Goal: Task Accomplishment & Management: Use online tool/utility

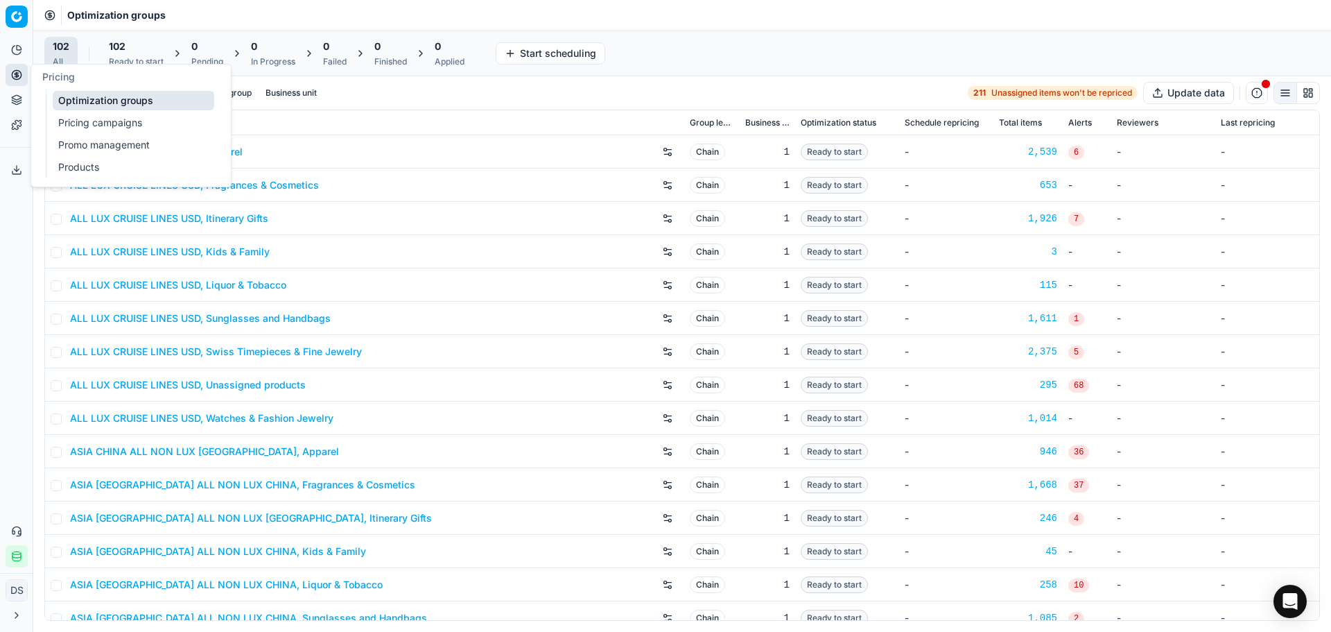
click at [103, 123] on link "Pricing campaigns" at bounding box center [134, 122] width 162 height 19
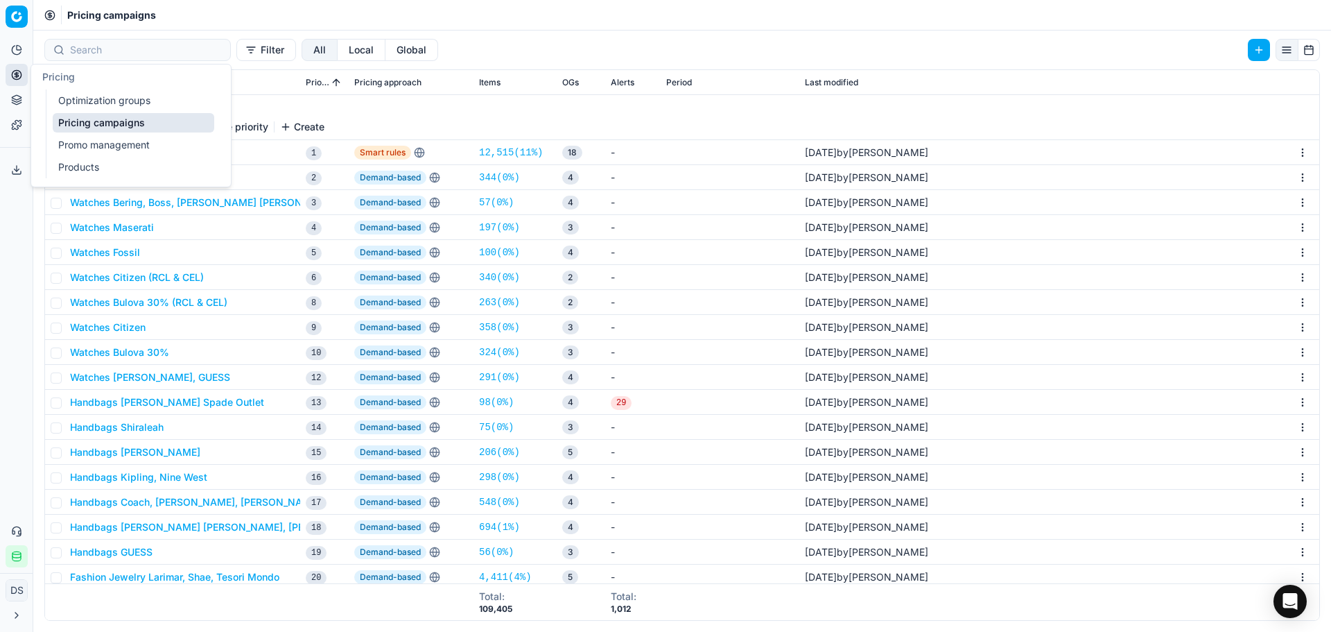
click at [96, 93] on link "Optimization groups" at bounding box center [134, 100] width 162 height 19
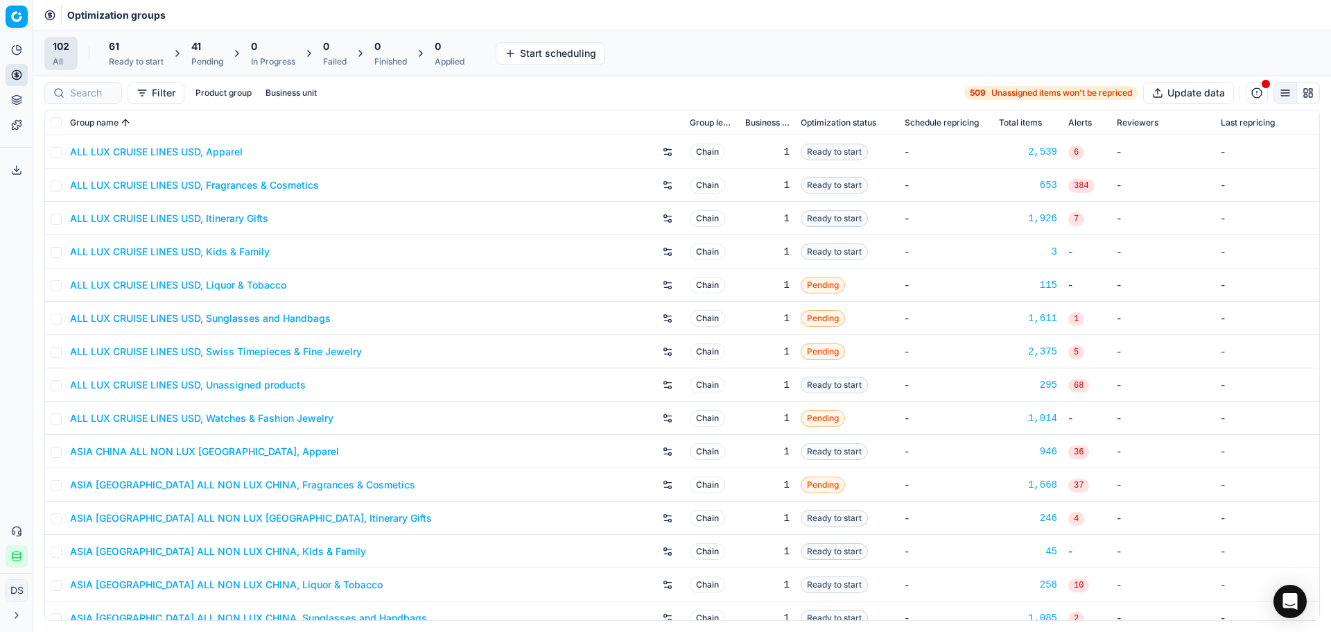
click at [215, 56] on div "Pending" at bounding box center [207, 61] width 32 height 11
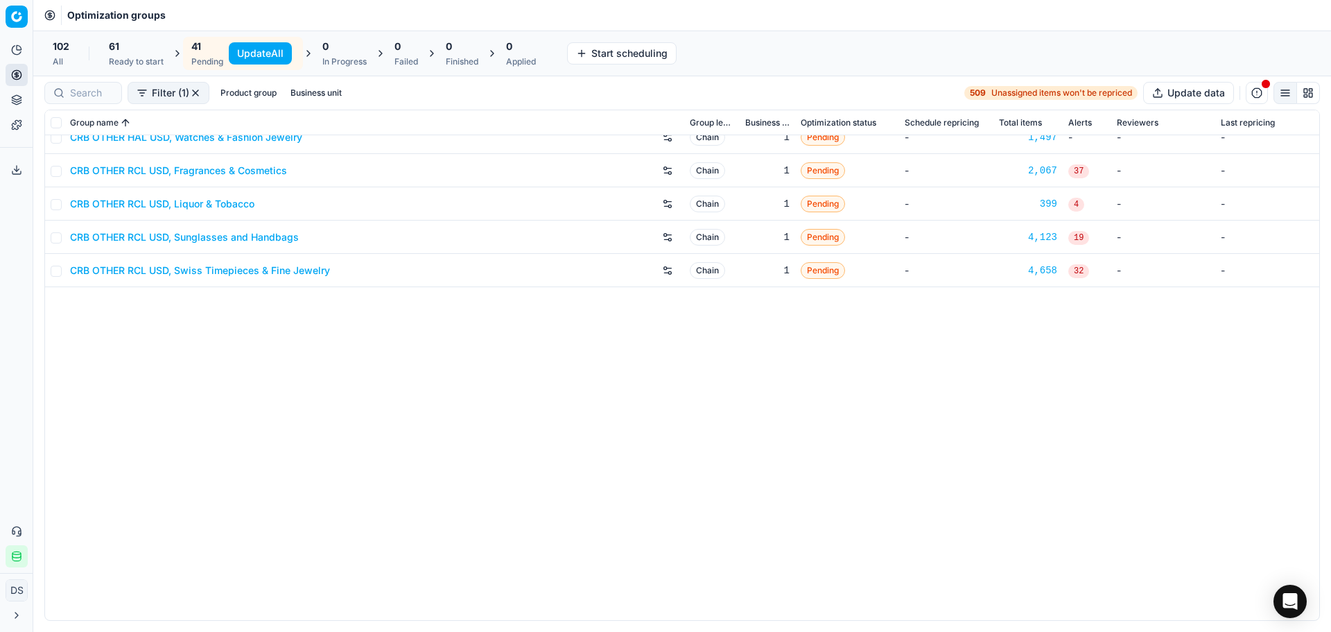
scroll to position [395, 0]
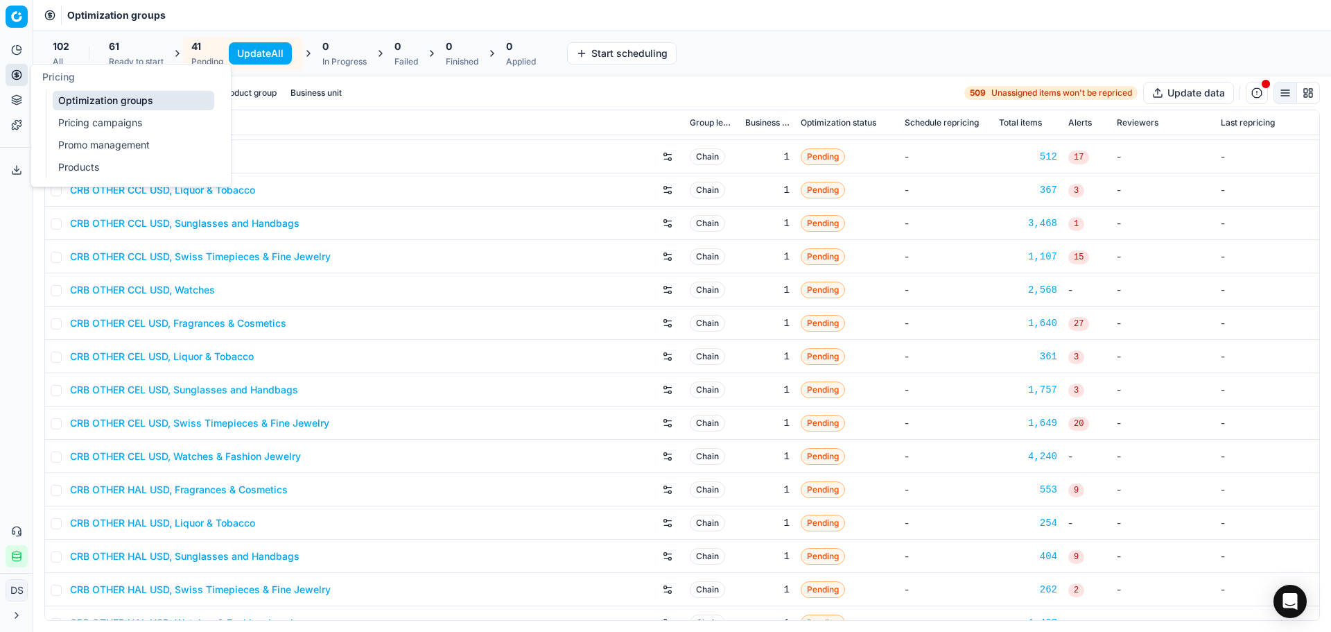
click at [73, 118] on link "Pricing campaigns" at bounding box center [134, 122] width 162 height 19
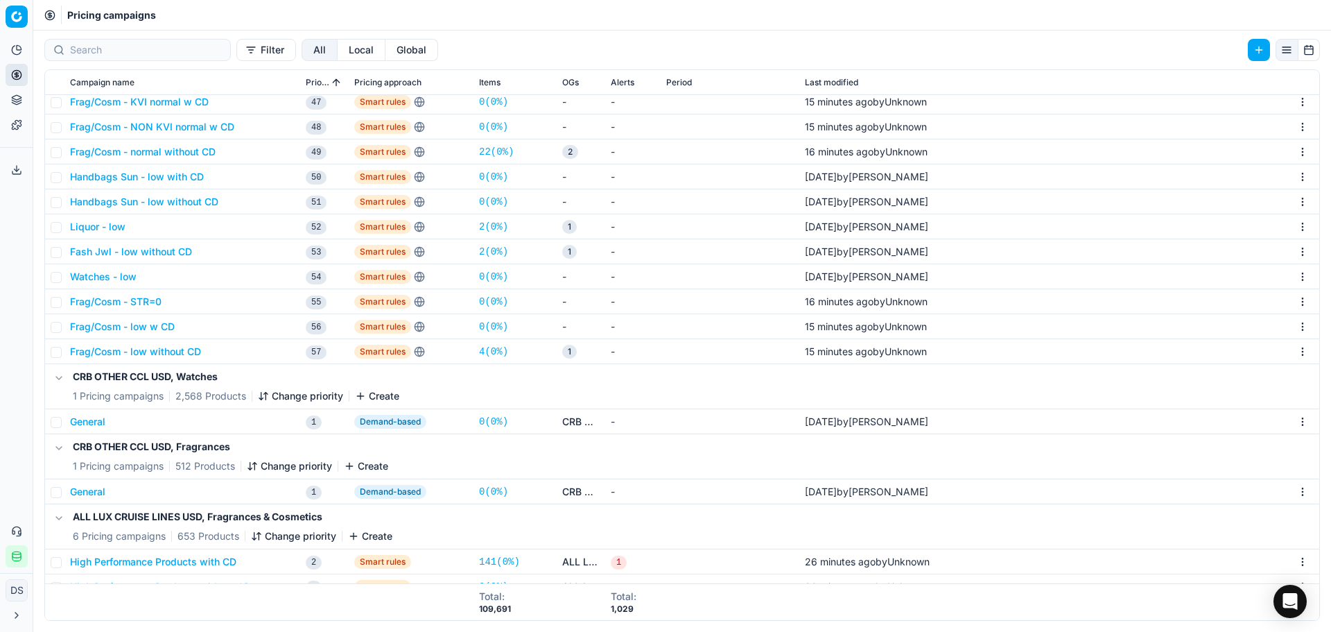
scroll to position [1225, 0]
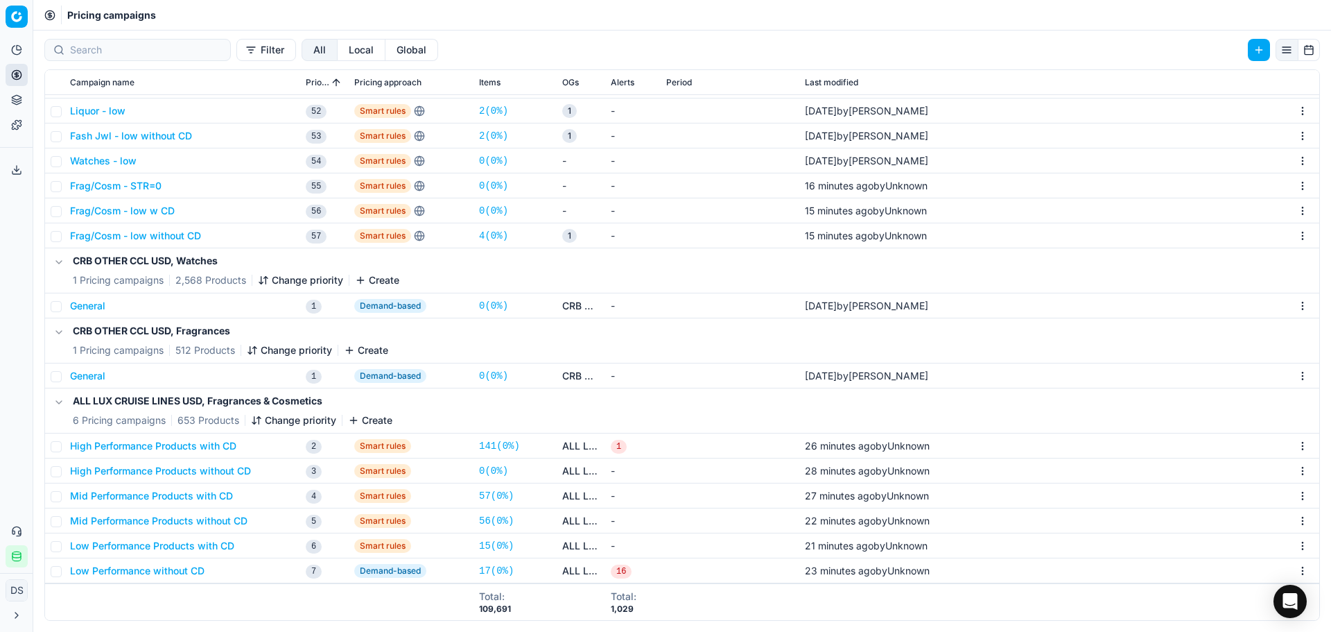
click at [176, 449] on button "High Performance Products with CD" at bounding box center [153, 446] width 166 height 14
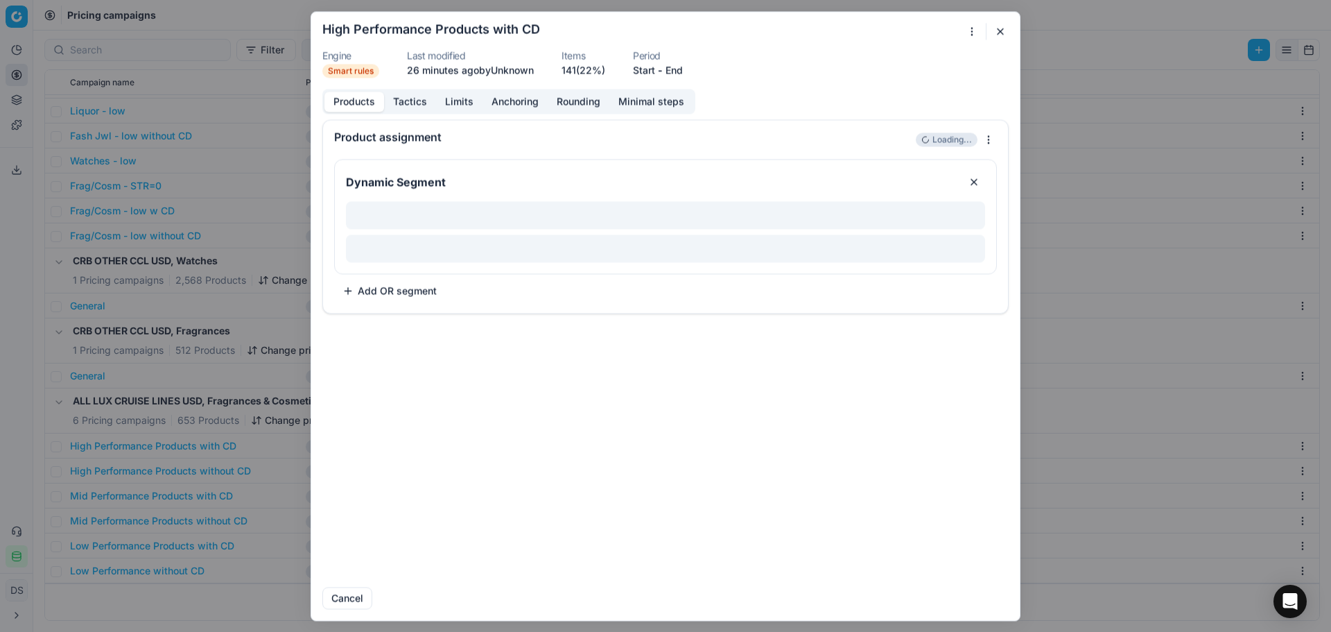
click at [1005, 28] on button "button" at bounding box center [1000, 31] width 17 height 17
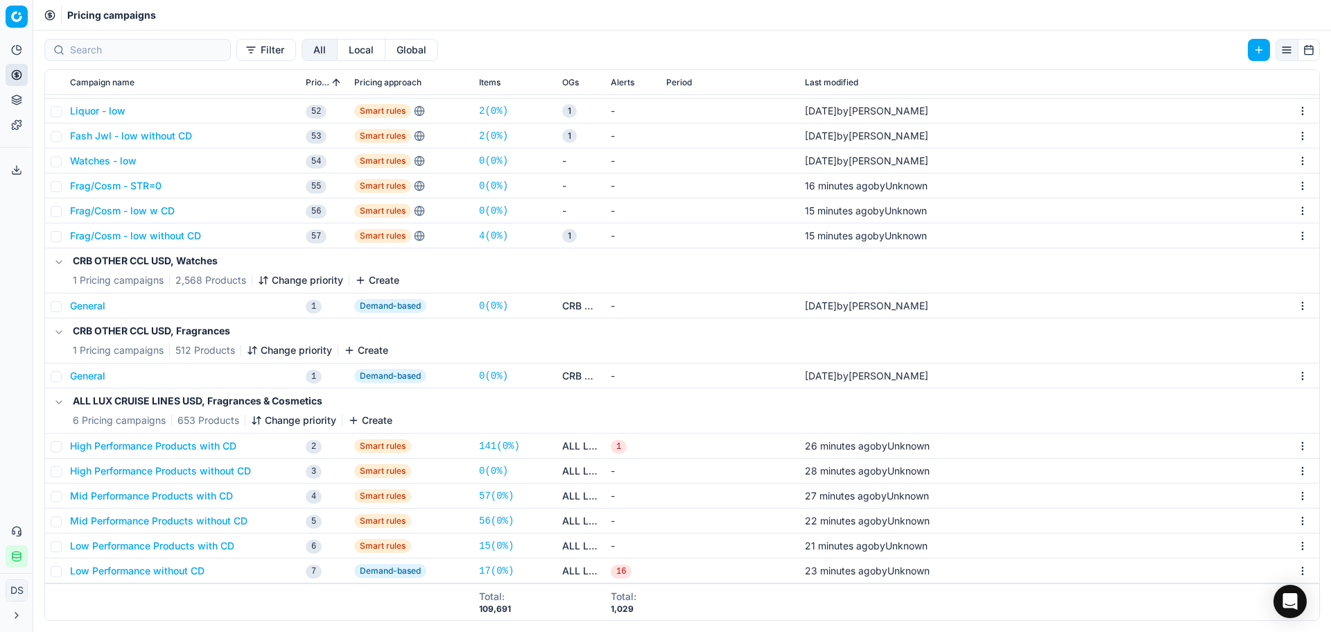
click at [153, 398] on h5 "ALL LUX CRUISE LINES USD, Fragrances & Cosmetics" at bounding box center [233, 401] width 320 height 14
click at [163, 107] on link "Optimization groups" at bounding box center [134, 100] width 162 height 19
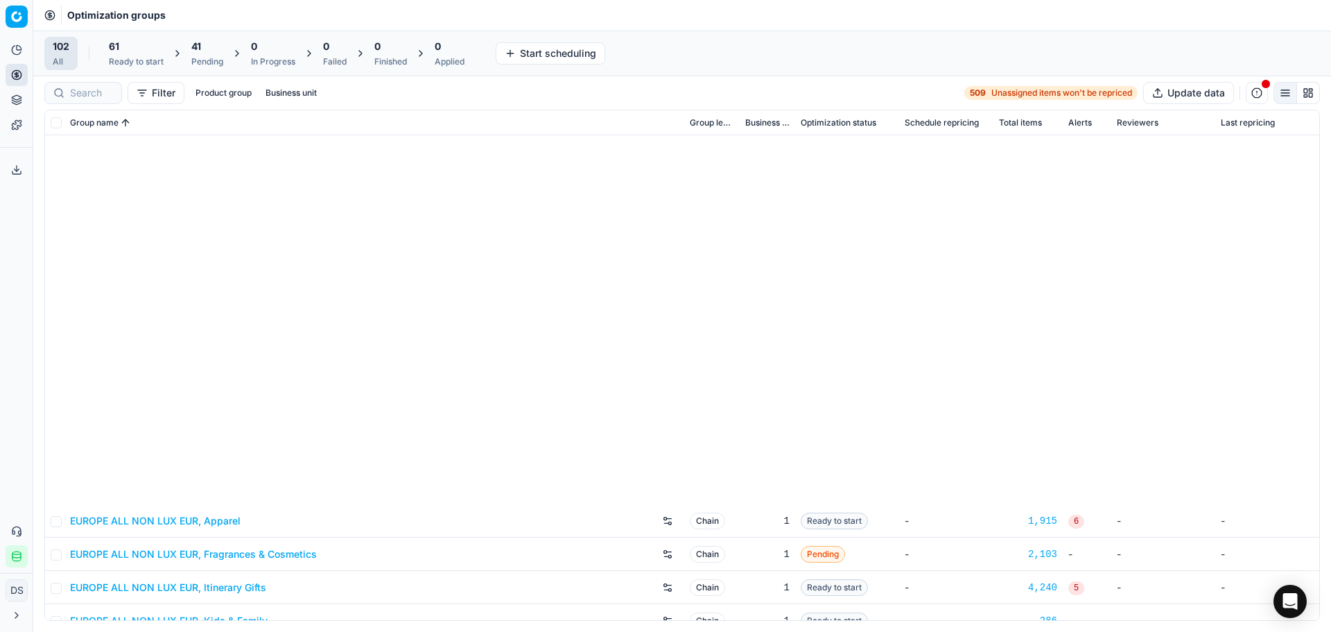
scroll to position [2910, 0]
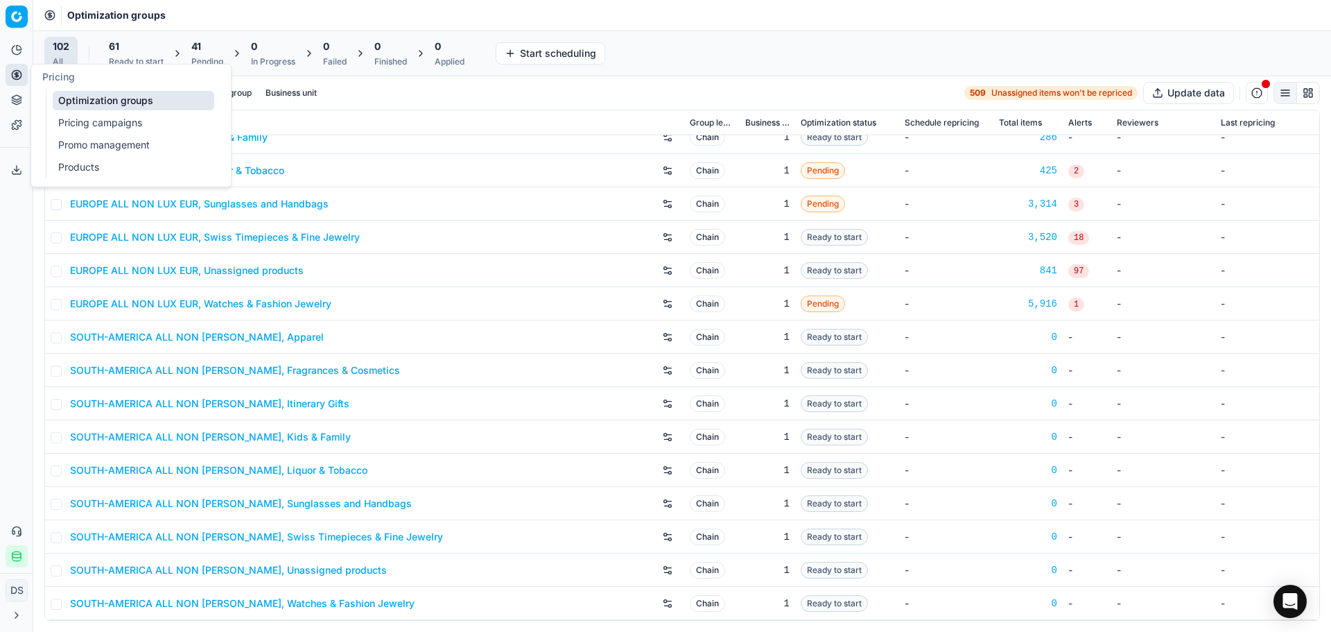
click at [107, 120] on link "Pricing campaigns" at bounding box center [134, 122] width 162 height 19
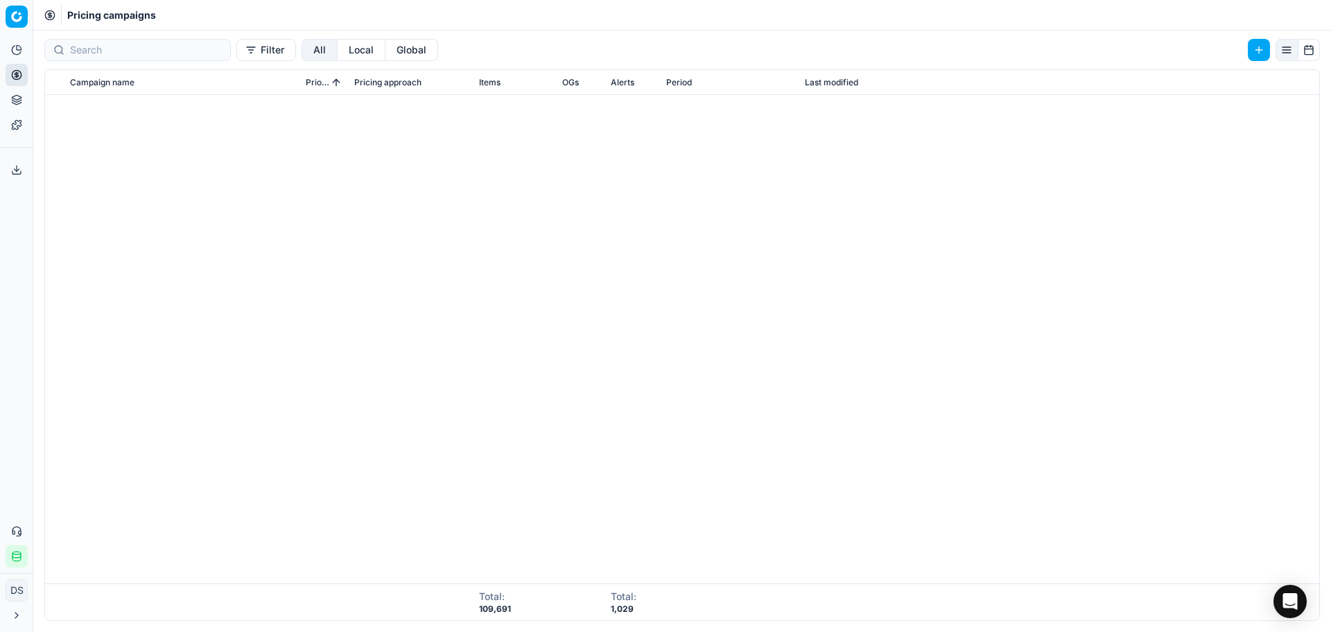
scroll to position [1225, 0]
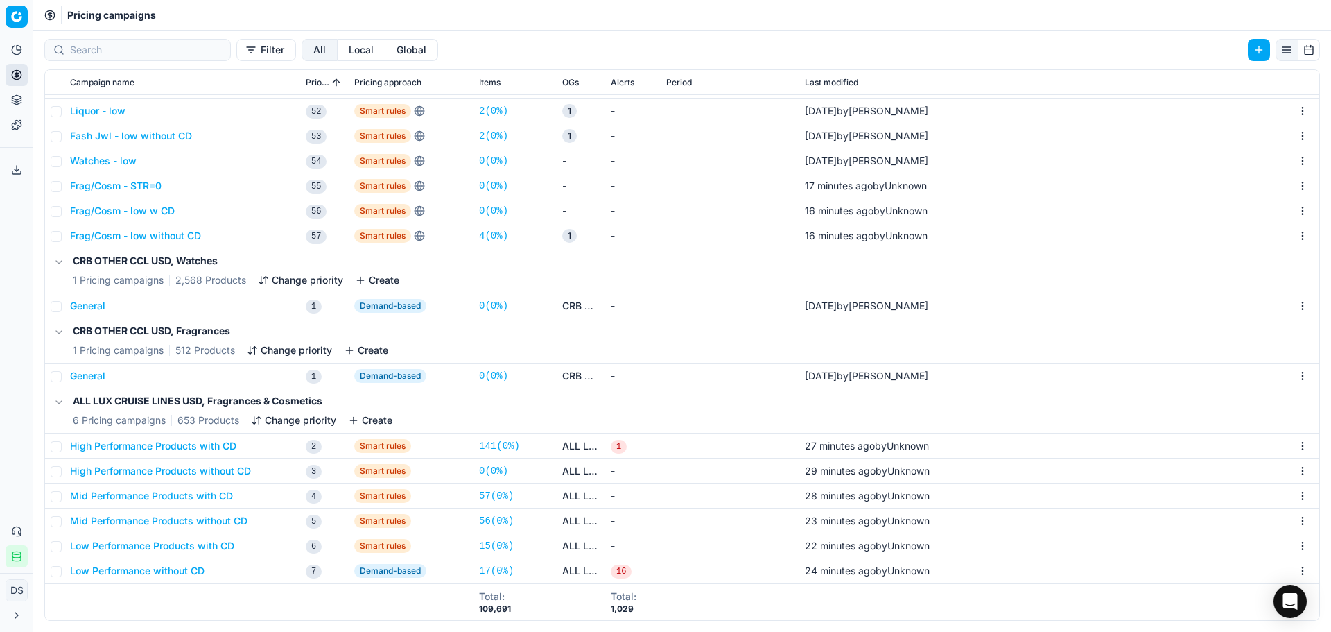
click at [178, 442] on button "High Performance Products with CD" at bounding box center [153, 446] width 166 height 14
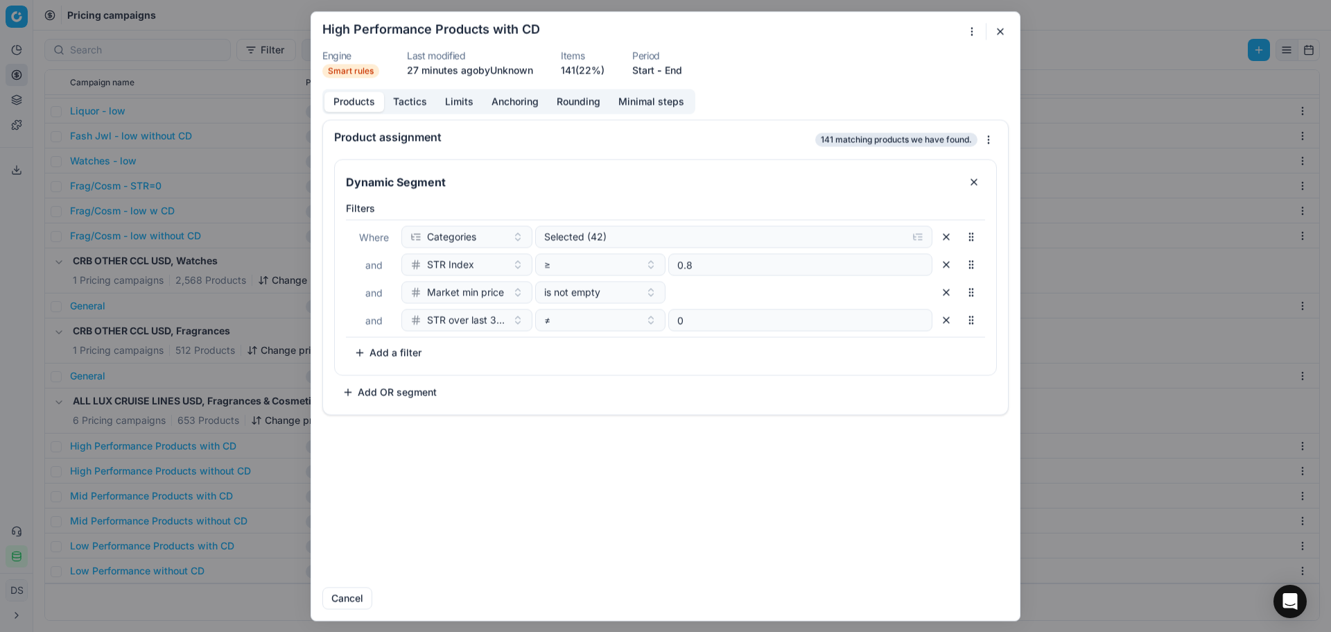
click at [415, 99] on button "Tactics" at bounding box center [410, 102] width 52 height 20
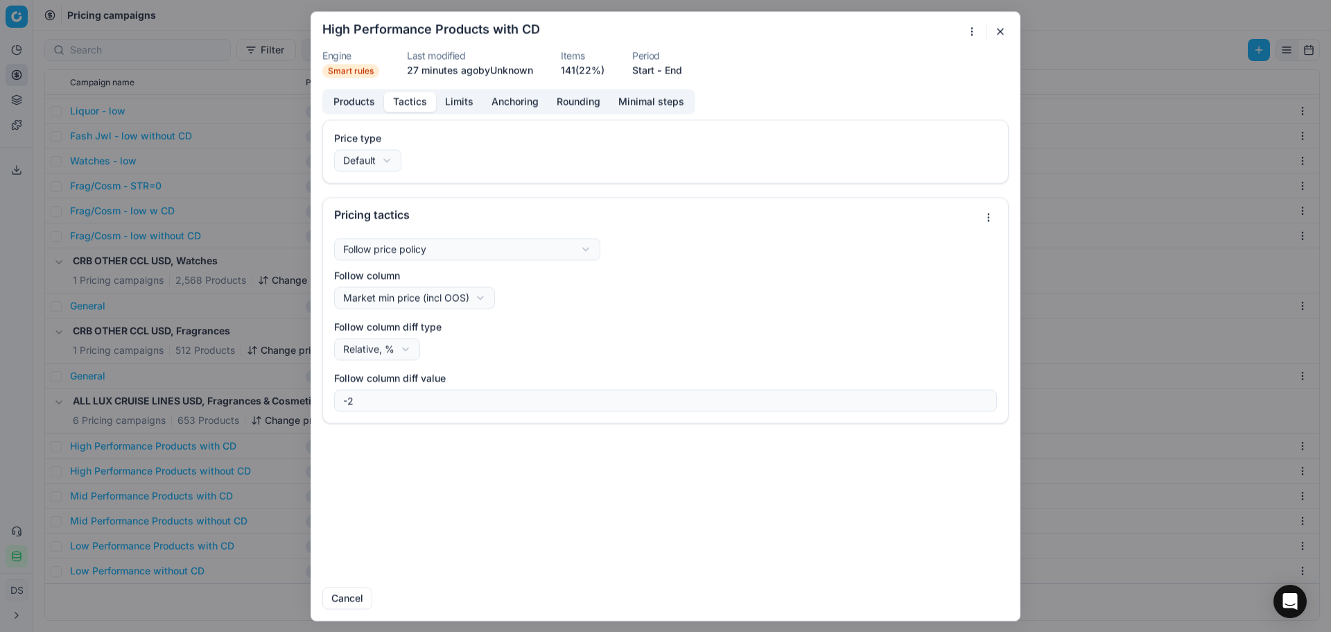
click at [451, 98] on button "Limits" at bounding box center [459, 102] width 46 height 20
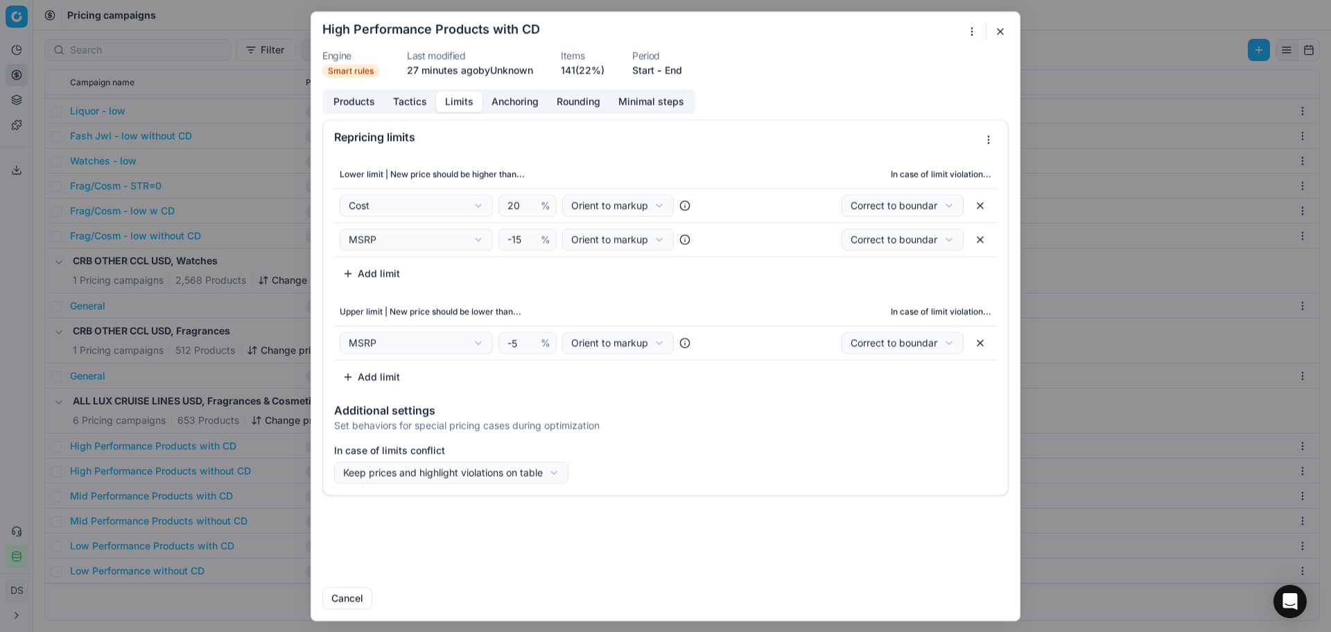
click at [353, 96] on button "Products" at bounding box center [354, 102] width 60 height 20
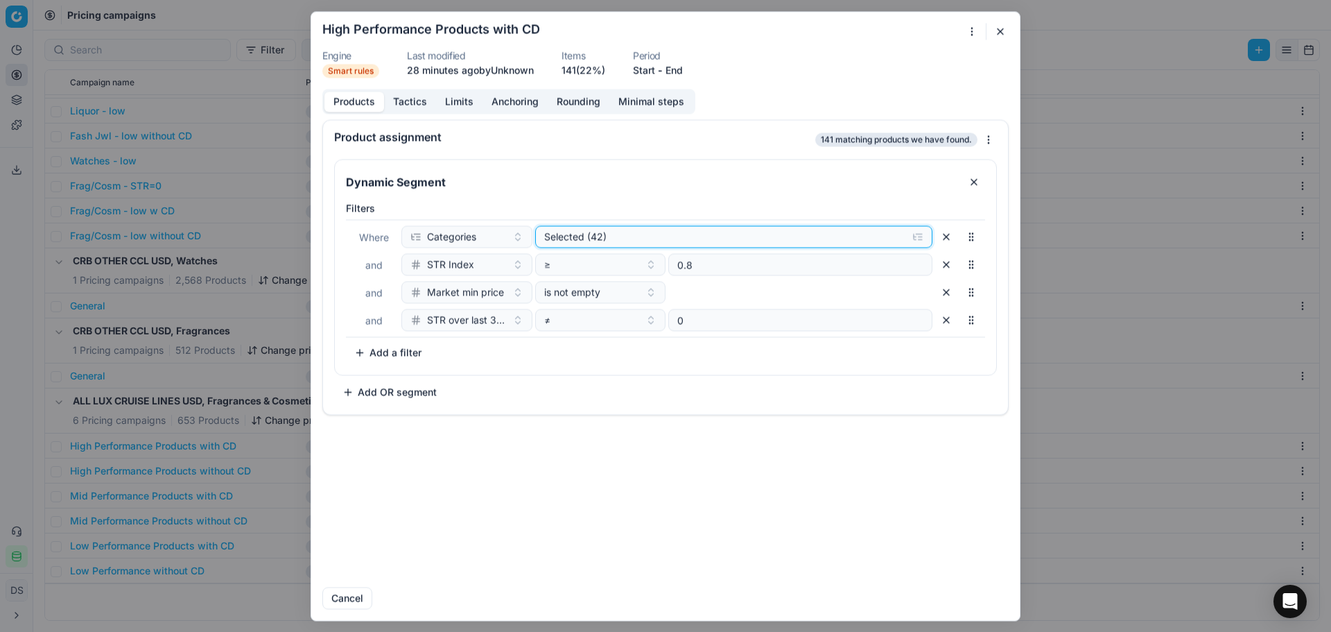
click at [585, 233] on div "Selected (42)" at bounding box center [723, 236] width 358 height 14
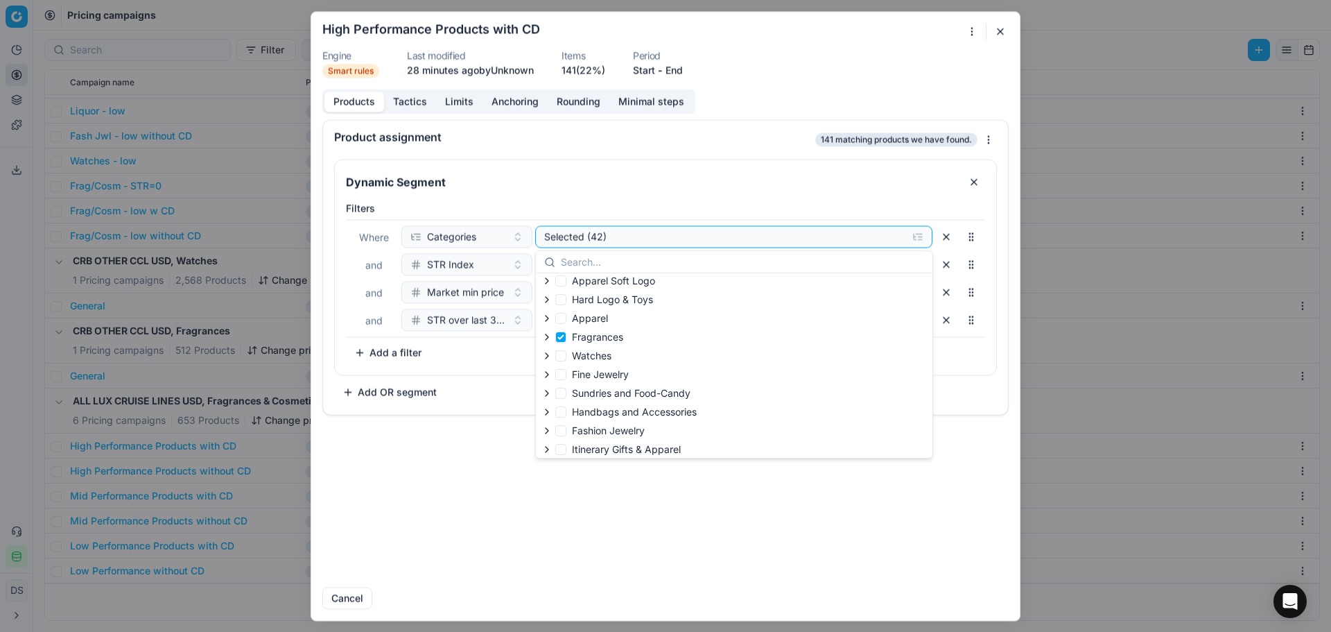
scroll to position [214, 0]
click at [432, 503] on div "Product assignment 141 matching products we have found. Dynamic Segment Filters…" at bounding box center [665, 347] width 709 height 456
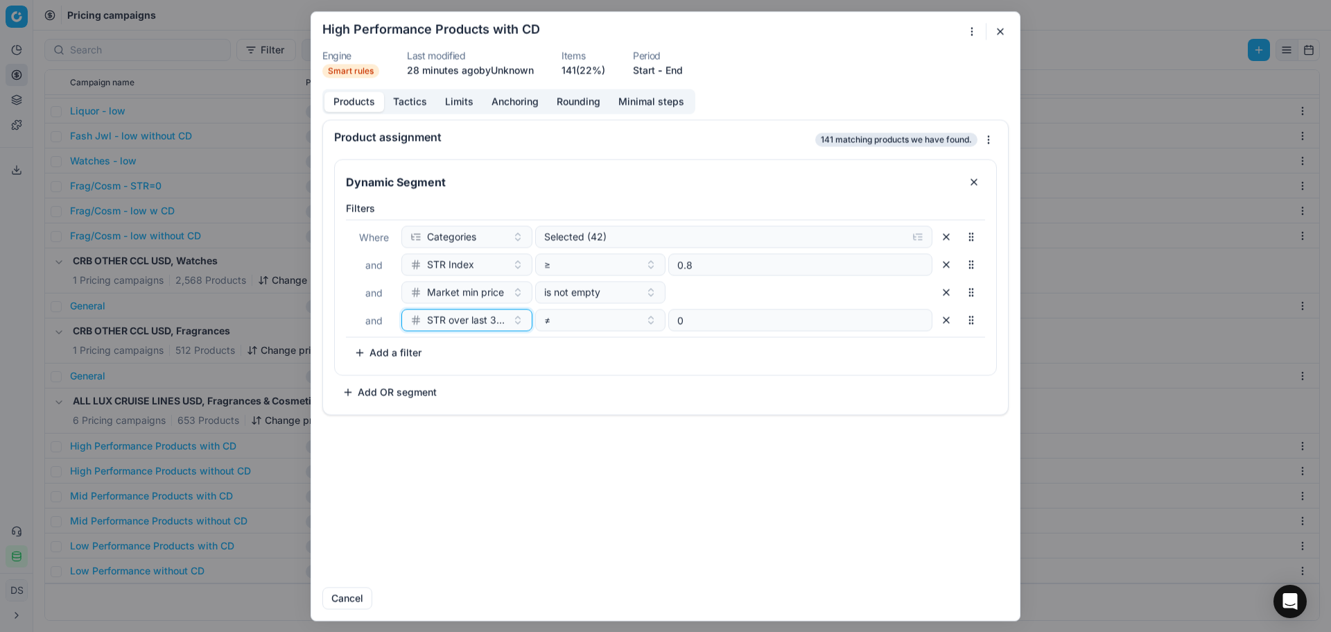
click at [514, 322] on button "STR over last 30 days, %" at bounding box center [466, 320] width 131 height 22
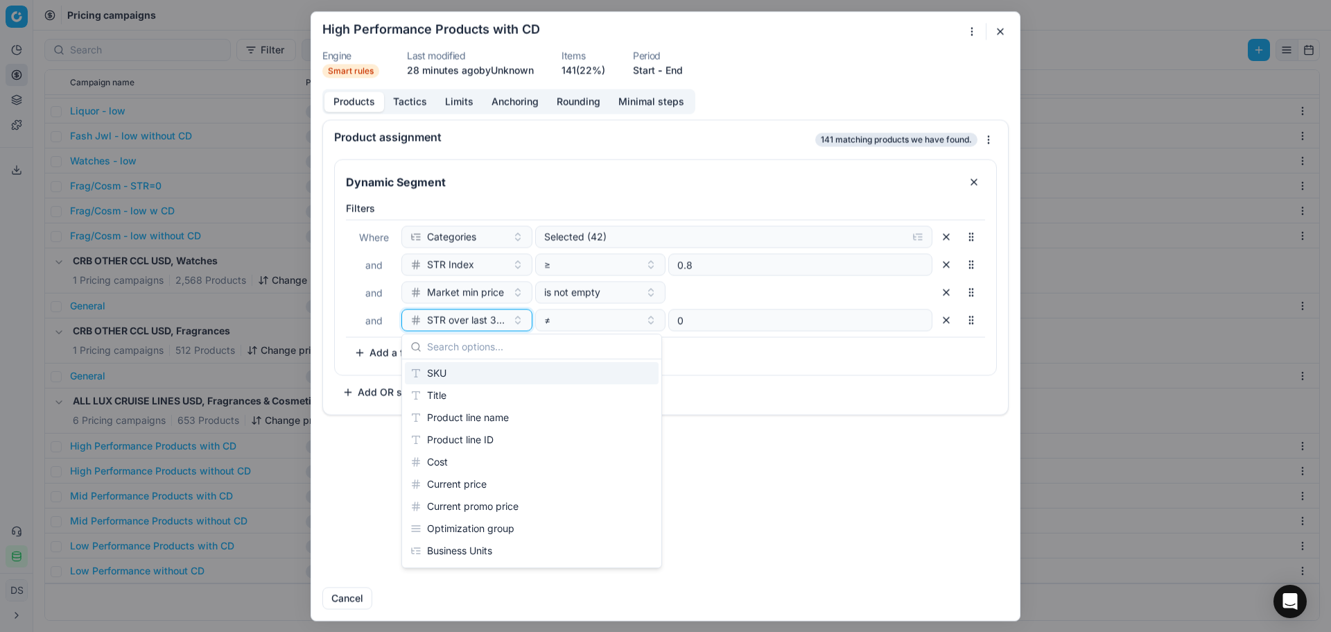
click at [514, 322] on button "STR over last 30 days, %" at bounding box center [466, 320] width 131 height 22
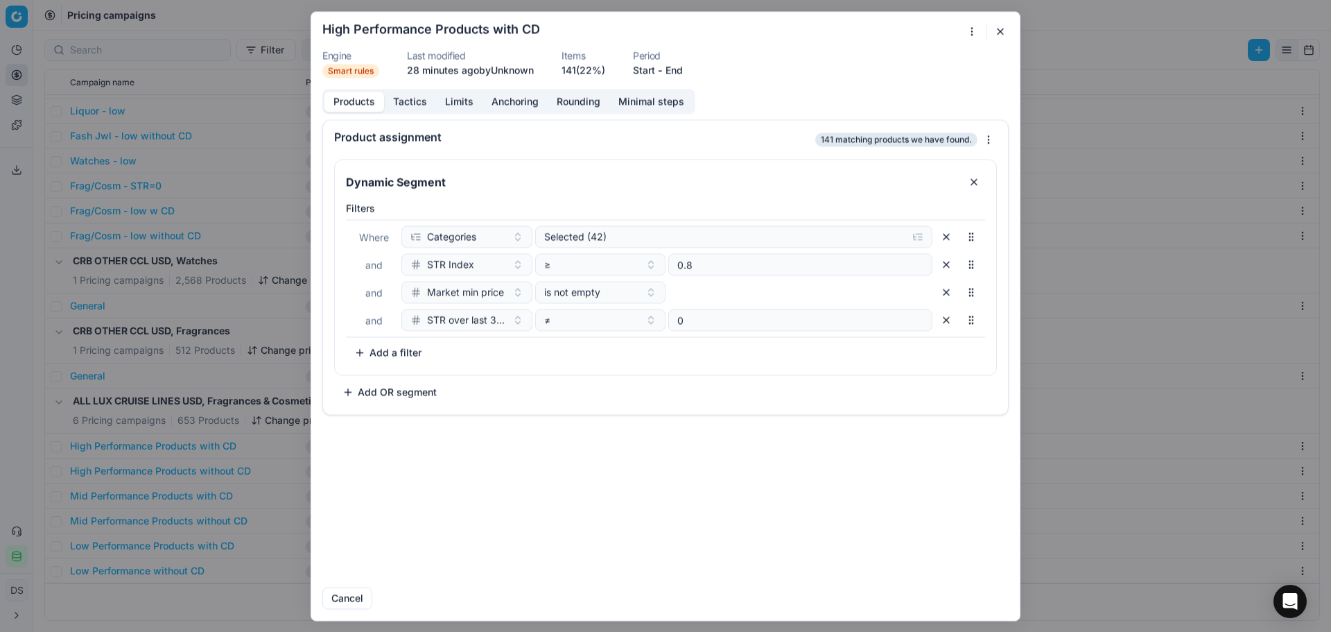
click at [403, 95] on button "Tactics" at bounding box center [410, 102] width 52 height 20
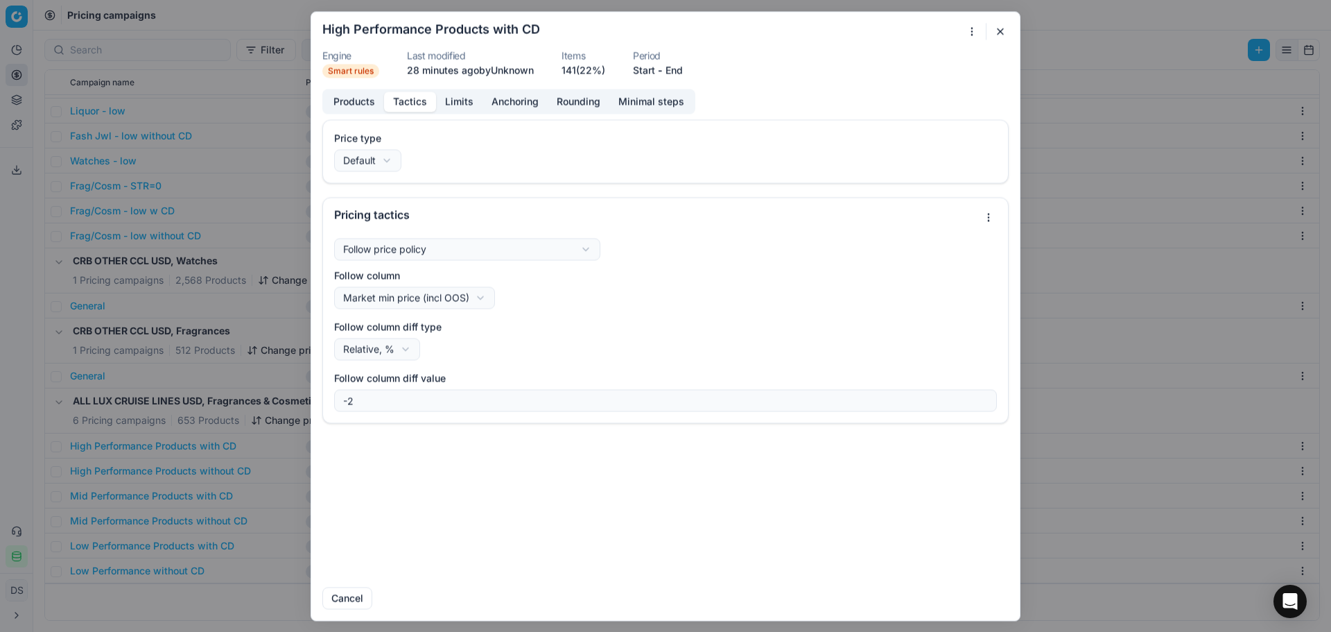
click at [379, 161] on div "We are saving PC settings. Please wait, it should take a few minutes High Perfo…" at bounding box center [665, 316] width 1331 height 632
click at [380, 160] on div "We are saving PC settings. Please wait, it should take a few minutes High Perfo…" at bounding box center [665, 316] width 1331 height 632
click at [416, 257] on div "We are saving PC settings. Please wait, it should take a few minutes High Perfo…" at bounding box center [665, 316] width 1331 height 632
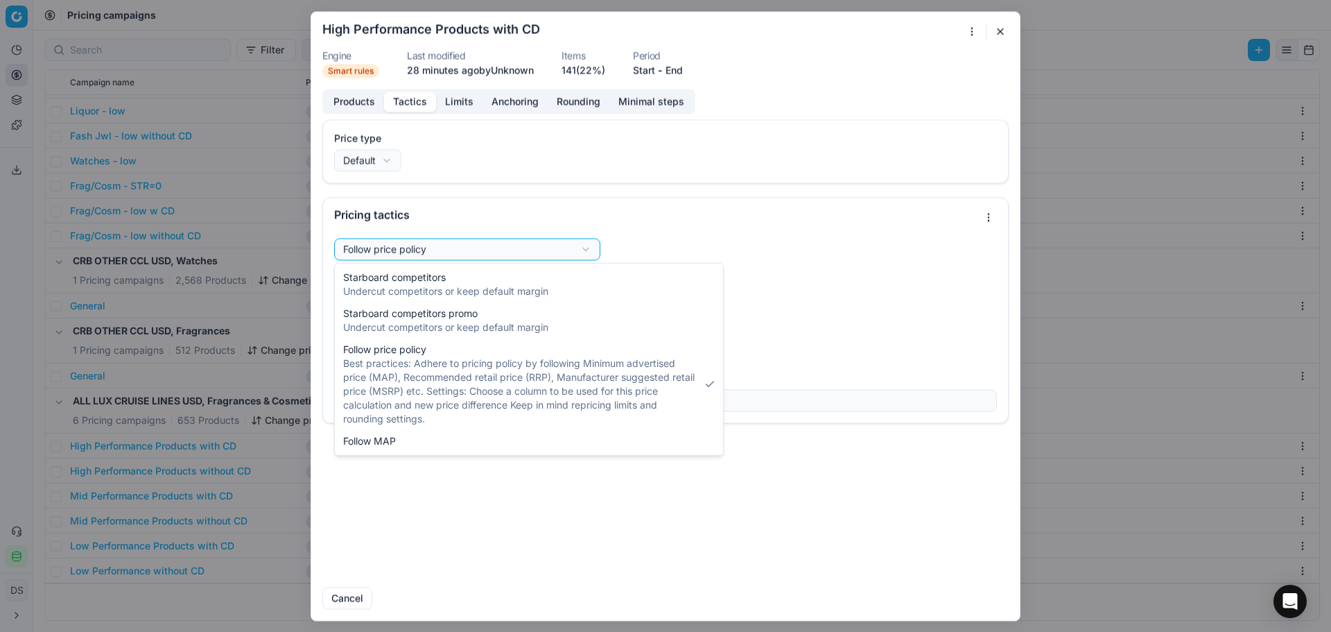
select select "starboard"
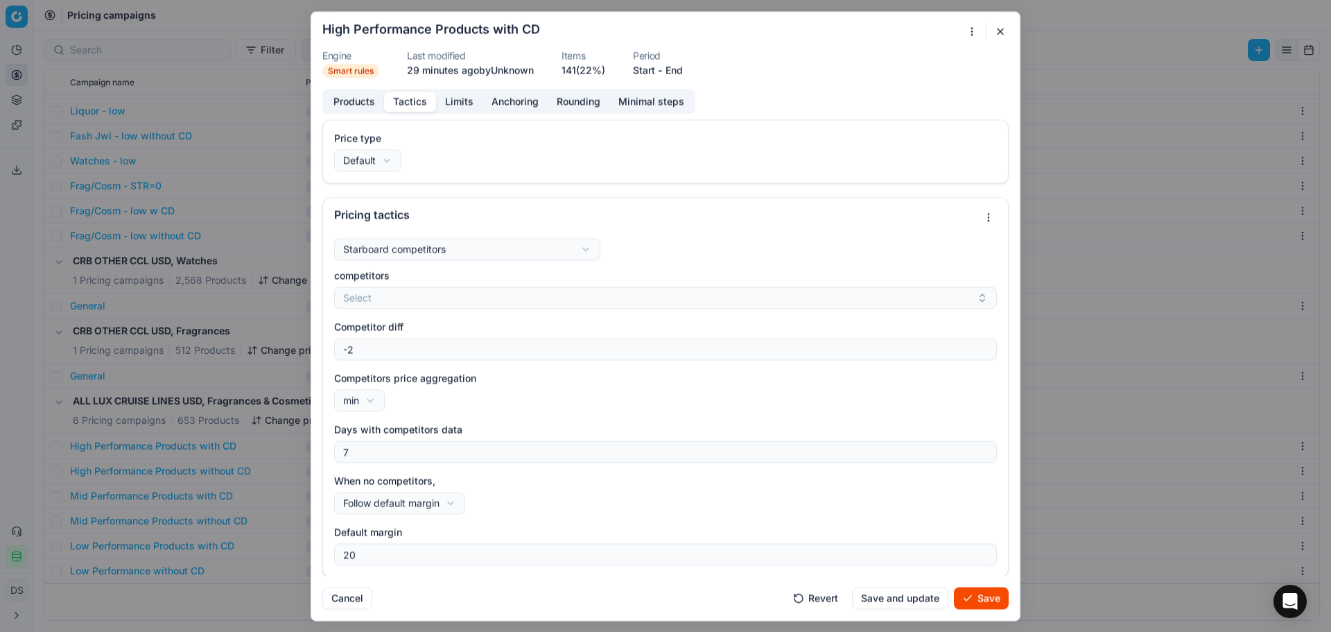
click at [433, 311] on div "competitors Select Competitor diff -2 Competitors price aggregation min min max…" at bounding box center [665, 416] width 663 height 297
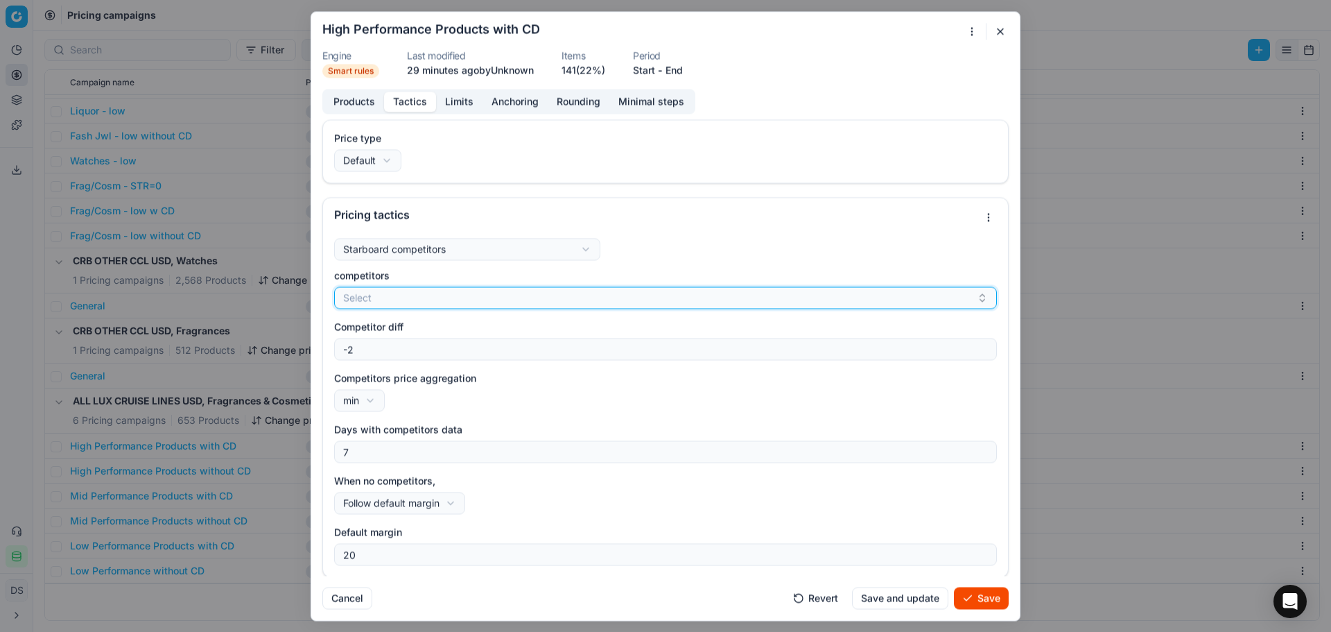
click at [435, 302] on button "Select" at bounding box center [665, 297] width 663 height 22
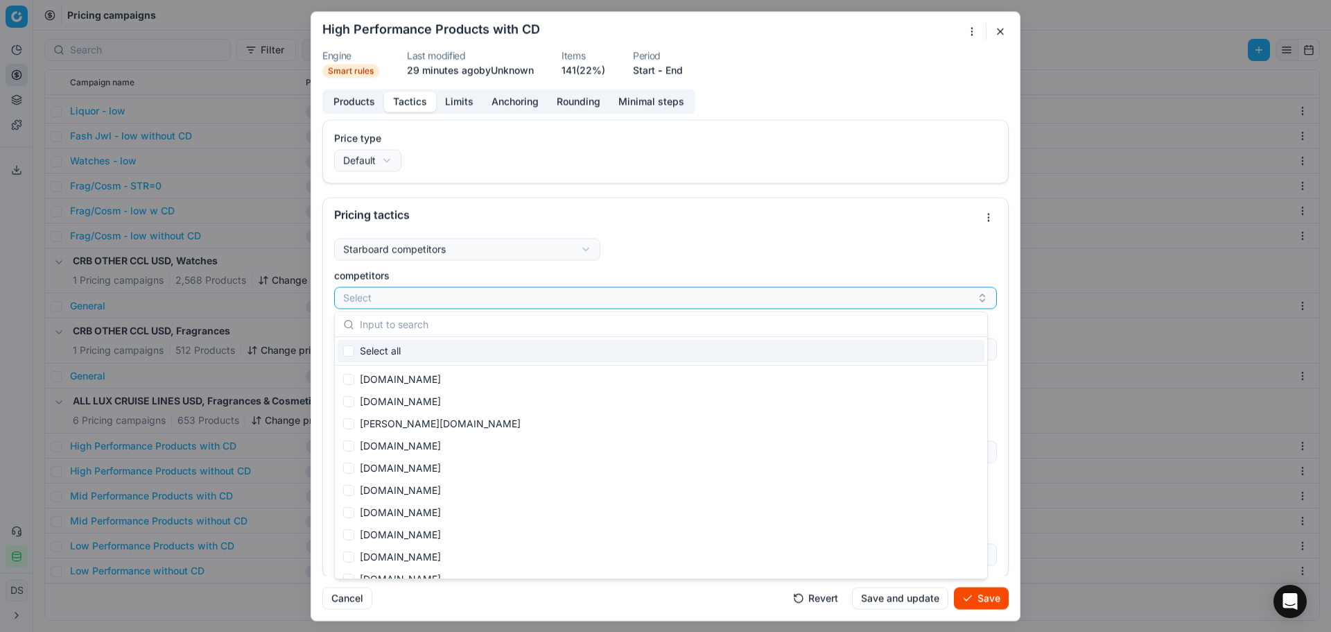
click at [354, 348] on div "Select all" at bounding box center [661, 351] width 647 height 22
checkbox input "true"
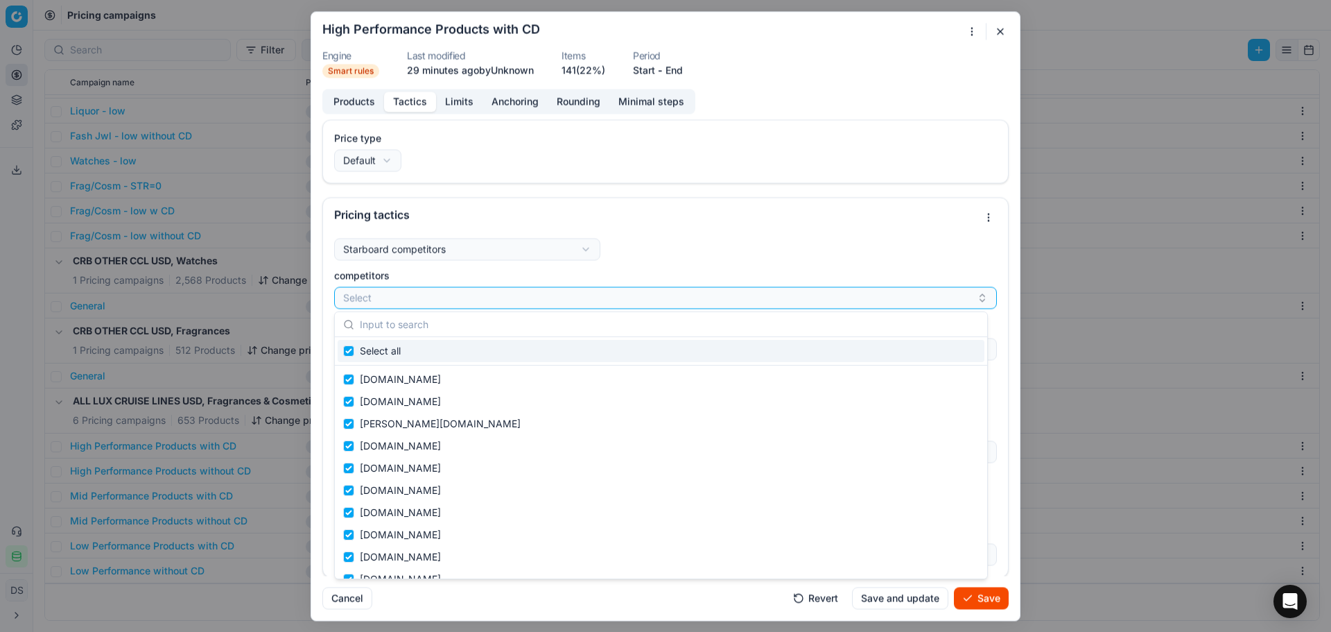
checkbox input "true"
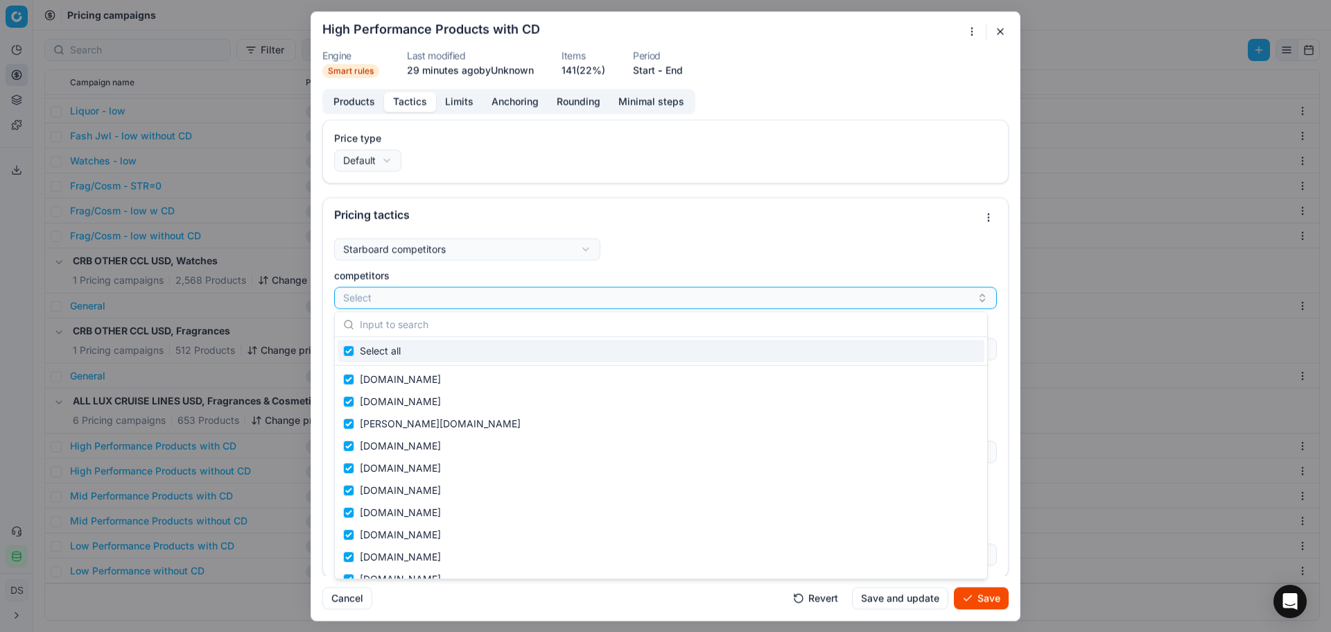
checkbox input "true"
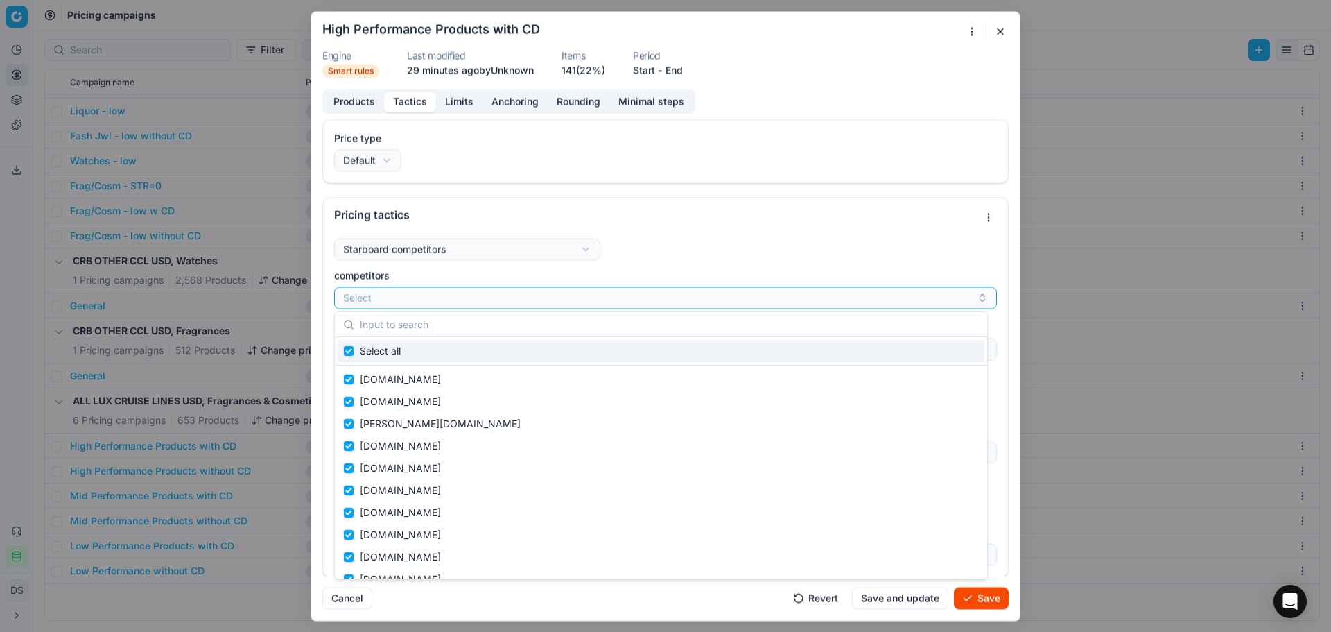
checkbox input "true"
click at [699, 239] on div "Starboard competitors Starboard competitorsUndercut competitors or keep default…" at bounding box center [665, 401] width 663 height 327
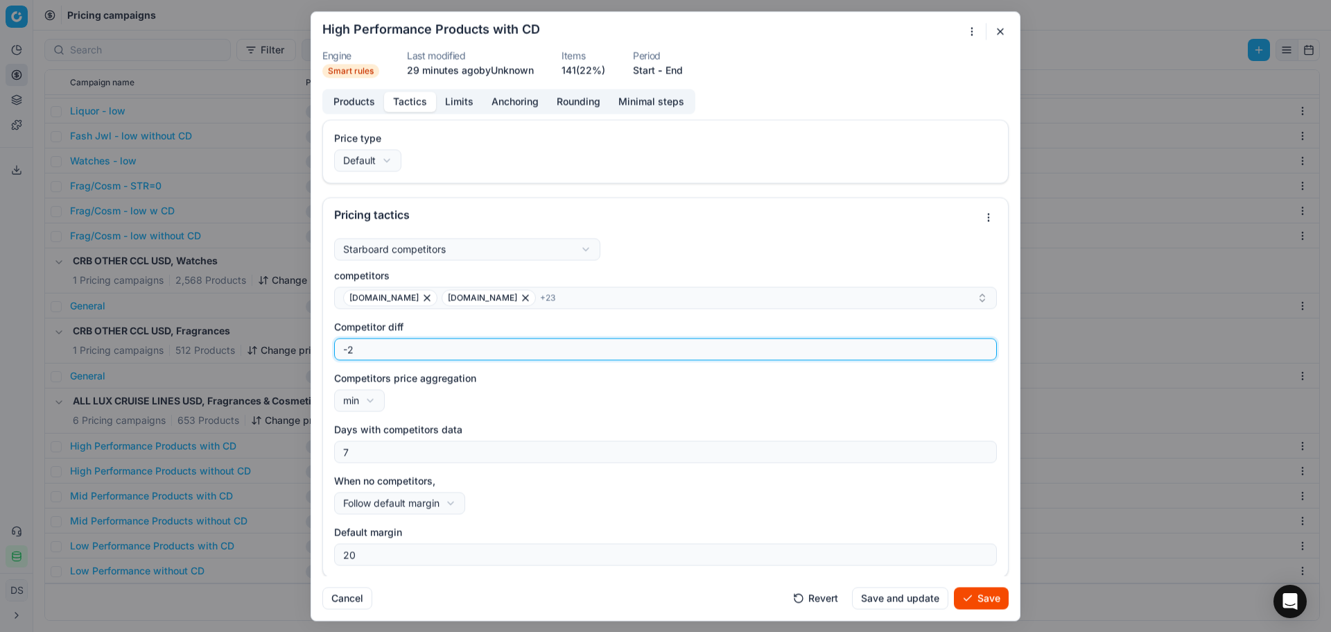
click at [406, 351] on input "-2" at bounding box center [665, 348] width 650 height 21
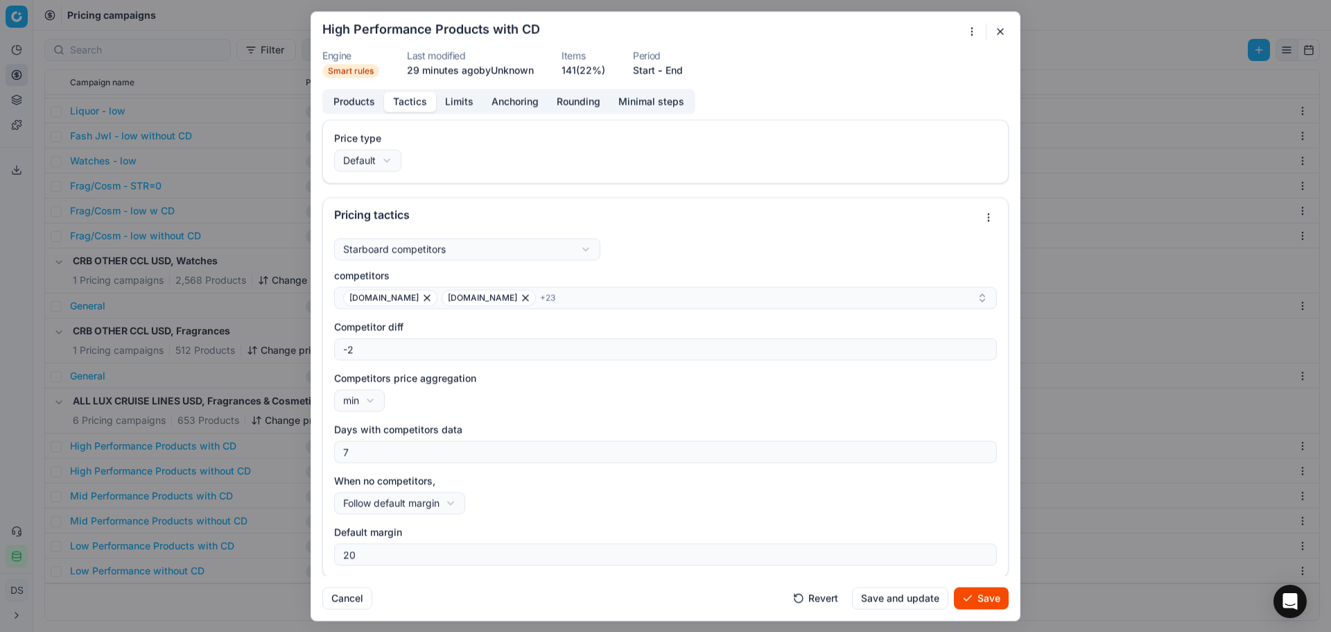
click at [366, 397] on div "We are saving PC settings. Please wait, it should take a few minutes High Perfo…" at bounding box center [665, 316] width 1331 height 632
click at [478, 403] on div "Competitors price aggregation min min max average" at bounding box center [665, 391] width 663 height 40
click at [374, 400] on div "We are saving PC settings. Please wait, it should take a few minutes High Perfo…" at bounding box center [665, 316] width 1331 height 632
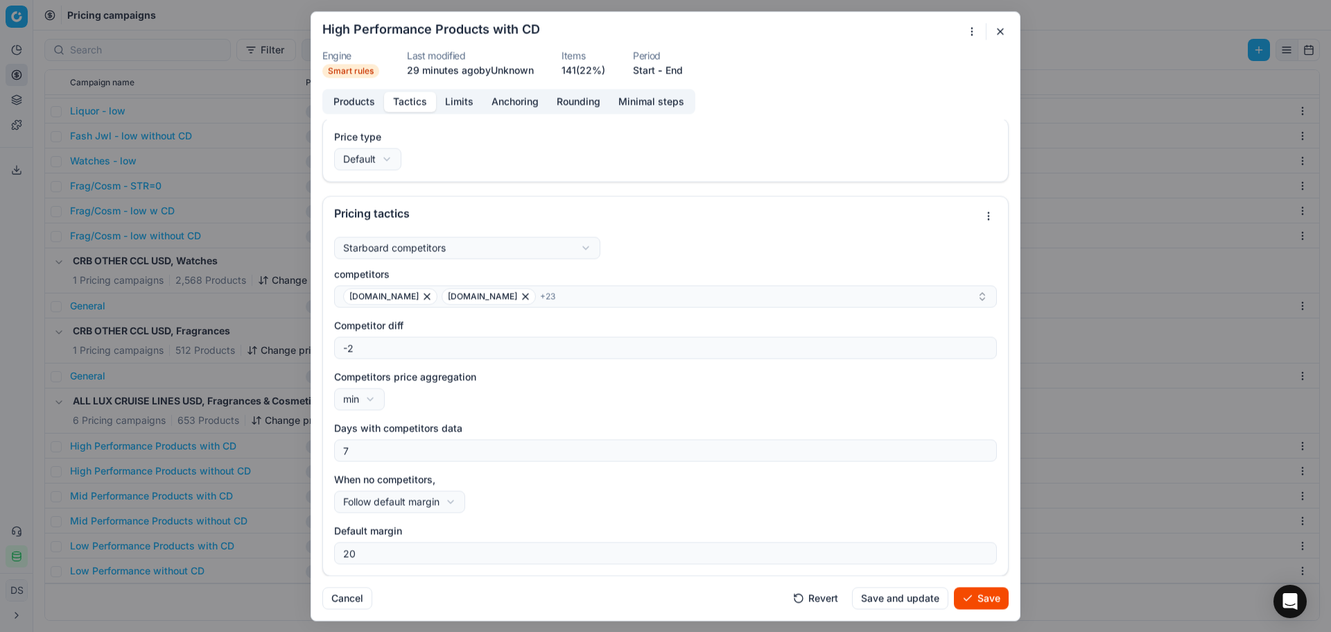
click at [374, 400] on div "We are saving PC settings. Please wait, it should take a few minutes High Perfo…" at bounding box center [665, 316] width 1331 height 632
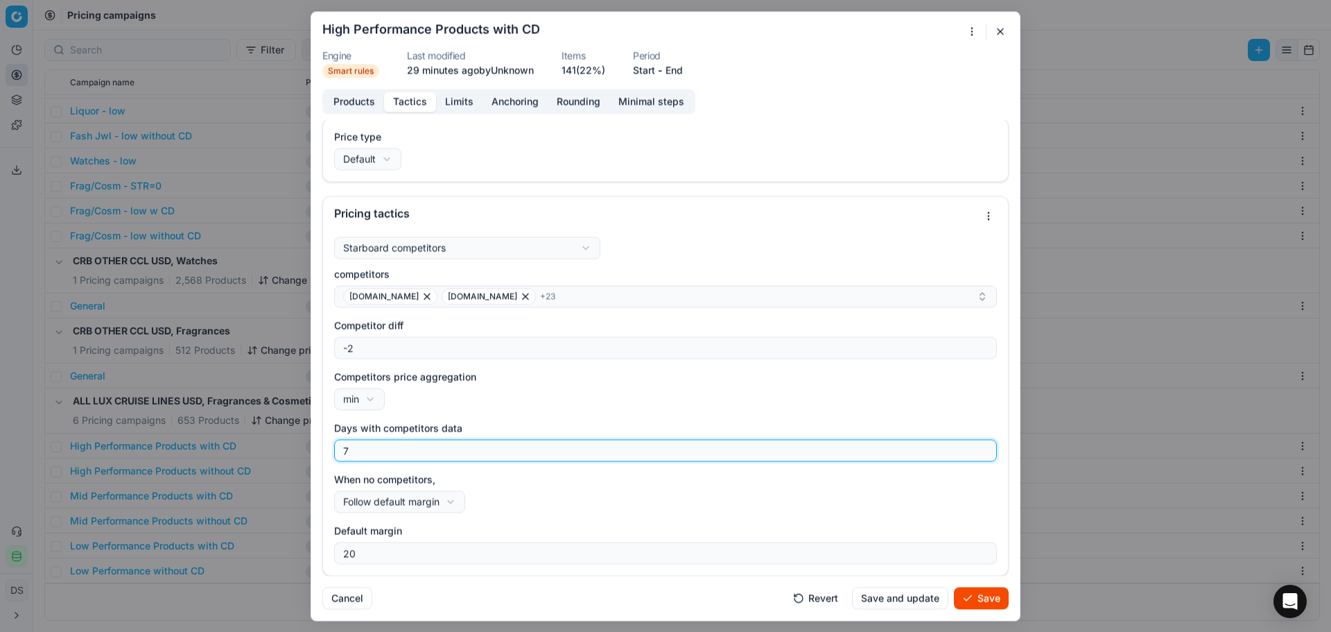
click at [417, 452] on input "7" at bounding box center [665, 450] width 650 height 21
type input "1"
type input "30"
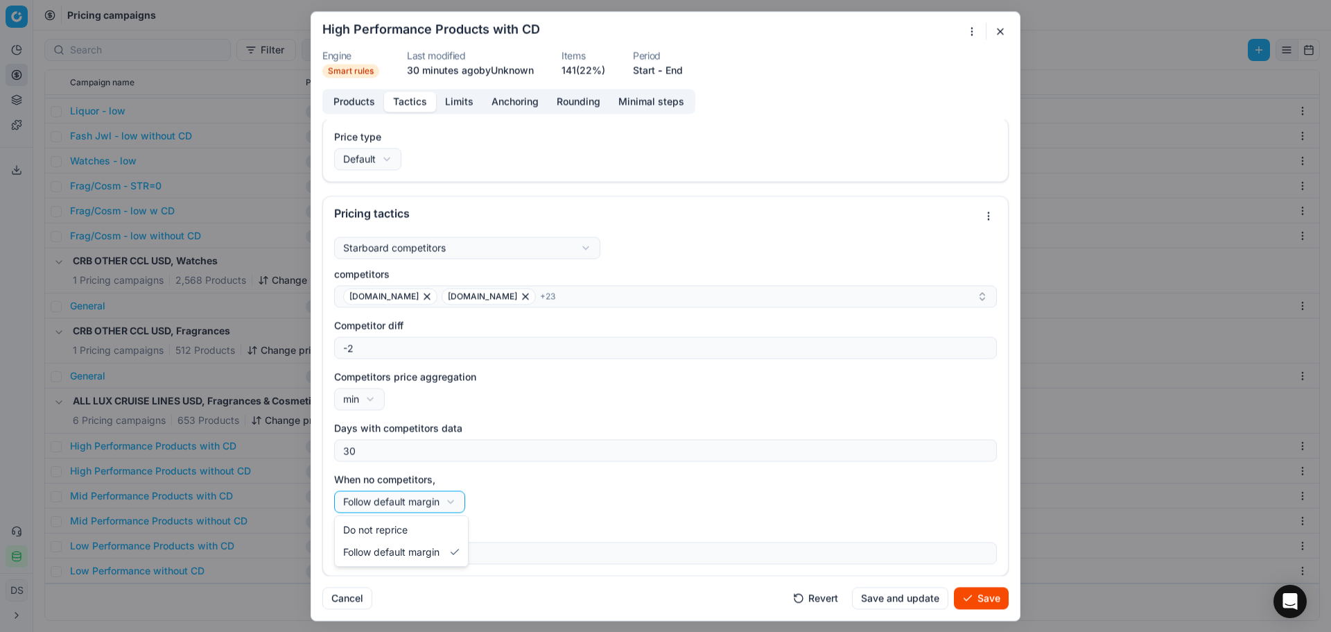
click at [453, 503] on div "We are saving PC settings. Please wait, it should take a few minutes High Perfo…" at bounding box center [665, 316] width 1331 height 632
click at [459, 98] on button "Limits" at bounding box center [459, 102] width 46 height 20
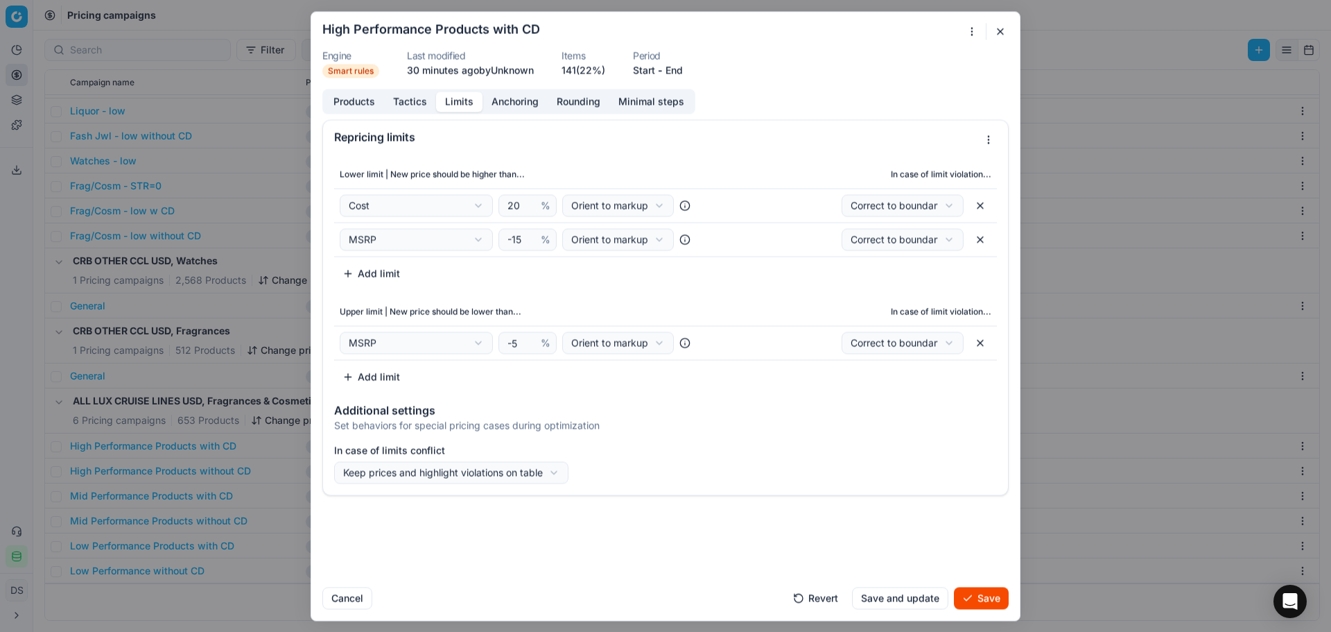
click at [978, 203] on button "button" at bounding box center [980, 205] width 22 height 22
select select "msrp"
type input "-15"
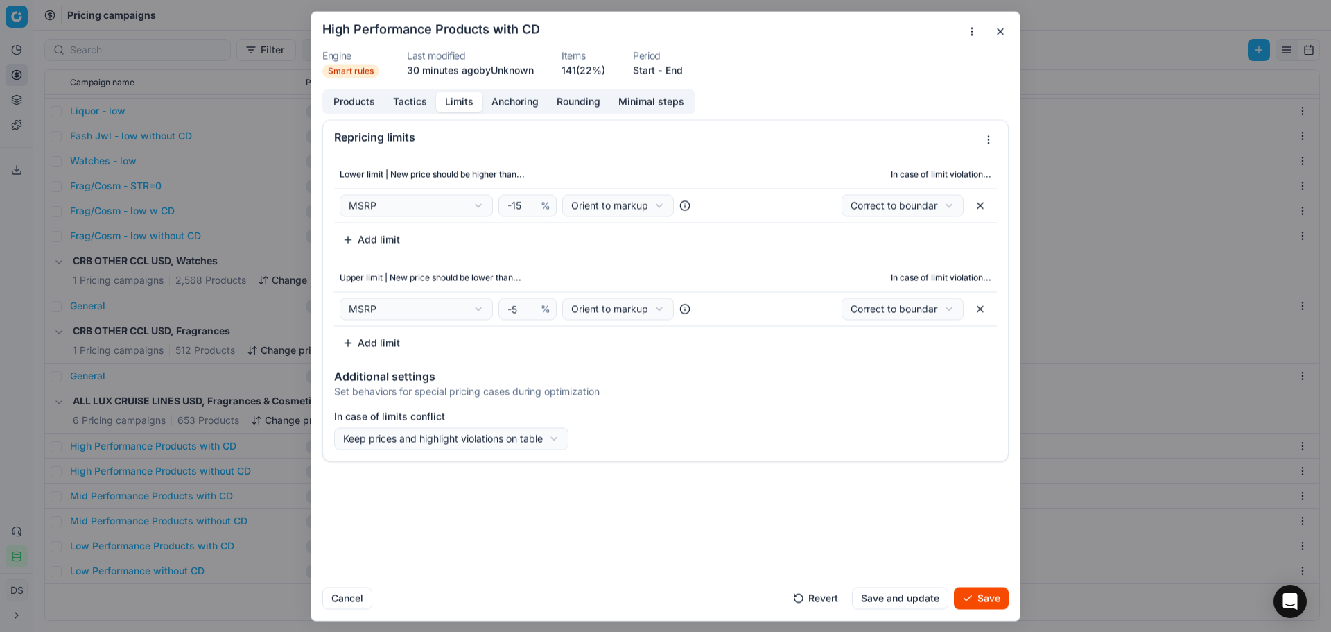
click at [352, 238] on button "Add limit" at bounding box center [371, 239] width 74 height 22
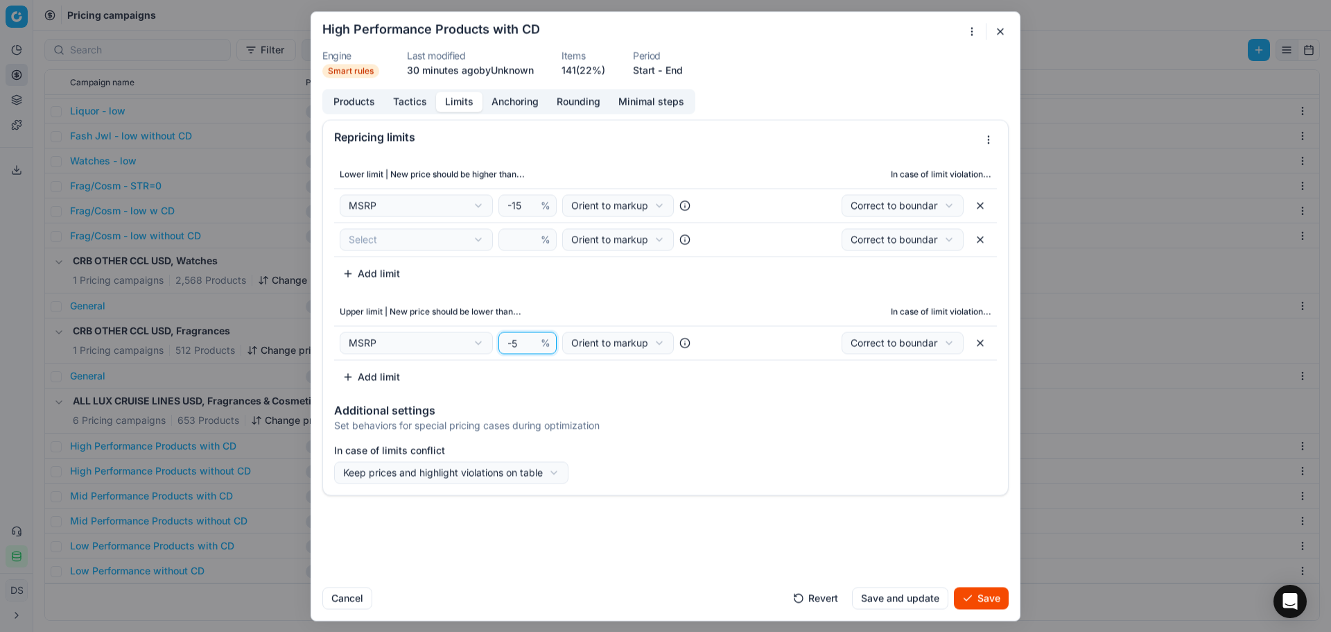
drag, startPoint x: 522, startPoint y: 344, endPoint x: 434, endPoint y: 344, distance: 88.1
click at [434, 344] on div "MSRP Cost Current price Current promo price Market min price Market max price M…" at bounding box center [528, 342] width 376 height 22
type input "0"
click at [490, 369] on div "Upper limit | New price should be lower than... In case of limit violation... M…" at bounding box center [665, 343] width 663 height 90
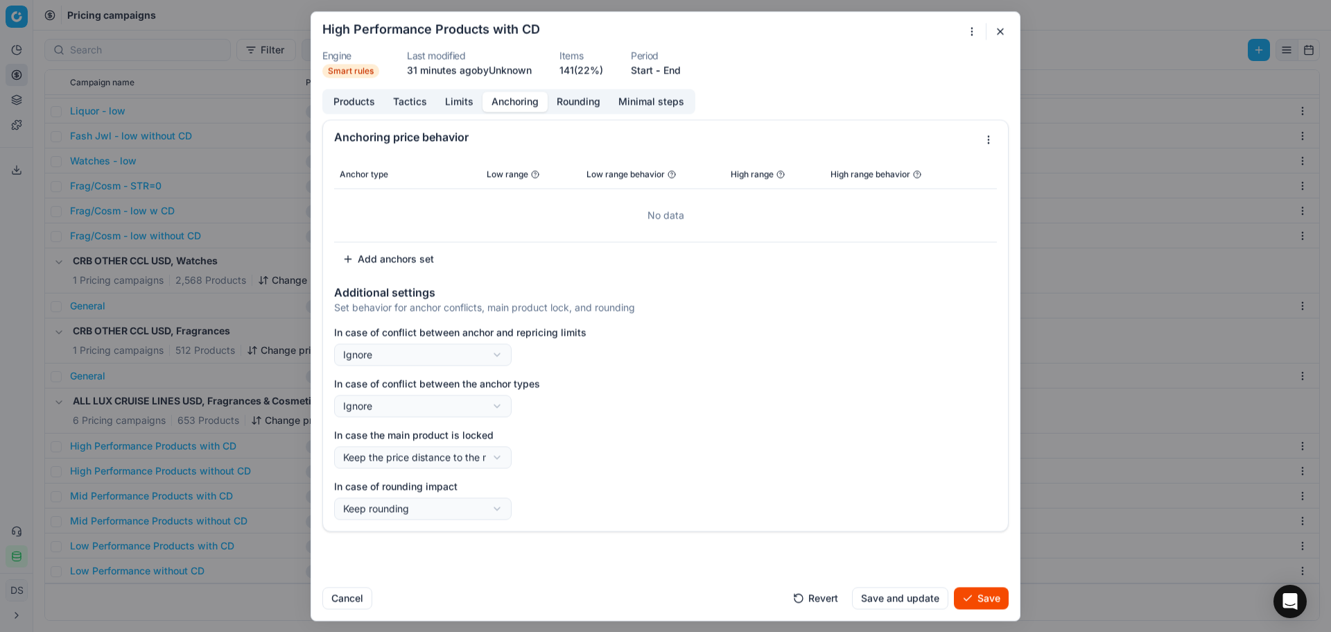
click at [526, 104] on button "Anchoring" at bounding box center [515, 102] width 65 height 20
click at [585, 100] on button "Rounding" at bounding box center [579, 102] width 62 height 20
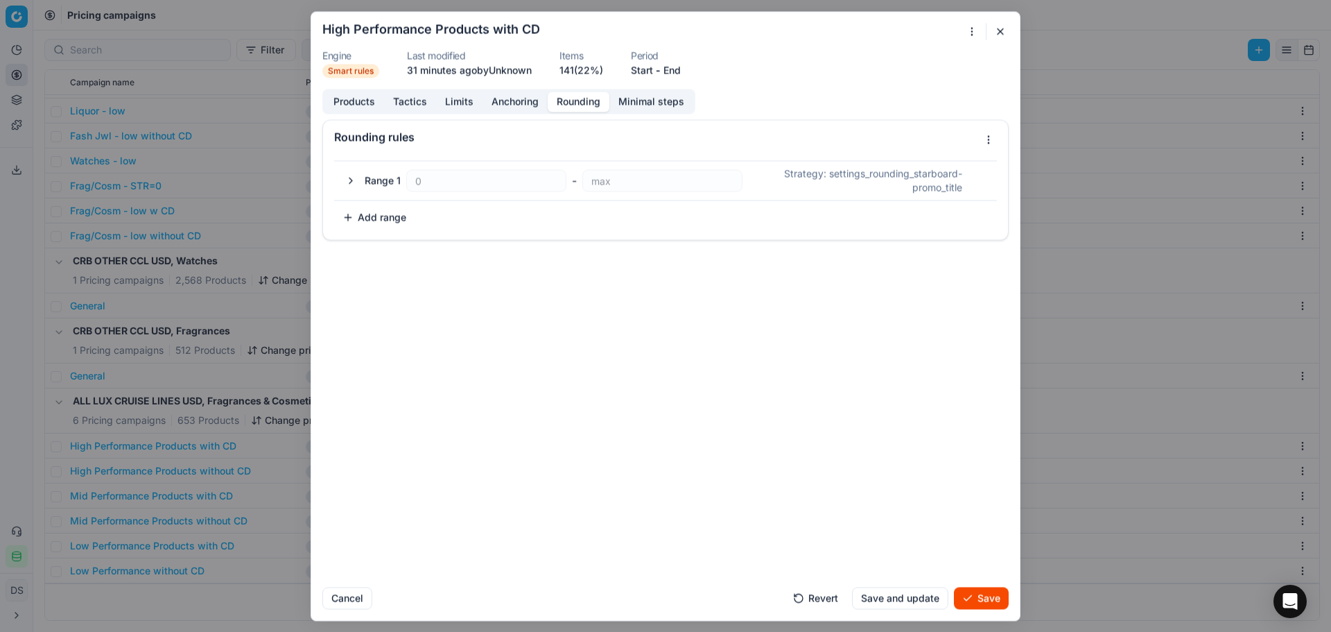
click at [360, 183] on div "Range 1 0 - max Strategy : settings_rounding_starboard-promo_title" at bounding box center [666, 180] width 646 height 28
click at [352, 177] on button "button" at bounding box center [351, 180] width 17 height 17
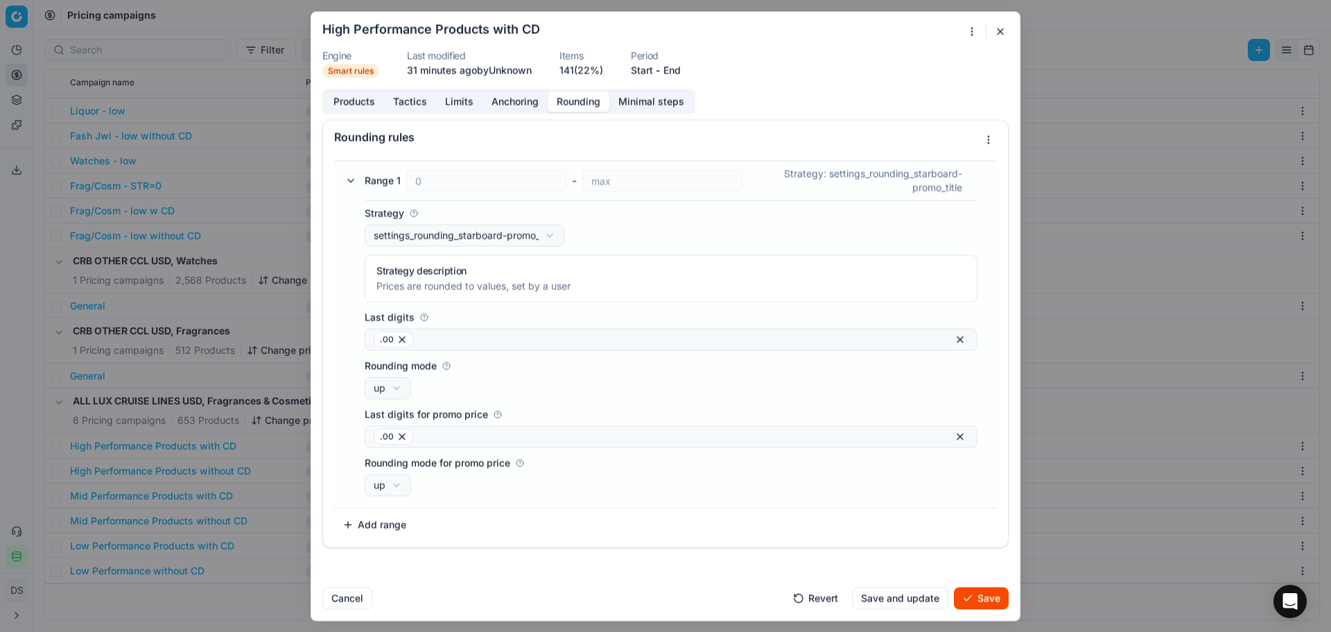
click at [466, 89] on div "Products Tactics Limits Anchoring Rounding Minimal steps" at bounding box center [508, 101] width 373 height 25
click at [463, 98] on button "Limits" at bounding box center [459, 102] width 46 height 20
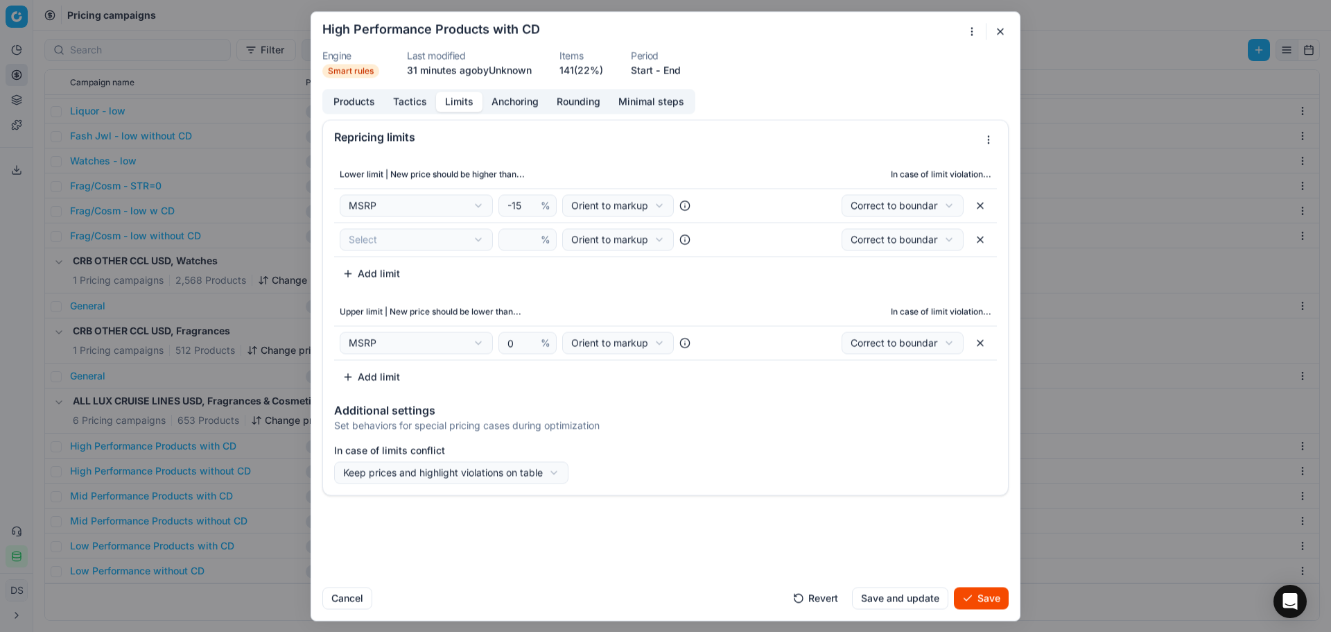
click at [979, 239] on button "button" at bounding box center [980, 239] width 22 height 22
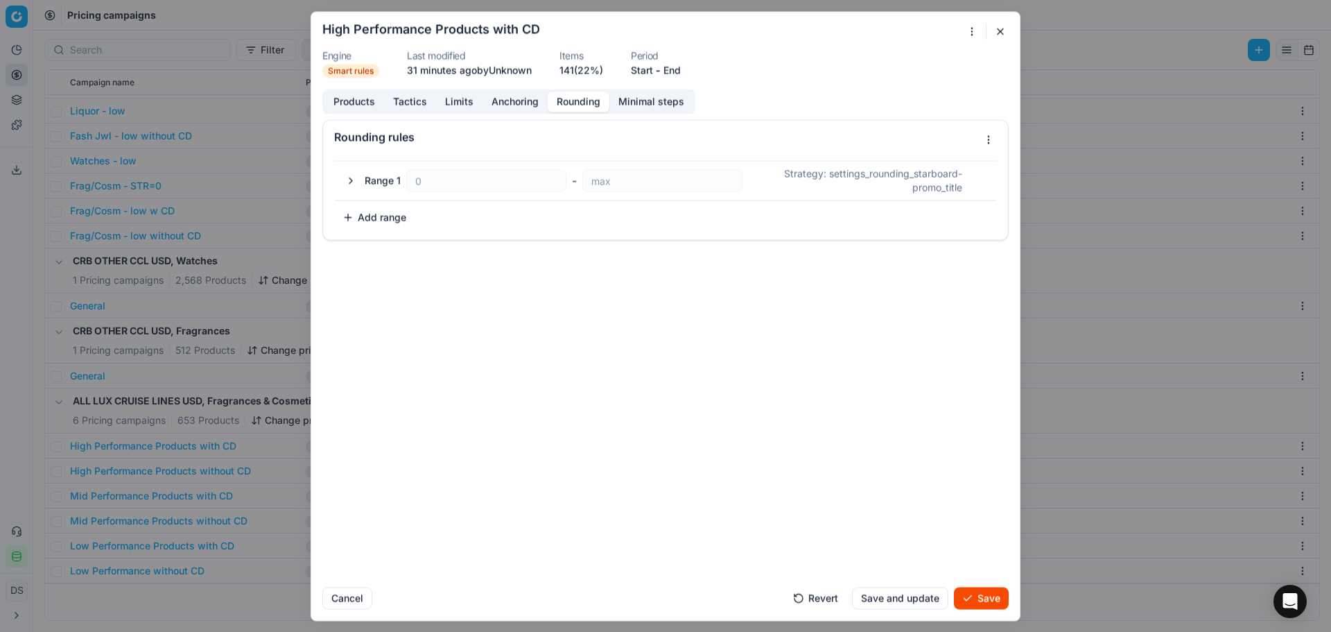
click at [577, 107] on button "Rounding" at bounding box center [579, 102] width 62 height 20
click at [347, 175] on button "button" at bounding box center [351, 180] width 17 height 17
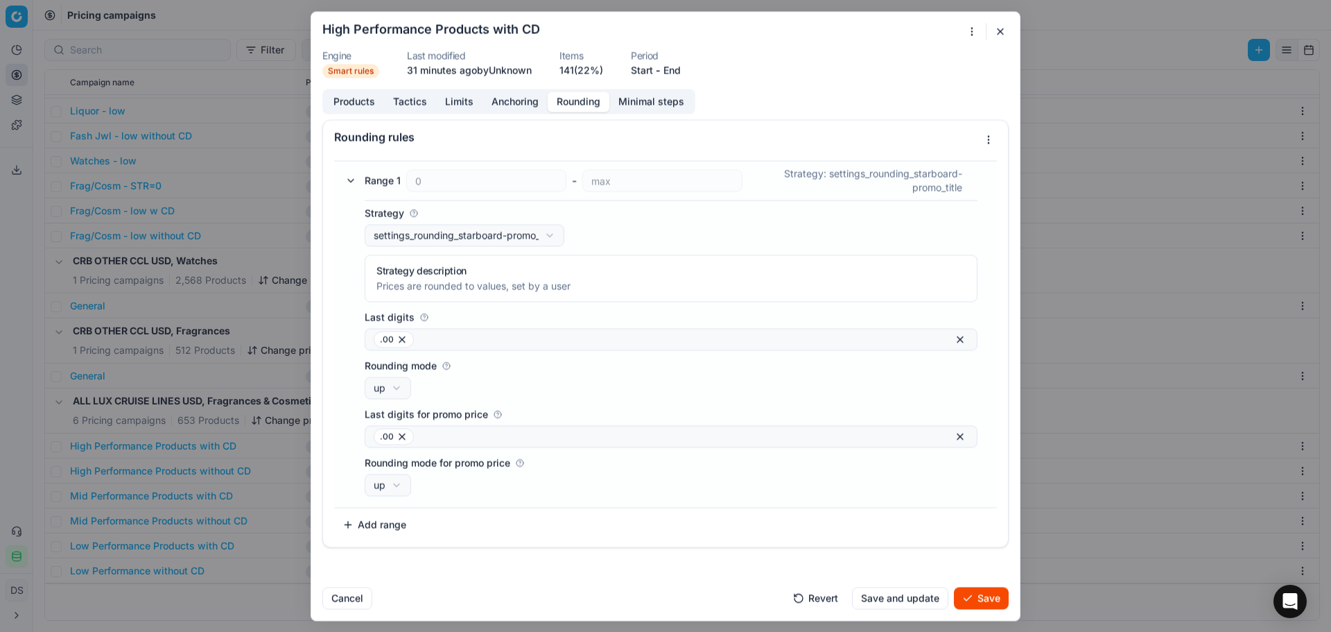
click at [654, 114] on div "Products Tactics Limits Anchoring Rounding Minimal steps" at bounding box center [508, 101] width 373 height 25
click at [658, 110] on button "Minimal steps" at bounding box center [651, 102] width 84 height 20
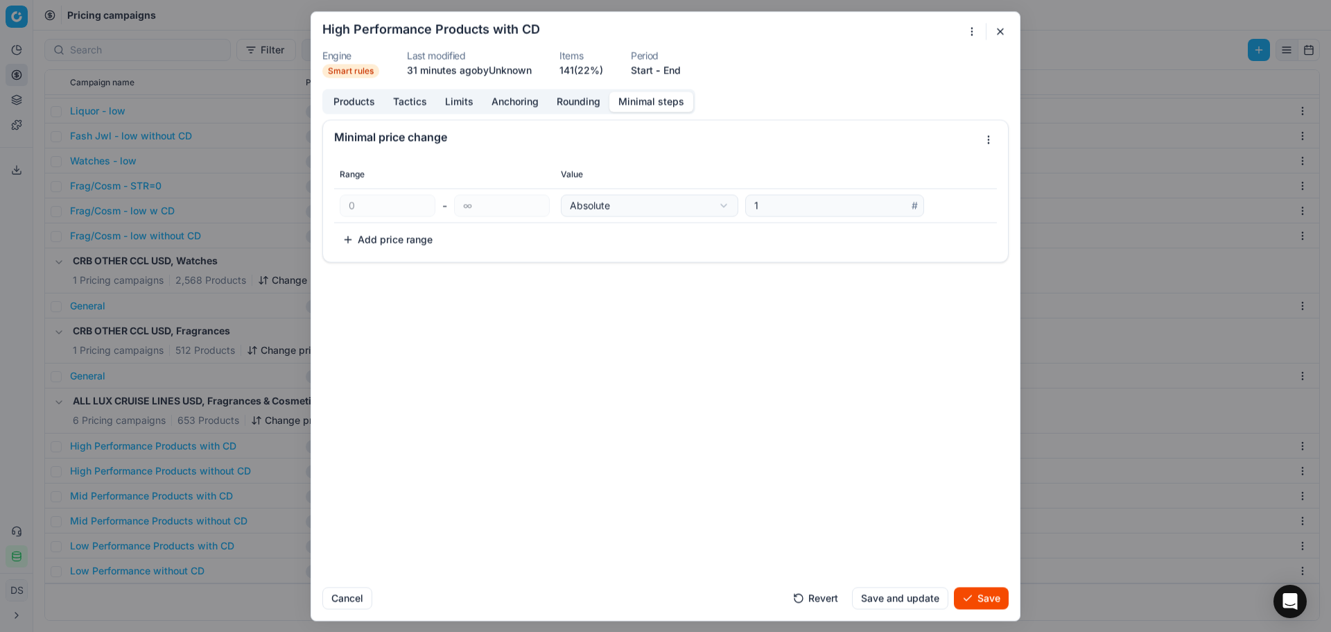
click at [396, 243] on button "Add price range" at bounding box center [387, 239] width 107 height 22
type input "499"
click at [651, 202] on div "We are saving PC settings. Please wait, it should take a few minutes High Perfo…" at bounding box center [665, 316] width 1331 height 632
drag, startPoint x: 381, startPoint y: 239, endPoint x: 247, endPoint y: 236, distance: 133.9
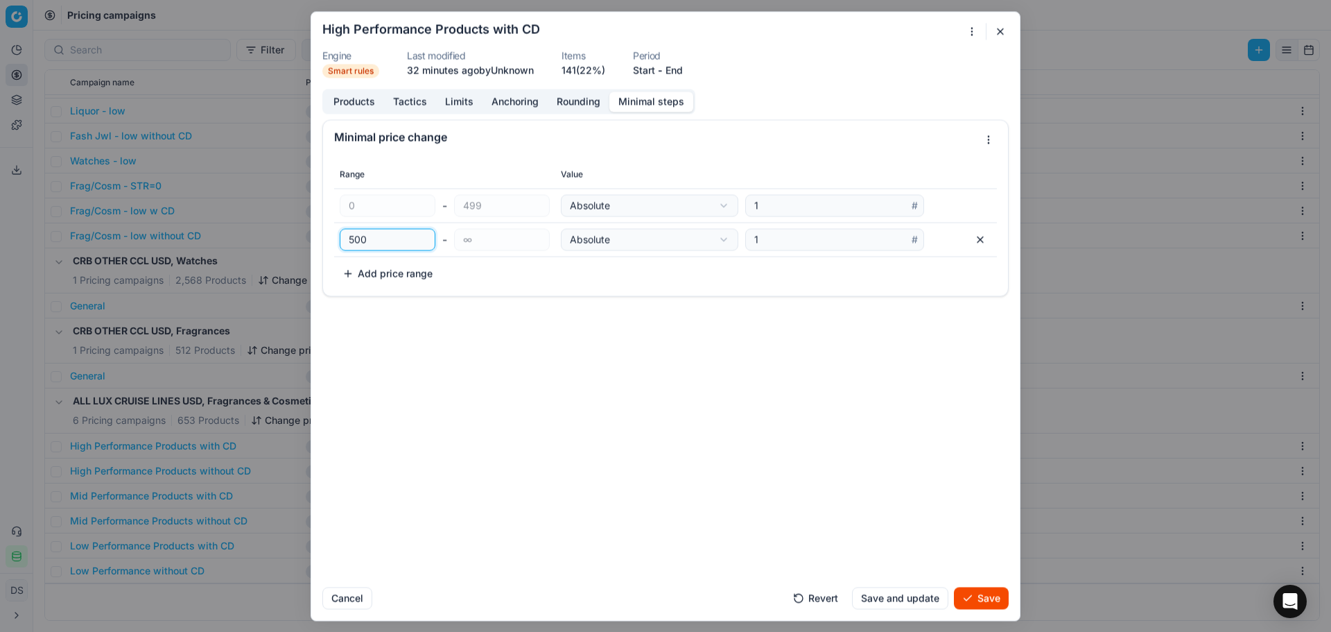
click at [248, 236] on div "We are saving PC settings. Please wait, it should take a few minutes High Perfo…" at bounding box center [665, 316] width 1331 height 632
select select "relative"
type input "5"
type input "6"
type input "0"
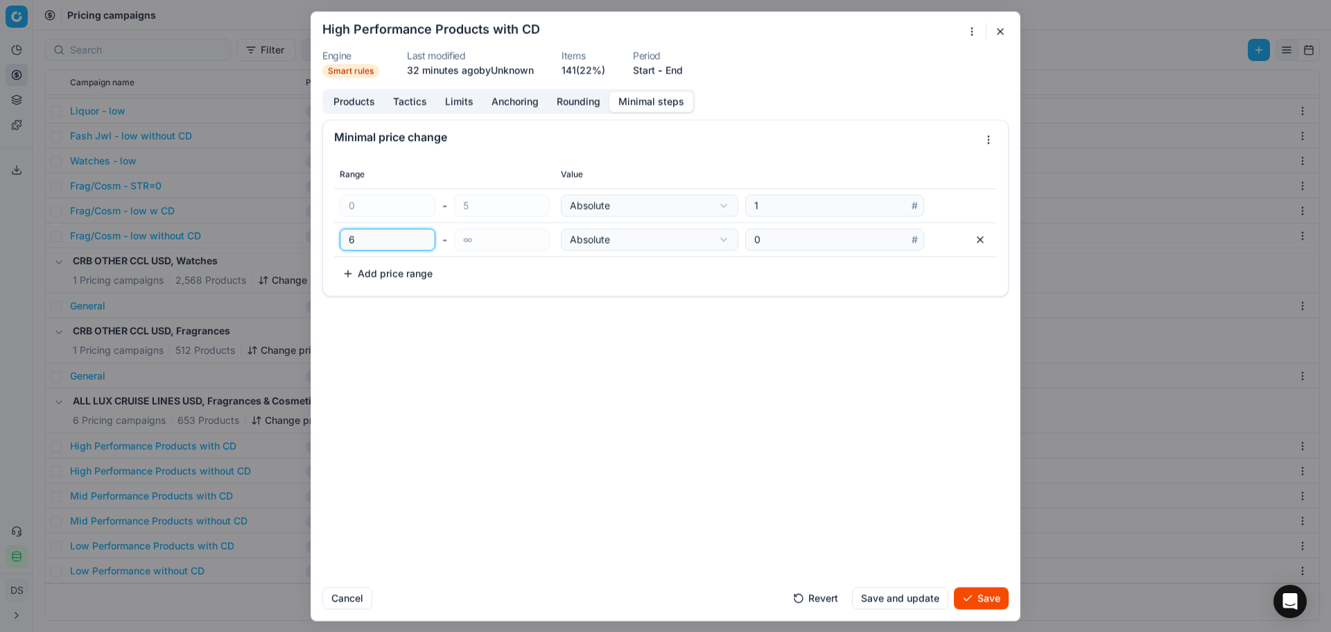
type input "60"
type input "599"
type input "600"
click at [975, 242] on button "button" at bounding box center [980, 239] width 22 height 22
type input "∞"
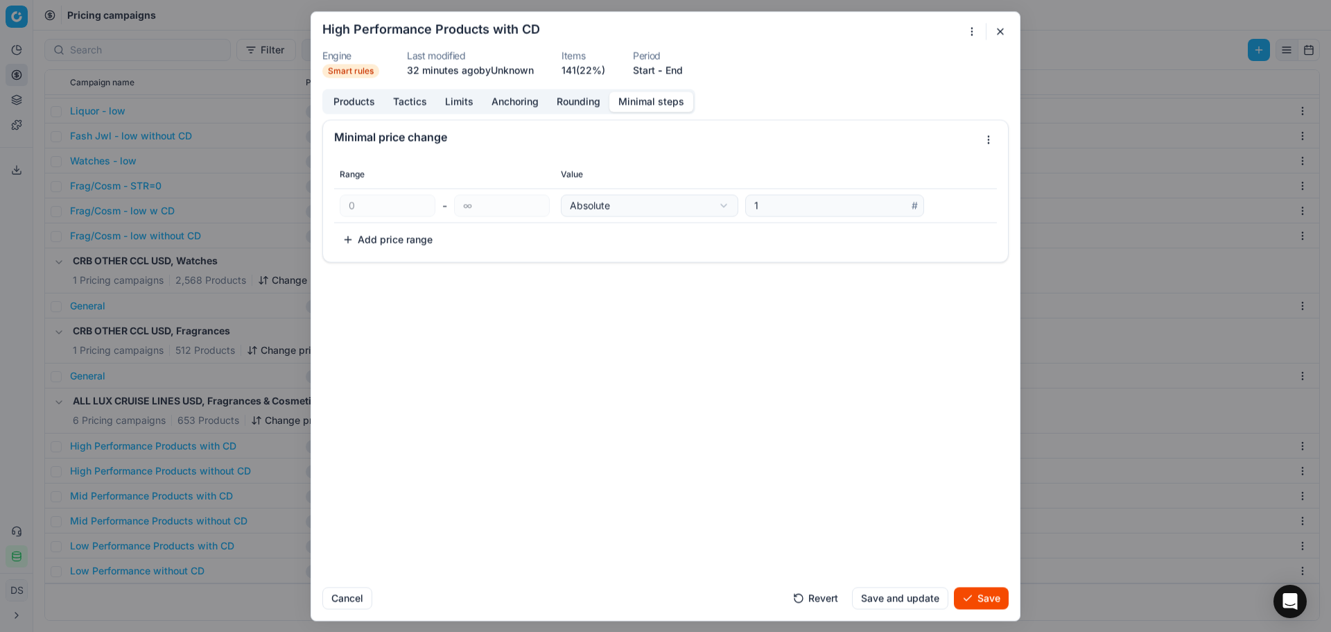
drag, startPoint x: 977, startPoint y: 216, endPoint x: 795, endPoint y: 216, distance: 181.7
click at [976, 216] on td "Absolute Relative Absolute 1 #" at bounding box center [776, 205] width 442 height 34
click at [790, 200] on input "1" at bounding box center [830, 205] width 157 height 21
drag, startPoint x: 786, startPoint y: 214, endPoint x: 616, endPoint y: 206, distance: 170.0
click at [616, 206] on div "Absolute Relative Absolute 1 #" at bounding box center [776, 205] width 431 height 22
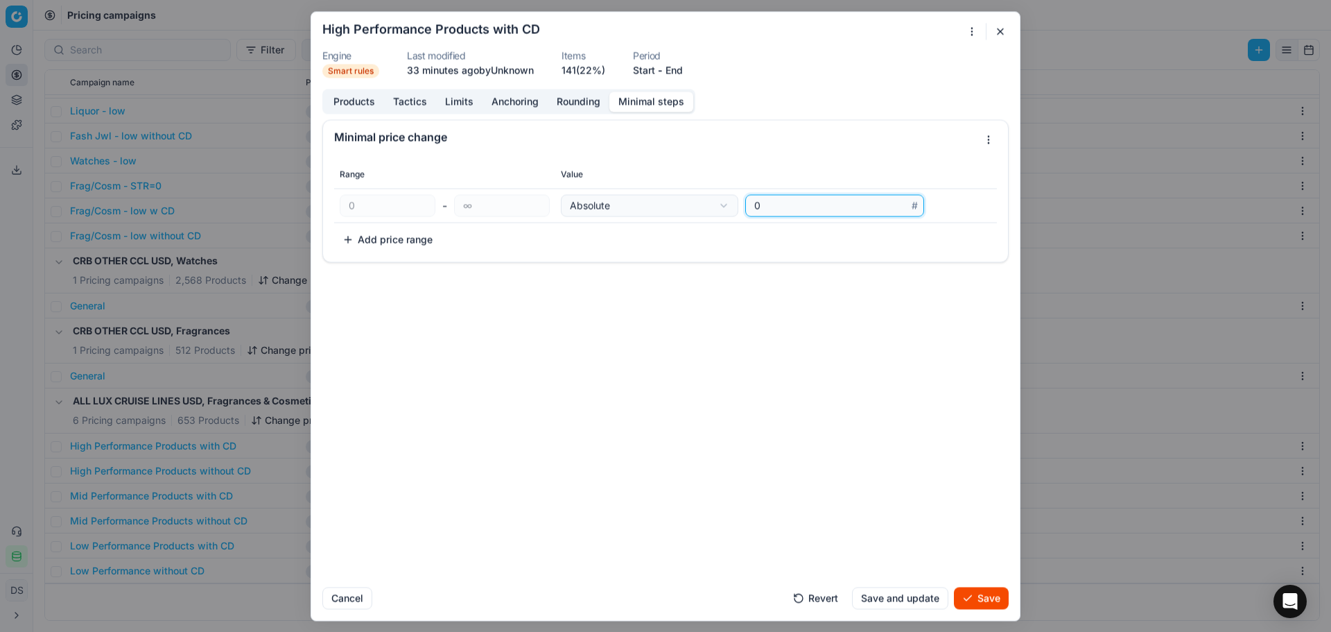
type input "0"
click at [991, 141] on div "We are saving PC settings. Please wait, it should take a few minutes High Perfo…" at bounding box center [665, 316] width 1331 height 632
click at [503, 382] on div "We are saving PC settings. Please wait, it should take a few minutes High Perfo…" at bounding box center [665, 316] width 1331 height 632
click at [383, 238] on button "Add price range" at bounding box center [387, 239] width 107 height 22
type input "499"
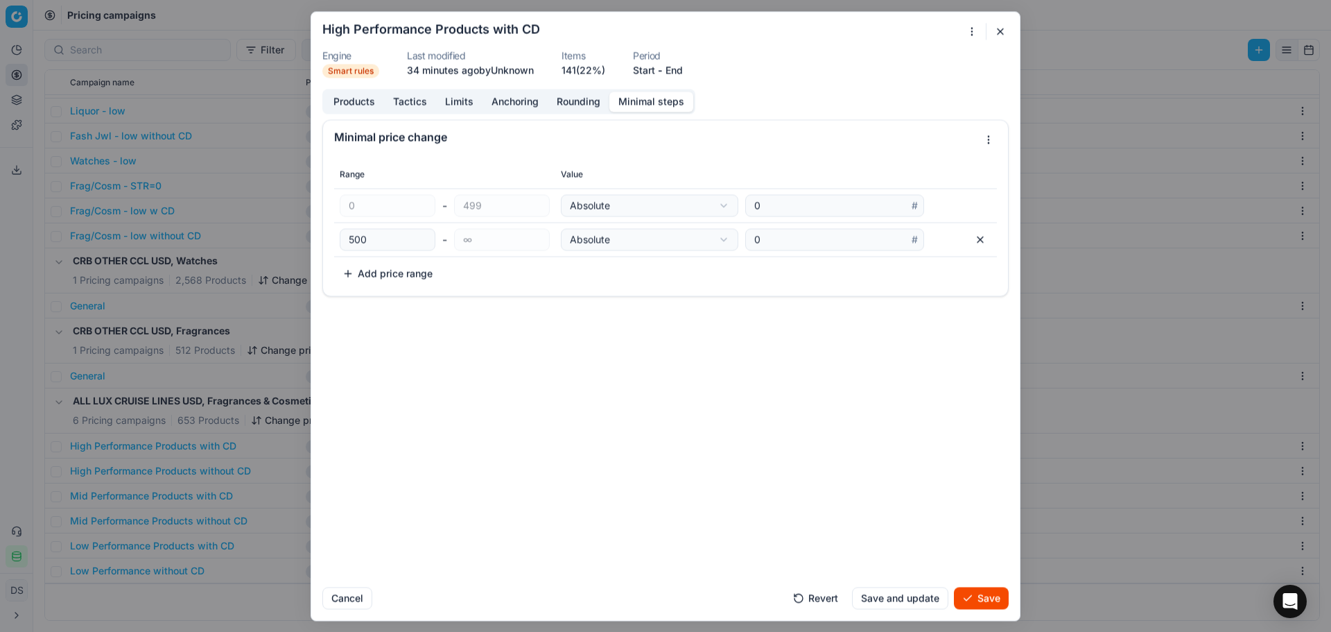
click at [399, 271] on button "Add price range" at bounding box center [387, 273] width 107 height 22
type input "999"
drag, startPoint x: 390, startPoint y: 244, endPoint x: 263, endPoint y: 239, distance: 127.7
click at [263, 239] on div "We are saving PC settings. Please wait, it should take a few minutes High Perfo…" at bounding box center [665, 316] width 1331 height 632
click at [419, 302] on button "Add price range" at bounding box center [387, 307] width 107 height 22
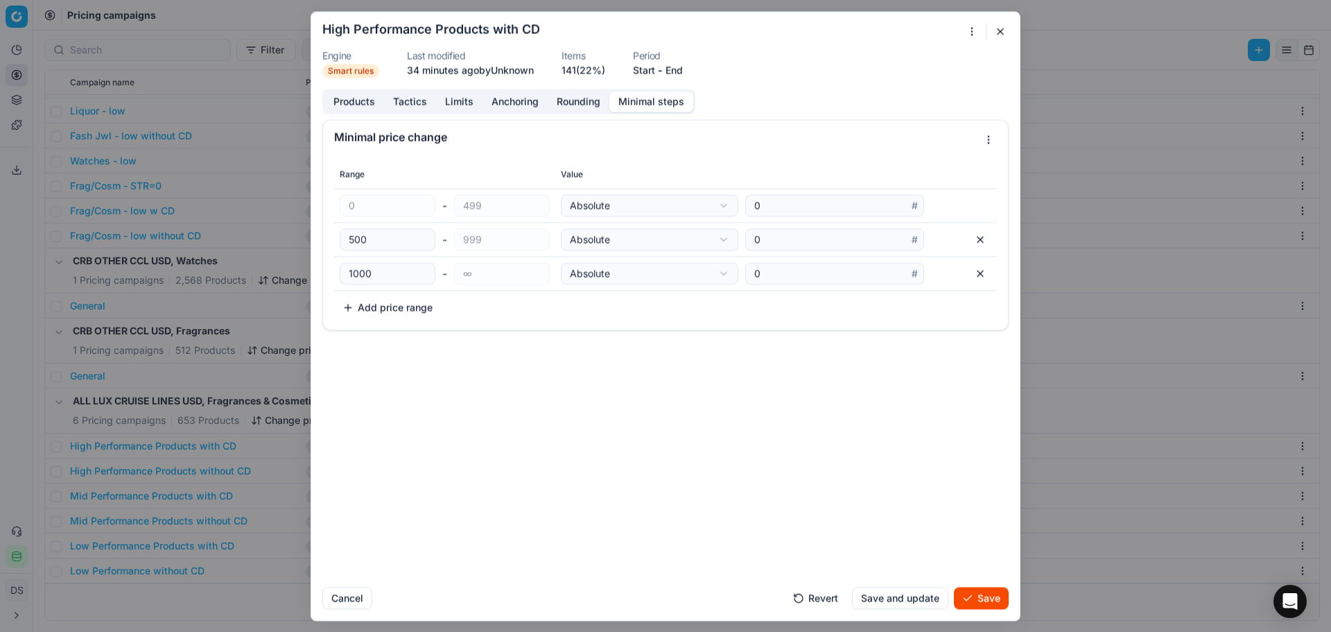
type input "1499"
click at [369, 240] on input "500" at bounding box center [387, 239] width 83 height 21
click at [370, 240] on input "500" at bounding box center [387, 239] width 83 height 21
click at [396, 238] on input "500" at bounding box center [387, 239] width 83 height 21
drag, startPoint x: 404, startPoint y: 239, endPoint x: 295, endPoint y: 239, distance: 109.5
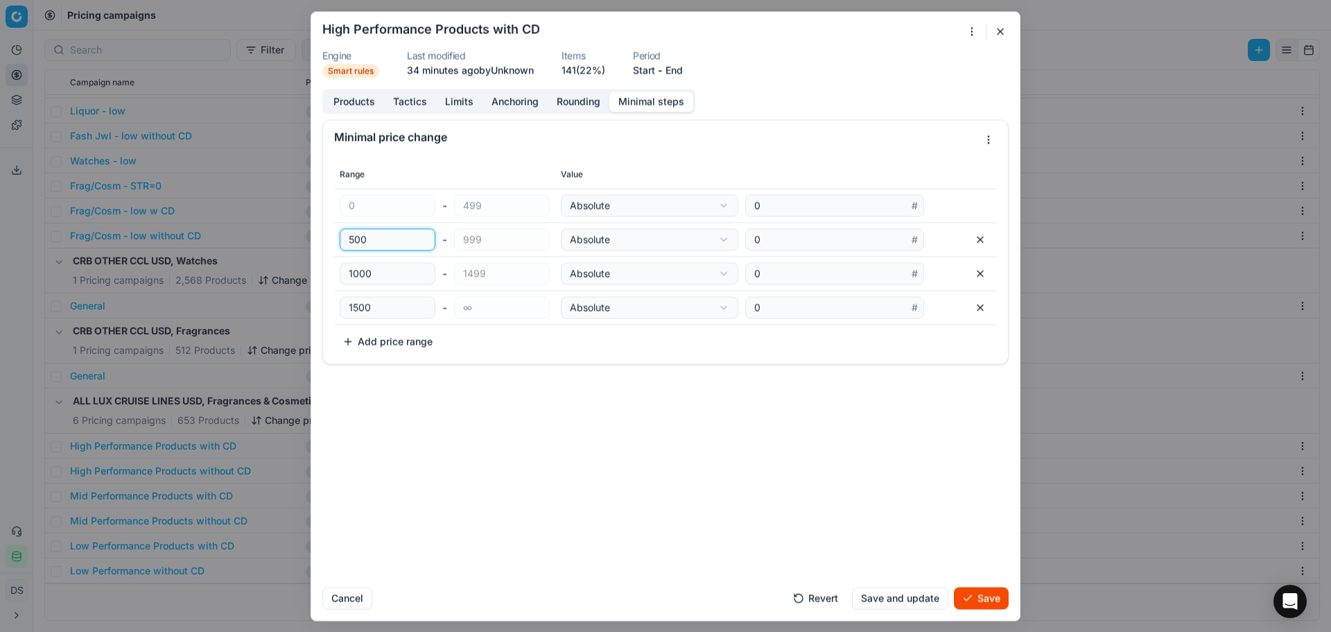
click at [295, 239] on div "We are saving PC settings. Please wait, it should take a few minutes High Perfo…" at bounding box center [665, 316] width 1331 height 632
select select "relative"
type input "0"
type input "1"
type input "9"
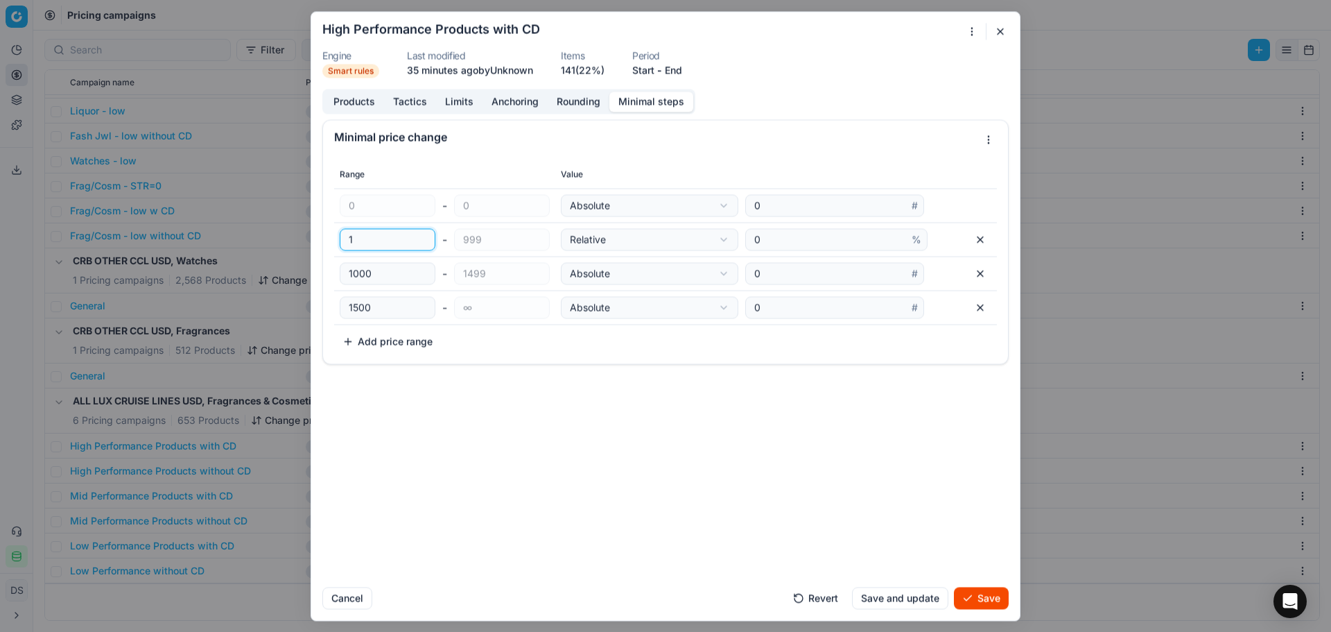
type input "10"
type input "99"
type input "100"
type input "9"
type input "10"
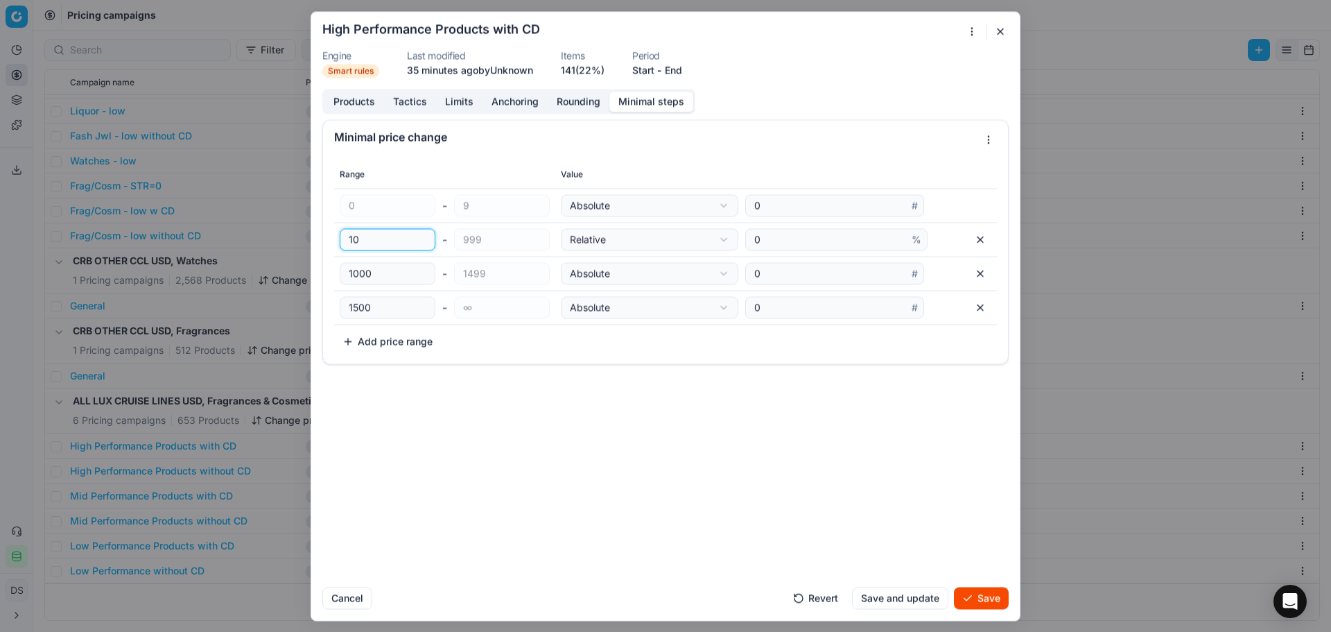
type input "99"
type input "100"
drag, startPoint x: 803, startPoint y: 196, endPoint x: 718, endPoint y: 196, distance: 85.3
click at [718, 196] on div "Absolute Relative Absolute 0 #" at bounding box center [776, 205] width 431 height 22
click at [695, 213] on div "We are saving PC settings. Please wait, it should take a few minutes High Perfo…" at bounding box center [665, 316] width 1331 height 632
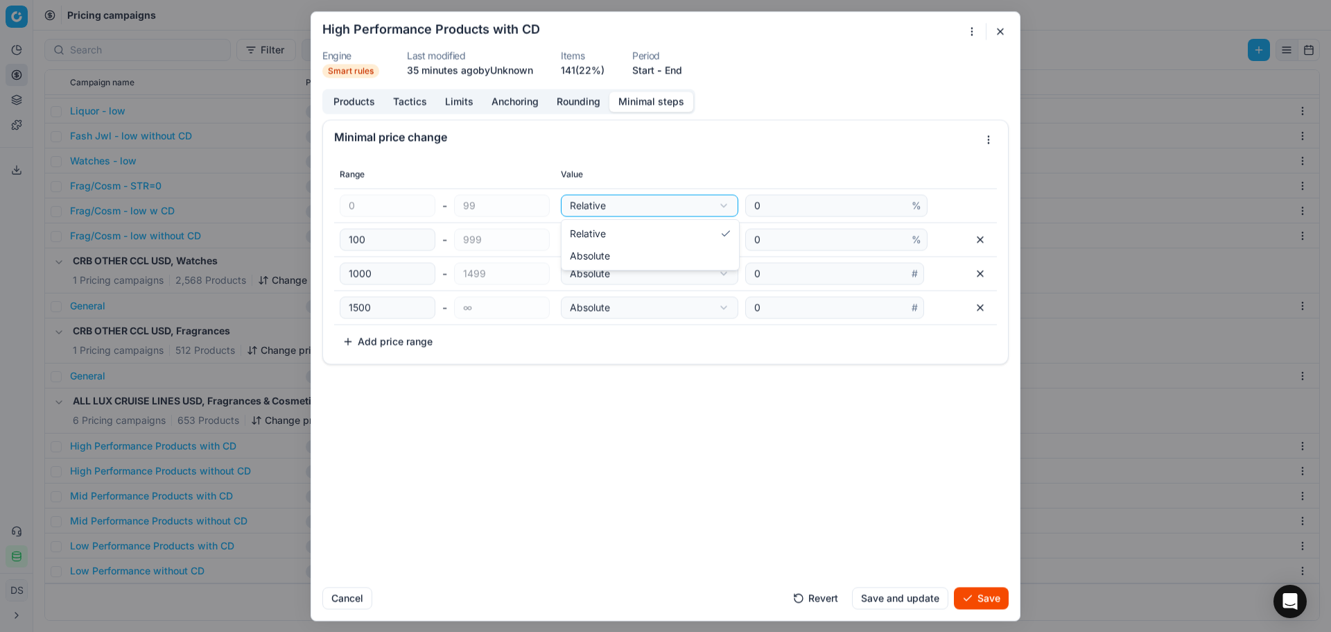
click at [704, 201] on div "We are saving PC settings. Please wait, it should take a few minutes High Perfo…" at bounding box center [665, 316] width 1331 height 632
select select "absolute"
type input "0"
click at [707, 209] on div "We are saving PC settings. Please wait, it should take a few minutes High Perfo…" at bounding box center [665, 316] width 1331 height 632
select select "relative"
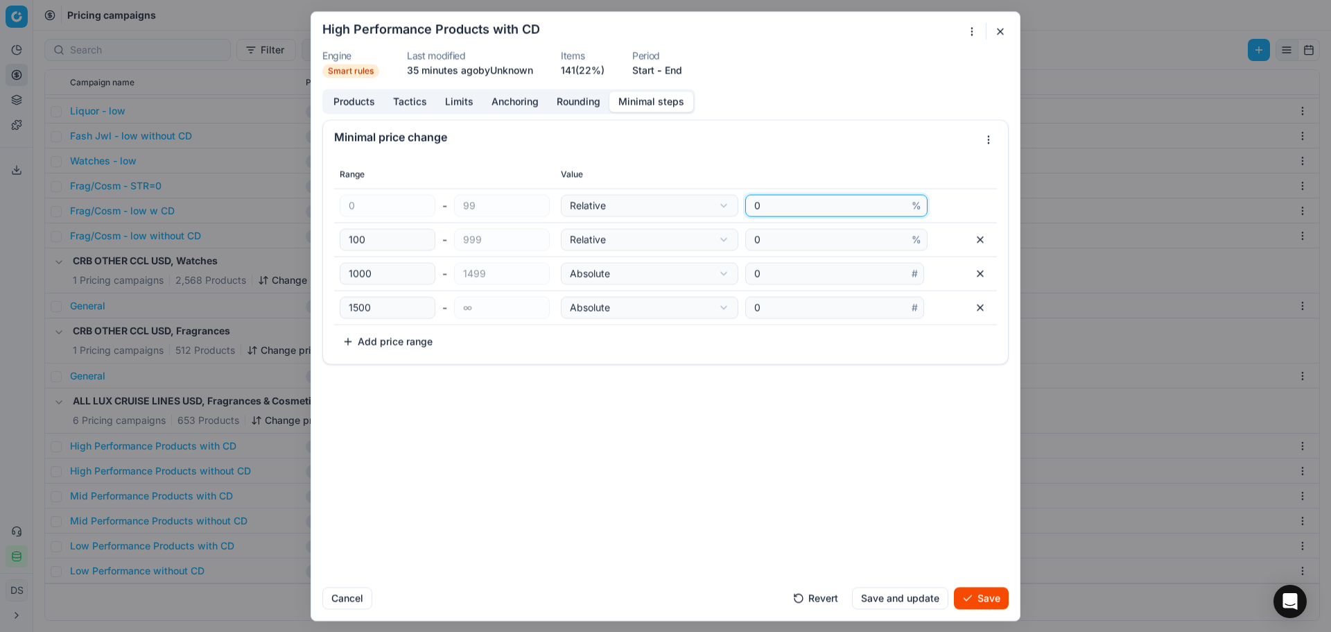
drag, startPoint x: 783, startPoint y: 205, endPoint x: 586, endPoint y: 207, distance: 197.6
click at [580, 205] on div "Relative Relative Absolute 0 %" at bounding box center [776, 205] width 431 height 22
type input "2"
drag, startPoint x: 388, startPoint y: 279, endPoint x: 343, endPoint y: 275, distance: 44.6
click at [343, 275] on div "1000" at bounding box center [388, 273] width 96 height 22
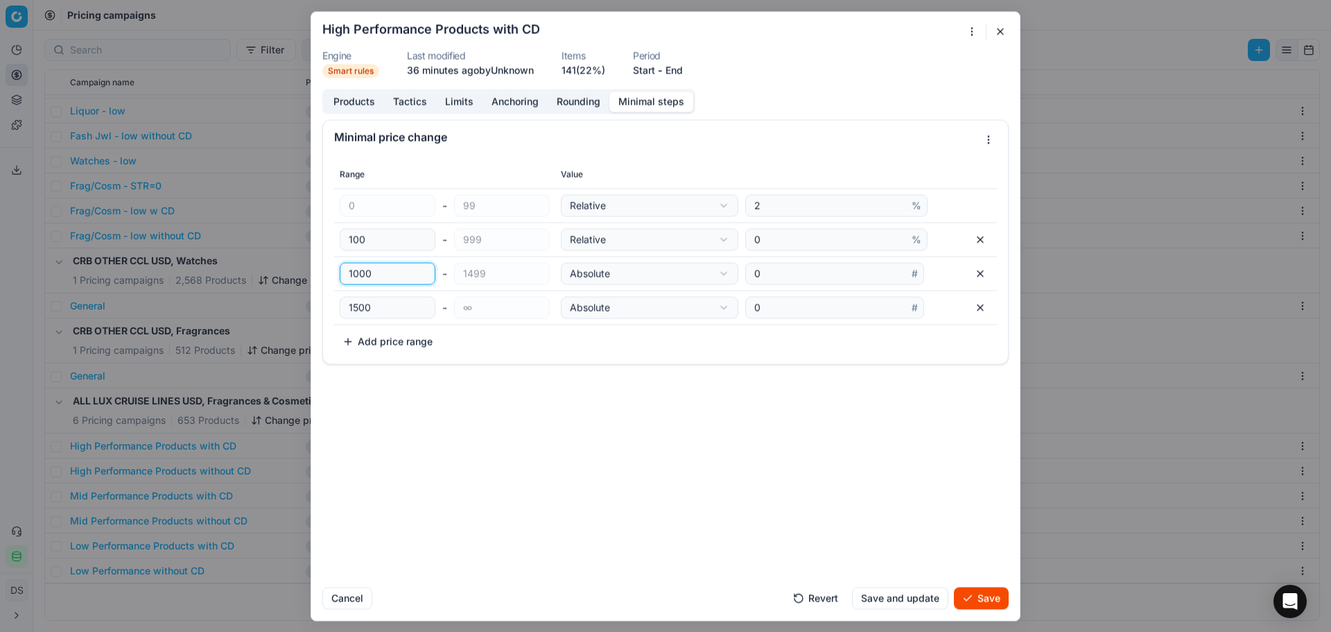
click at [413, 275] on input "1000" at bounding box center [387, 273] width 83 height 21
drag, startPoint x: 413, startPoint y: 275, endPoint x: 320, endPoint y: 266, distance: 94.0
click at [320, 266] on div "Minimal price change Range Value 0 - 99 Relative Relative Absolute 2 % 100 - 99…" at bounding box center [665, 347] width 709 height 456
select select "relative"
type input "4"
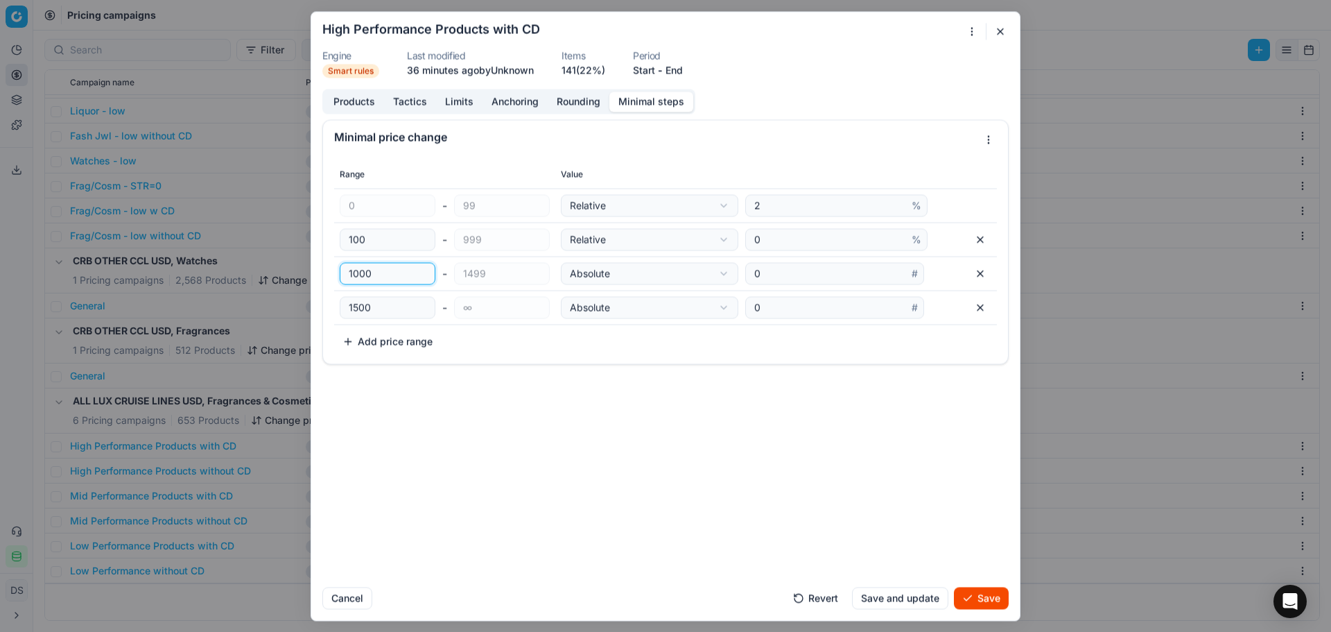
type input "5"
type input "49"
type input "50"
type input "499"
type input "500"
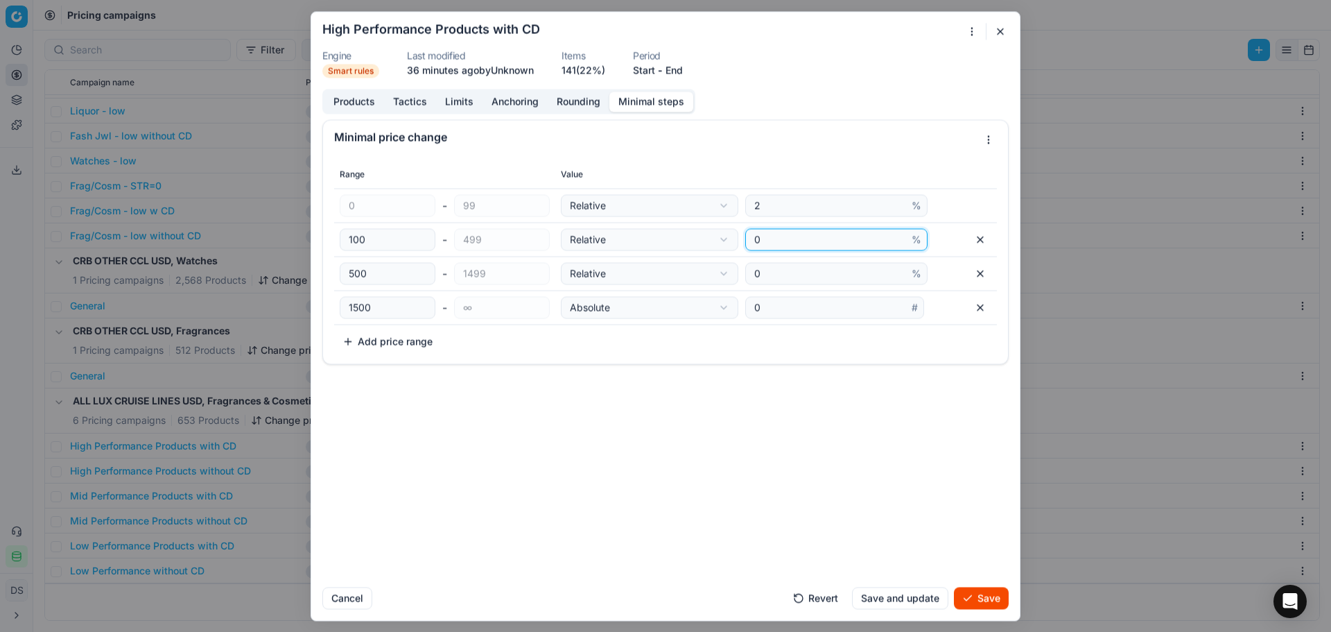
drag, startPoint x: 811, startPoint y: 241, endPoint x: 710, endPoint y: 236, distance: 100.7
click at [710, 236] on div "Relative Relative Absolute 0 %" at bounding box center [776, 239] width 431 height 22
click at [977, 246] on button "button" at bounding box center [980, 239] width 22 height 22
select select "absolute"
type input "499"
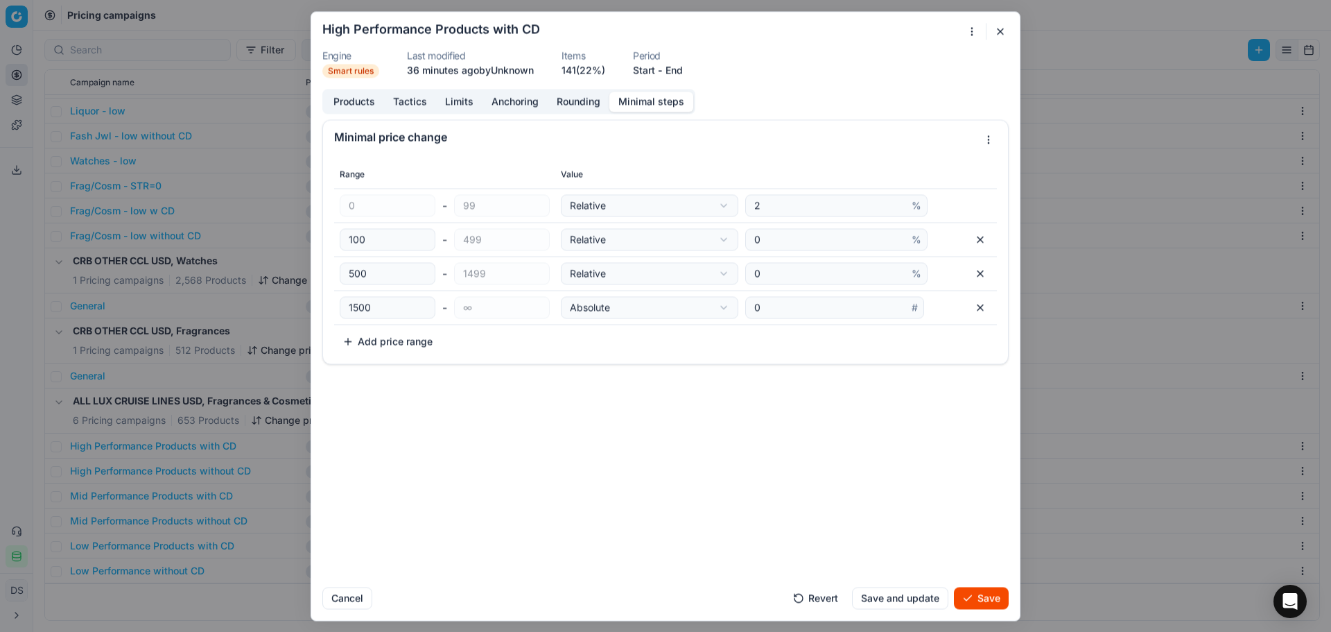
type input "500"
type input "1499"
type input "1500"
type input "∞"
click at [977, 246] on button "button" at bounding box center [980, 239] width 22 height 22
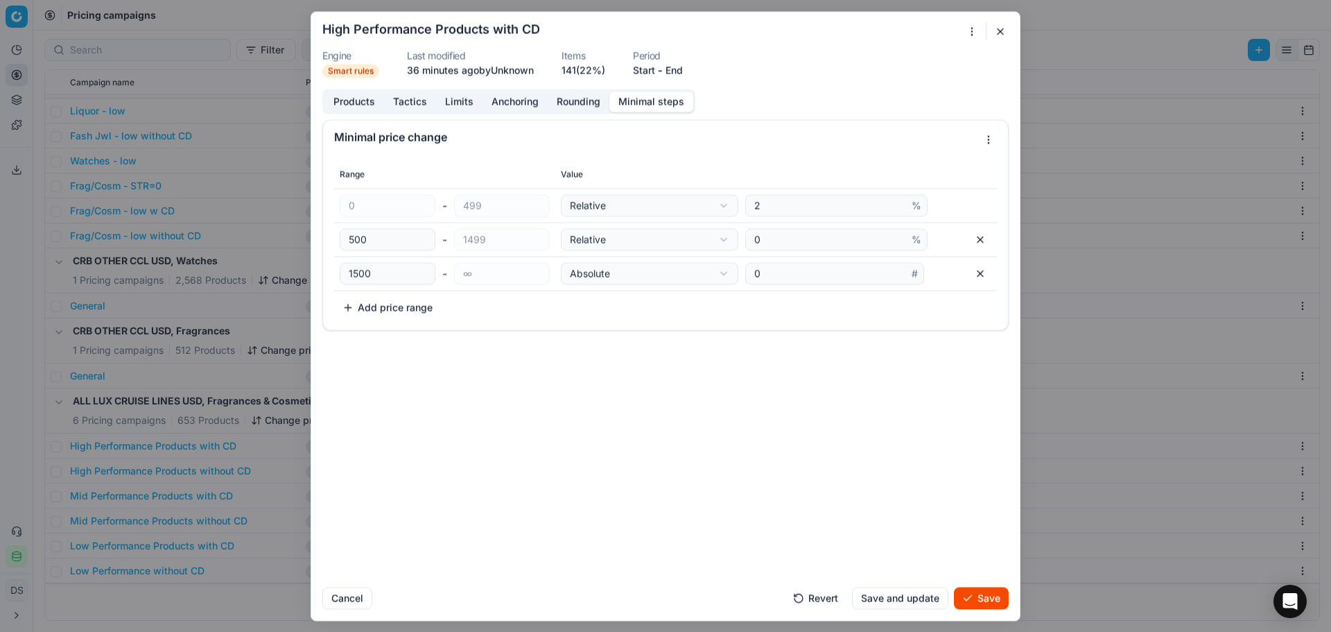
select select "absolute"
type input "1499"
type input "1500"
type input "∞"
drag, startPoint x: 413, startPoint y: 241, endPoint x: 196, endPoint y: 231, distance: 217.2
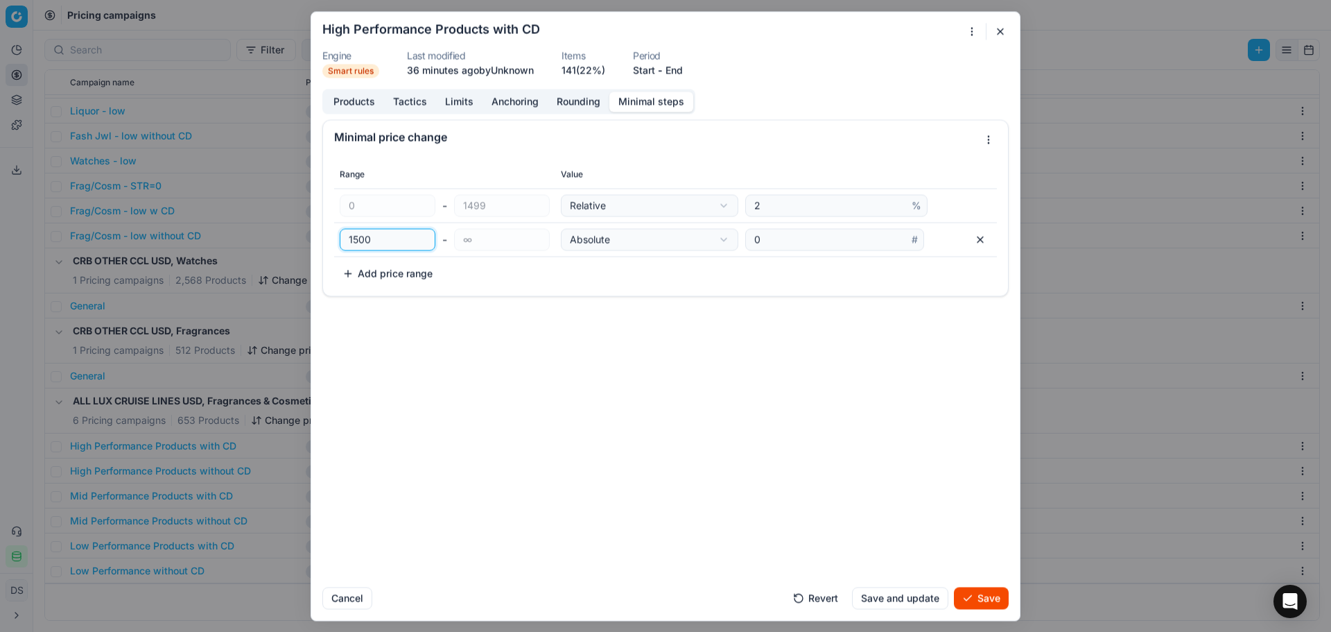
click at [196, 231] on div "We are saving PC settings. Please wait, it should take a few minutes High Perfo…" at bounding box center [665, 316] width 1331 height 632
select select "relative"
type input "1"
type input "2"
type input "19"
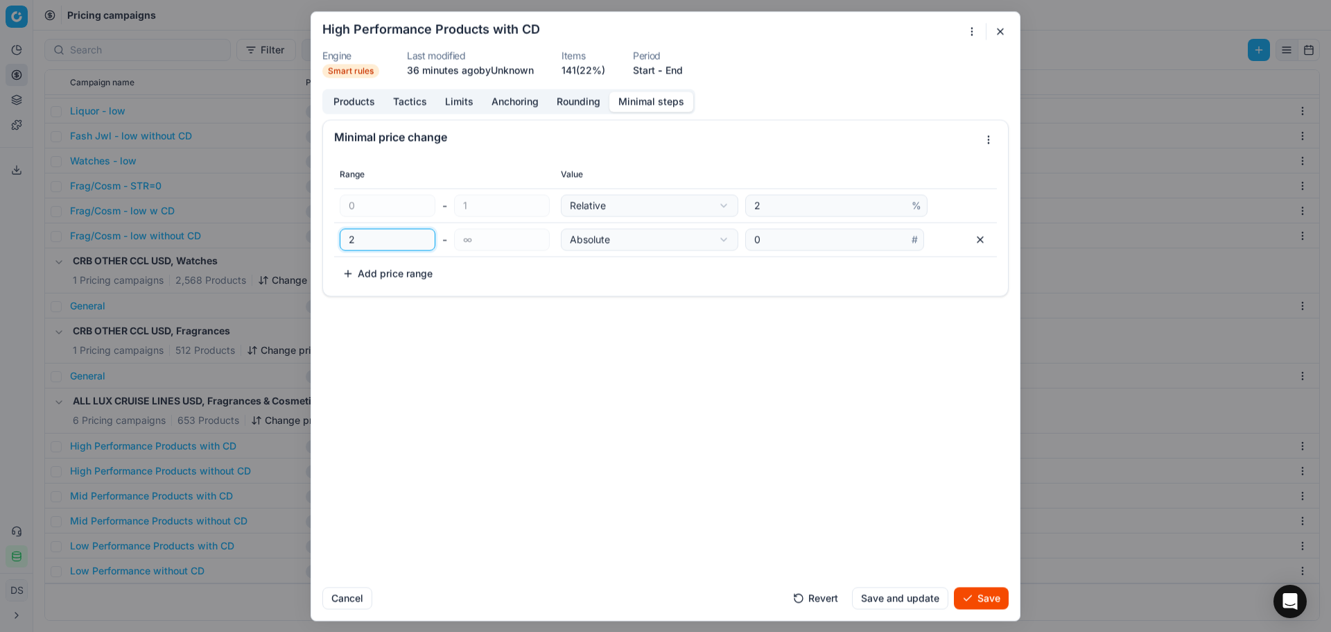
type input "20"
type input "199"
type input "200"
type input "1999"
type input "2000"
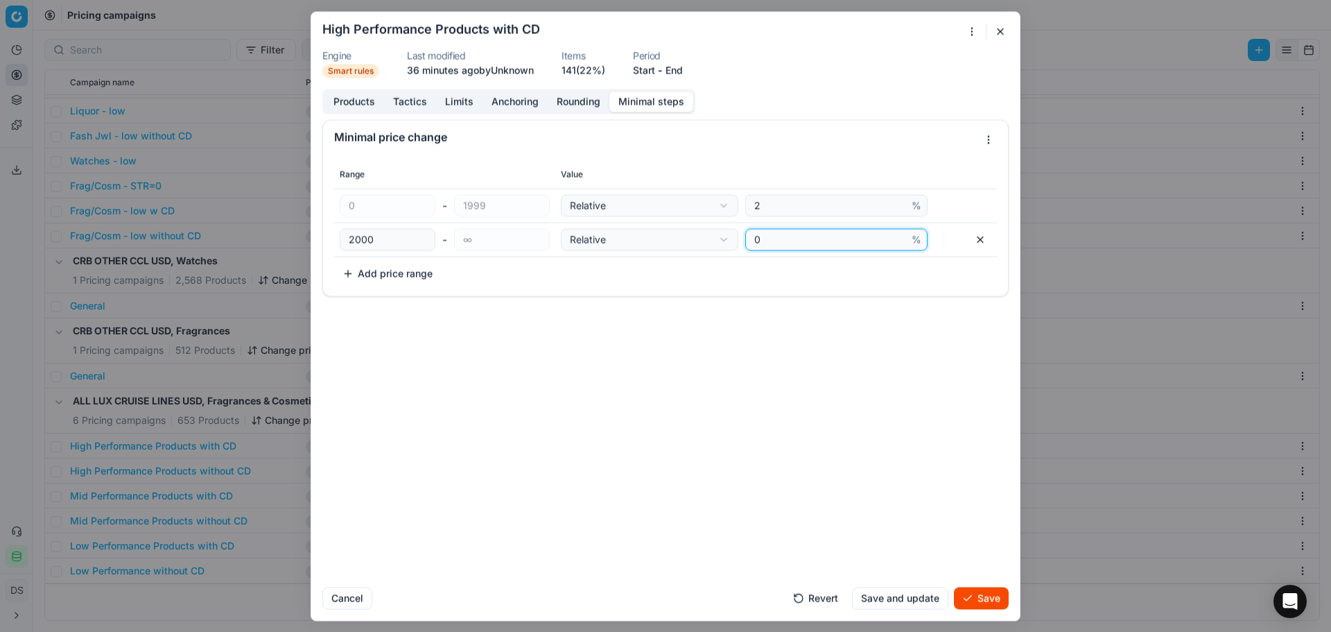
drag, startPoint x: 759, startPoint y: 237, endPoint x: 721, endPoint y: 234, distance: 38.3
click at [721, 234] on div "Relative Relative Absolute 0 %" at bounding box center [776, 239] width 431 height 22
type input "1"
click at [397, 272] on button "Add price range" at bounding box center [387, 273] width 107 height 22
type input "2499"
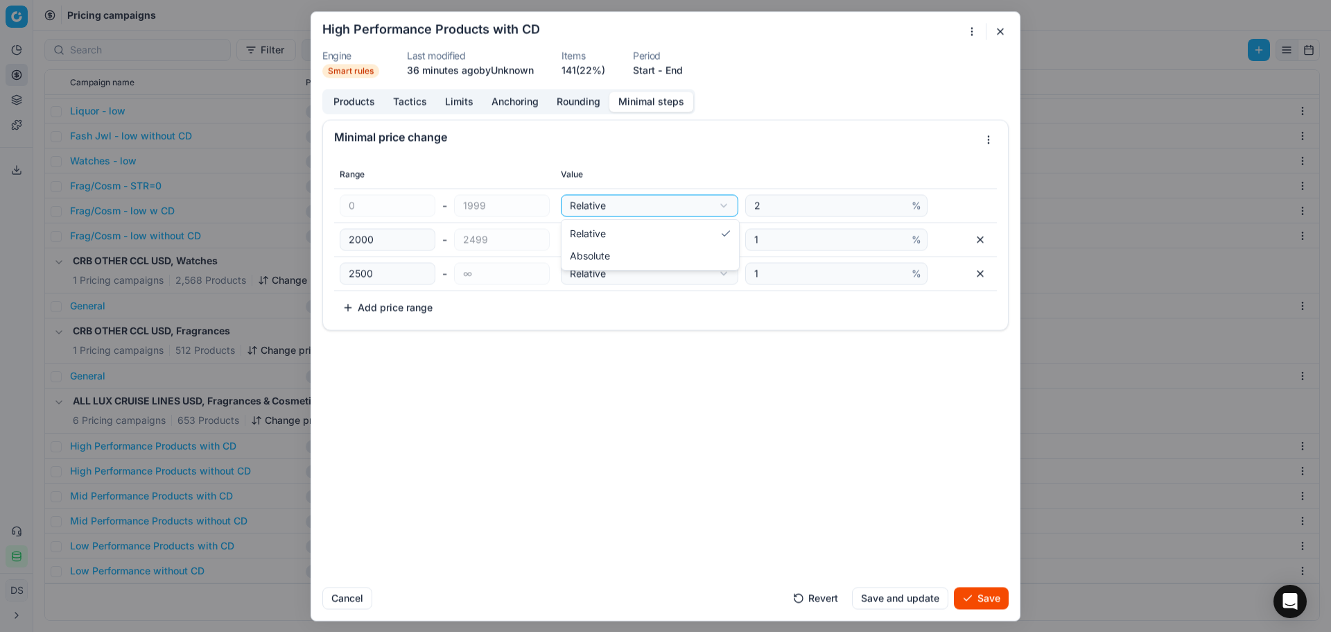
click at [679, 204] on div "We are saving PC settings. Please wait, it should take a few minutes High Perfo…" at bounding box center [665, 316] width 1331 height 632
select select "absolute"
drag, startPoint x: 770, startPoint y: 205, endPoint x: 688, endPoint y: 205, distance: 81.8
click at [688, 205] on div "Absolute Relative Absolute 2 #" at bounding box center [776, 205] width 431 height 22
type input "1"
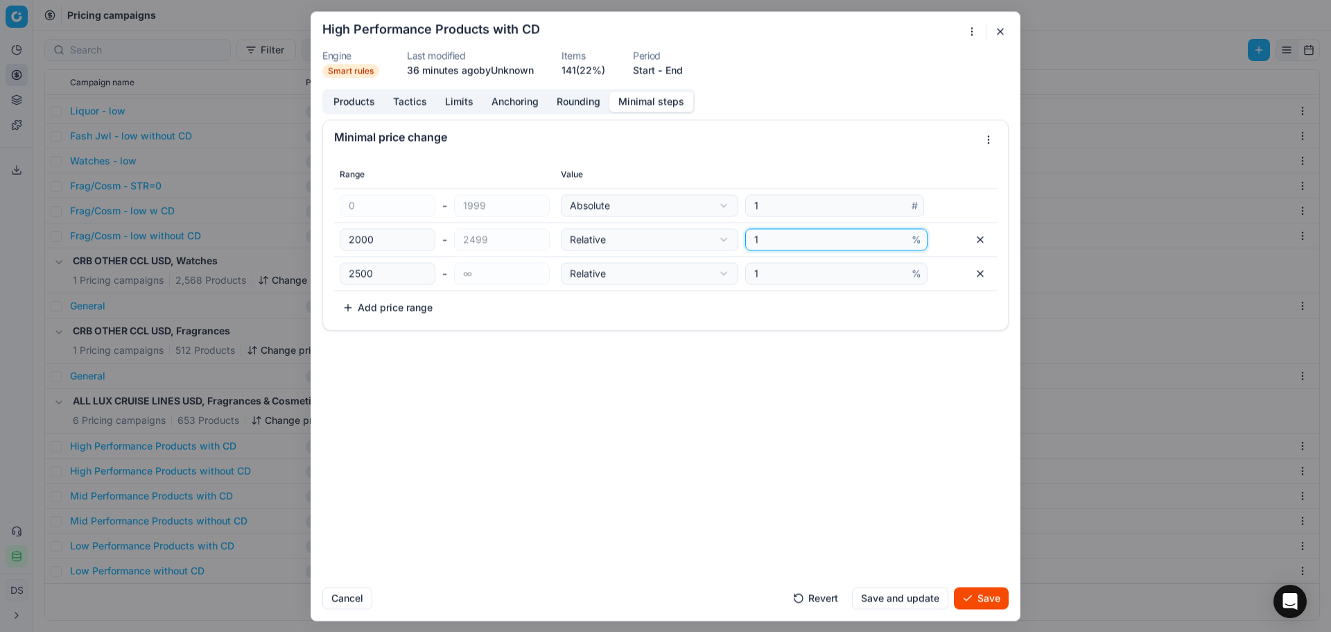
drag, startPoint x: 816, startPoint y: 237, endPoint x: 696, endPoint y: 235, distance: 120.0
click at [696, 235] on div "Relative Relative Absolute 1 %" at bounding box center [776, 239] width 431 height 22
type input "2"
click at [648, 241] on div "We are saving PC settings. Please wait, it should take a few minutes High Perfo…" at bounding box center [665, 316] width 1331 height 632
select select "absolute"
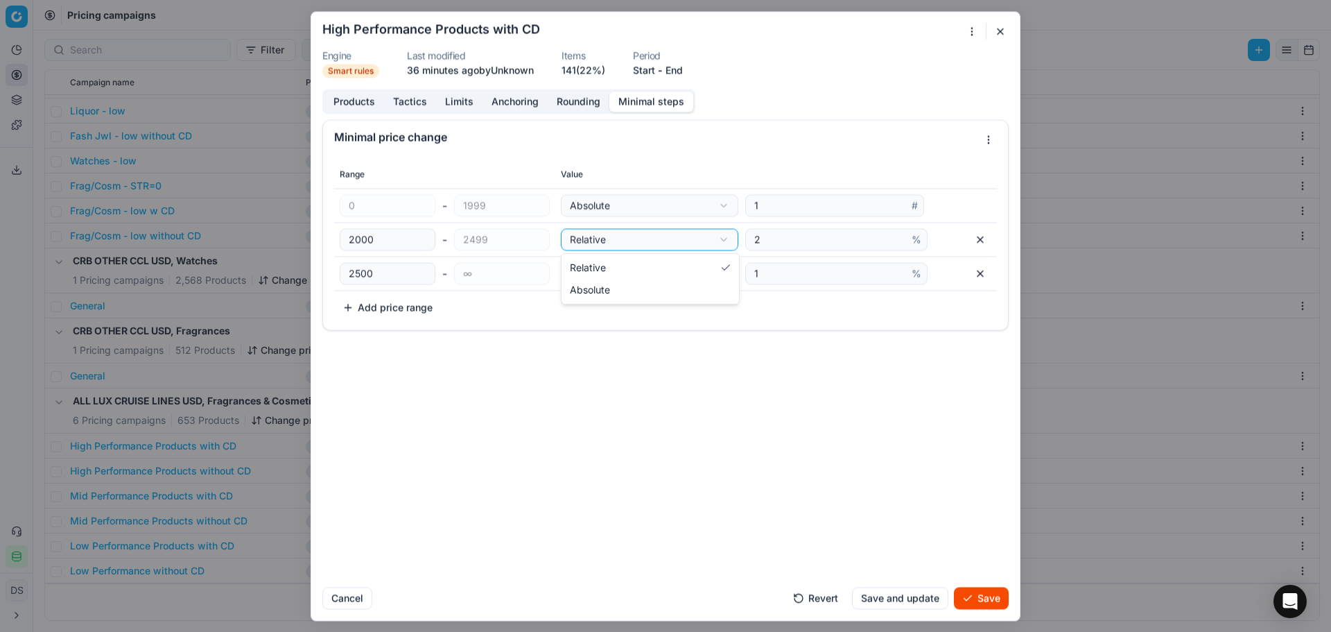
type input "2"
drag, startPoint x: 400, startPoint y: 278, endPoint x: 230, endPoint y: 263, distance: 170.5
click at [223, 263] on div "We are saving PC settings. Please wait, it should take a few minutes High Perfo…" at bounding box center [665, 316] width 1331 height 632
type input "4"
type input "5"
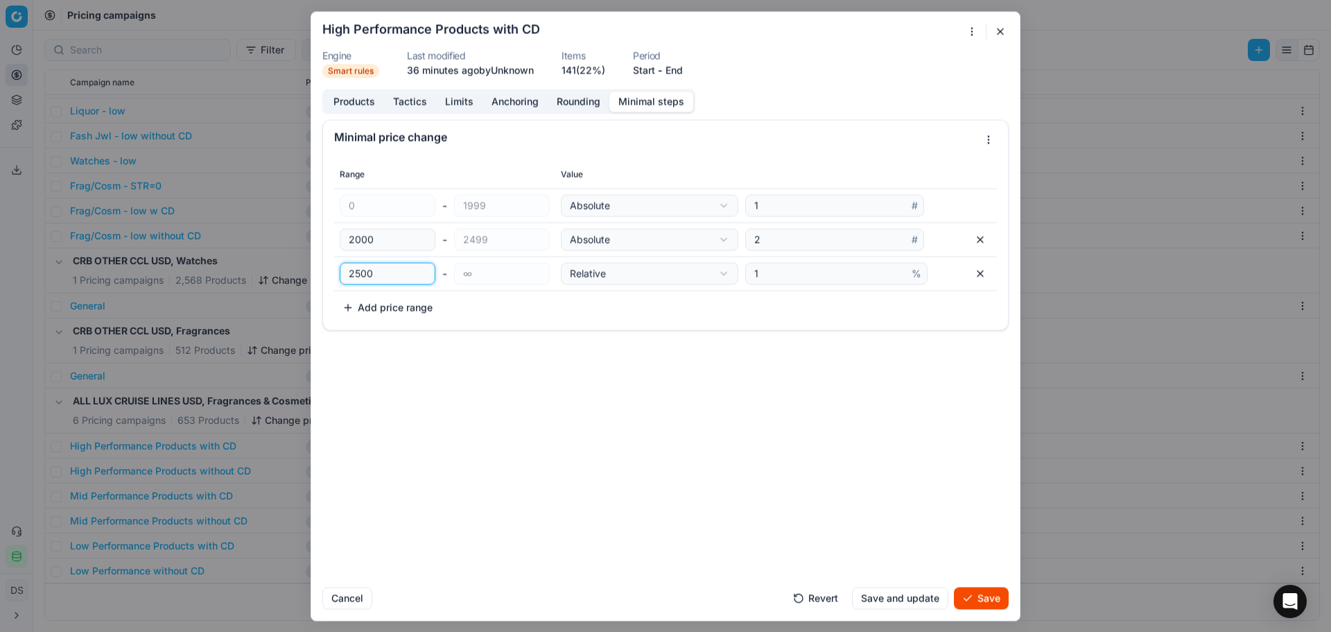
type input "0"
type input "49"
type input "50"
type input "499"
type input "500"
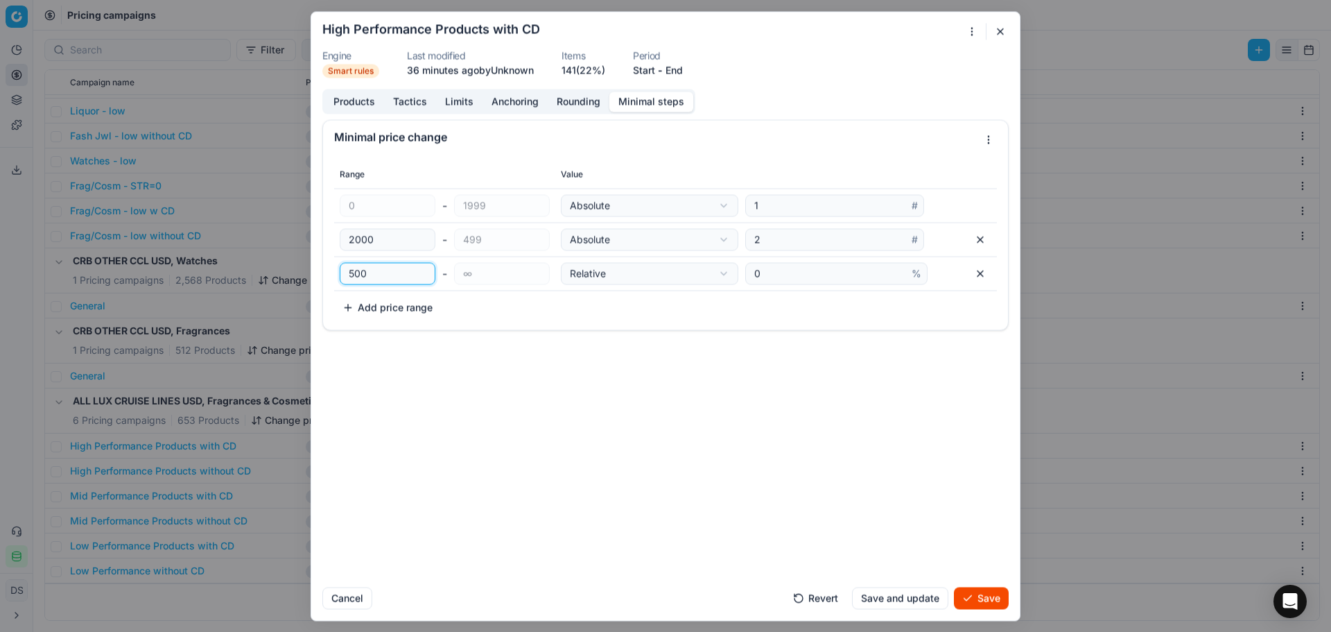
type input "4999"
type input "5000"
click at [565, 320] on div "Range Value 0 - 1999 Absolute Relative Absolute 1 # 2000 - 4999 Absolute Relati…" at bounding box center [665, 242] width 685 height 175
click at [977, 240] on button "button" at bounding box center [980, 239] width 22 height 22
select select "relative"
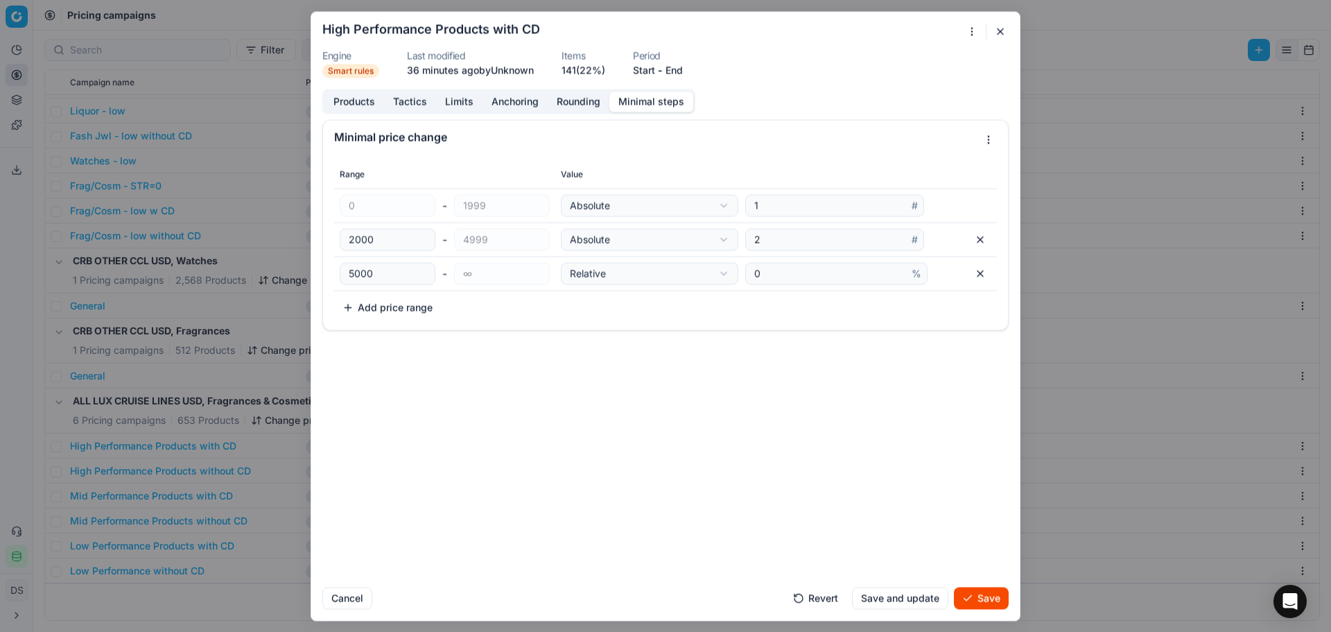
type input "4999"
type input "5000"
type input "∞"
type input "0"
click at [977, 240] on button "button" at bounding box center [980, 239] width 22 height 22
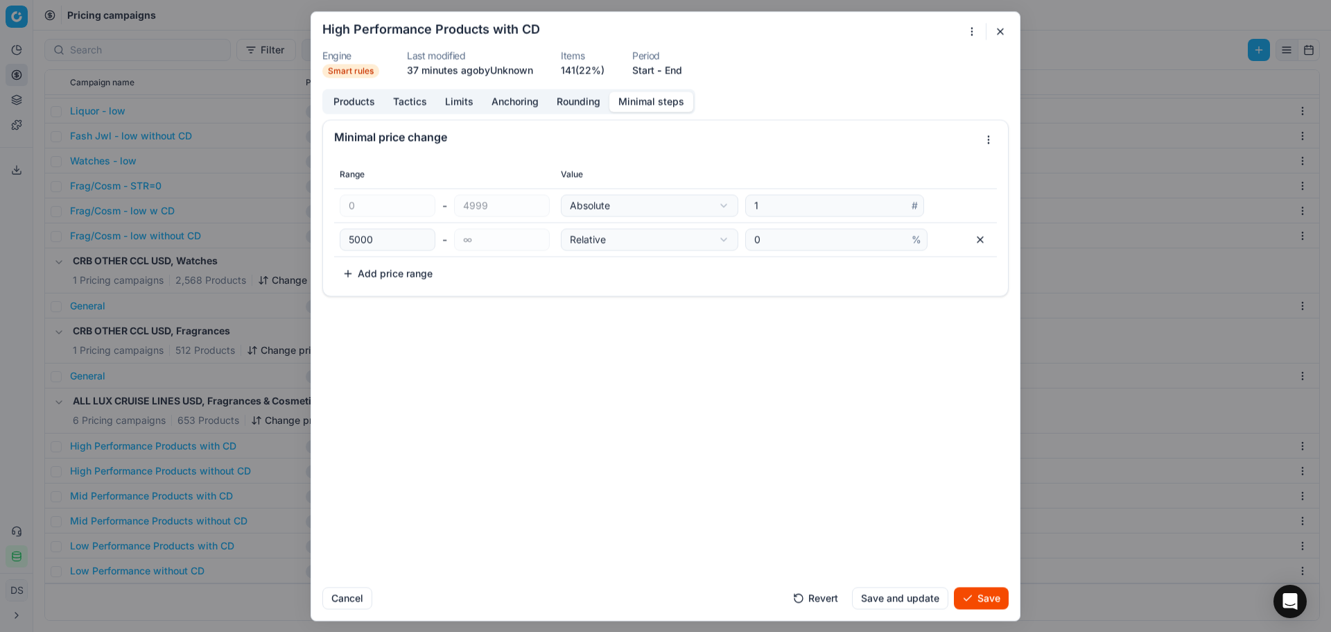
type input "∞"
drag, startPoint x: 772, startPoint y: 209, endPoint x: 690, endPoint y: 208, distance: 81.8
click at [690, 208] on div "Absolute Relative Absolute 1 #" at bounding box center [776, 205] width 431 height 22
type input "0"
click at [689, 246] on div "Range Value 0 - ∞ Absolute Relative Absolute 0 # Add price range" at bounding box center [665, 208] width 685 height 107
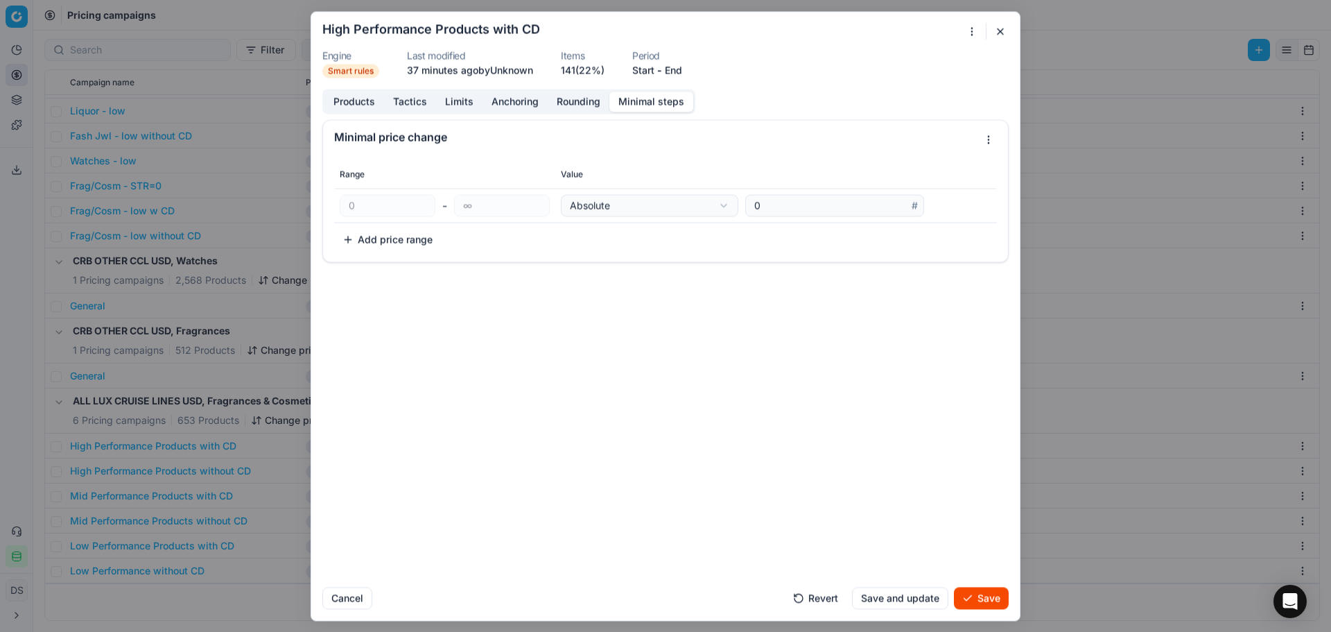
click at [1000, 33] on button "button" at bounding box center [1000, 31] width 17 height 17
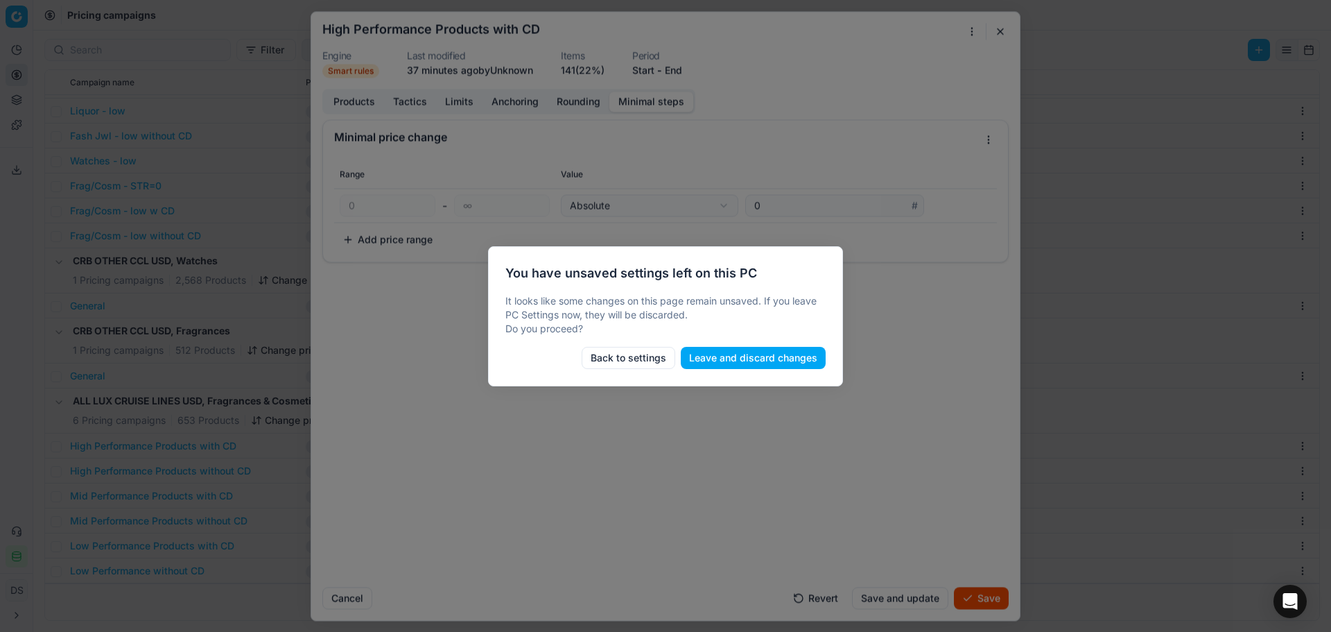
click at [745, 356] on button "Leave and discard changes" at bounding box center [753, 358] width 145 height 22
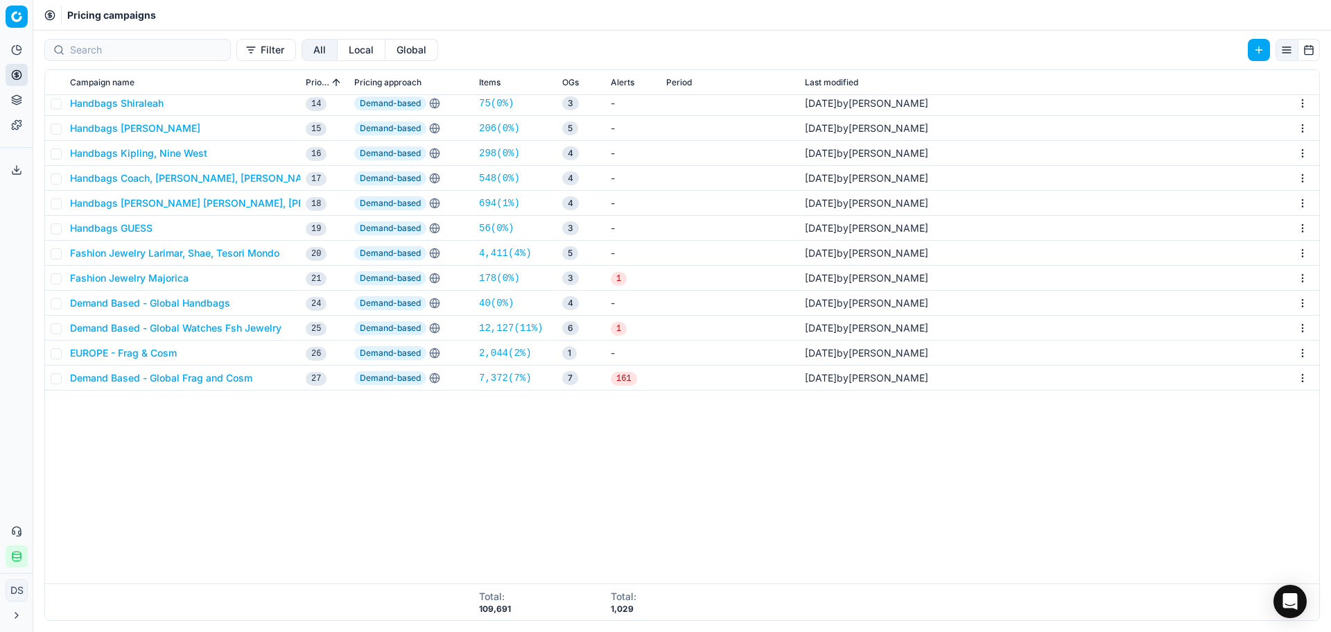
scroll to position [0, 0]
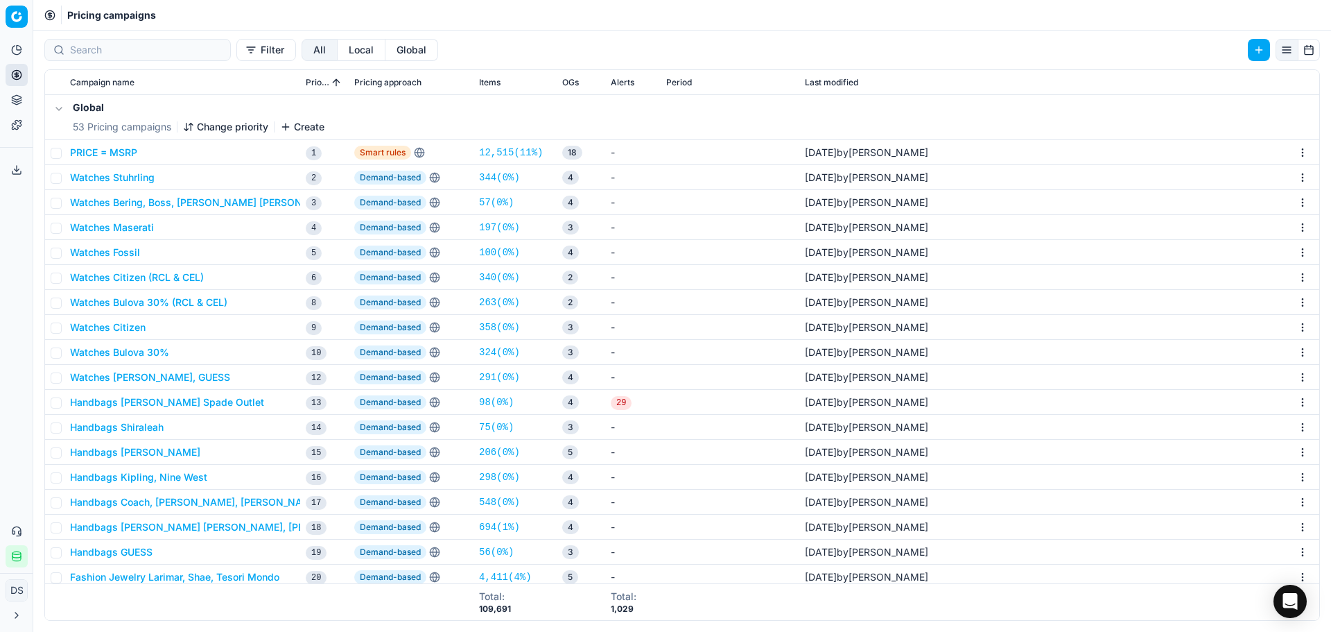
click at [130, 263] on td "Watches Fossil" at bounding box center [182, 252] width 236 height 25
click at [133, 251] on button "Watches Fossil" at bounding box center [105, 252] width 70 height 14
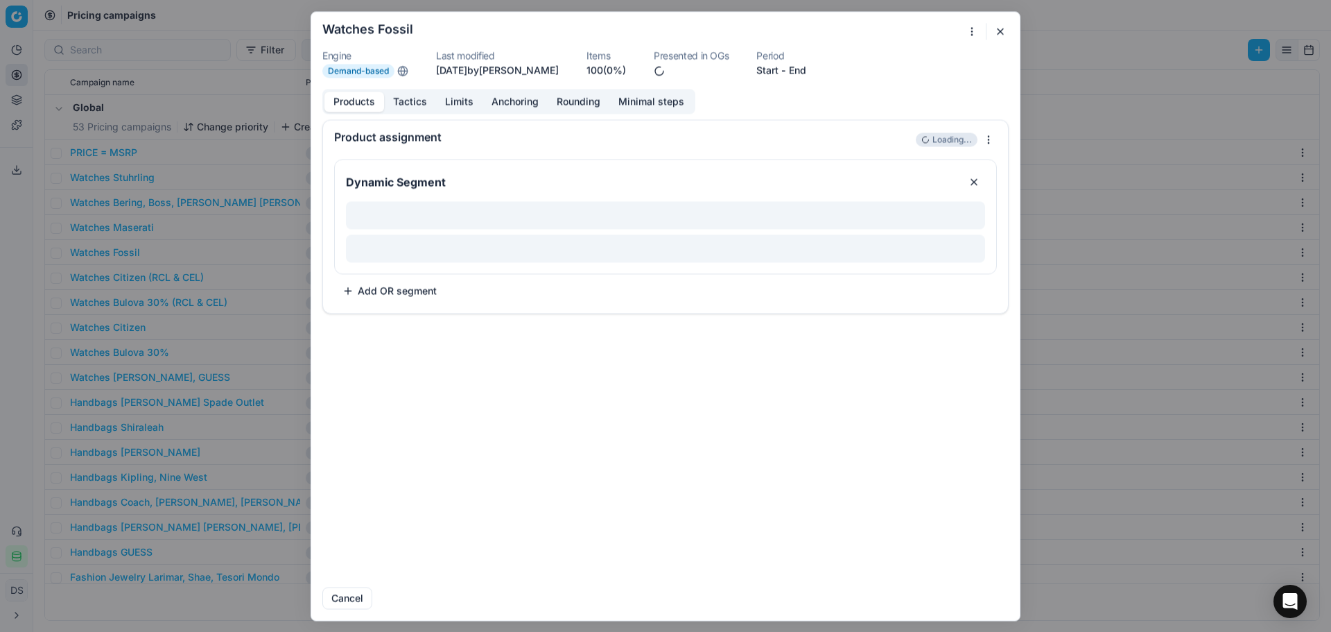
click at [671, 103] on button "Minimal steps" at bounding box center [651, 102] width 84 height 20
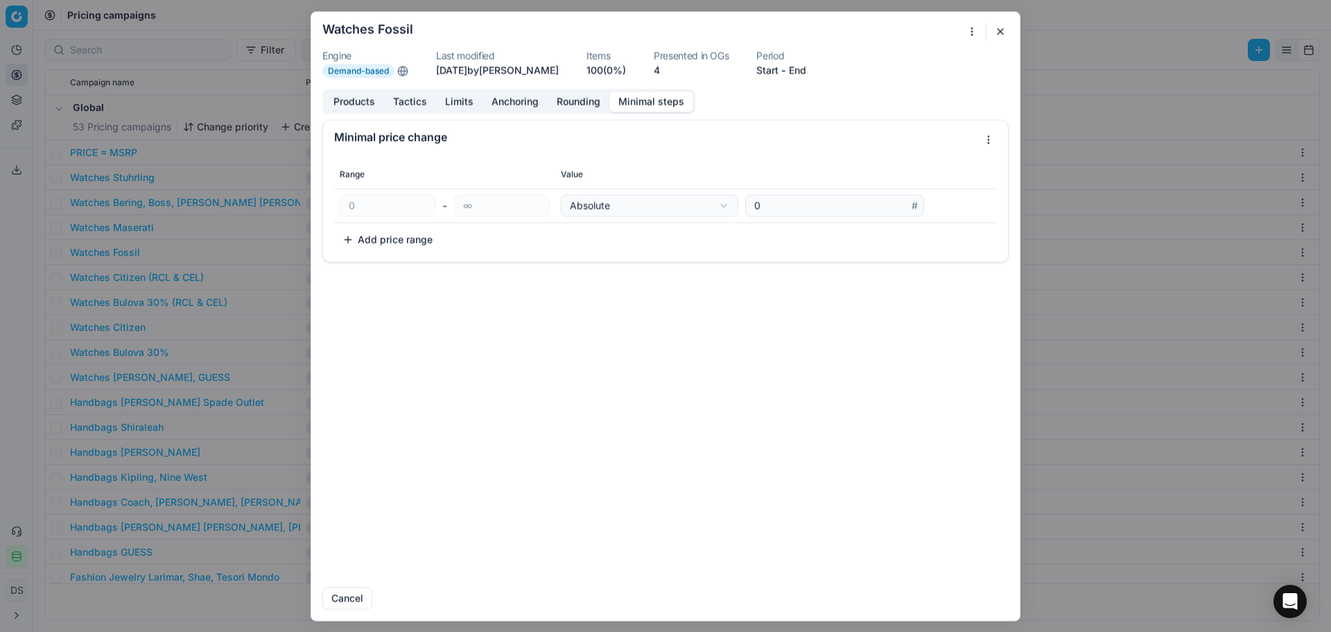
click at [1005, 32] on button "button" at bounding box center [1000, 31] width 17 height 17
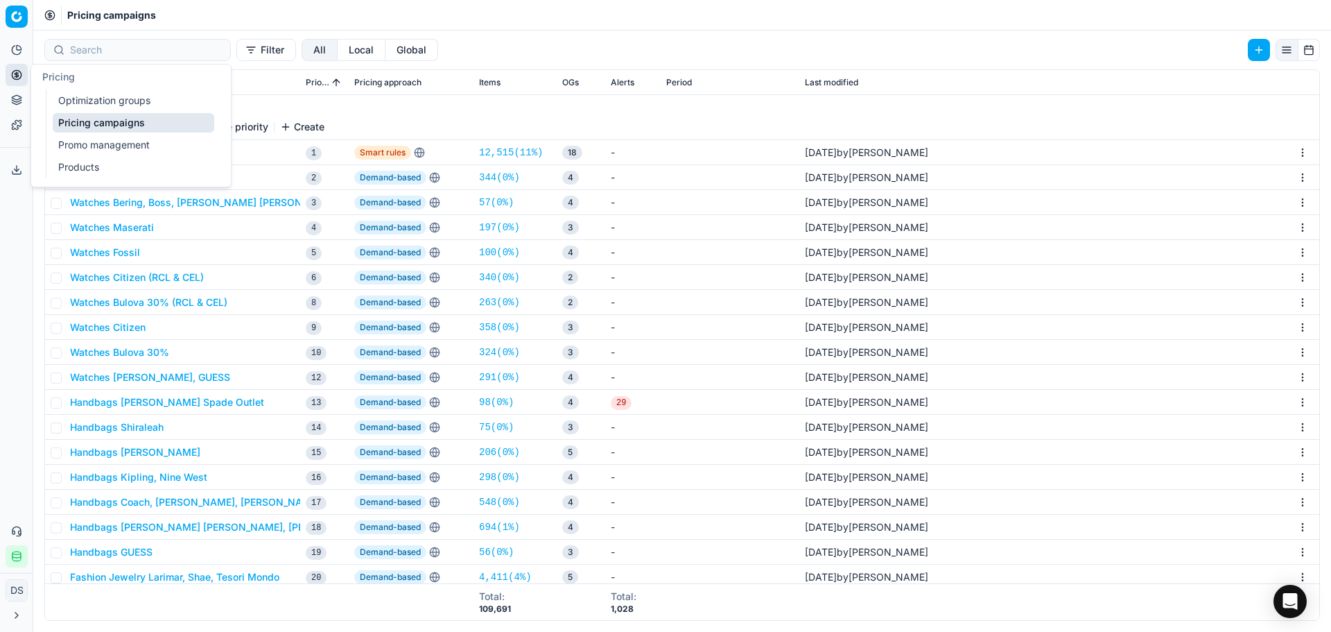
click at [86, 96] on link "Optimization groups" at bounding box center [134, 100] width 162 height 19
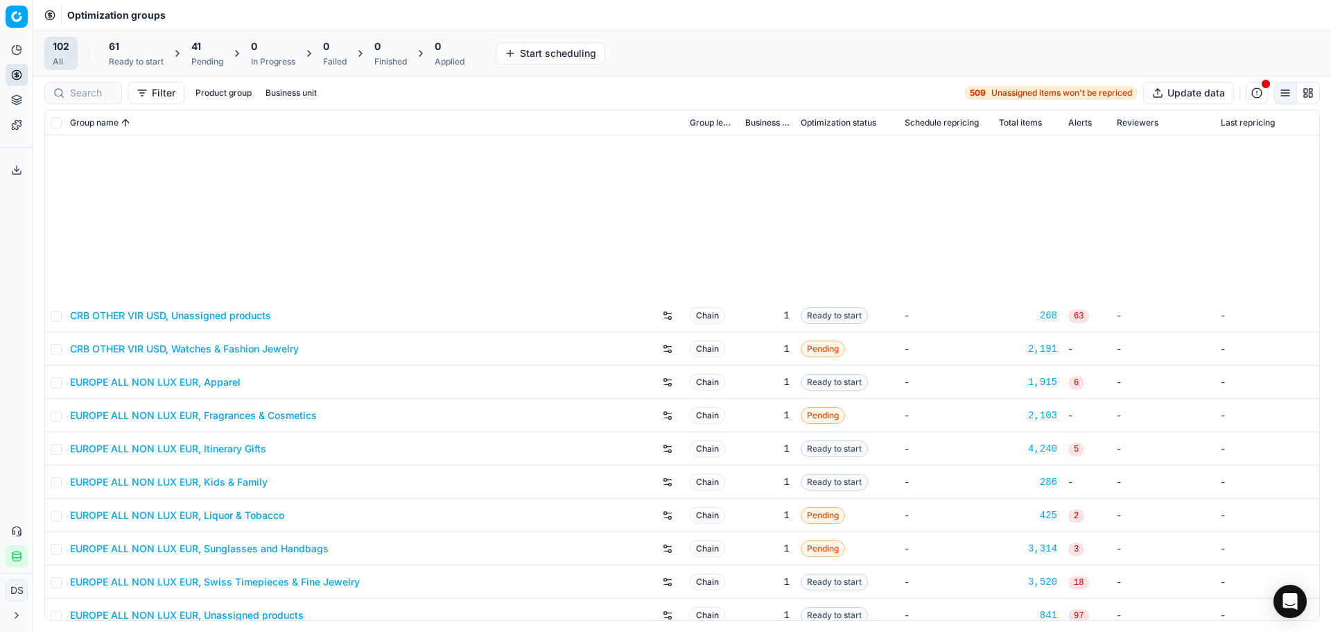
scroll to position [2910, 0]
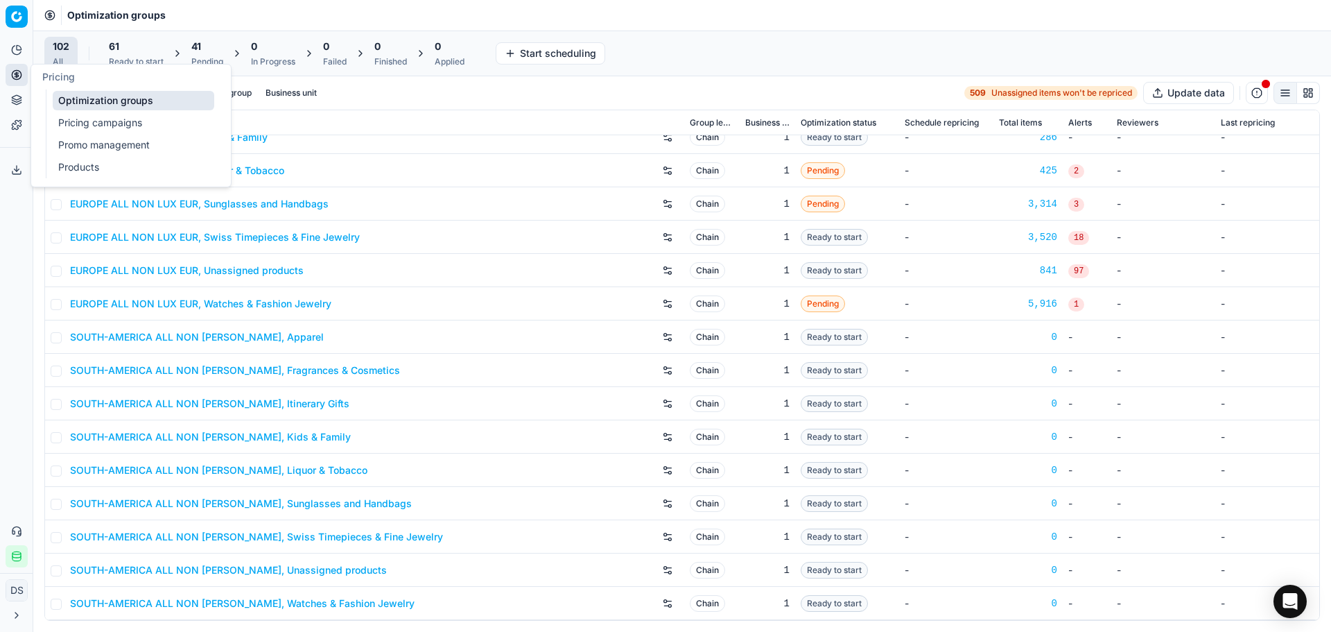
click at [90, 128] on link "Pricing campaigns" at bounding box center [134, 122] width 162 height 19
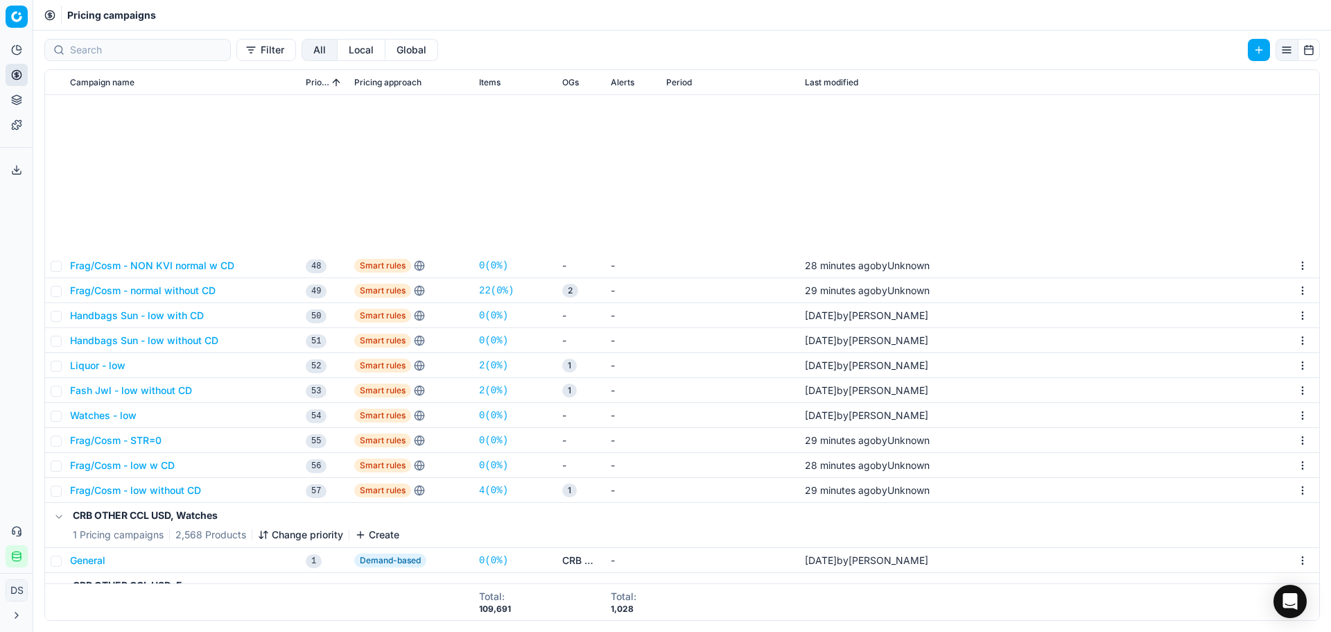
scroll to position [1225, 0]
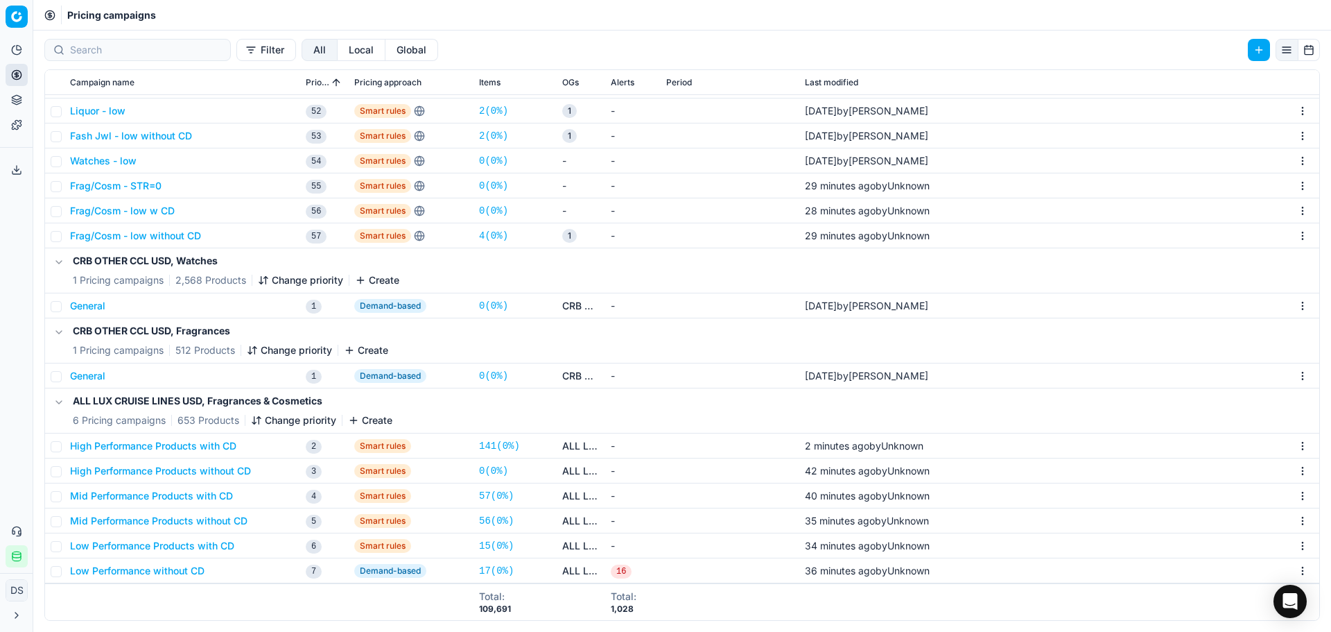
click at [195, 445] on button "High Performance Products with CD" at bounding box center [153, 446] width 166 height 14
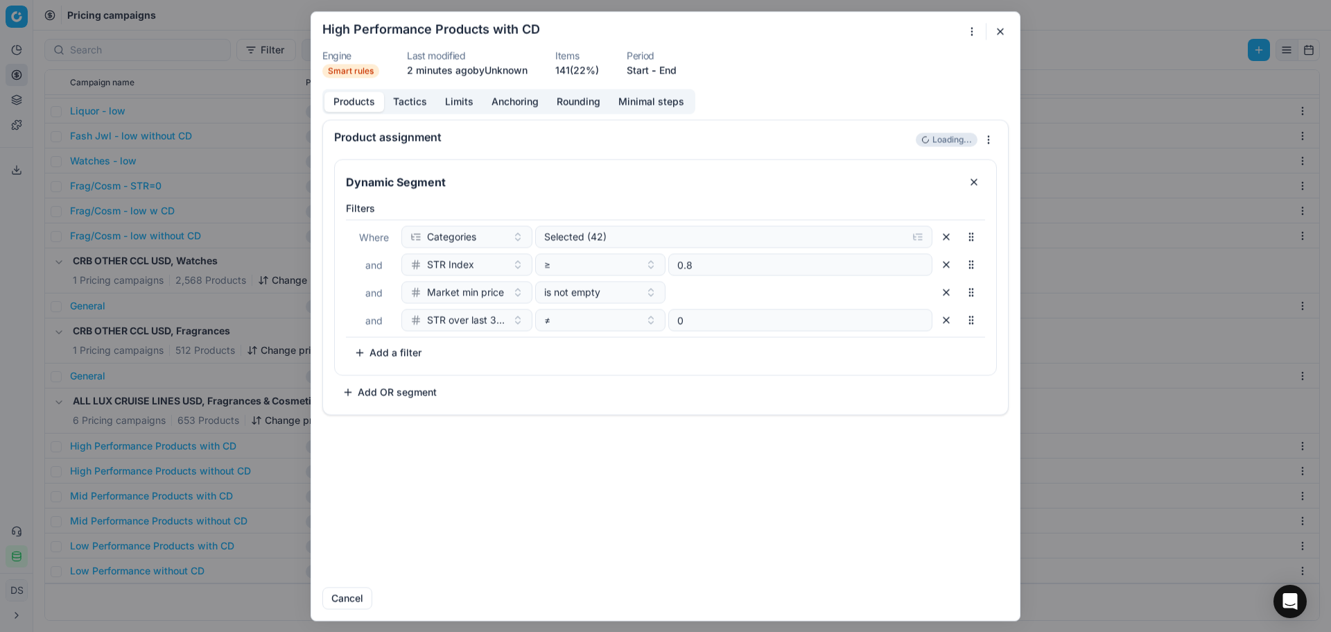
click at [433, 108] on button "Tactics" at bounding box center [410, 102] width 52 height 20
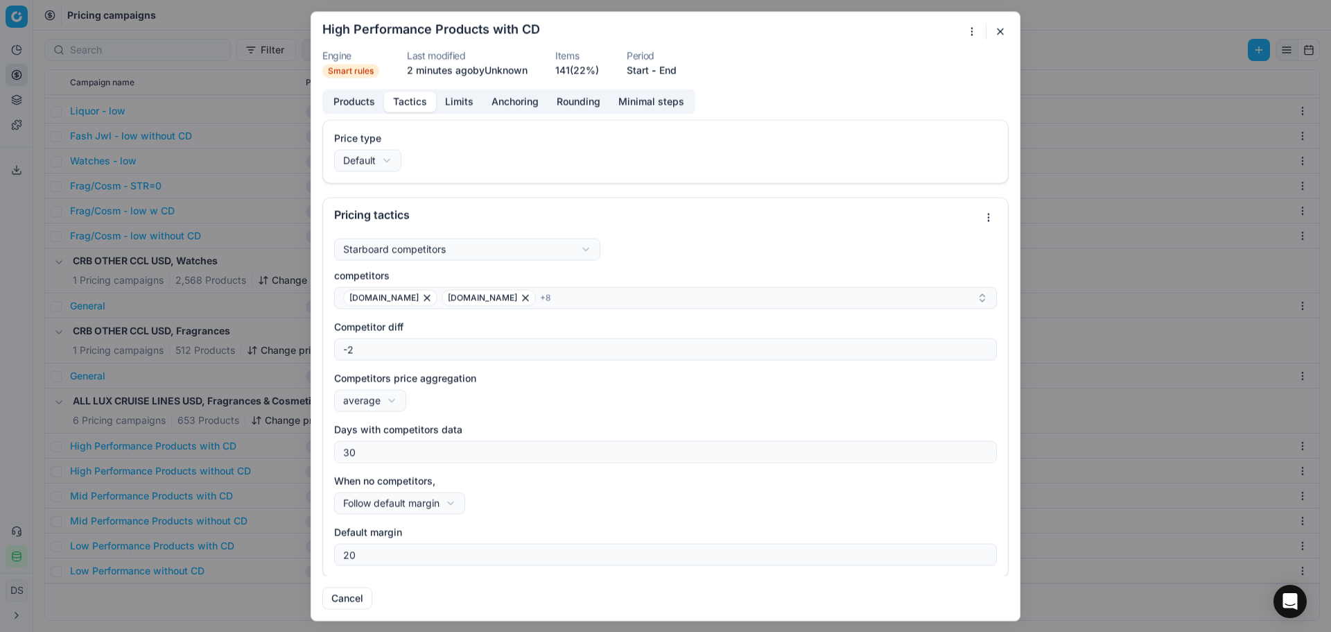
scroll to position [1, 0]
click at [449, 499] on div "We are saving PC settings. Please wait, it should take a few minutes High Perfo…" at bounding box center [665, 316] width 1331 height 632
click at [448, 499] on div "We are saving PC settings. Please wait, it should take a few minutes High Perfo…" at bounding box center [665, 316] width 1331 height 632
click at [1007, 32] on button "button" at bounding box center [1000, 31] width 17 height 17
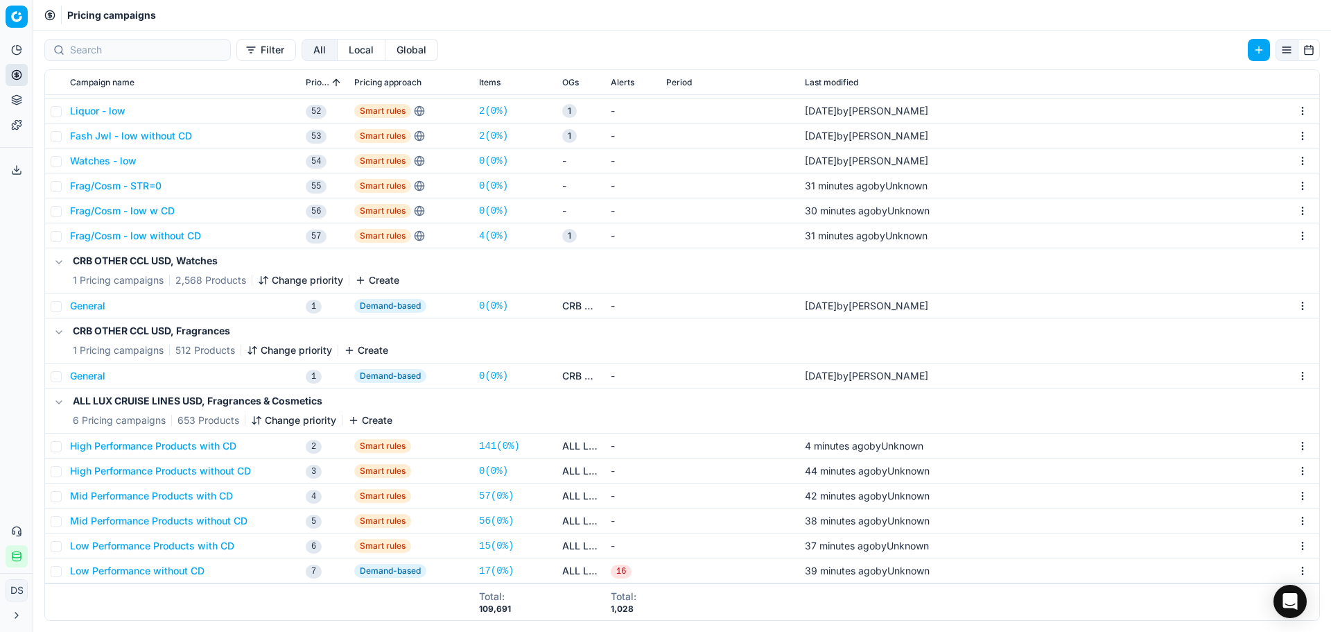
click at [206, 444] on button "High Performance Products with CD" at bounding box center [153, 446] width 166 height 14
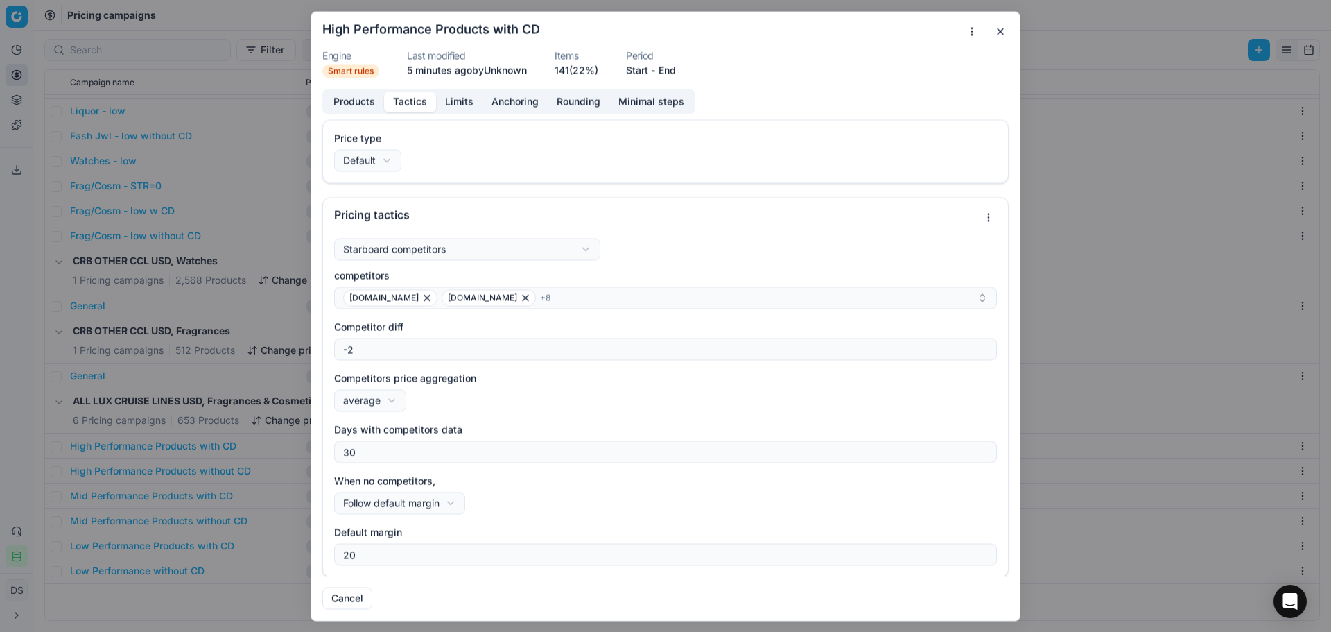
click at [415, 96] on button "Tactics" at bounding box center [410, 102] width 52 height 20
click at [995, 29] on button "button" at bounding box center [1000, 31] width 17 height 17
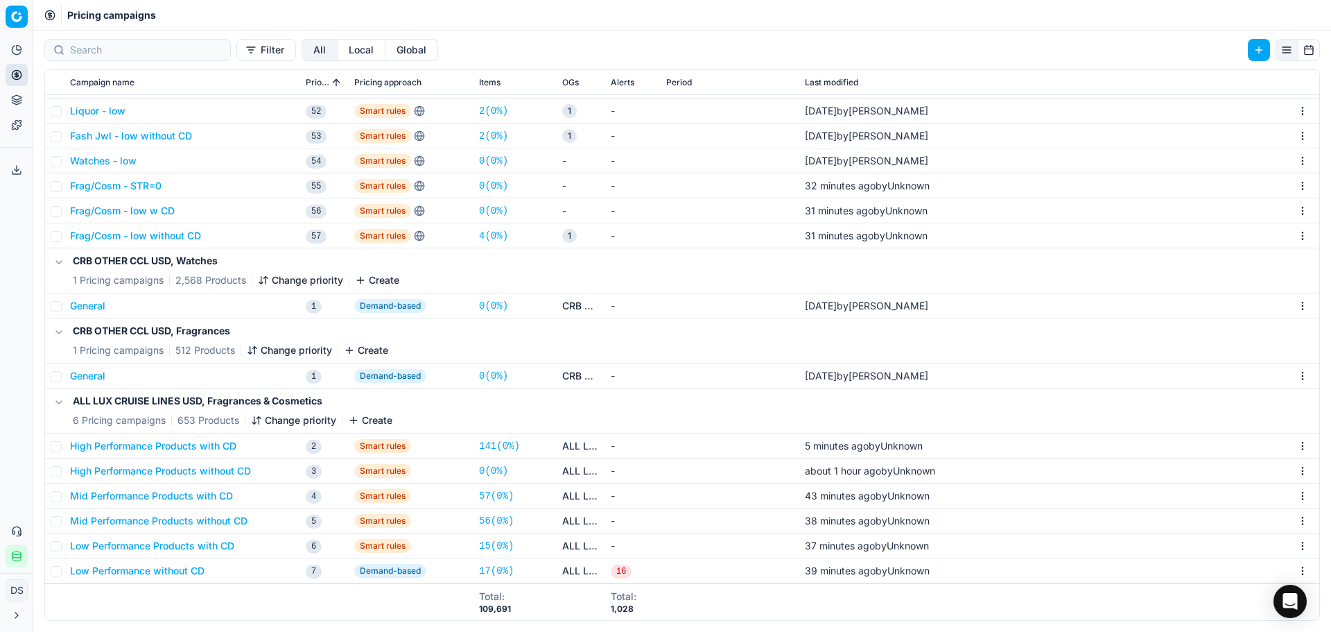
click at [196, 473] on button "High Performance Products without CD" at bounding box center [160, 471] width 181 height 14
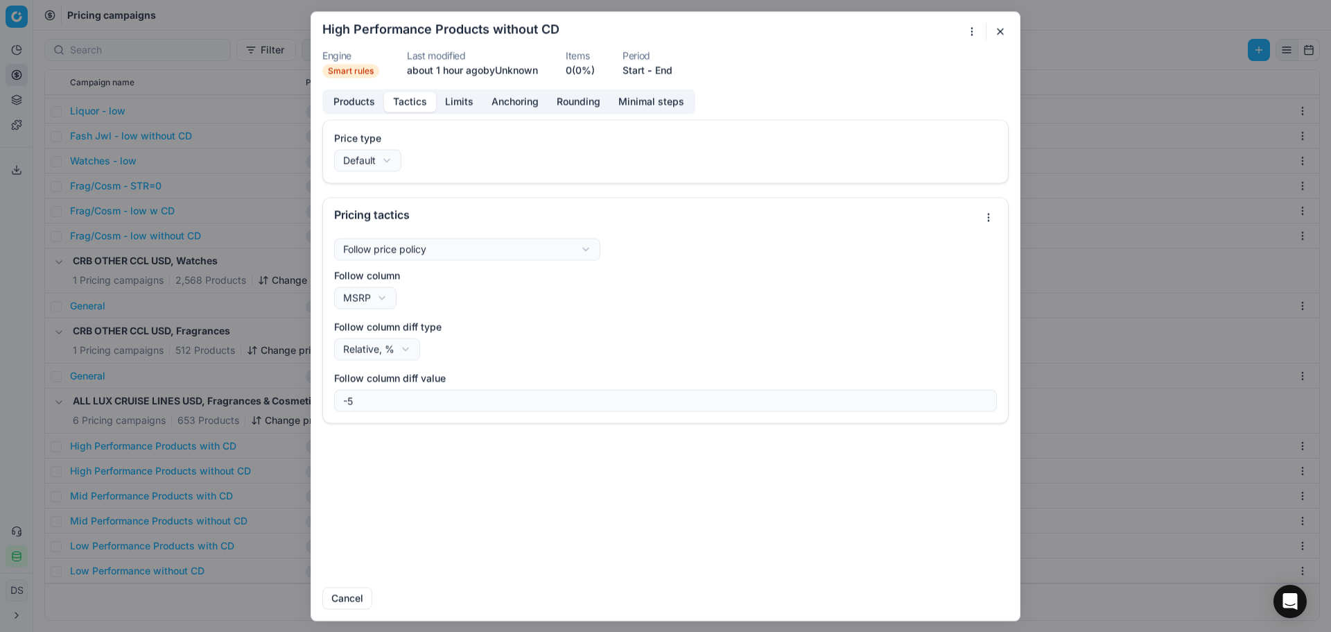
click at [425, 105] on button "Tactics" at bounding box center [410, 102] width 52 height 20
click at [1009, 33] on form "We are saving PC settings. Please wait, it should take a few minutes High Perfo…" at bounding box center [665, 316] width 709 height 608
click at [996, 30] on button "button" at bounding box center [1000, 31] width 17 height 17
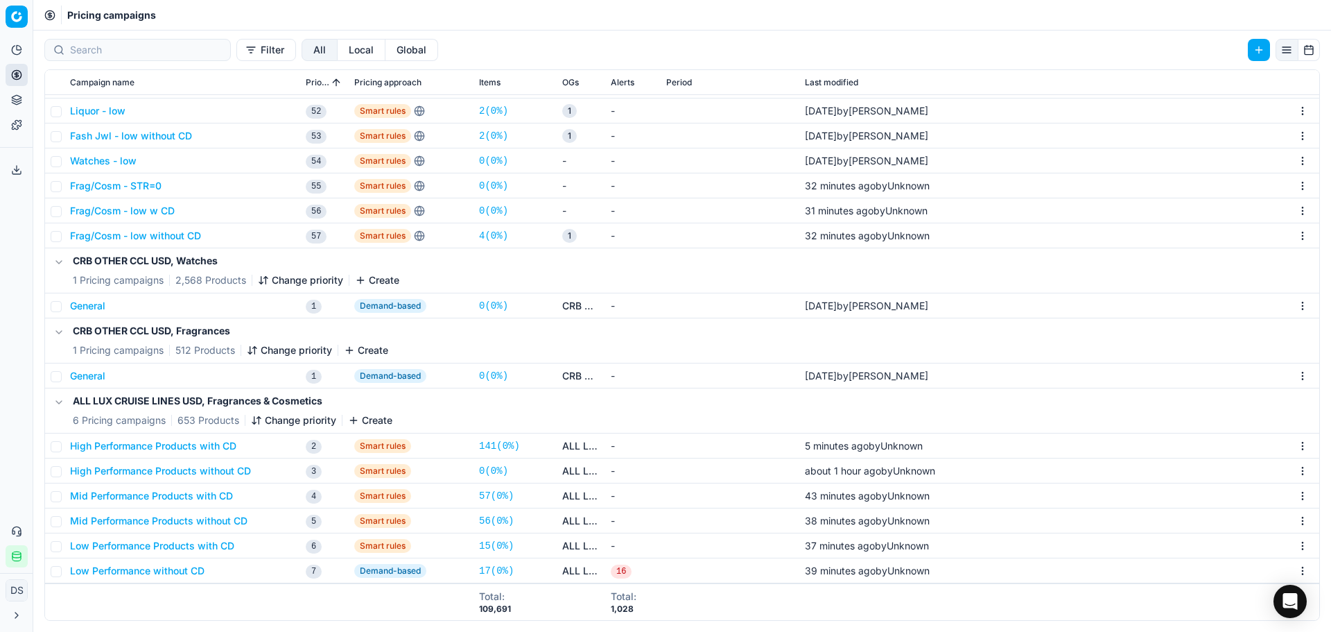
click at [213, 444] on button "High Performance Products with CD" at bounding box center [153, 446] width 166 height 14
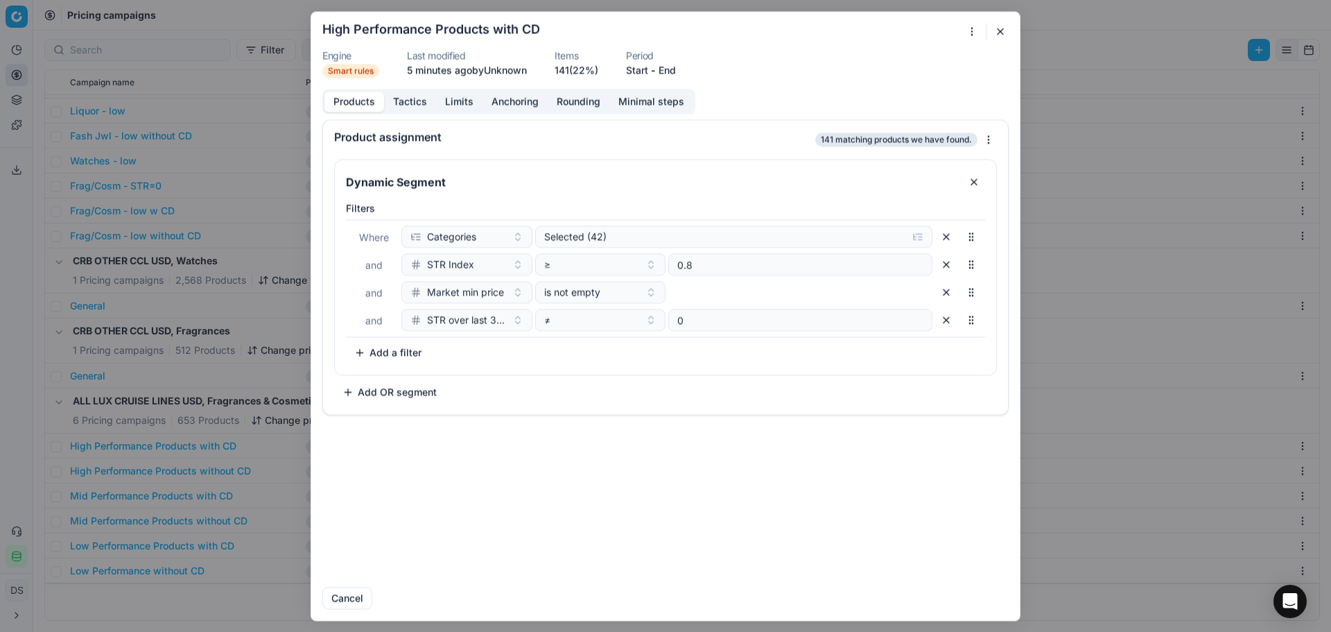
click at [426, 101] on button "Tactics" at bounding box center [410, 102] width 52 height 20
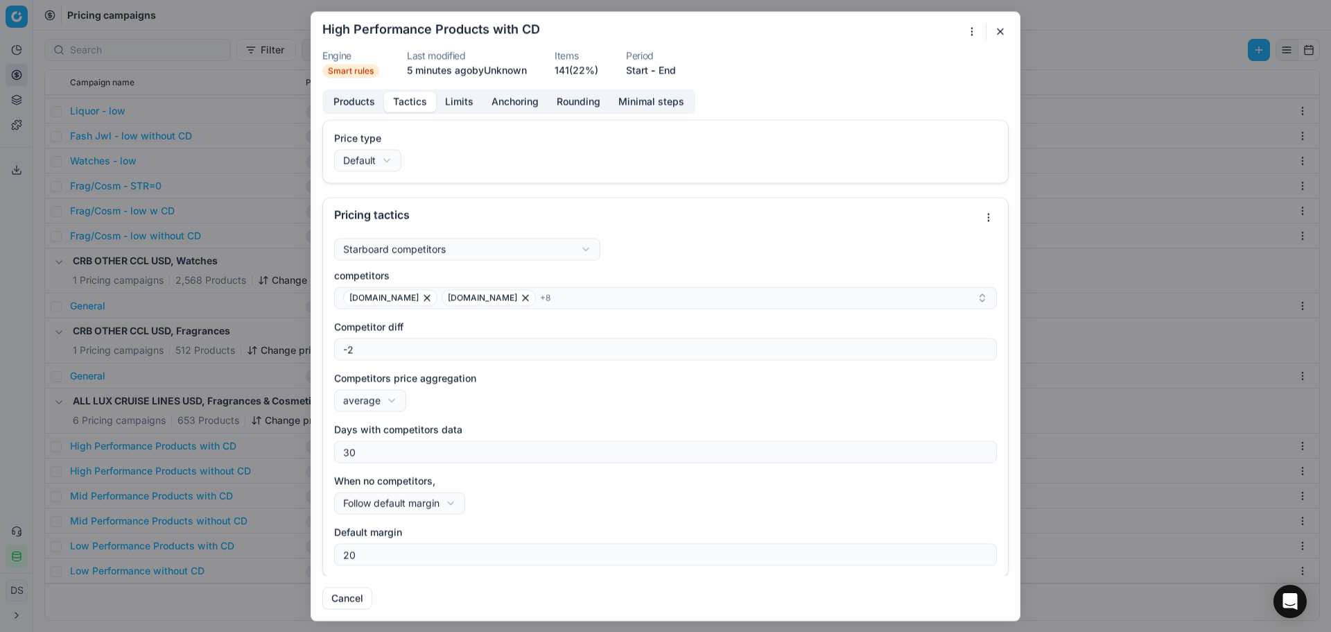
click at [426, 243] on div "We are saving PC settings. Please wait, it should take a few minutes High Perfo…" at bounding box center [665, 316] width 1331 height 632
click at [426, 246] on div "We are saving PC settings. Please wait, it should take a few minutes High Perfo…" at bounding box center [665, 316] width 1331 height 632
click at [1000, 33] on button "button" at bounding box center [1000, 31] width 17 height 17
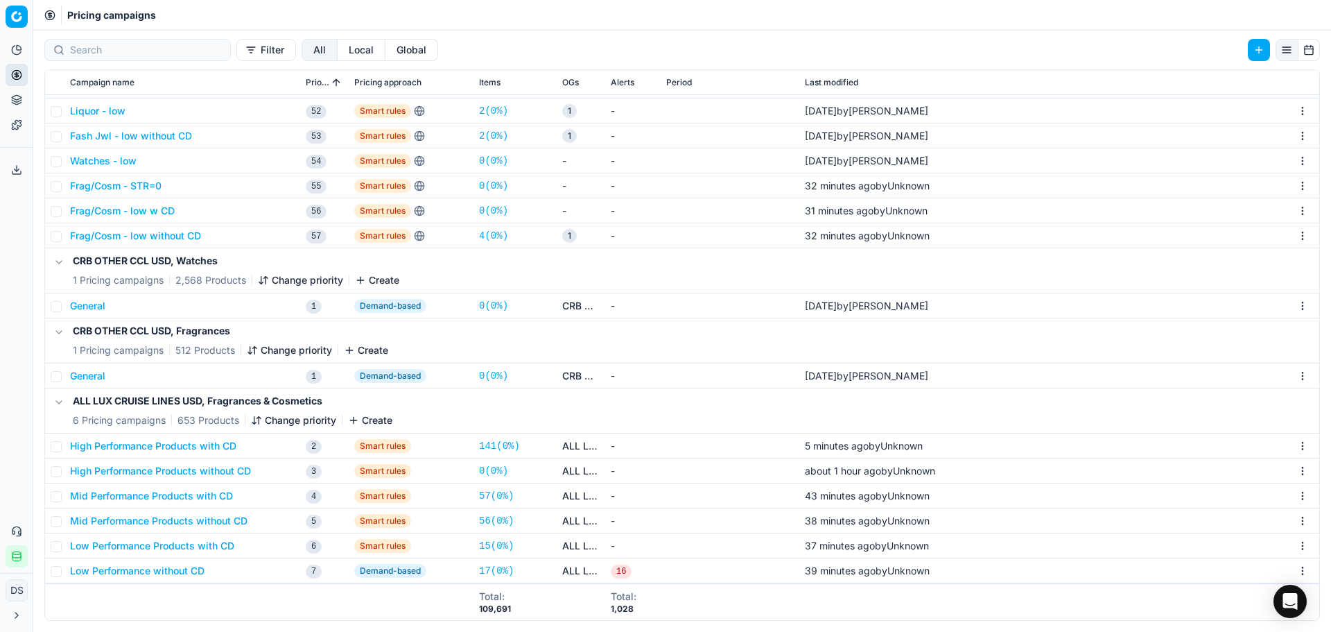
click at [191, 450] on button "High Performance Products with CD" at bounding box center [153, 446] width 166 height 14
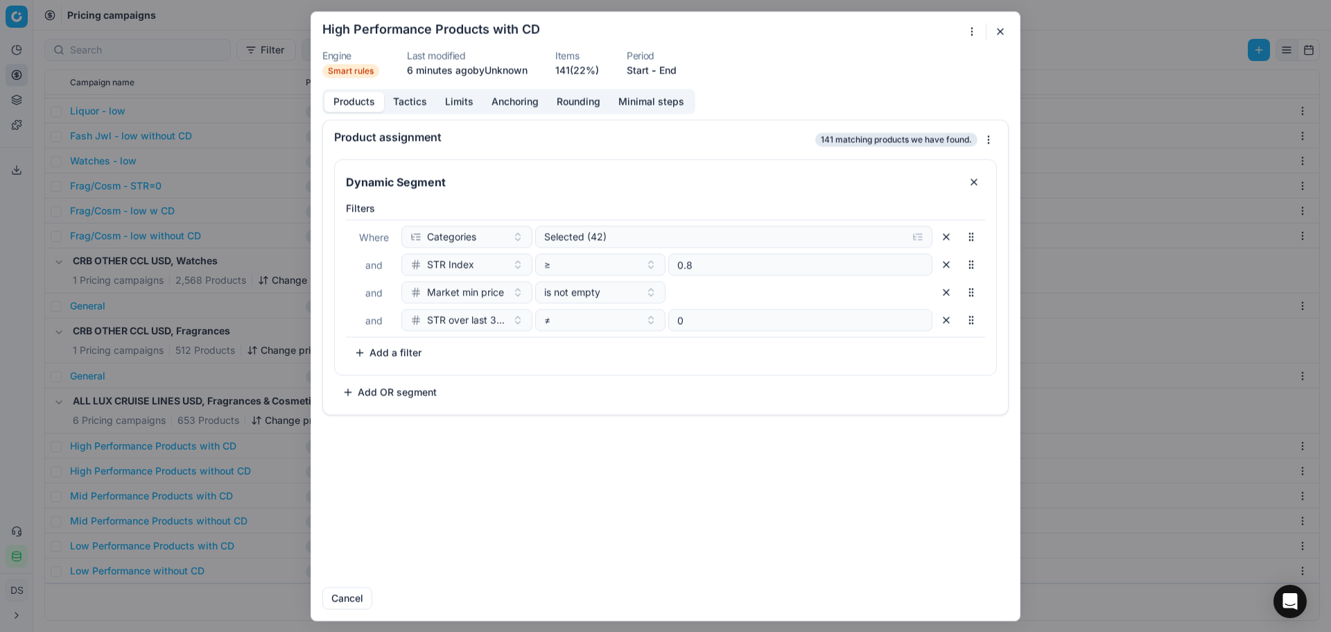
click at [1005, 32] on button "button" at bounding box center [1000, 31] width 17 height 17
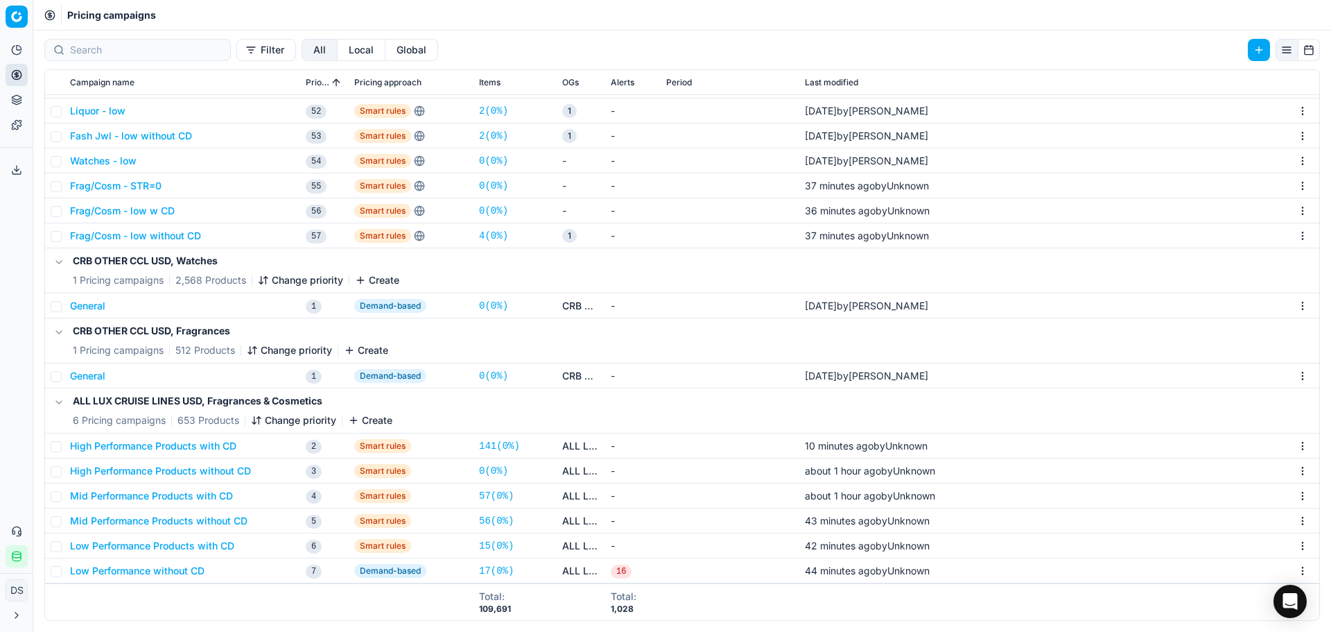
click at [19, 78] on icon at bounding box center [16, 74] width 11 height 11
click at [91, 98] on link "Optimization groups" at bounding box center [134, 100] width 162 height 19
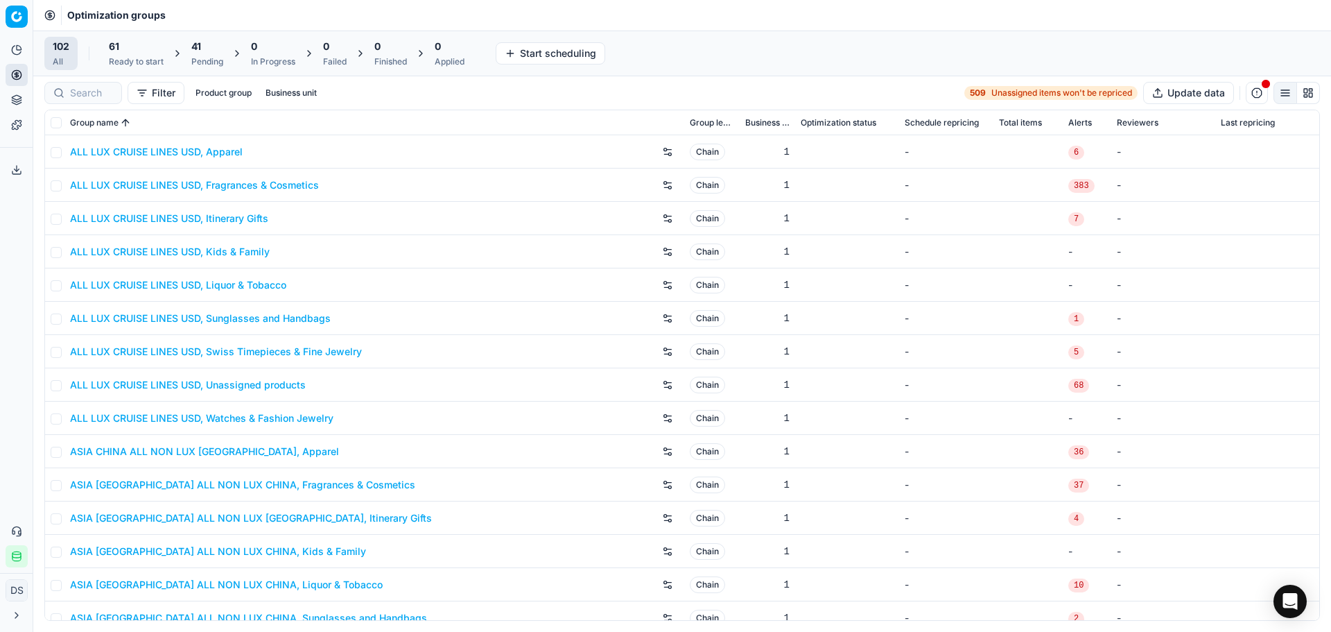
click at [126, 143] on div "ALL LUX CRUISE LINES USD, Apparel" at bounding box center [374, 152] width 609 height 22
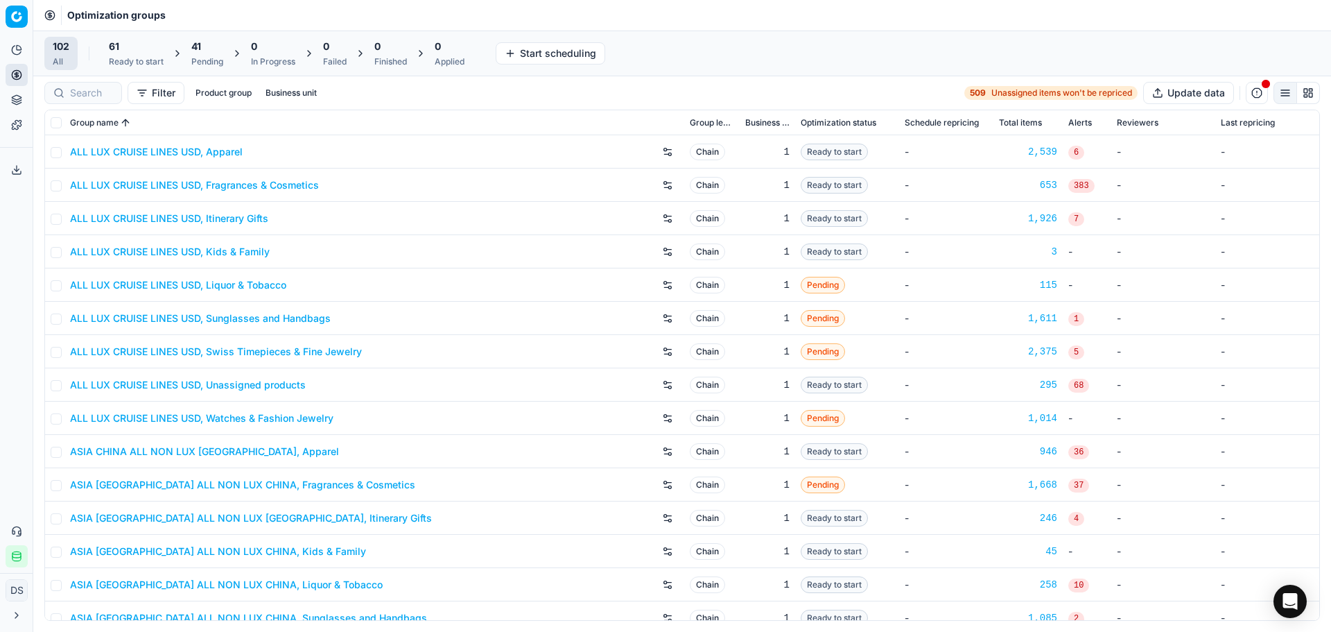
click at [128, 150] on link "ALL LUX CRUISE LINES USD, Apparel" at bounding box center [156, 152] width 173 height 14
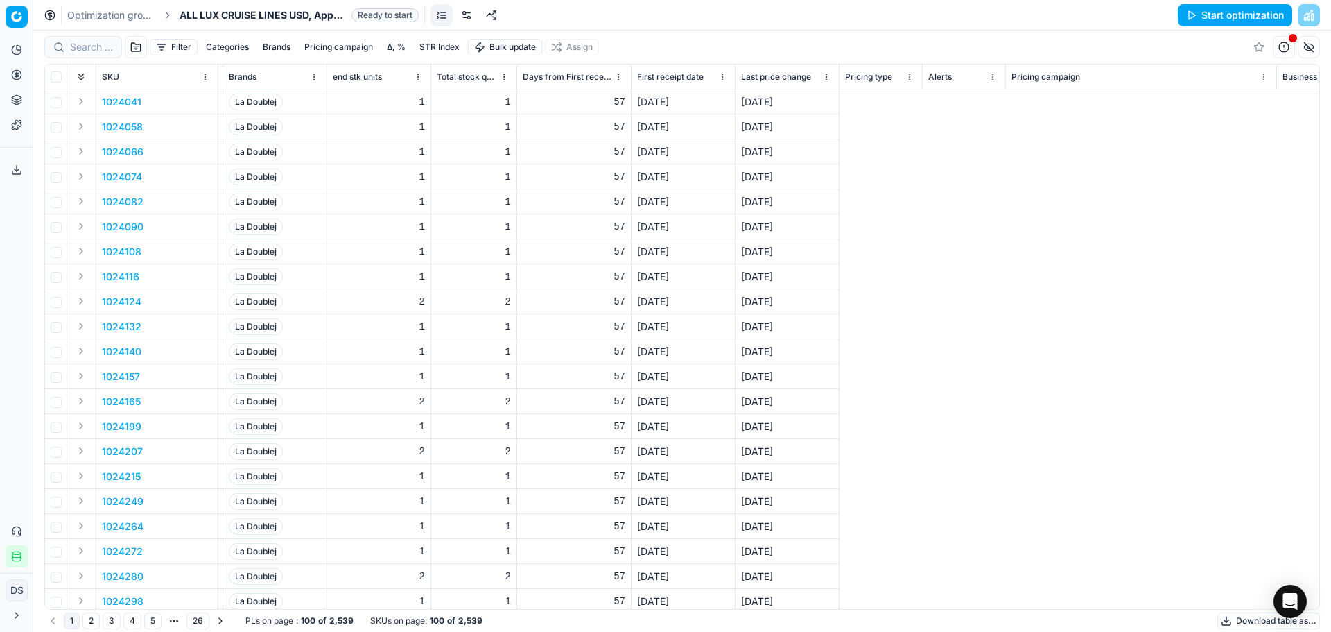
scroll to position [0, 317]
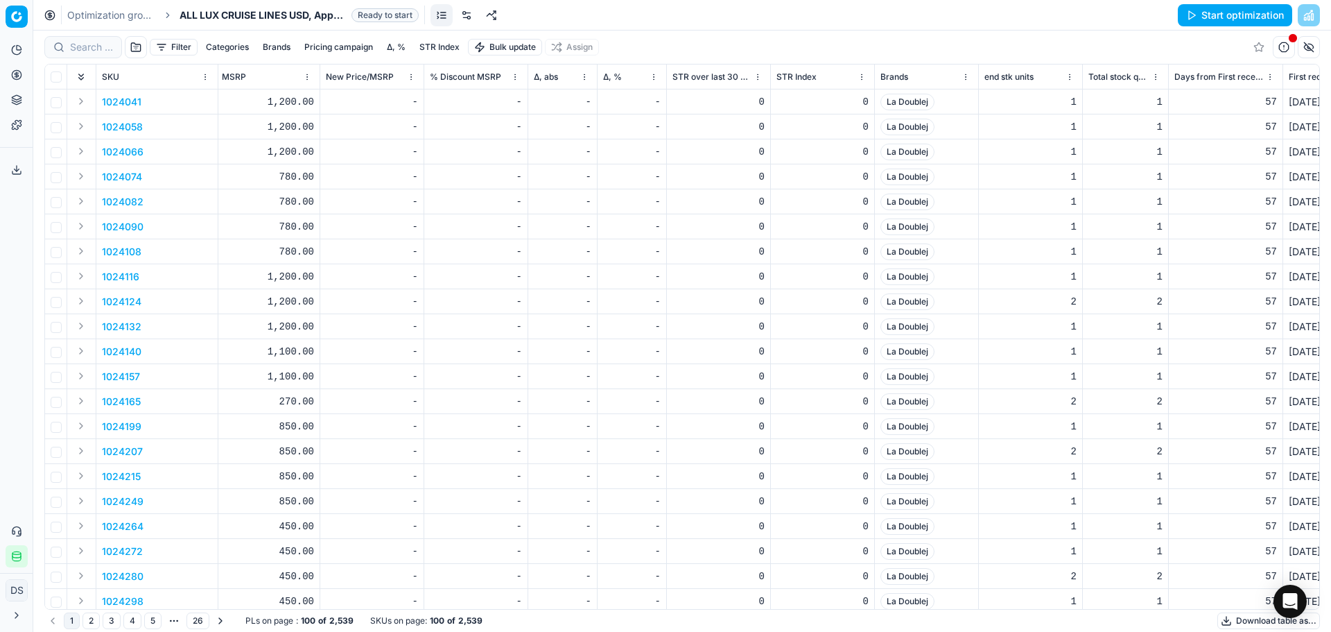
click at [10, 78] on button "Pricing" at bounding box center [17, 75] width 22 height 22
click at [95, 106] on link "Optimization groups" at bounding box center [134, 100] width 162 height 19
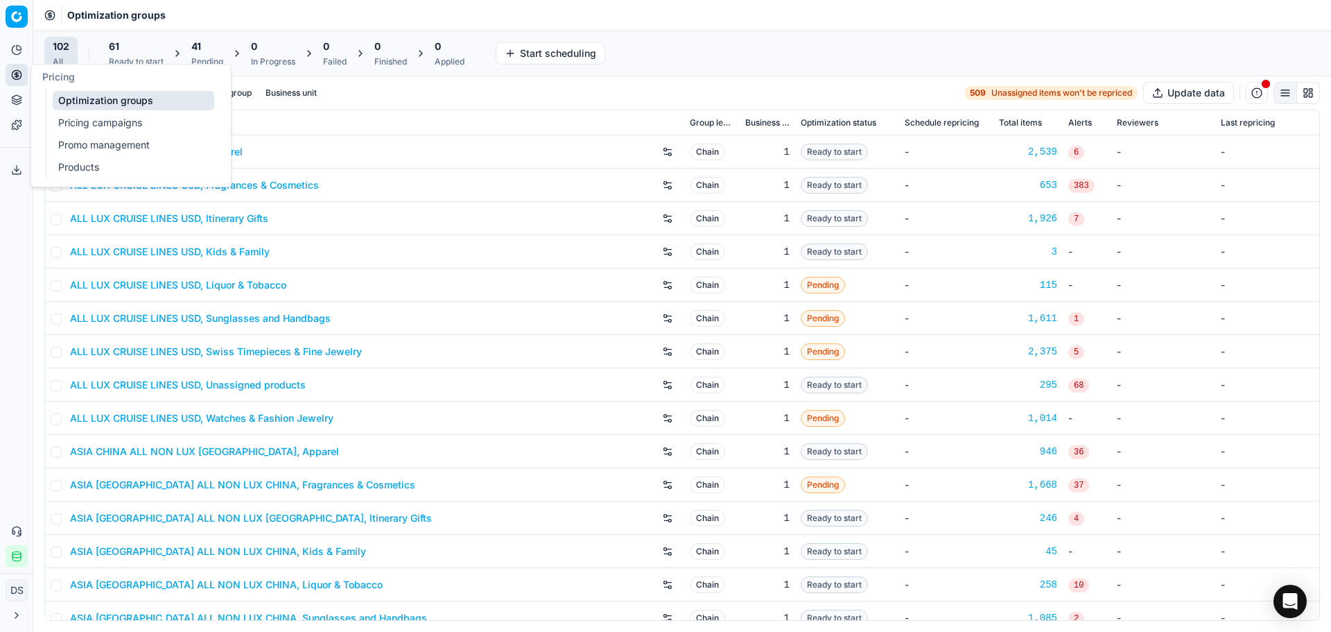
click at [101, 128] on link "Pricing campaigns" at bounding box center [134, 122] width 162 height 19
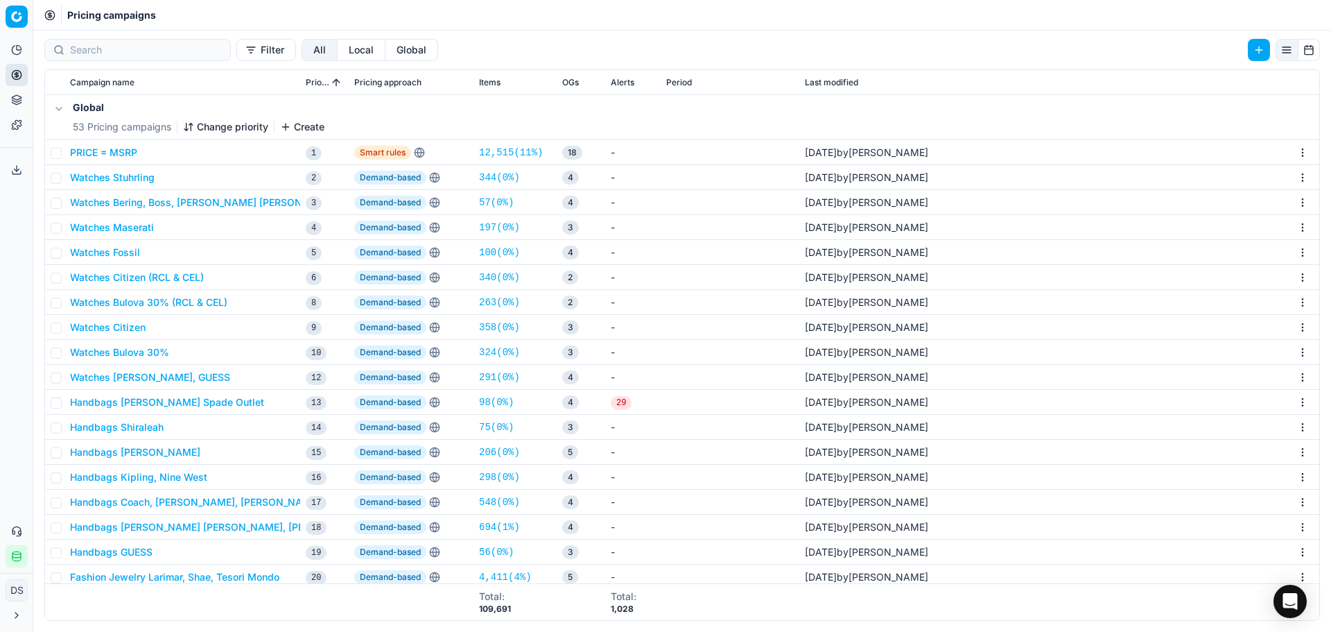
click at [140, 181] on button "Watches Stuhrling" at bounding box center [112, 178] width 85 height 14
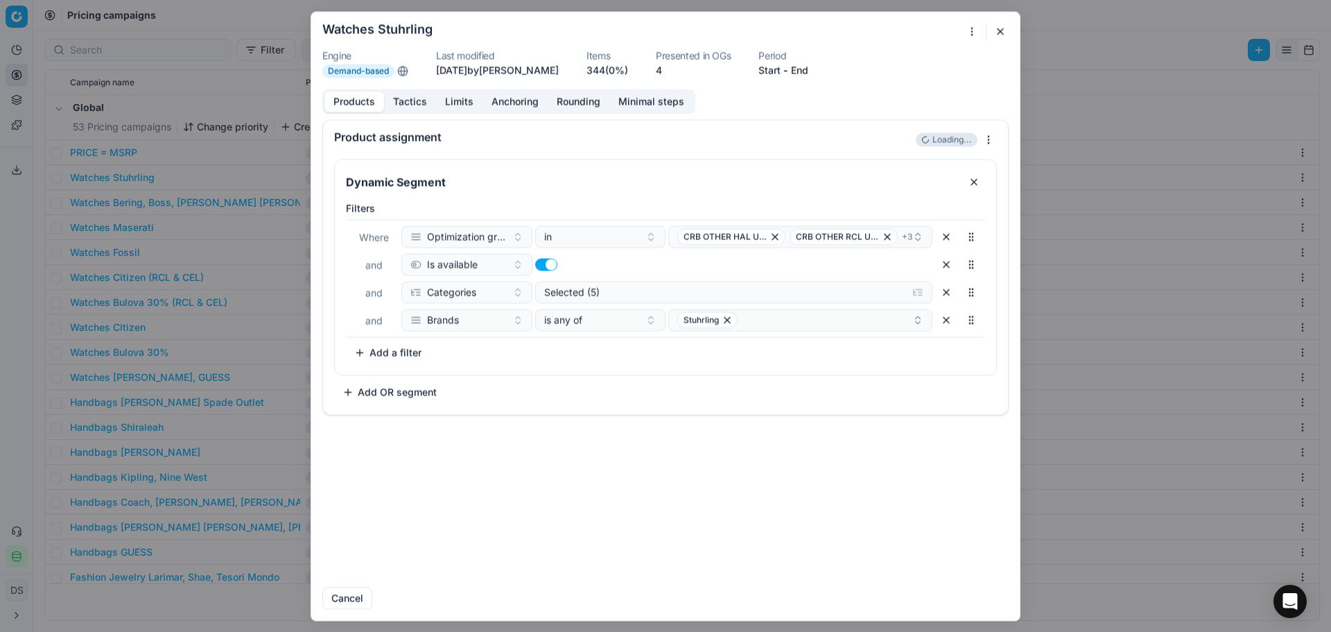
click at [455, 109] on button "Limits" at bounding box center [459, 102] width 46 height 20
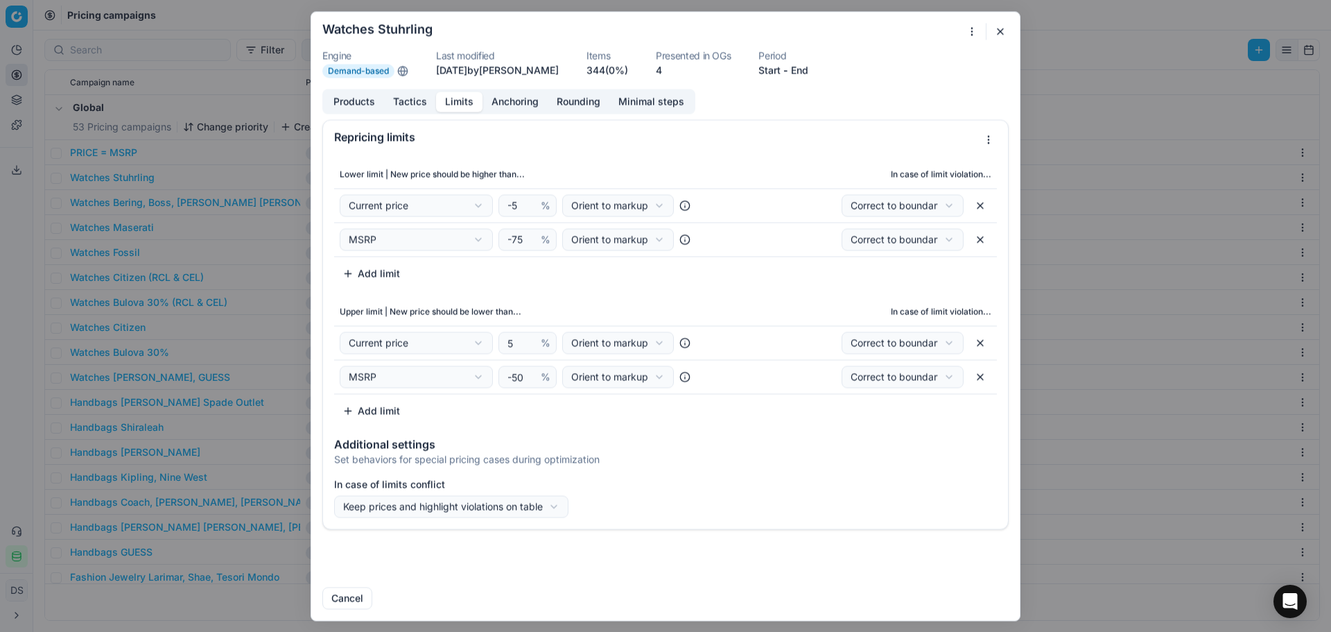
click at [523, 109] on button "Anchoring" at bounding box center [515, 102] width 65 height 20
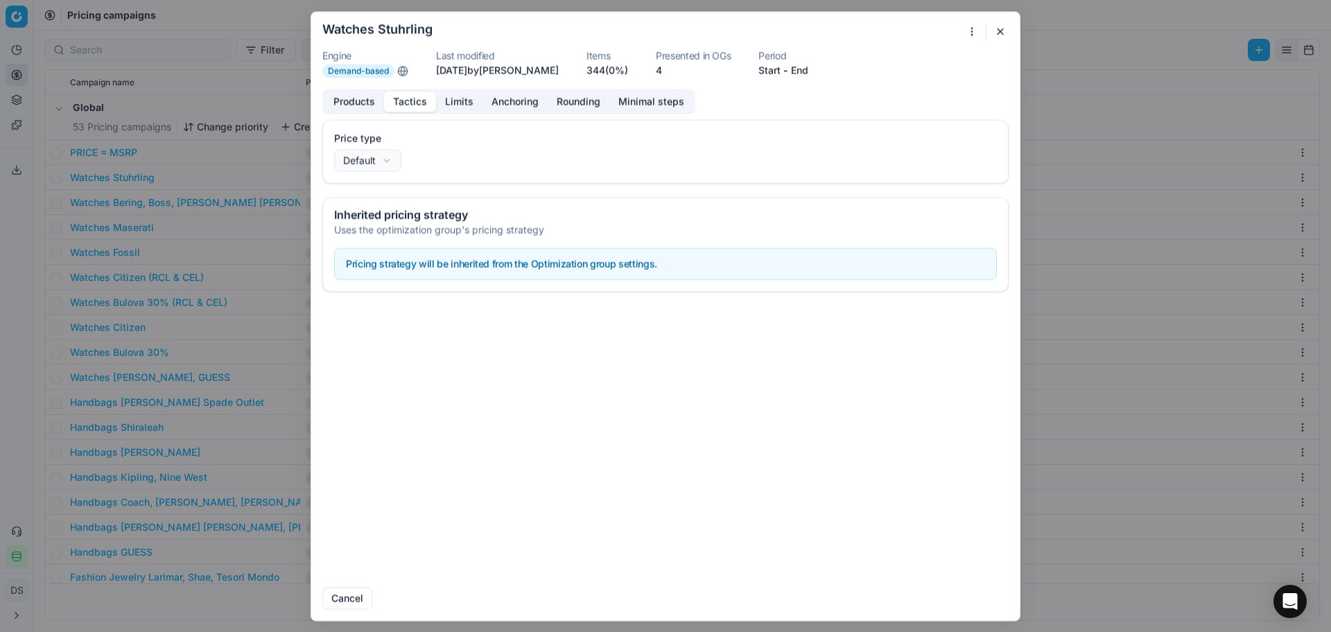
click at [418, 99] on button "Tactics" at bounding box center [410, 102] width 52 height 20
click at [542, 110] on button "Anchoring" at bounding box center [515, 102] width 65 height 20
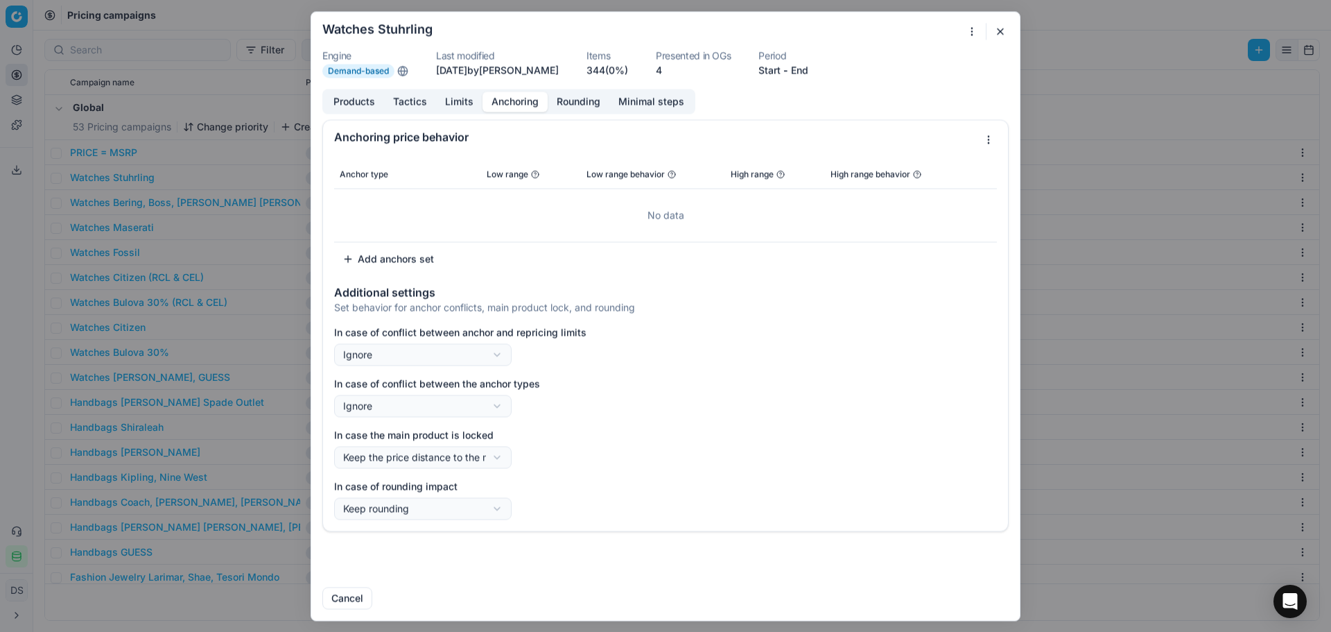
click at [591, 103] on button "Rounding" at bounding box center [579, 102] width 62 height 20
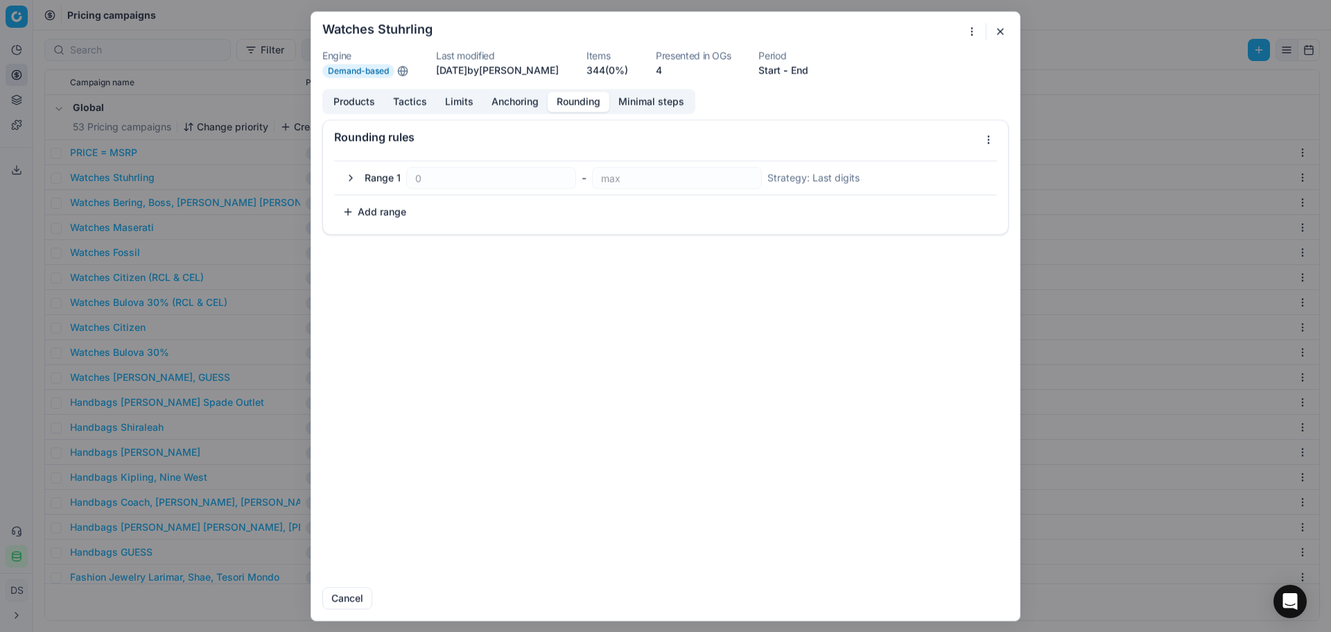
click at [995, 28] on button "button" at bounding box center [1000, 31] width 17 height 17
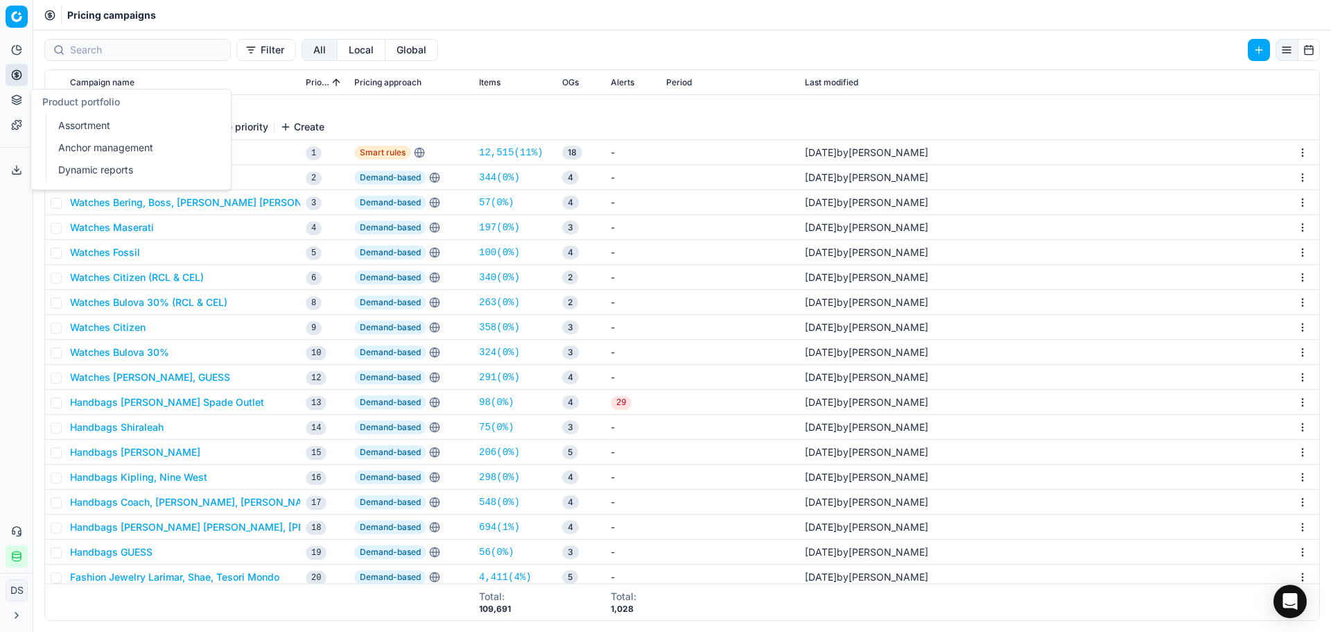
click at [18, 98] on icon at bounding box center [16, 99] width 11 height 11
click at [19, 80] on button "Pricing" at bounding box center [17, 75] width 22 height 22
click at [73, 101] on link "Optimization groups" at bounding box center [134, 100] width 162 height 19
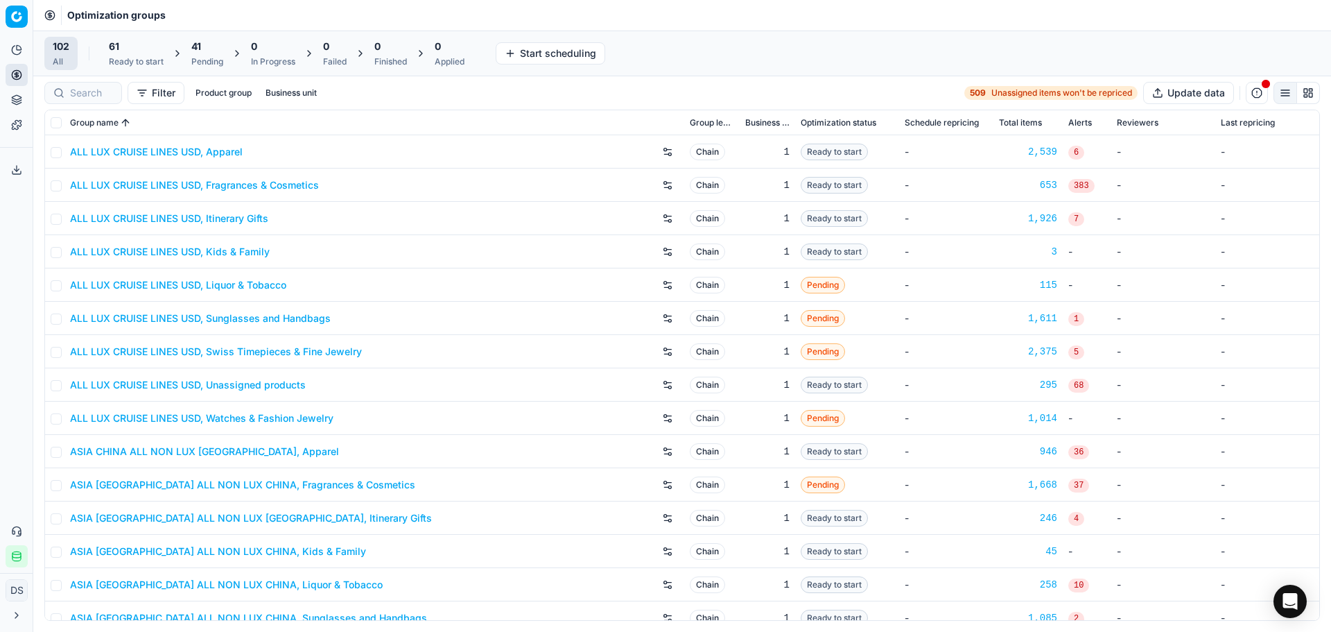
click at [210, 59] on div "Pending" at bounding box center [207, 61] width 32 height 11
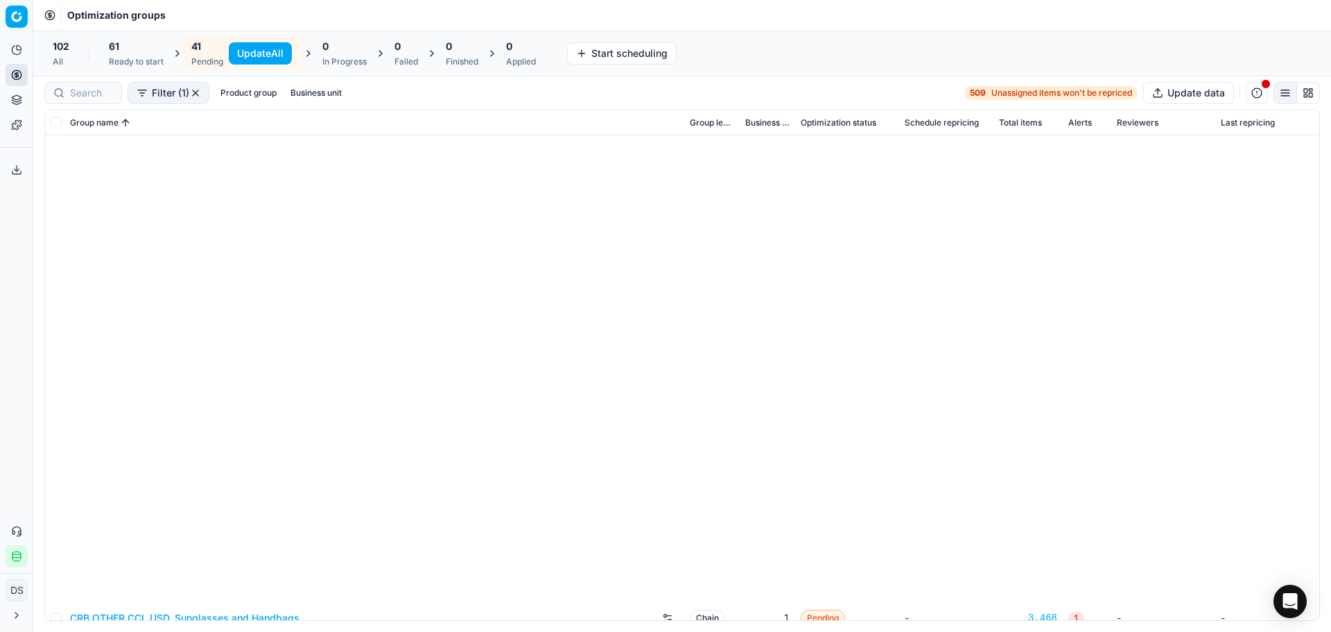
scroll to position [624, 0]
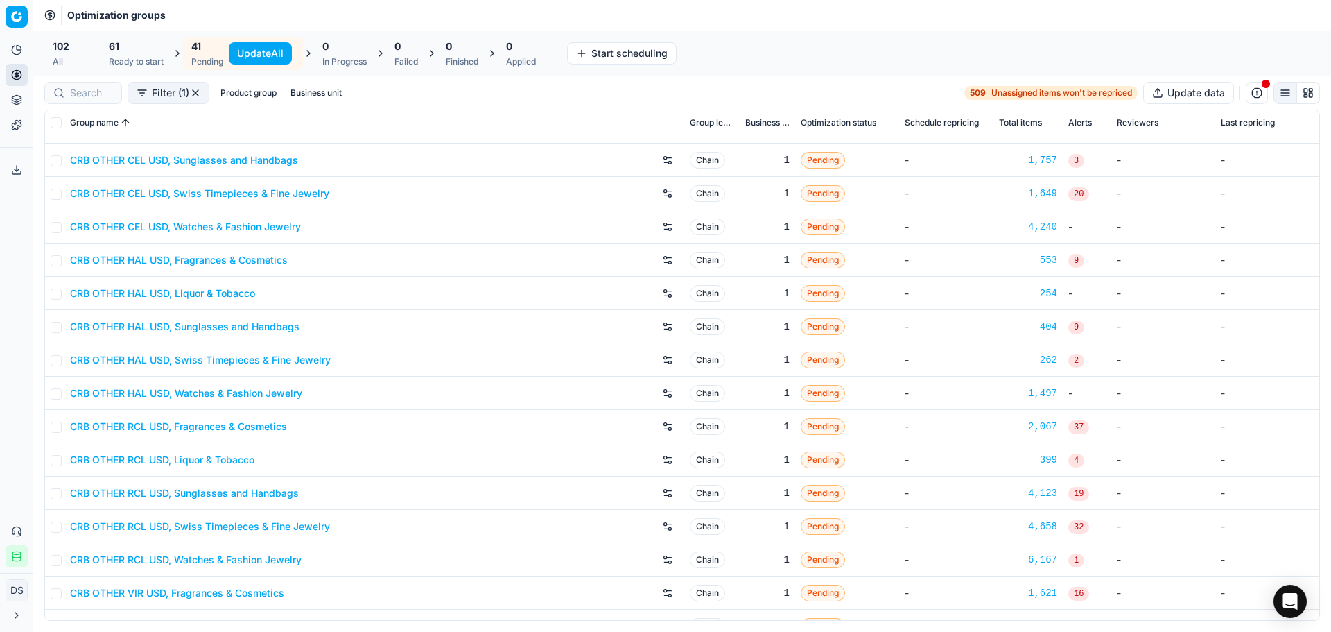
click at [232, 259] on link "CRB OTHER HAL USD, Fragrances & Cosmetics" at bounding box center [179, 260] width 218 height 14
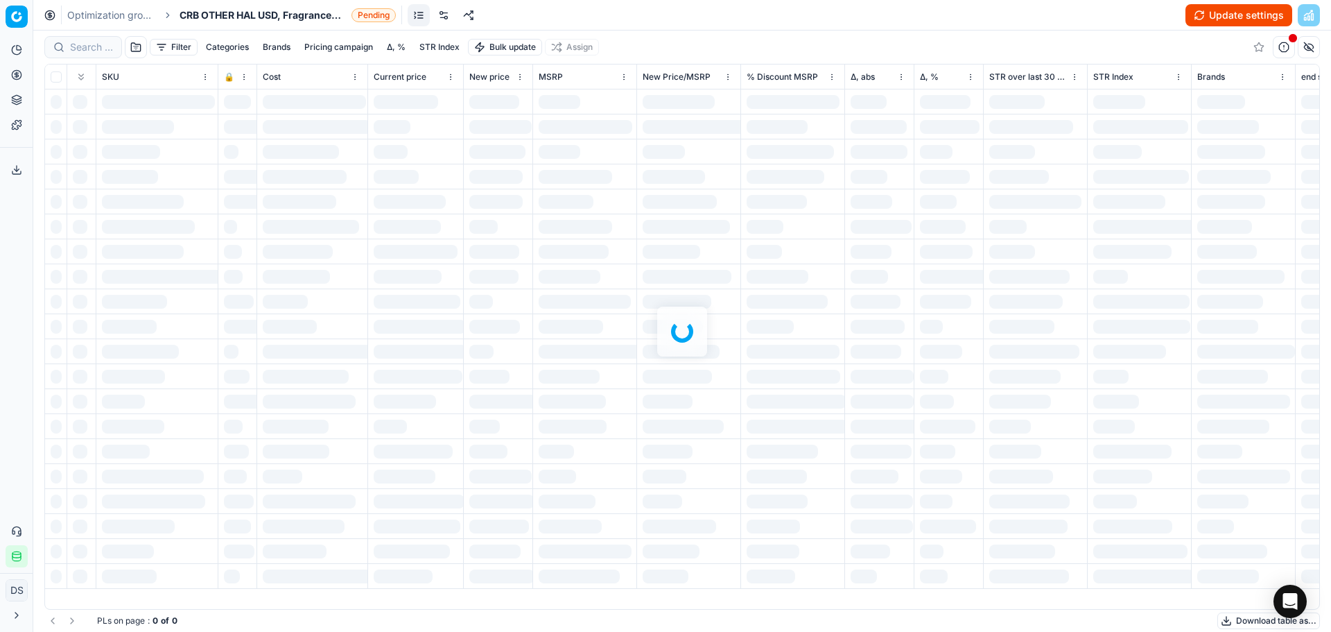
click at [439, 13] on link at bounding box center [444, 15] width 22 height 22
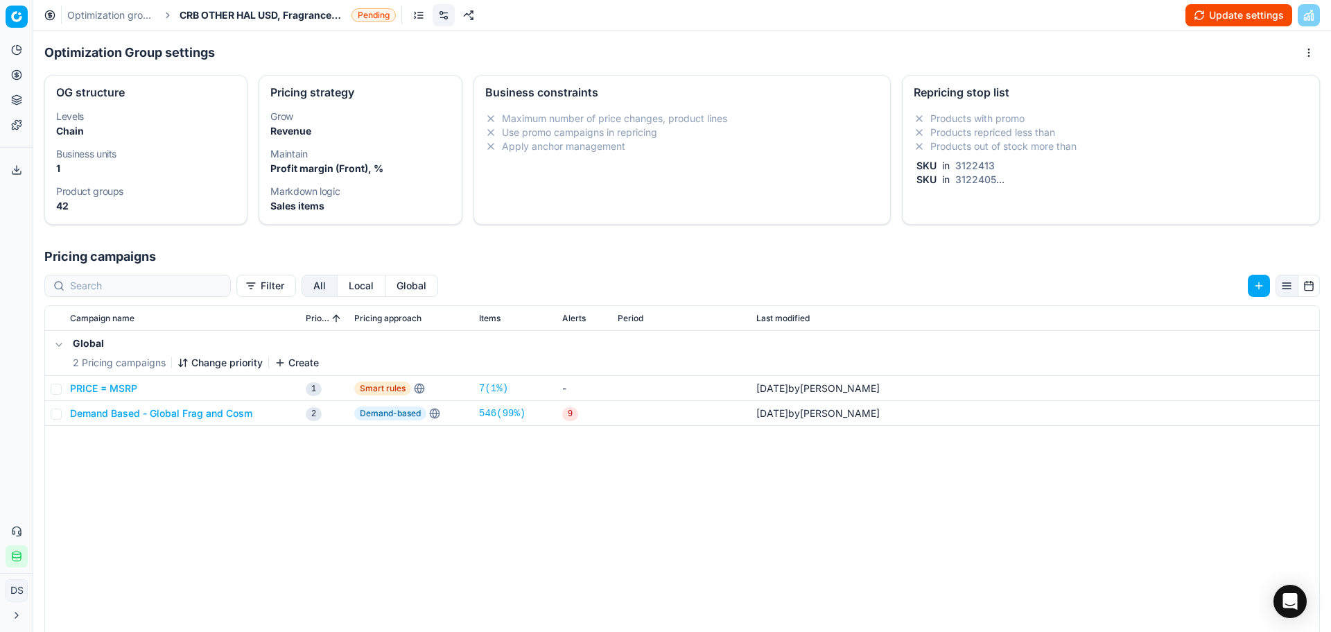
click at [953, 127] on li "Products repriced less than" at bounding box center [1111, 132] width 395 height 14
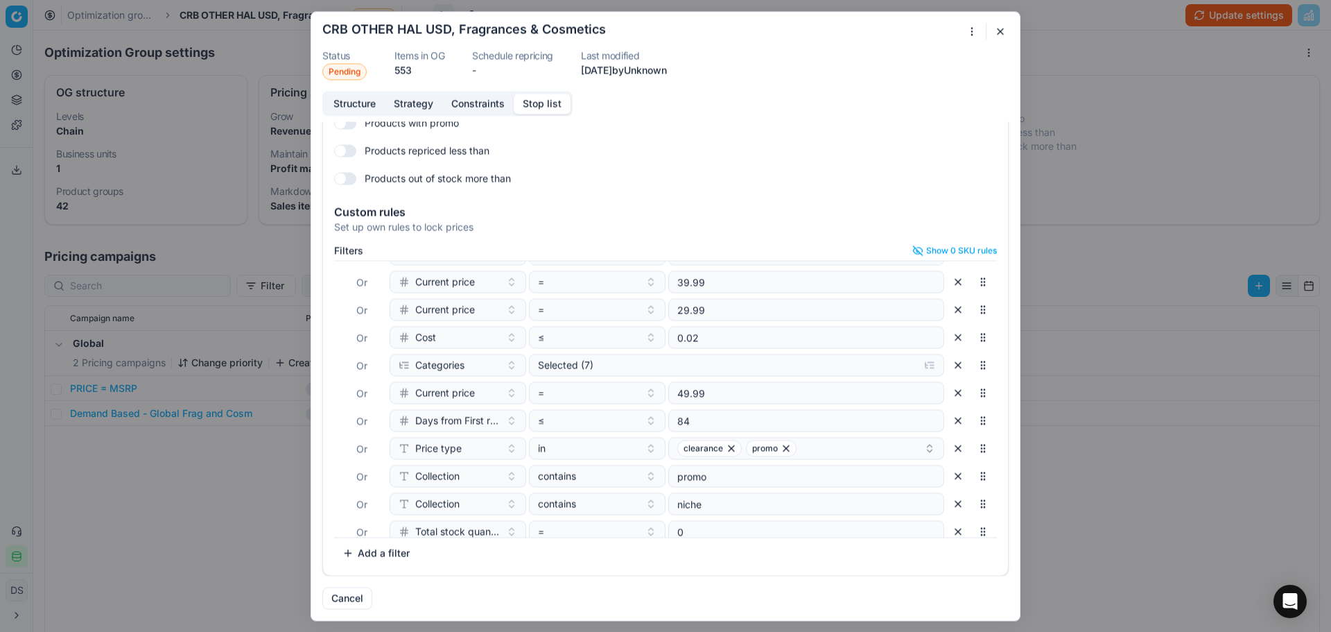
scroll to position [173, 0]
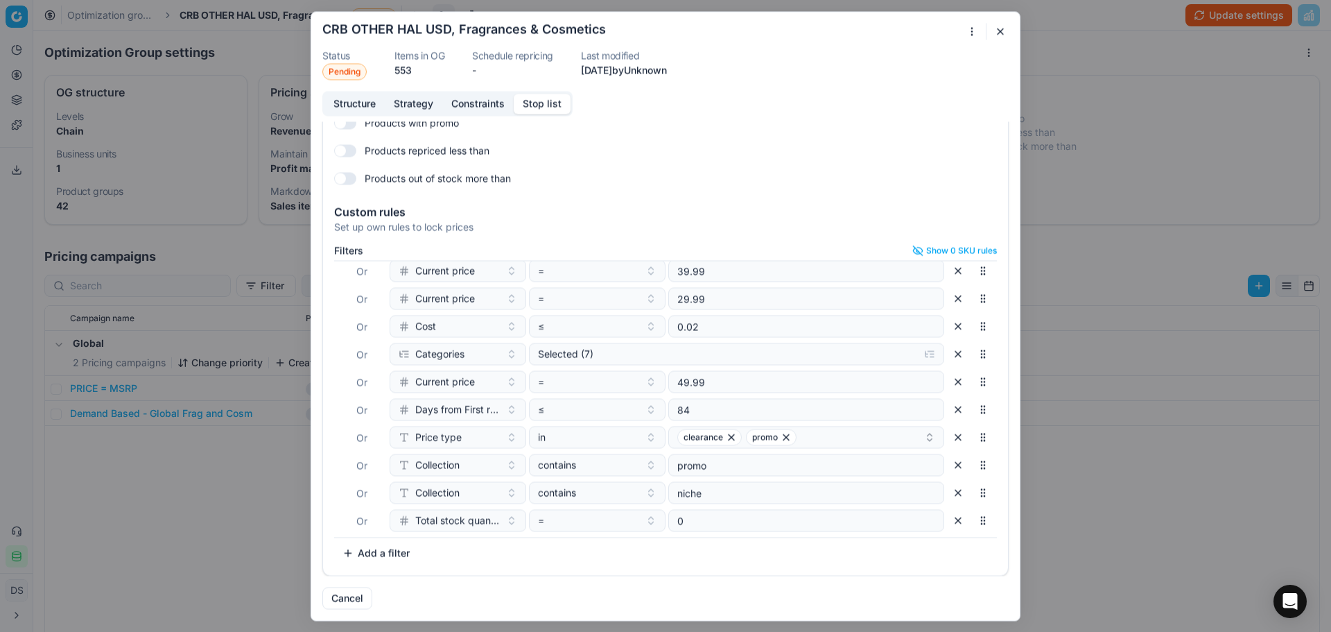
click at [996, 27] on button "button" at bounding box center [1000, 31] width 17 height 17
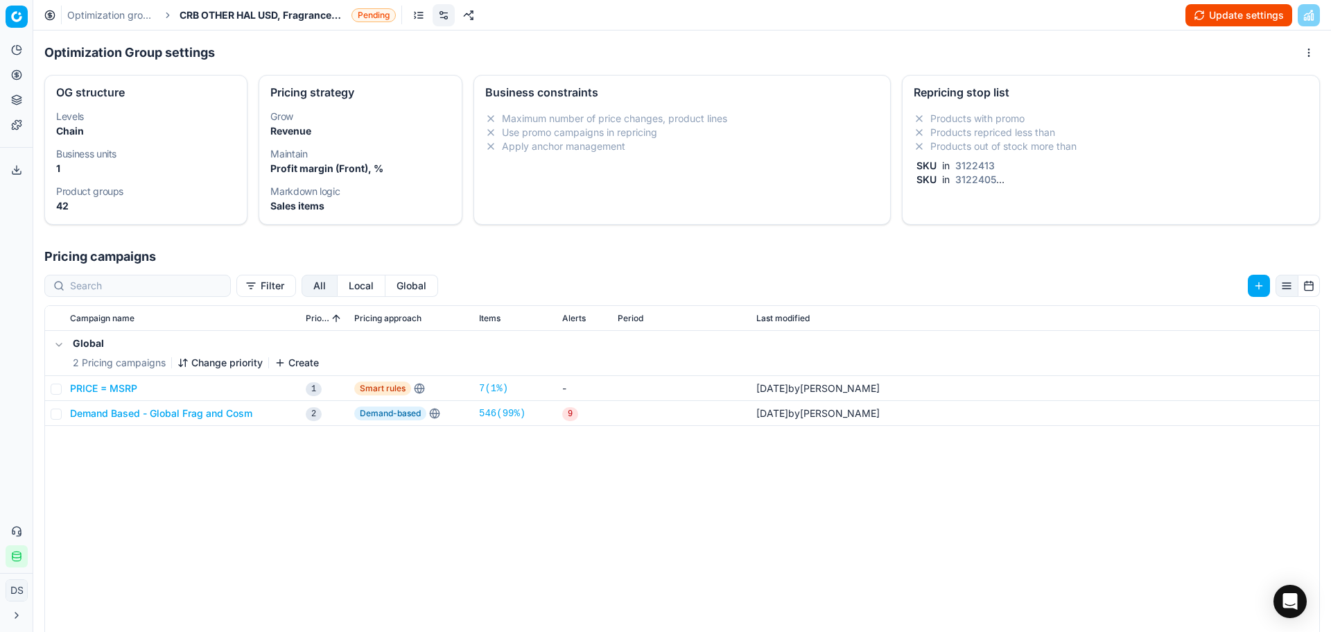
click at [28, 100] on button "Toggle Sidebar" at bounding box center [32, 316] width 11 height 632
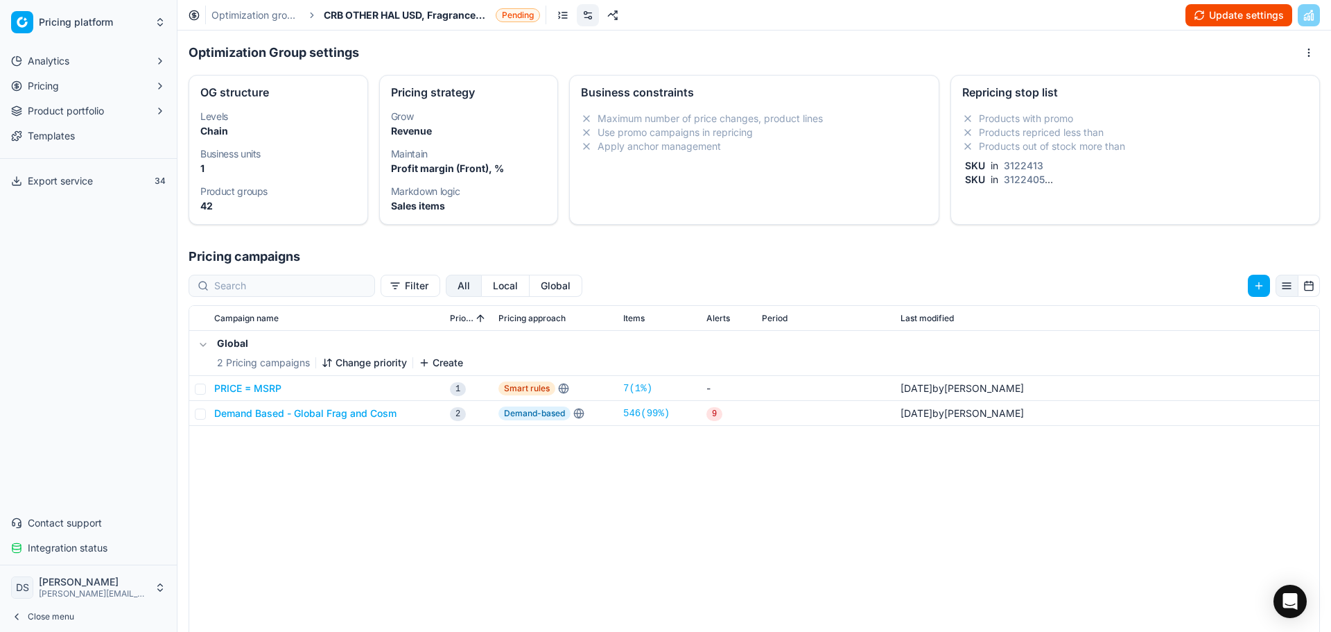
click at [45, 113] on span "Product portfolio" at bounding box center [66, 111] width 76 height 14
click at [77, 616] on button "Close menu" at bounding box center [89, 616] width 166 height 19
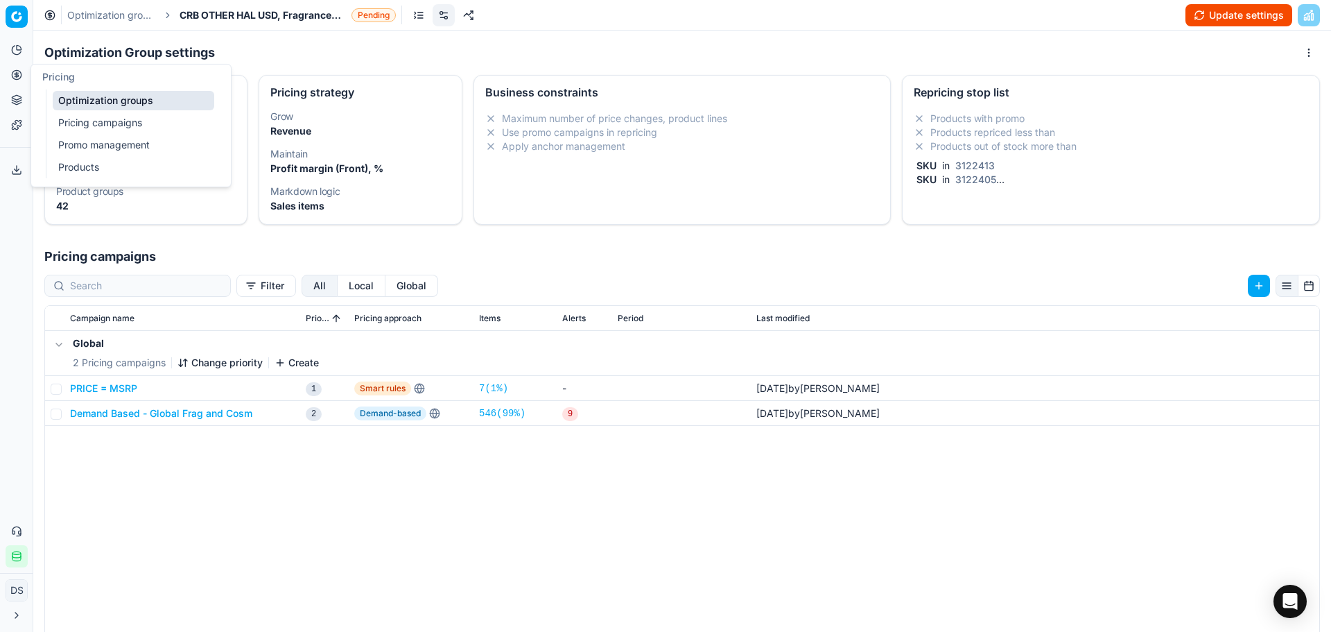
click at [115, 128] on link "Pricing campaigns" at bounding box center [134, 122] width 162 height 19
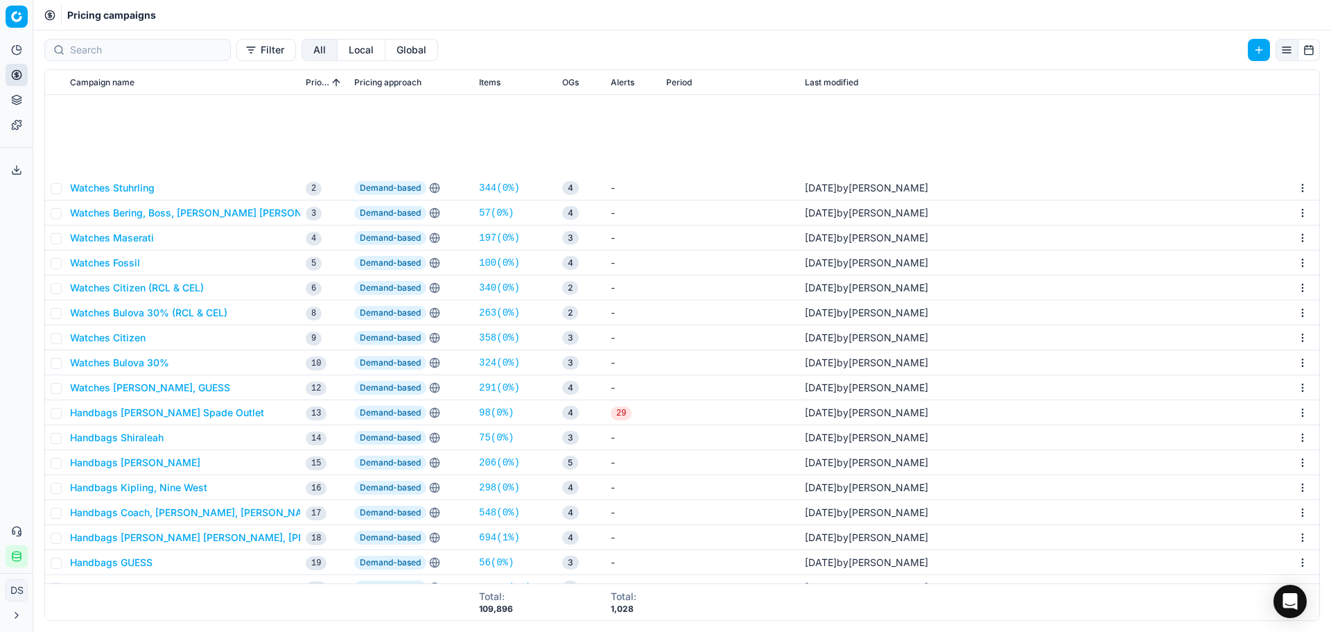
scroll to position [208, 0]
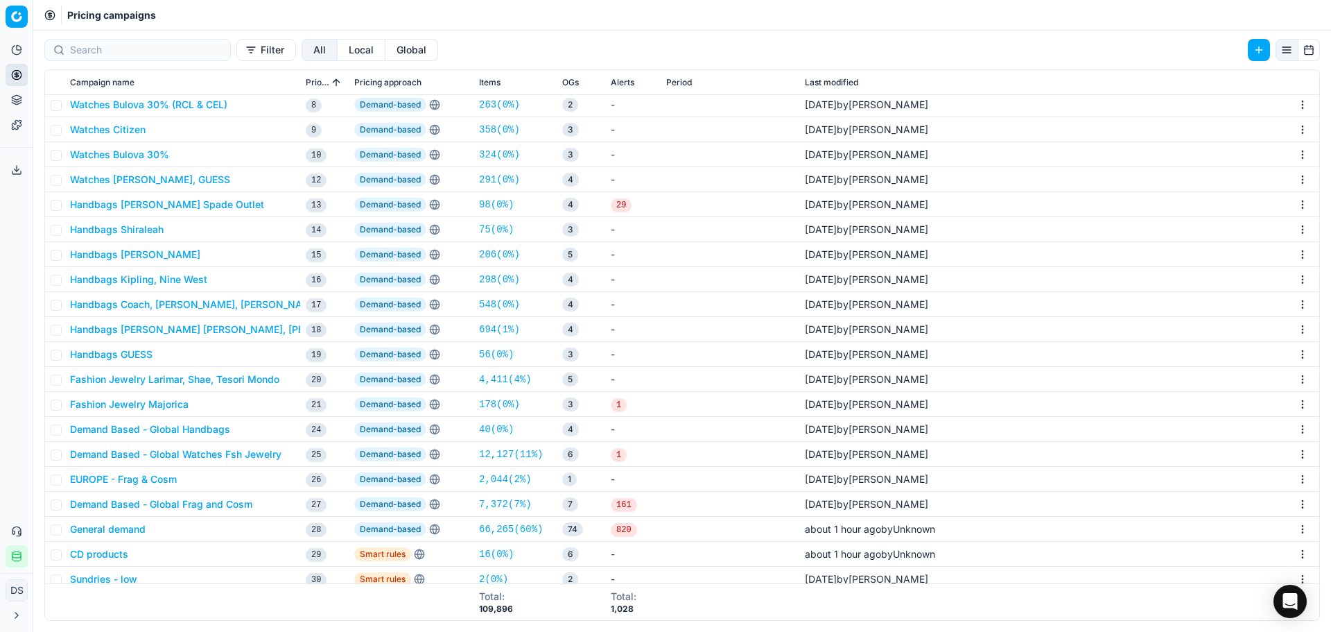
click at [164, 378] on button "Fashion Jewelry Larimar, Shae, Tesori Mondo" at bounding box center [174, 379] width 209 height 14
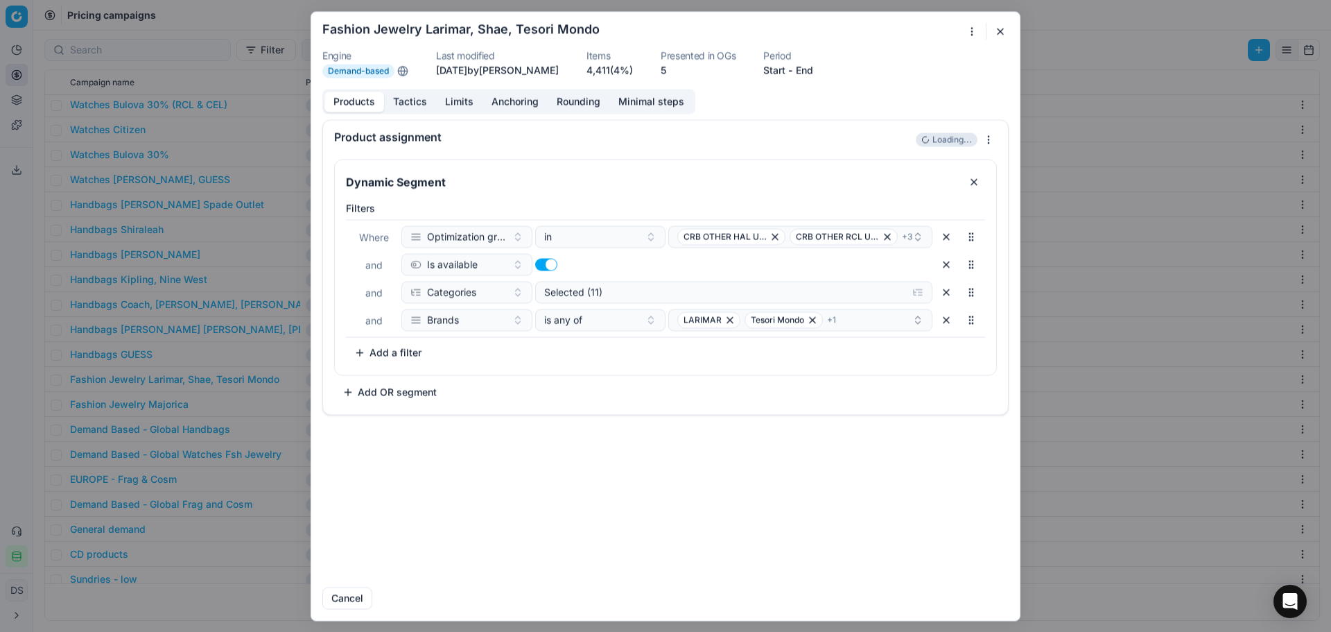
click at [996, 30] on button "button" at bounding box center [1000, 31] width 17 height 17
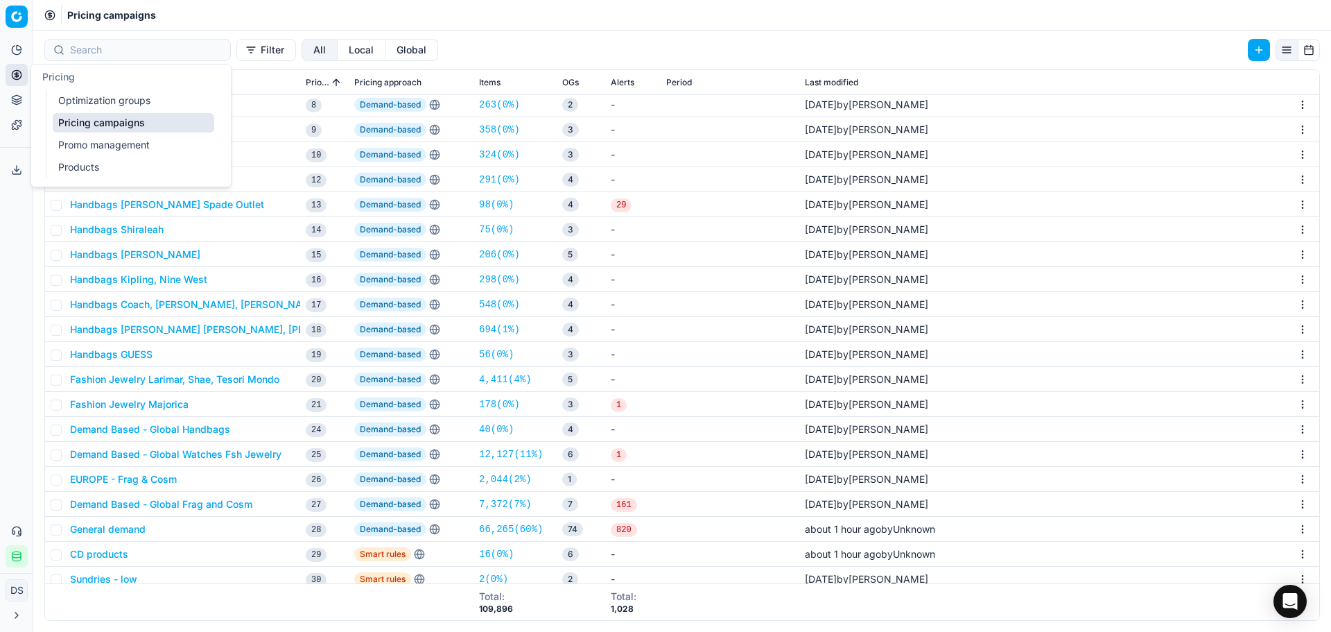
click at [78, 93] on link "Optimization groups" at bounding box center [134, 100] width 162 height 19
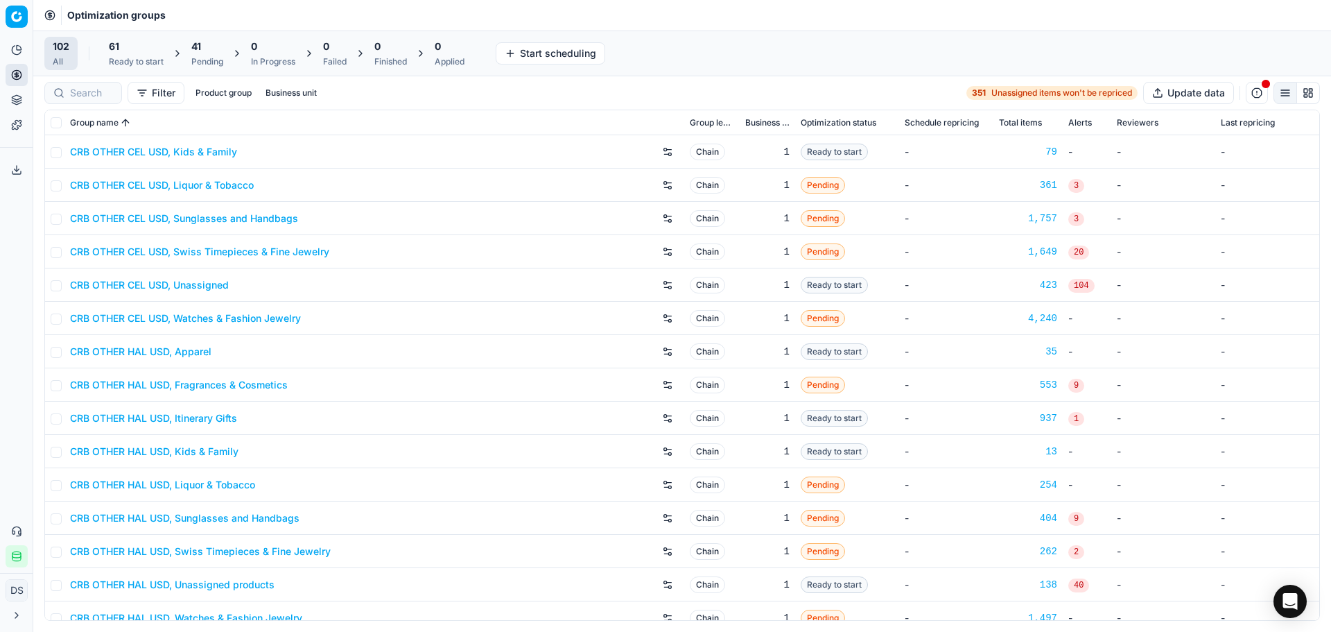
scroll to position [1595, 0]
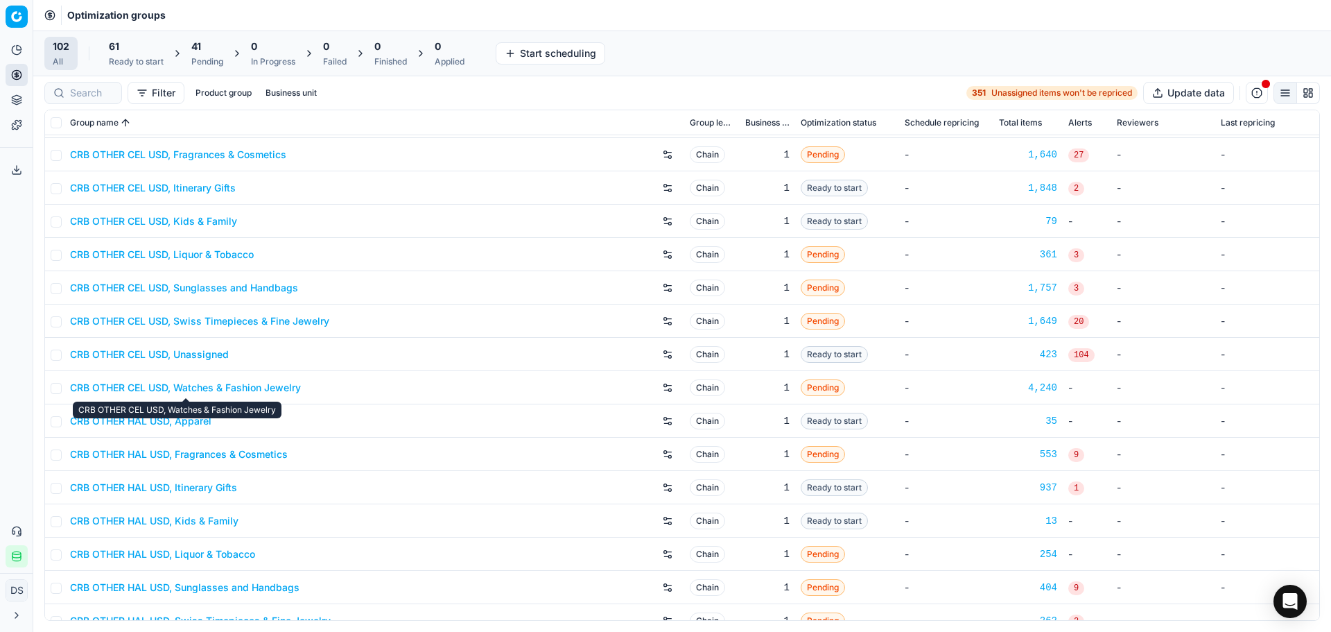
click at [237, 389] on link "CRB OTHER CEL USD, Watches & Fashion Jewelry" at bounding box center [185, 388] width 231 height 14
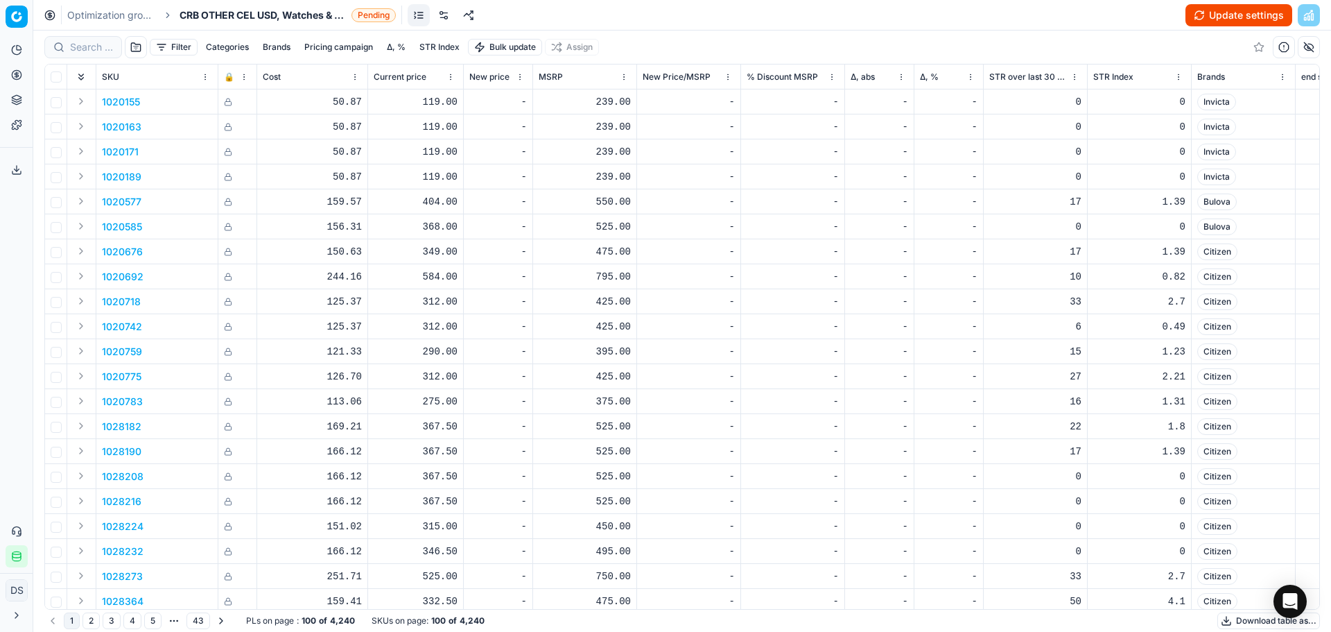
click at [242, 46] on button "Categories" at bounding box center [227, 47] width 54 height 17
click at [139, 156] on input "Fashion Jewelry" at bounding box center [138, 153] width 11 height 11
checkbox input "true"
click at [304, 183] on button "Apply" at bounding box center [313, 184] width 34 height 17
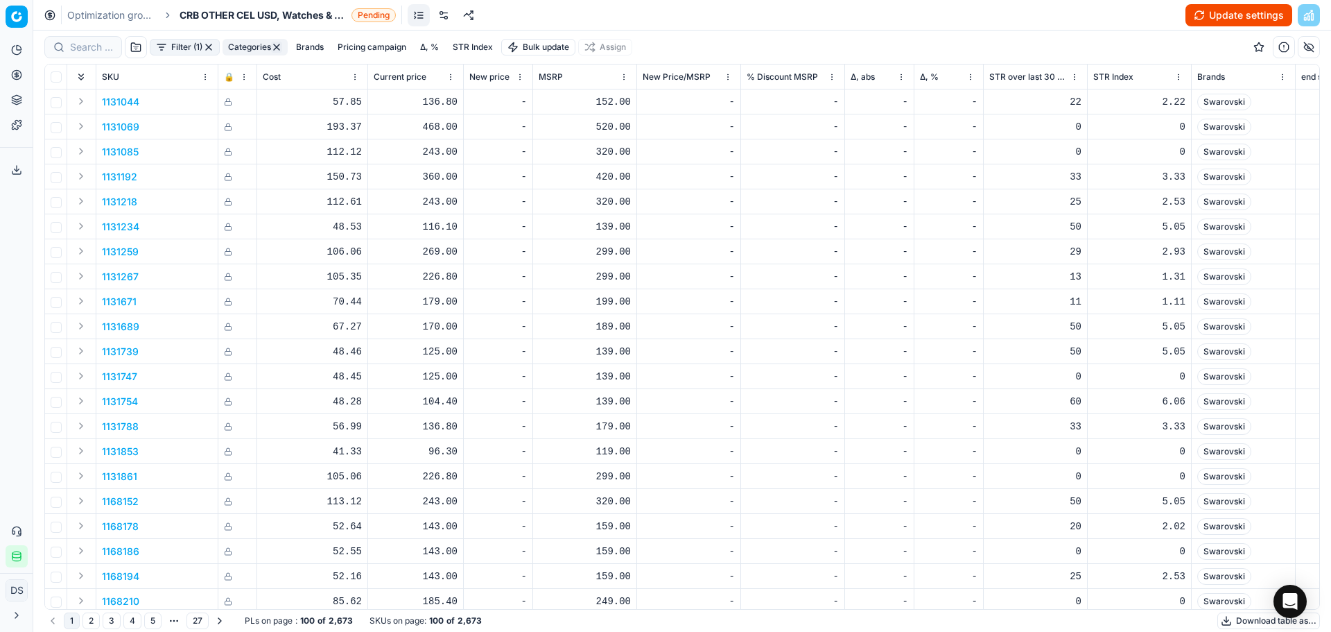
click at [188, 51] on button "Filter (1)" at bounding box center [185, 47] width 70 height 17
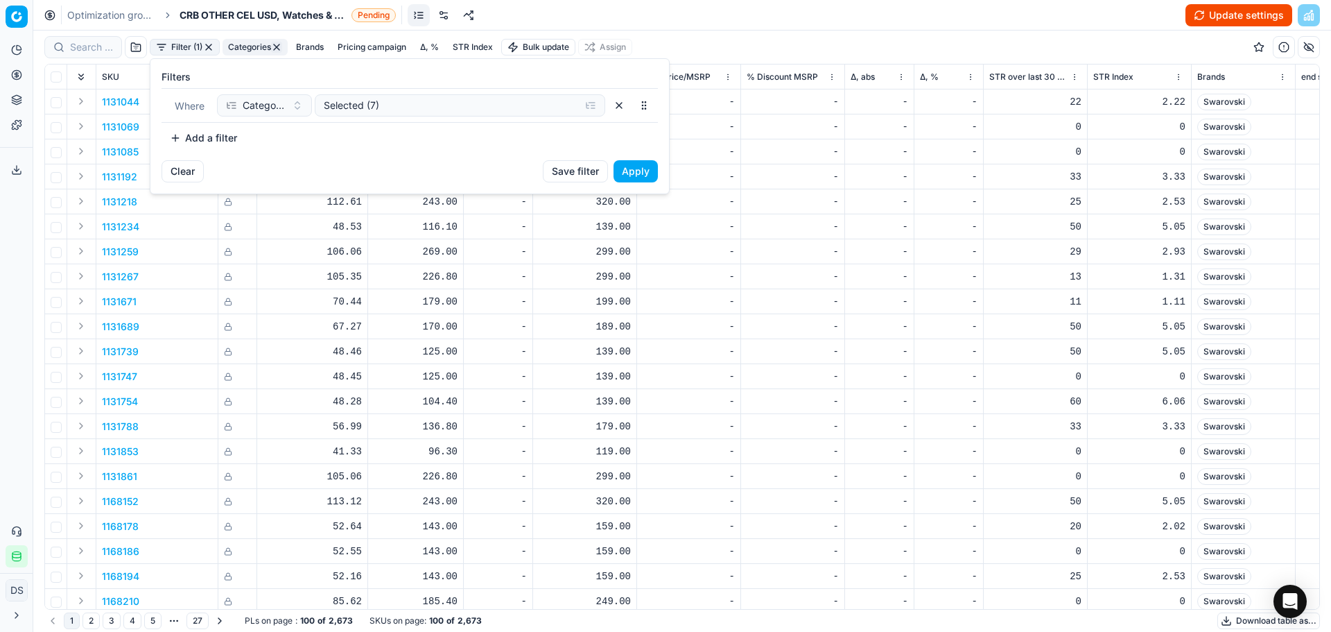
click at [206, 137] on button "Add a filter" at bounding box center [204, 138] width 84 height 22
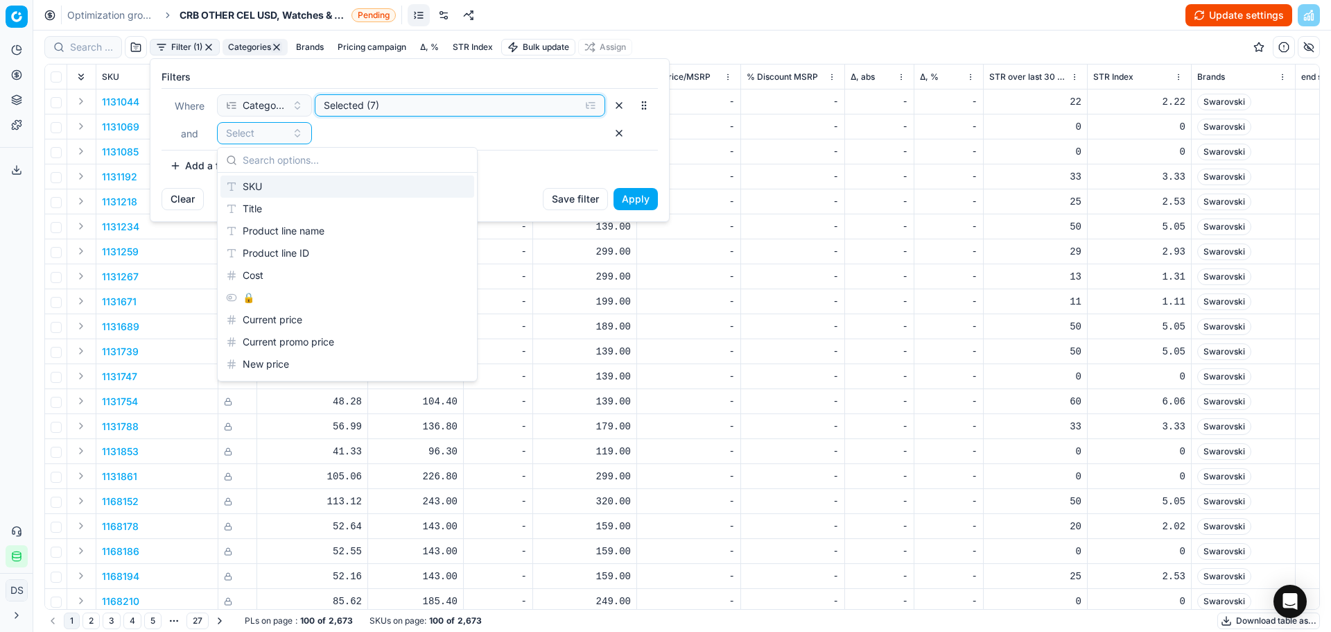
click at [352, 103] on div "Selected (7)" at bounding box center [449, 105] width 250 height 14
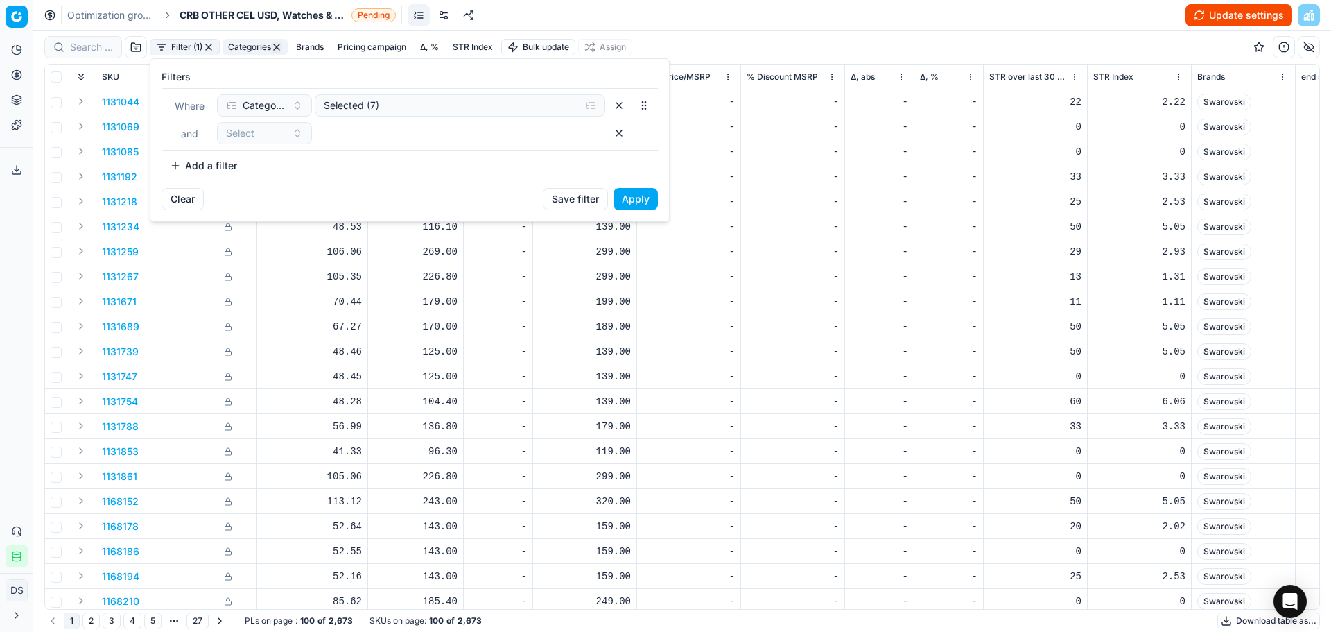
click at [364, 94] on div "Where Categories Selected (7) and Select" at bounding box center [410, 119] width 496 height 62
click at [367, 97] on button "Selected (7)" at bounding box center [460, 105] width 291 height 22
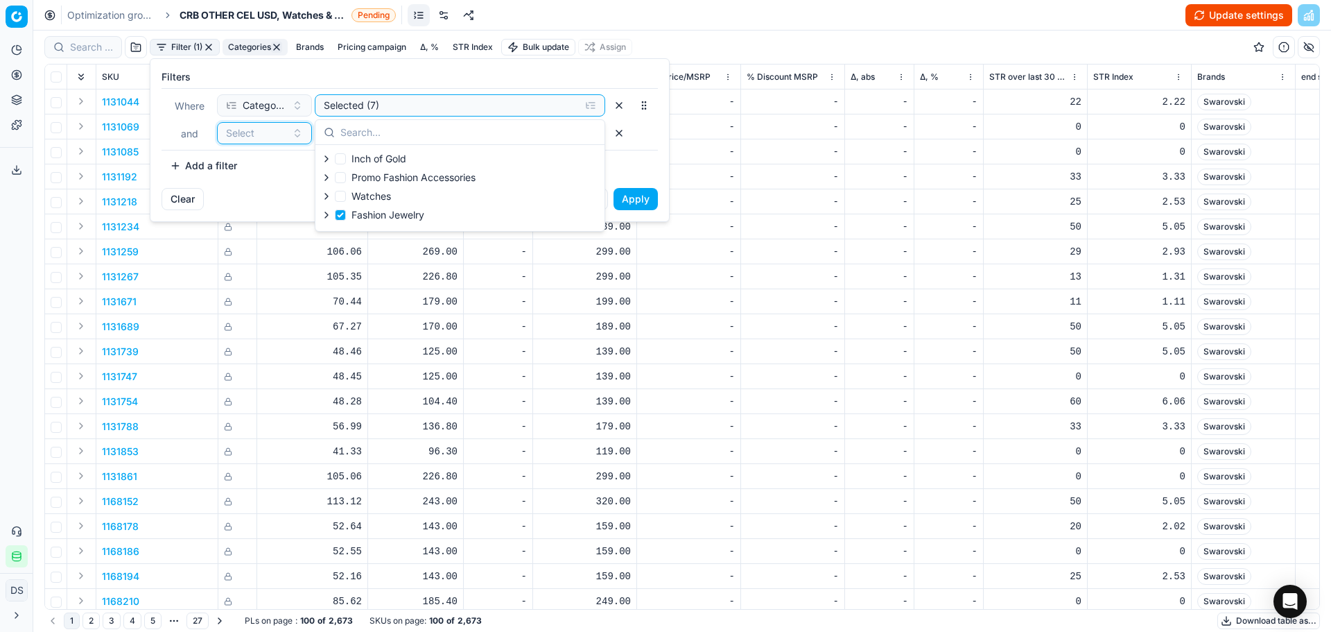
click at [254, 143] on button "Select" at bounding box center [264, 133] width 95 height 22
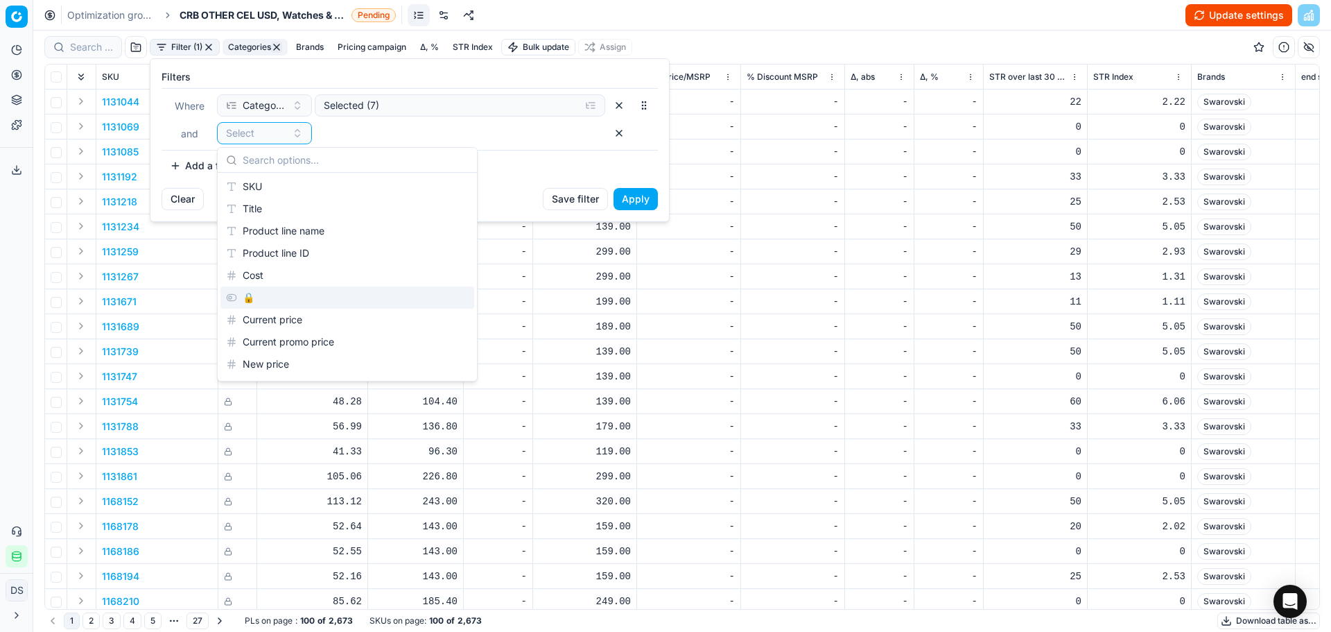
click at [265, 291] on div "🔒" at bounding box center [347, 297] width 254 height 22
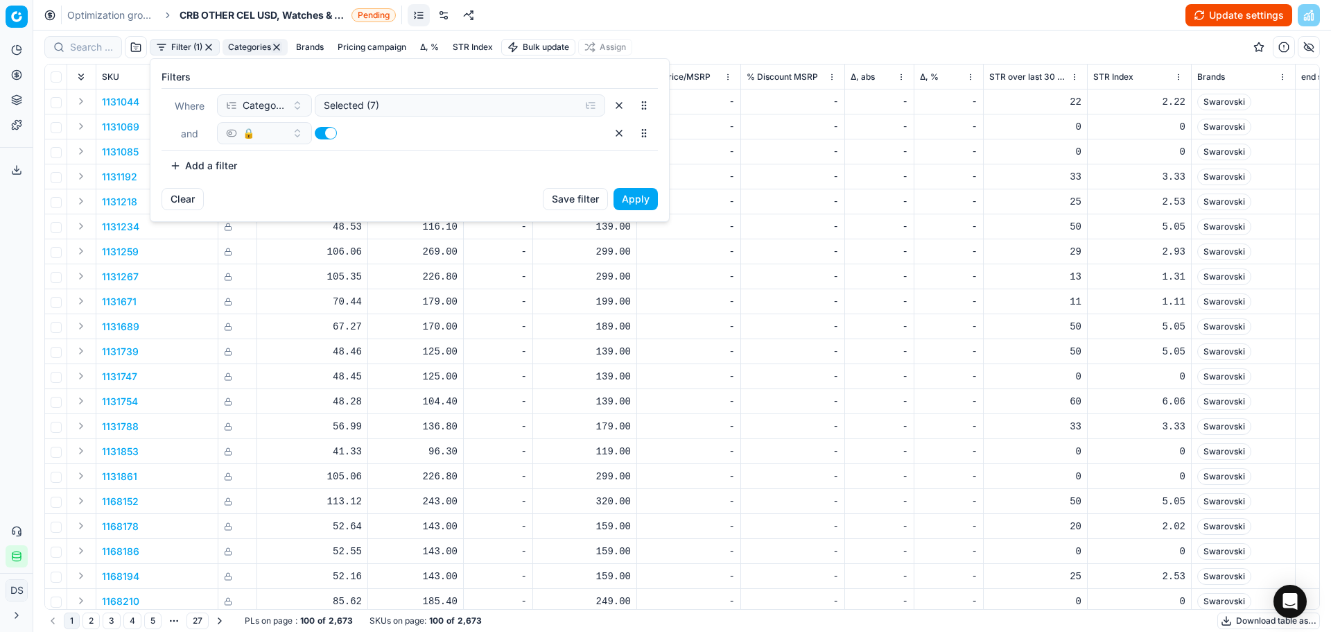
click at [314, 125] on div "🔒" at bounding box center [411, 133] width 388 height 22
click at [320, 130] on button "button" at bounding box center [326, 133] width 22 height 12
checkbox input "false"
click at [625, 196] on button "Apply" at bounding box center [636, 199] width 44 height 22
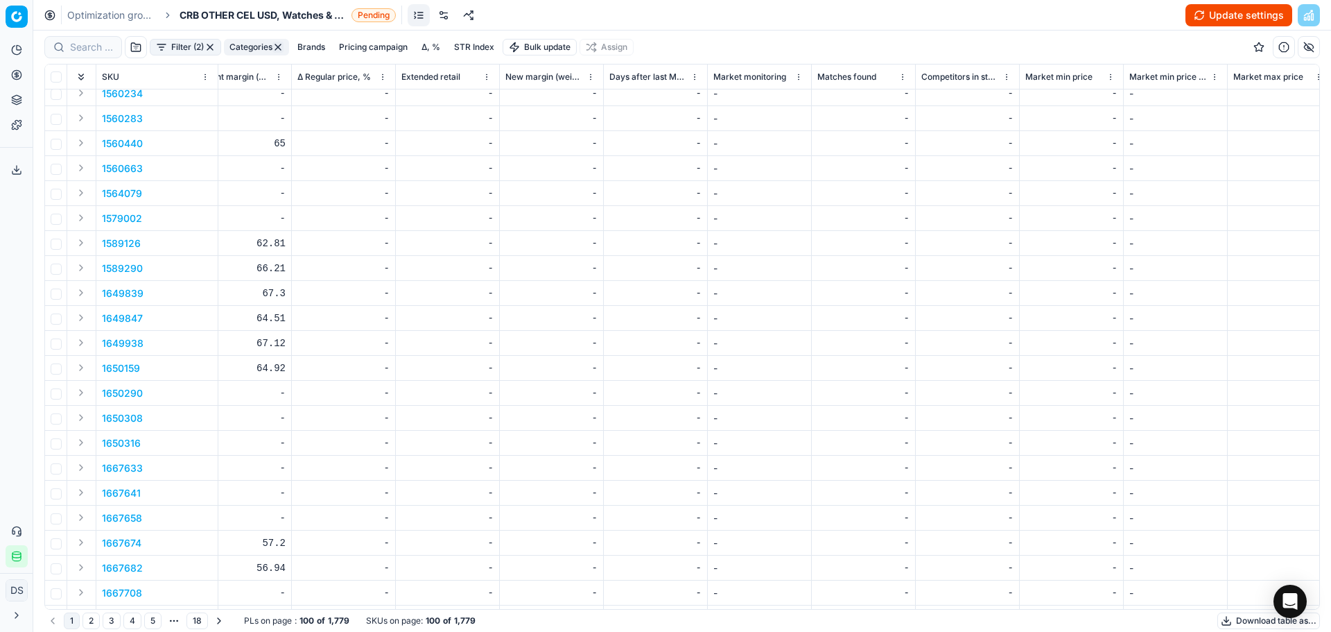
scroll to position [1456, 3424]
click at [174, 46] on button "Filter (2)" at bounding box center [185, 47] width 71 height 17
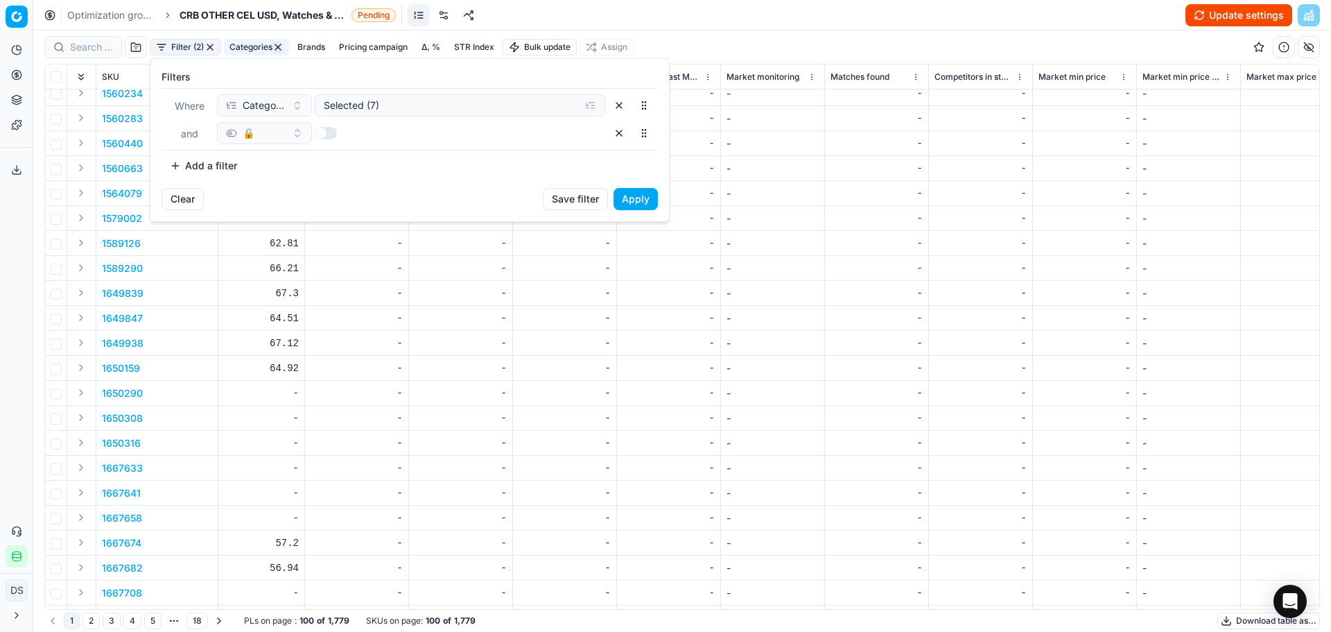
click at [198, 166] on button "Add a filter" at bounding box center [204, 166] width 84 height 22
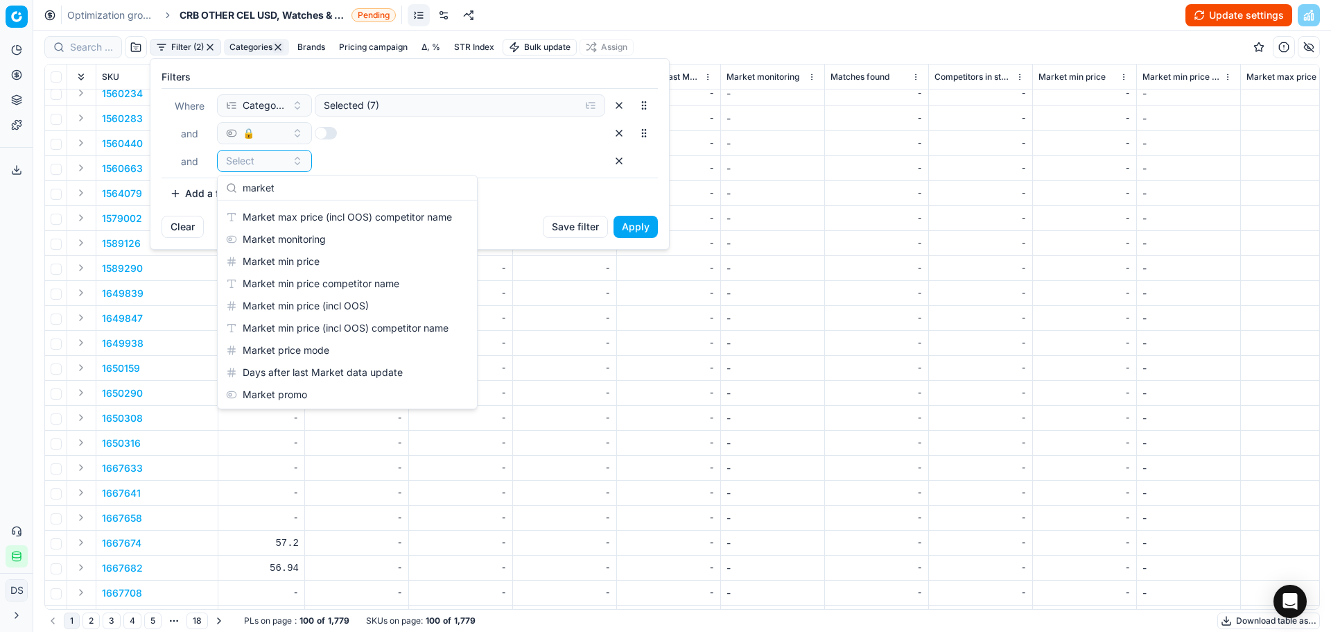
scroll to position [86, 0]
type input "market"
click at [408, 270] on div "Market min price" at bounding box center [347, 261] width 254 height 22
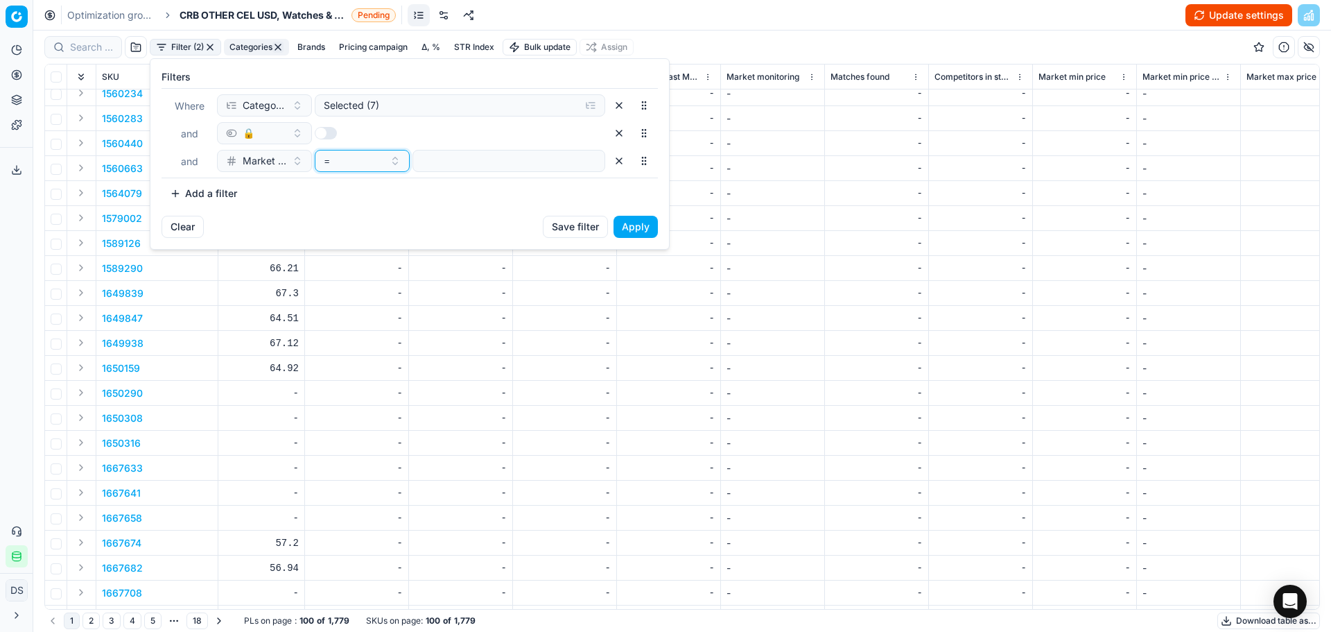
click at [366, 167] on div "=" at bounding box center [354, 161] width 60 height 14
click at [359, 246] on div "≠" at bounding box center [408, 236] width 180 height 22
type input "0"
click at [635, 227] on button "Apply" at bounding box center [636, 227] width 44 height 22
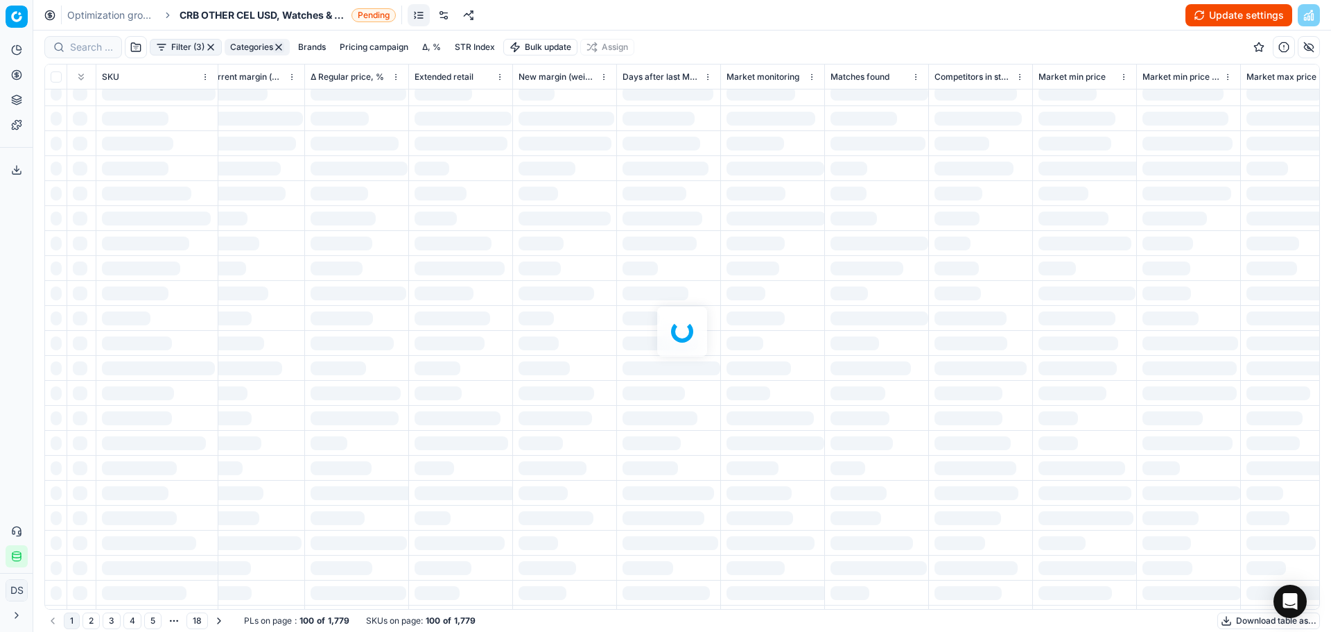
scroll to position [0, 3424]
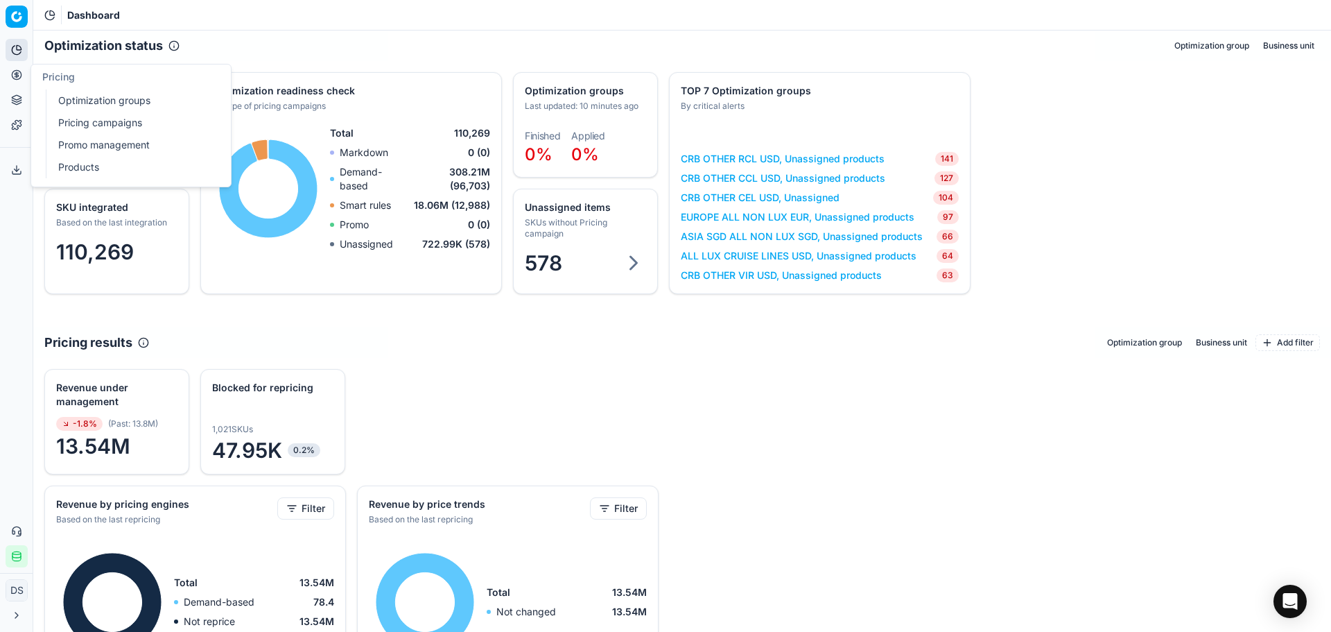
click at [18, 65] on button "Pricing" at bounding box center [17, 75] width 22 height 22
click at [109, 98] on link "Optimization groups" at bounding box center [134, 100] width 162 height 19
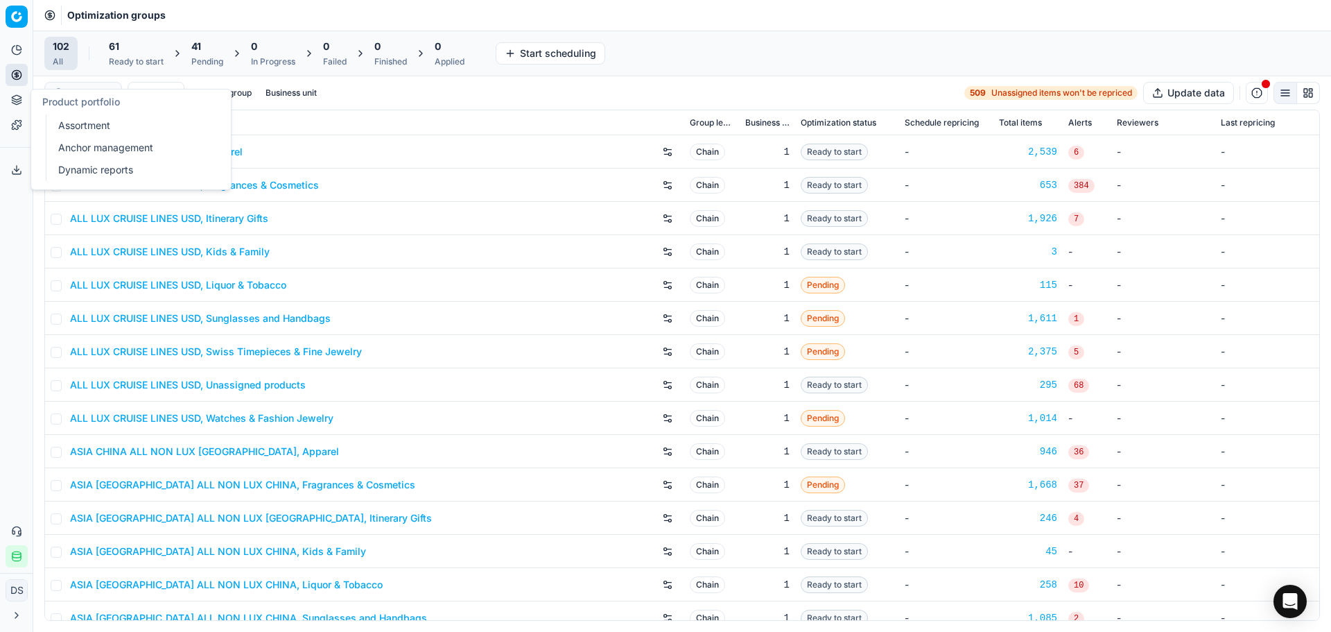
click at [24, 85] on button "Pricing" at bounding box center [17, 75] width 22 height 22
click at [98, 127] on link "Pricing campaigns" at bounding box center [134, 122] width 162 height 19
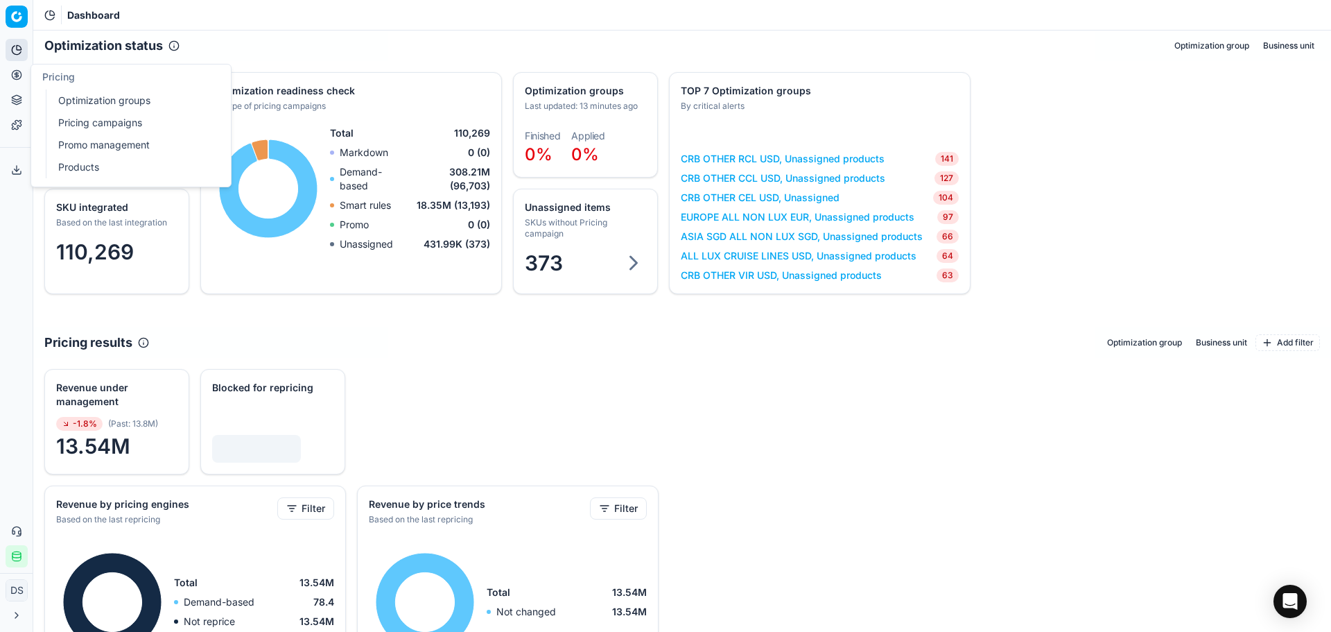
click at [112, 105] on link "Optimization groups" at bounding box center [134, 100] width 162 height 19
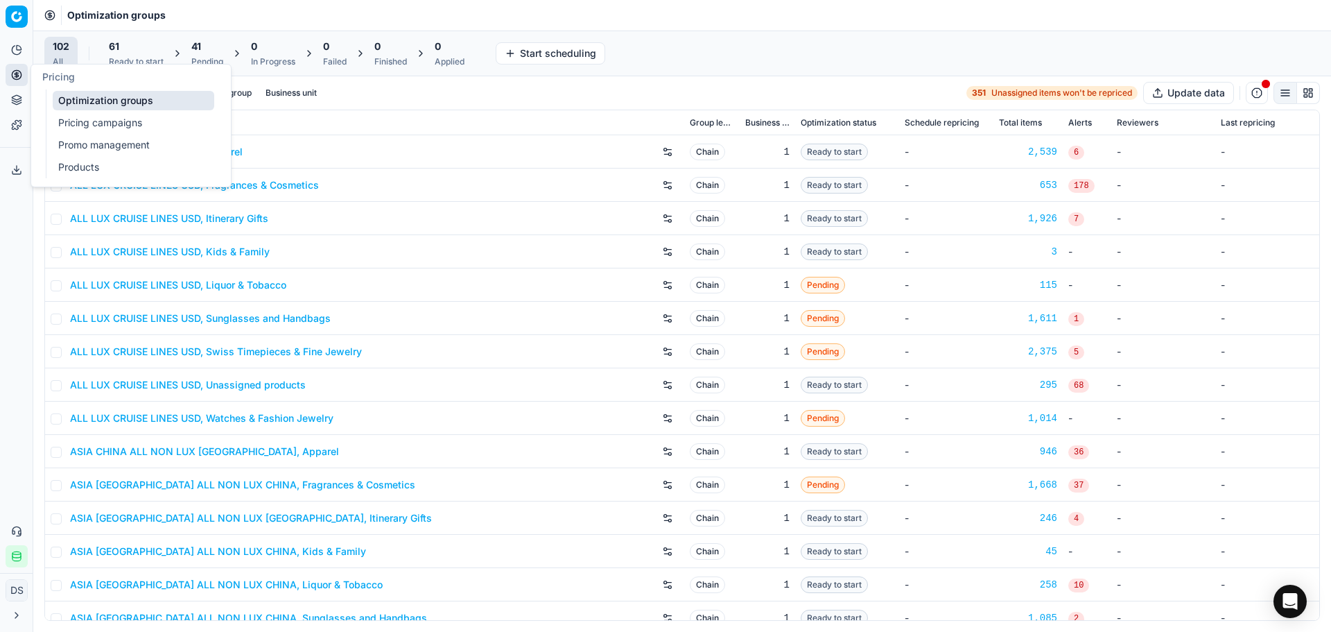
click at [105, 125] on link "Pricing campaigns" at bounding box center [134, 122] width 162 height 19
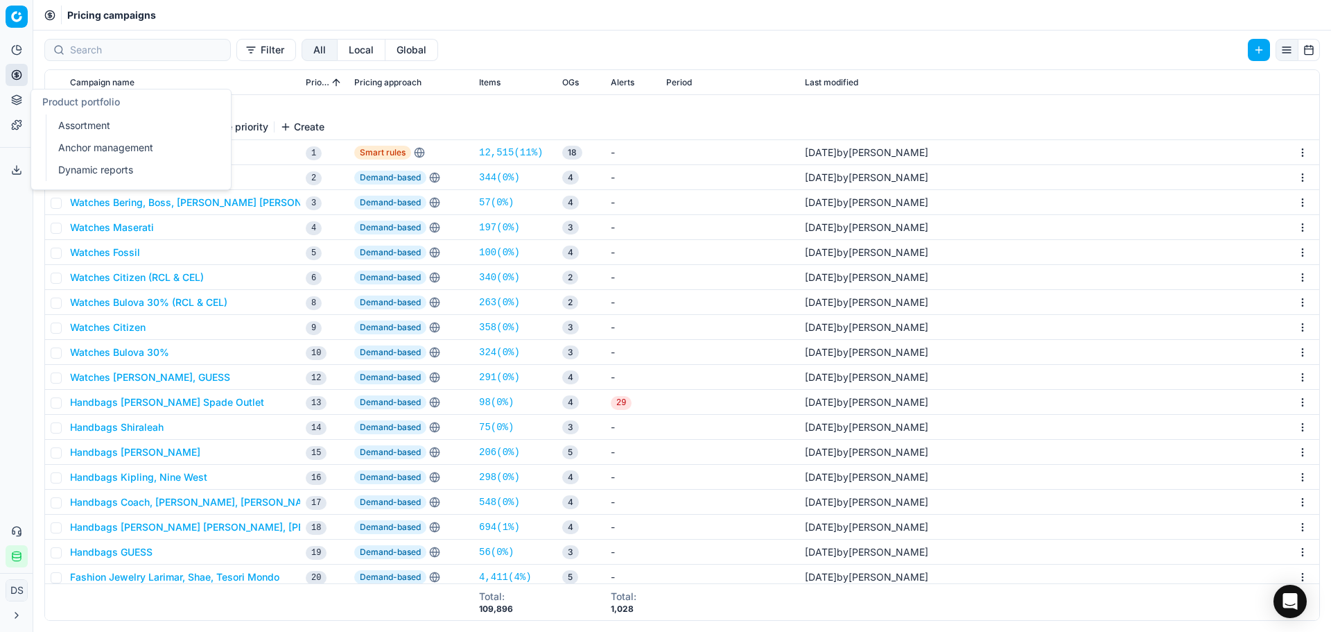
click at [21, 101] on icon at bounding box center [16, 99] width 11 height 11
click at [69, 177] on link "Dynamic reports" at bounding box center [134, 169] width 162 height 19
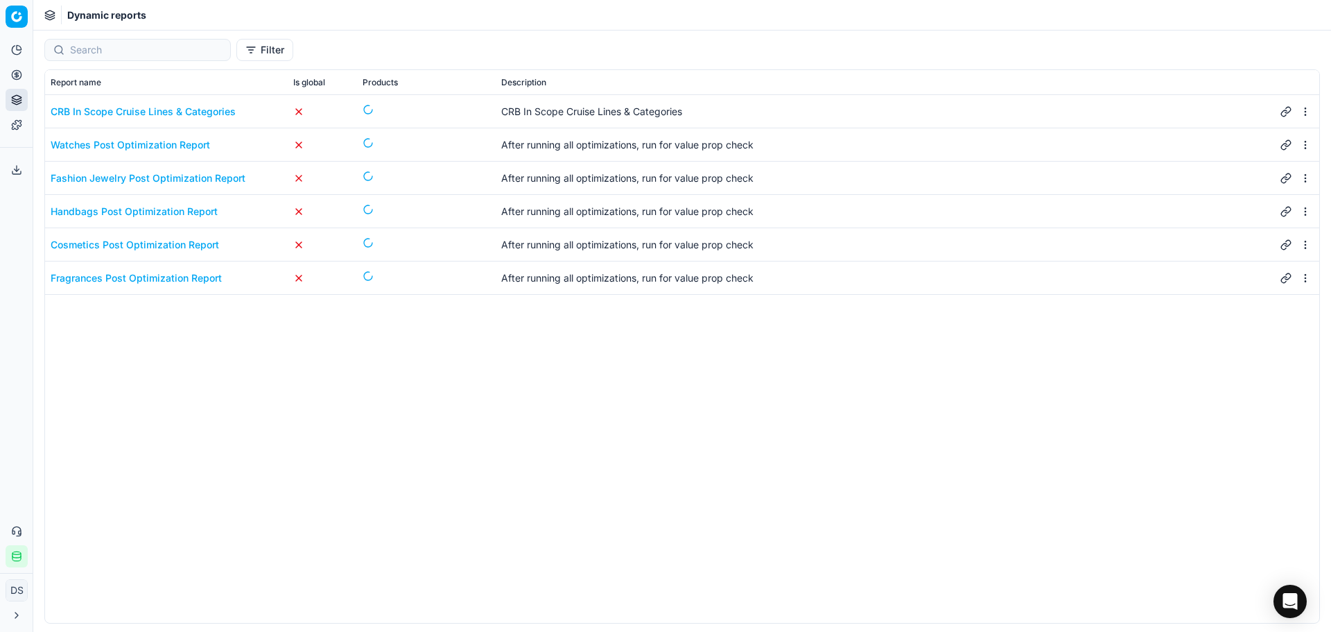
click at [119, 180] on div "Fashion Jewelry Post Optimization Report" at bounding box center [148, 178] width 195 height 14
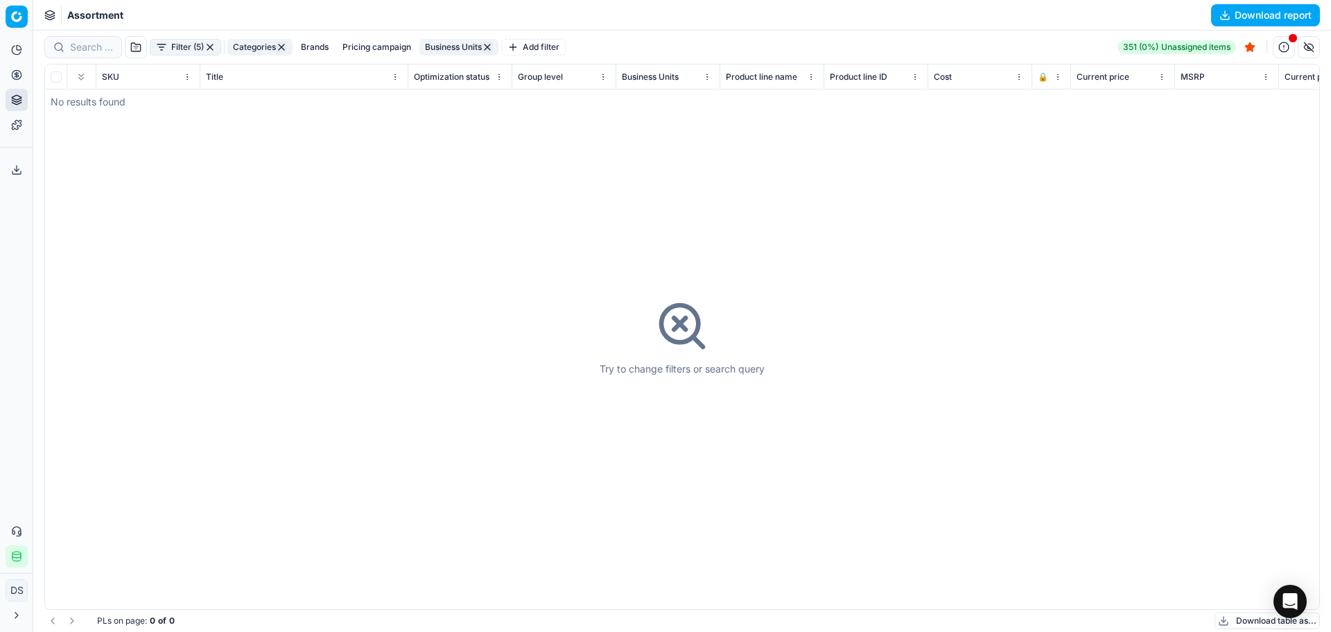
click at [183, 42] on button "Filter (5)" at bounding box center [185, 47] width 71 height 17
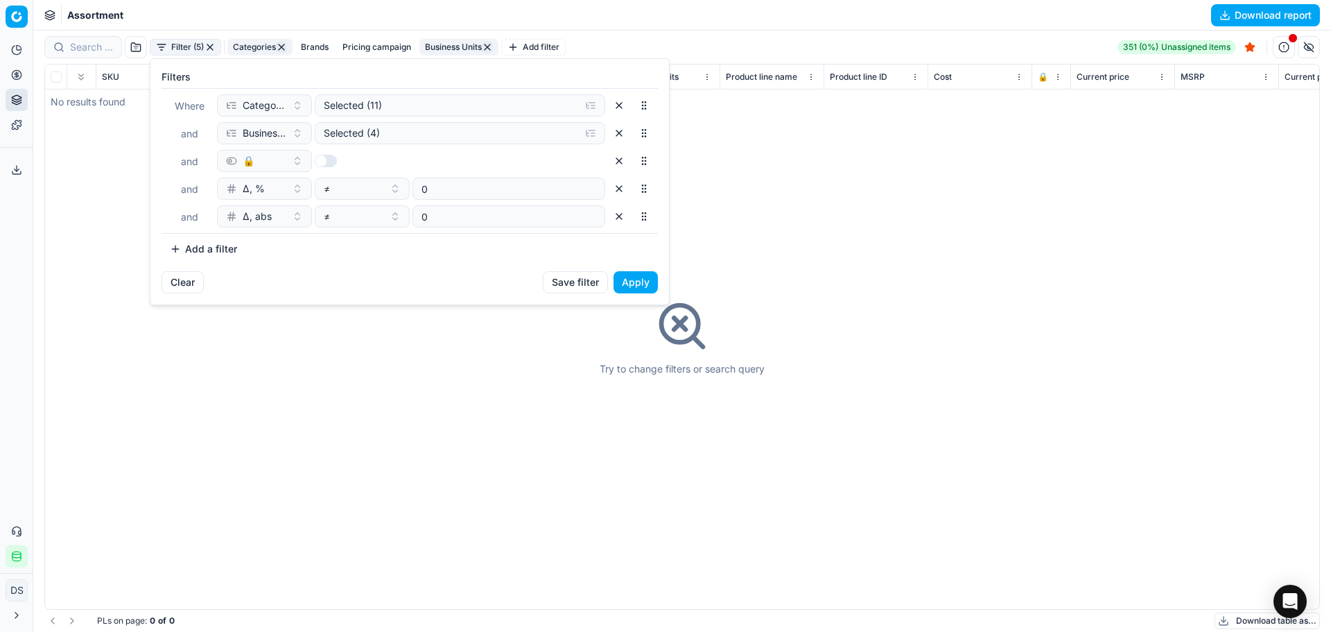
click at [624, 189] on button "button" at bounding box center [619, 188] width 22 height 22
click at [621, 198] on button "button" at bounding box center [619, 188] width 22 height 22
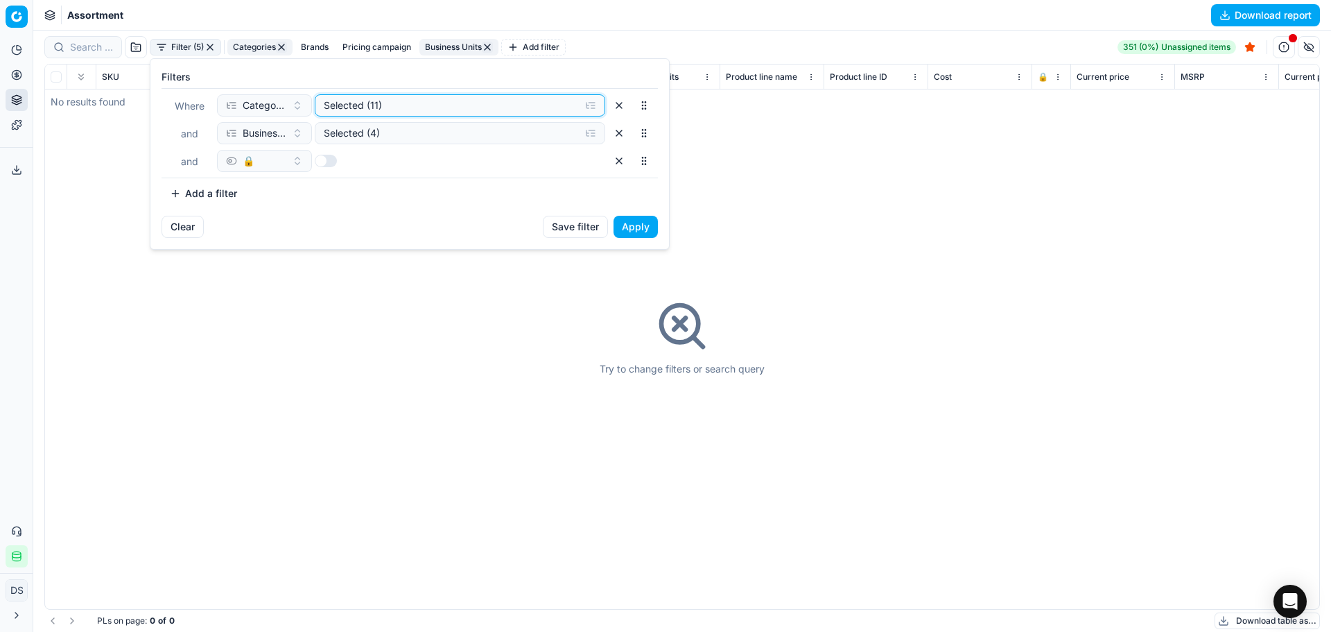
click at [376, 112] on div "Selected (11)" at bounding box center [449, 105] width 250 height 14
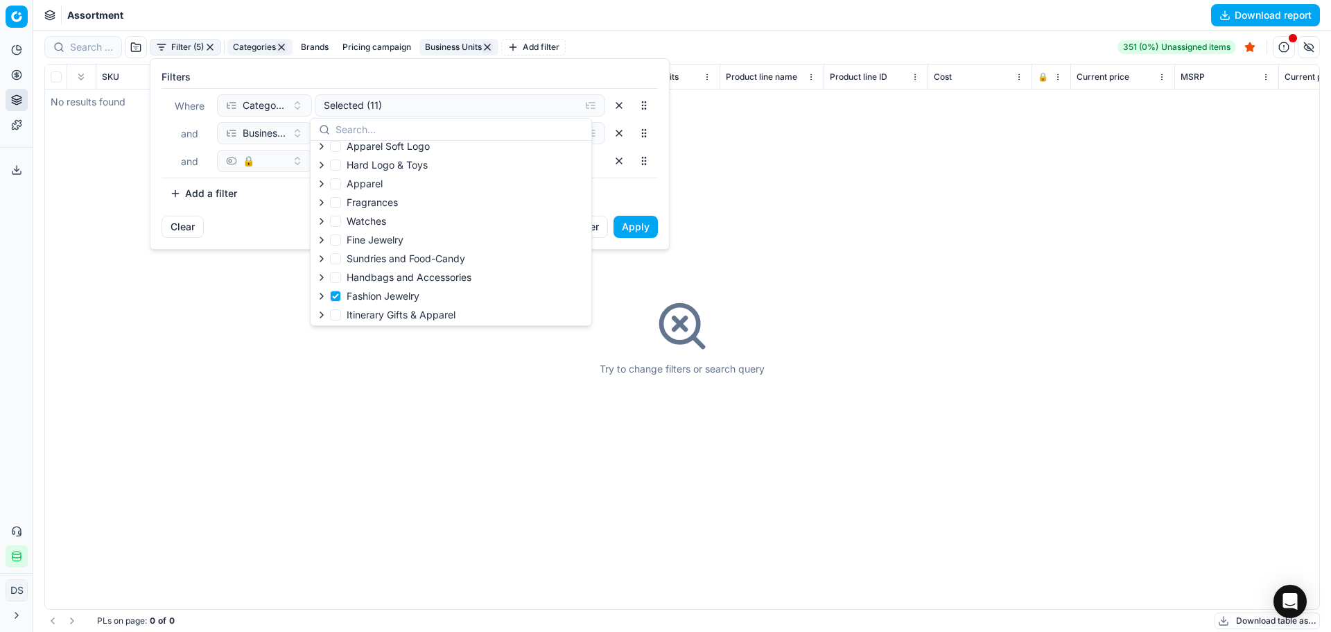
click at [223, 264] on html "Pricing platform Analytics Pricing Product portfolio Templates Export service 3…" at bounding box center [665, 316] width 1331 height 632
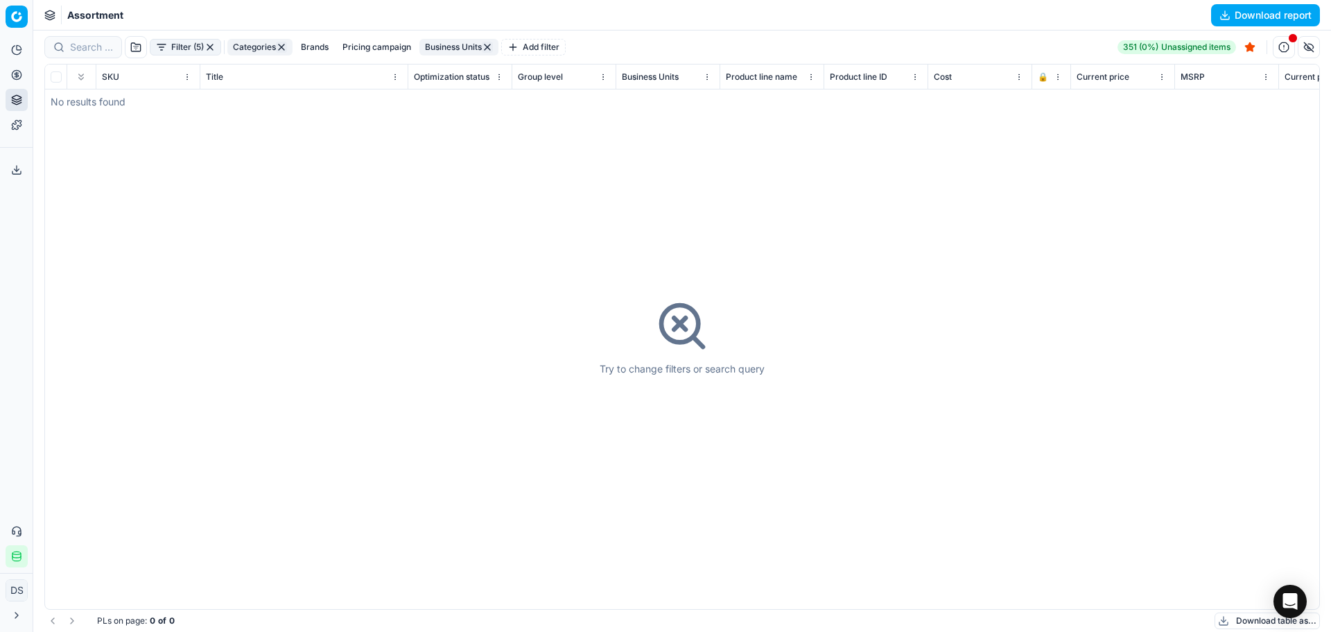
click at [198, 52] on button "Filter (5)" at bounding box center [185, 47] width 71 height 17
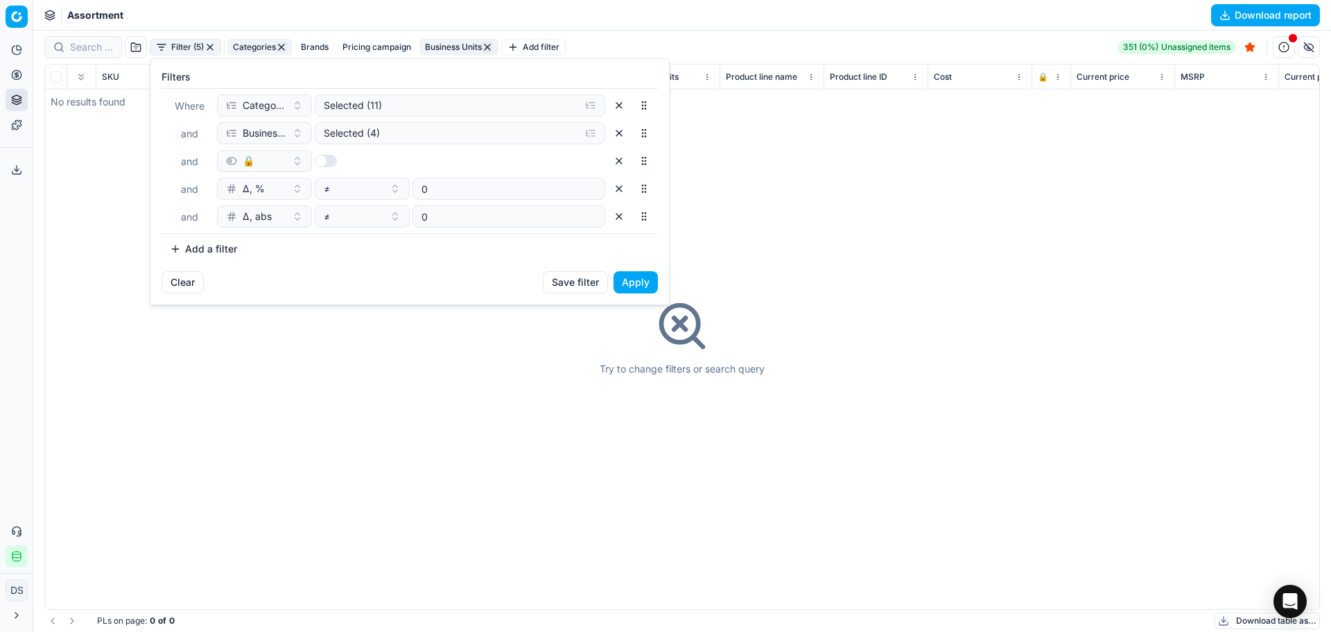
click at [616, 189] on button "button" at bounding box center [619, 188] width 22 height 22
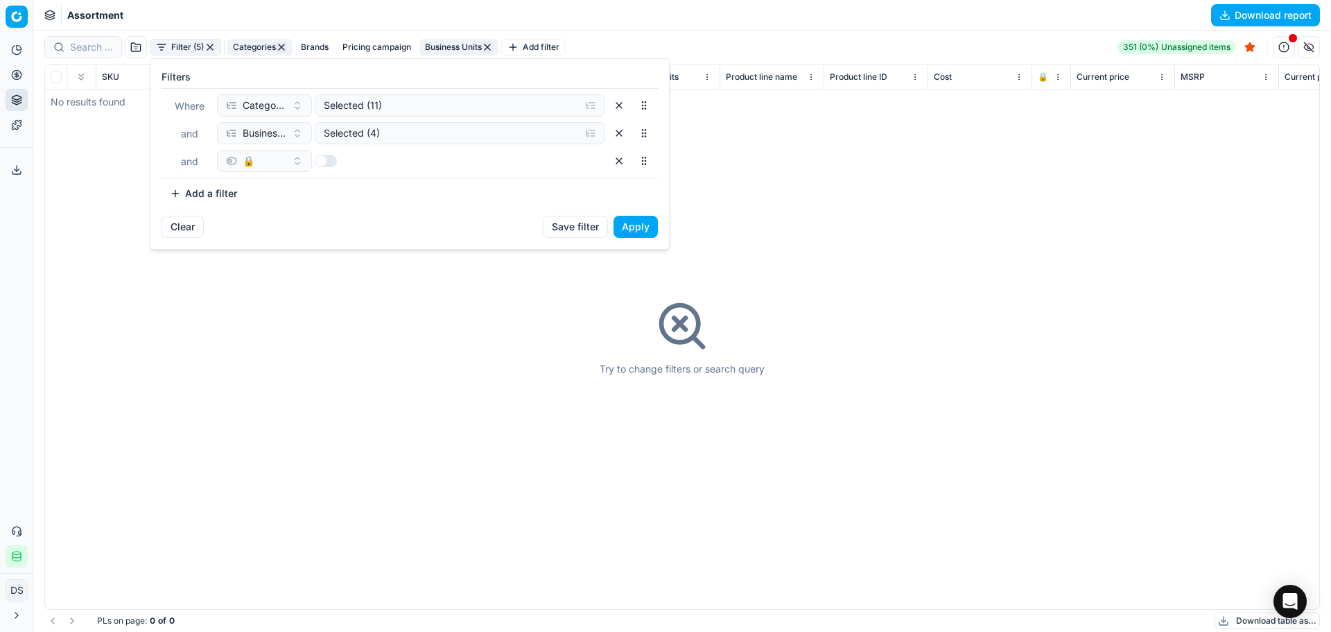
click at [636, 224] on button "Apply" at bounding box center [636, 227] width 44 height 22
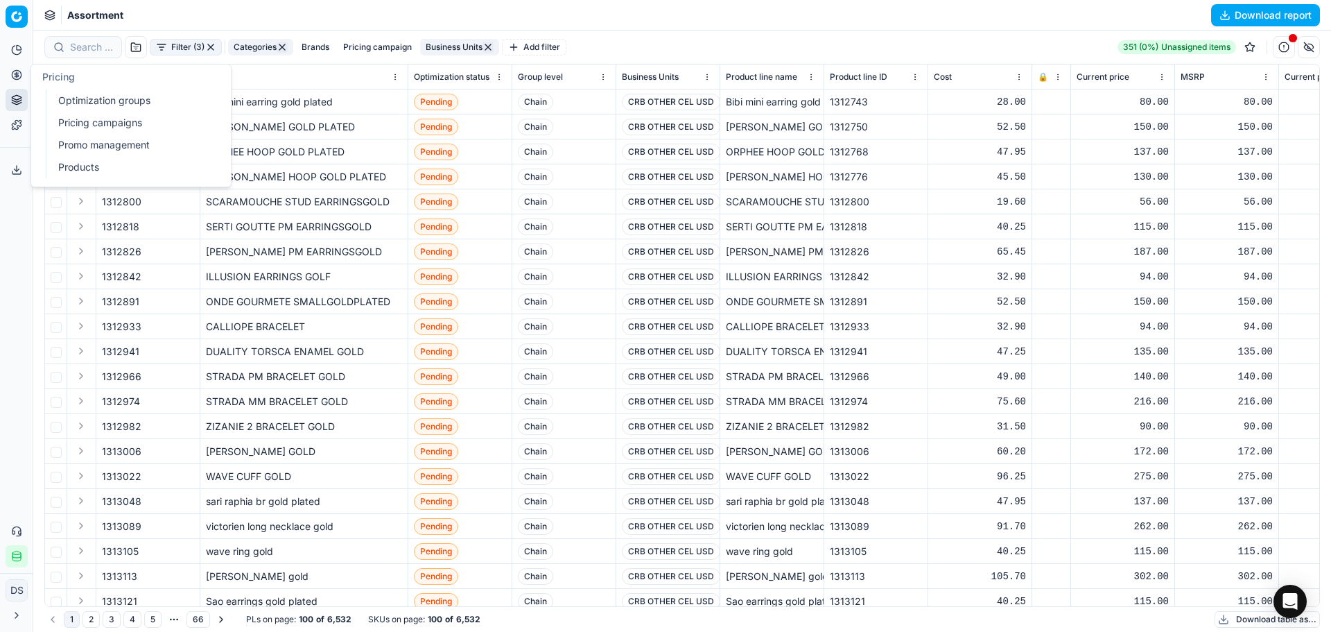
click at [89, 103] on link "Optimization groups" at bounding box center [134, 100] width 162 height 19
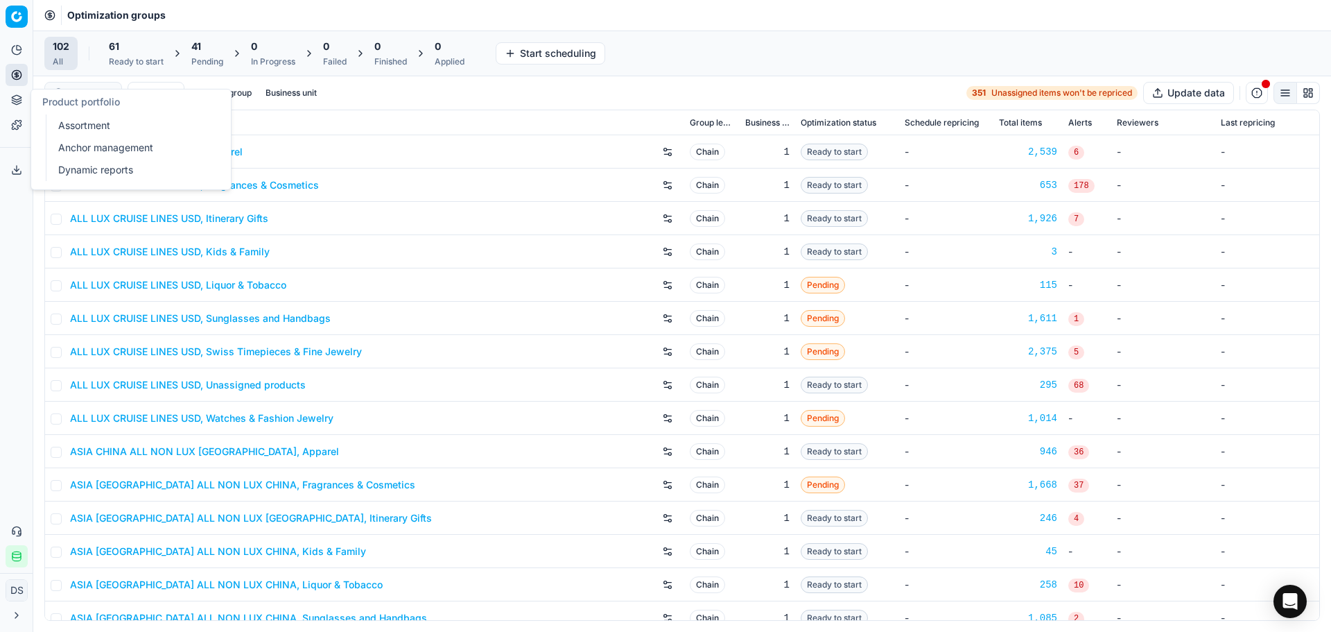
click at [78, 131] on link "Assortment" at bounding box center [134, 125] width 162 height 19
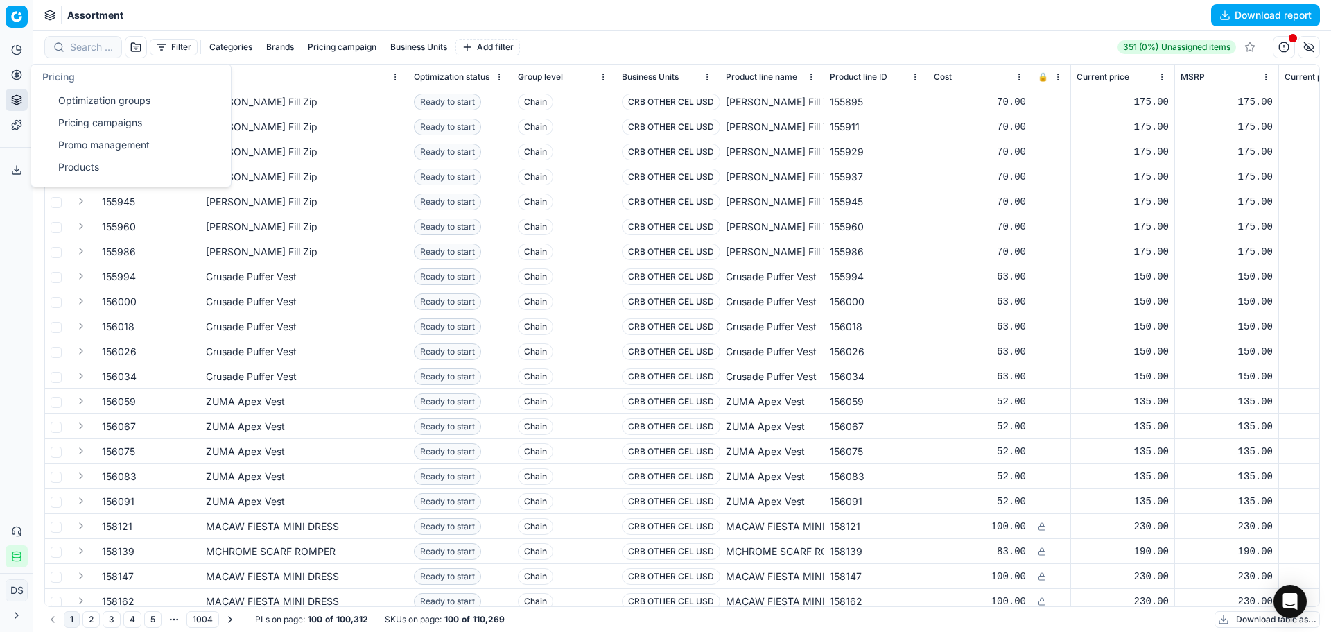
click at [16, 76] on icon at bounding box center [16, 74] width 3 height 3
click at [111, 100] on link "Optimization groups" at bounding box center [134, 100] width 162 height 19
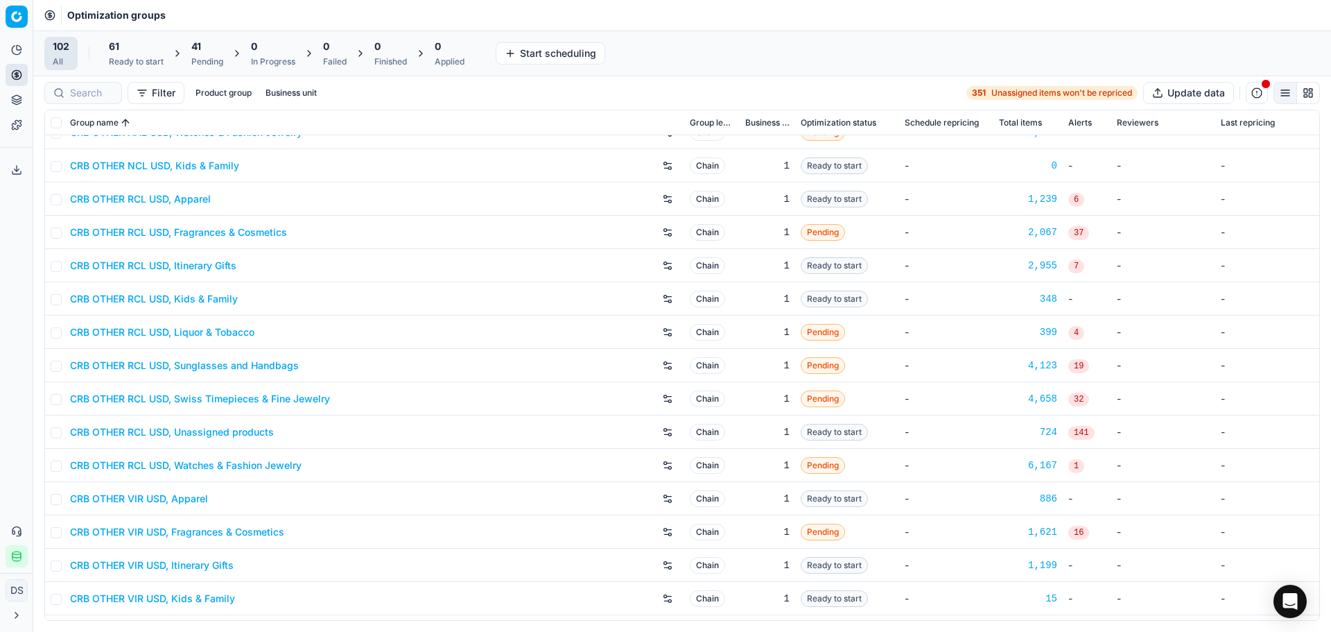
scroll to position [2011, 0]
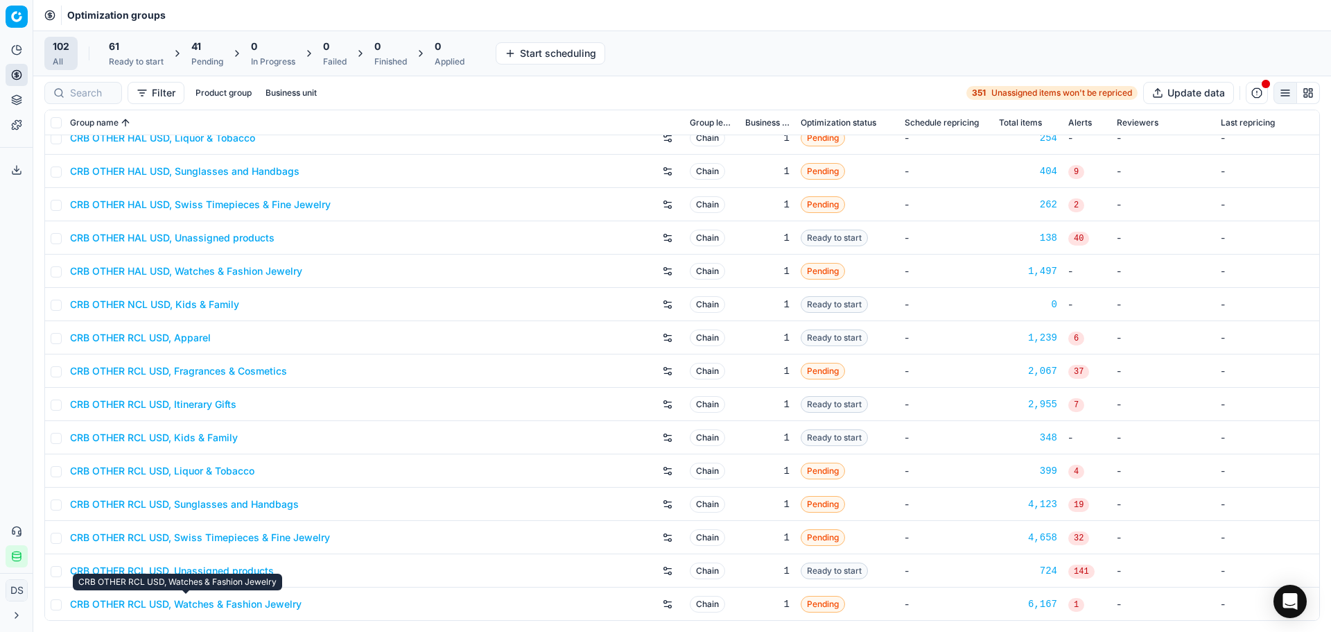
click at [268, 603] on link "CRB OTHER RCL USD, Watches & Fashion Jewelry" at bounding box center [186, 604] width 232 height 14
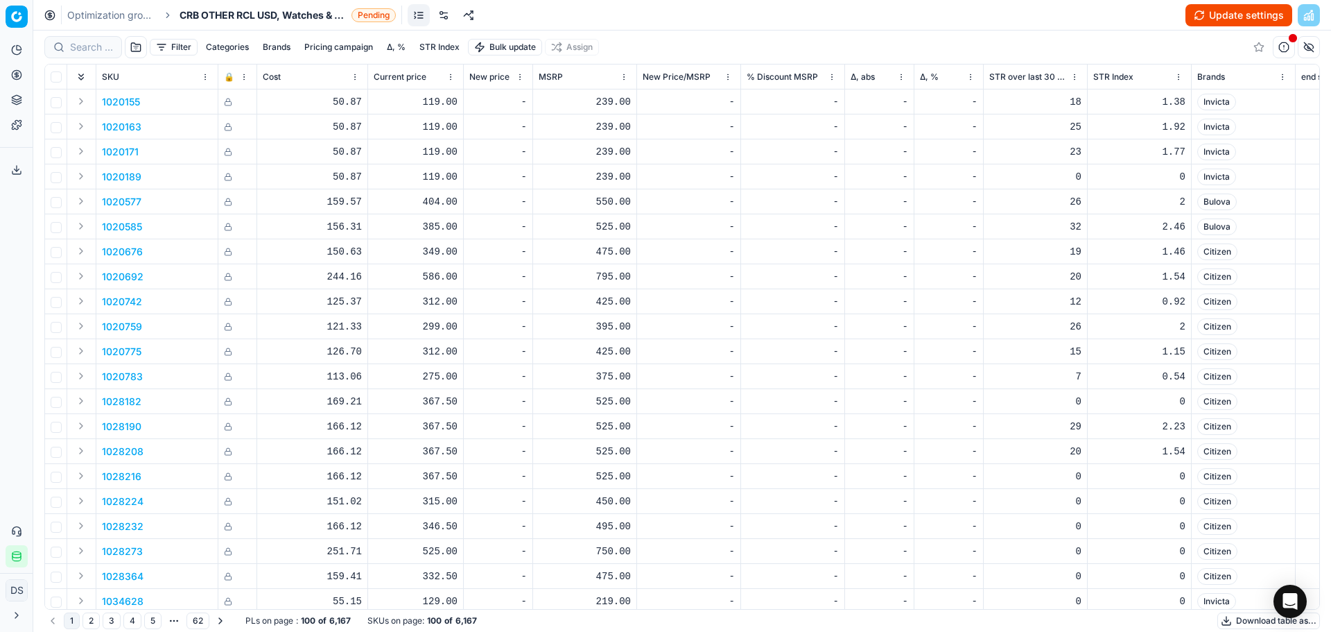
click at [216, 45] on button "Categories" at bounding box center [227, 47] width 54 height 17
click at [140, 132] on input "Fashion Jewelry" at bounding box center [138, 133] width 11 height 11
checkbox input "true"
click at [306, 187] on button "Apply" at bounding box center [313, 184] width 34 height 17
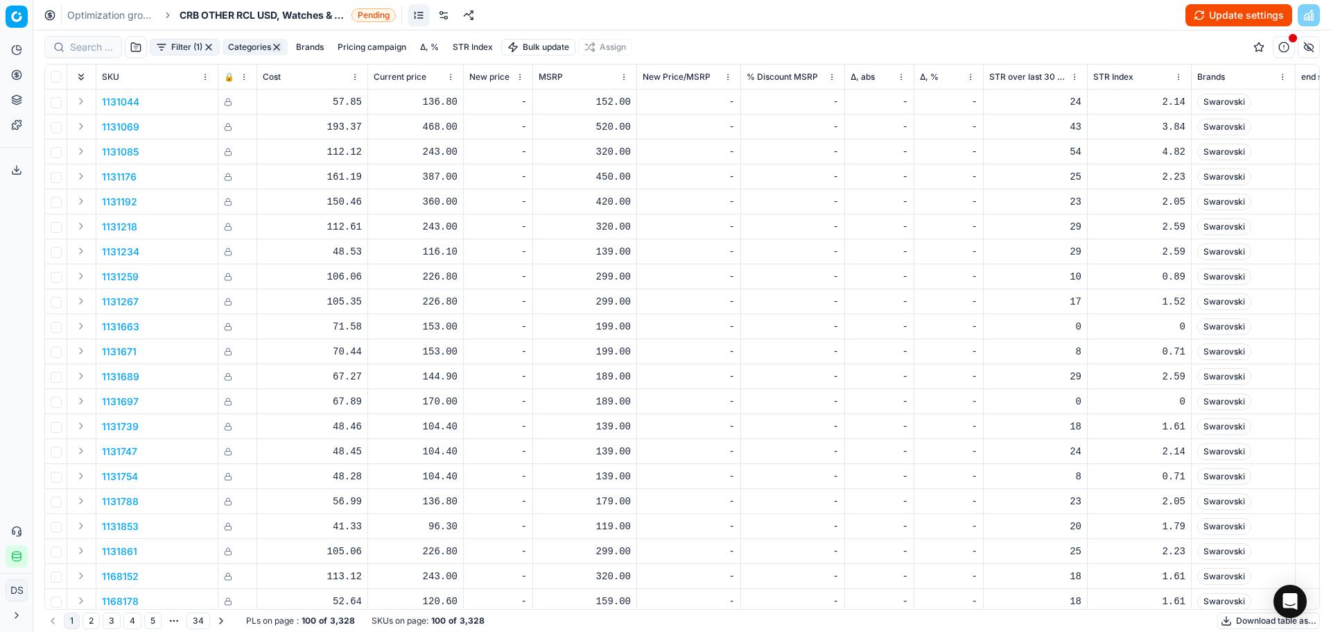
click at [193, 51] on button "Filter (1)" at bounding box center [185, 47] width 70 height 17
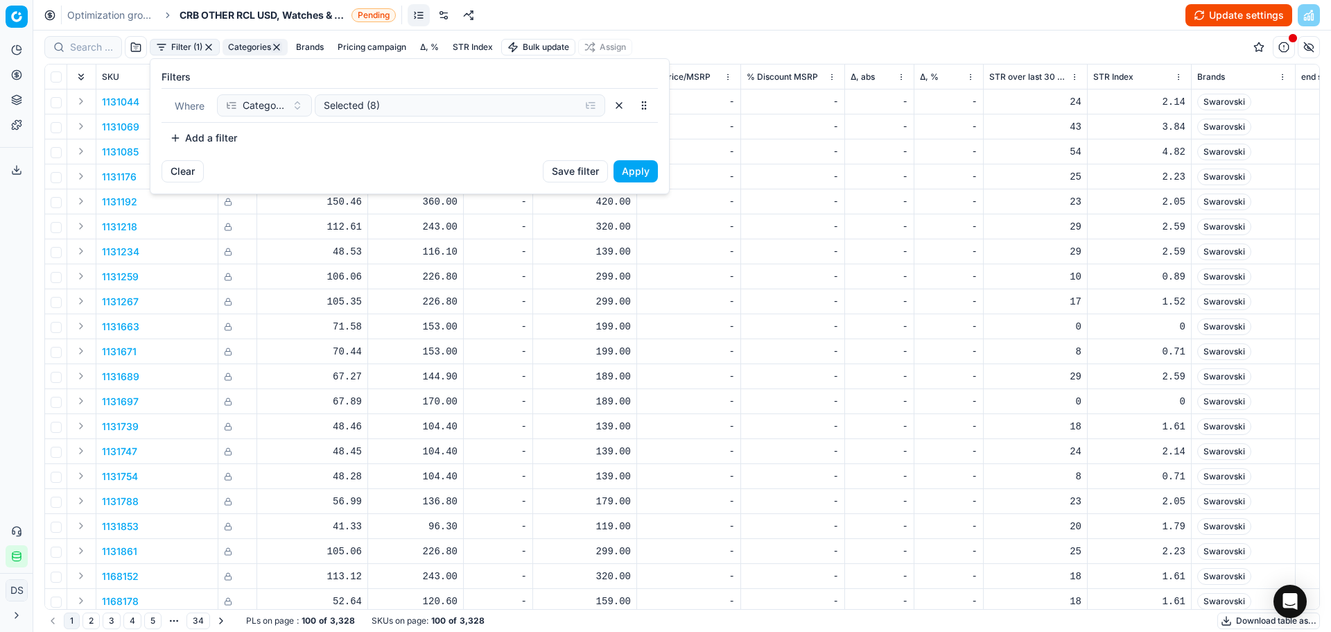
click at [194, 133] on button "Add a filter" at bounding box center [204, 138] width 84 height 22
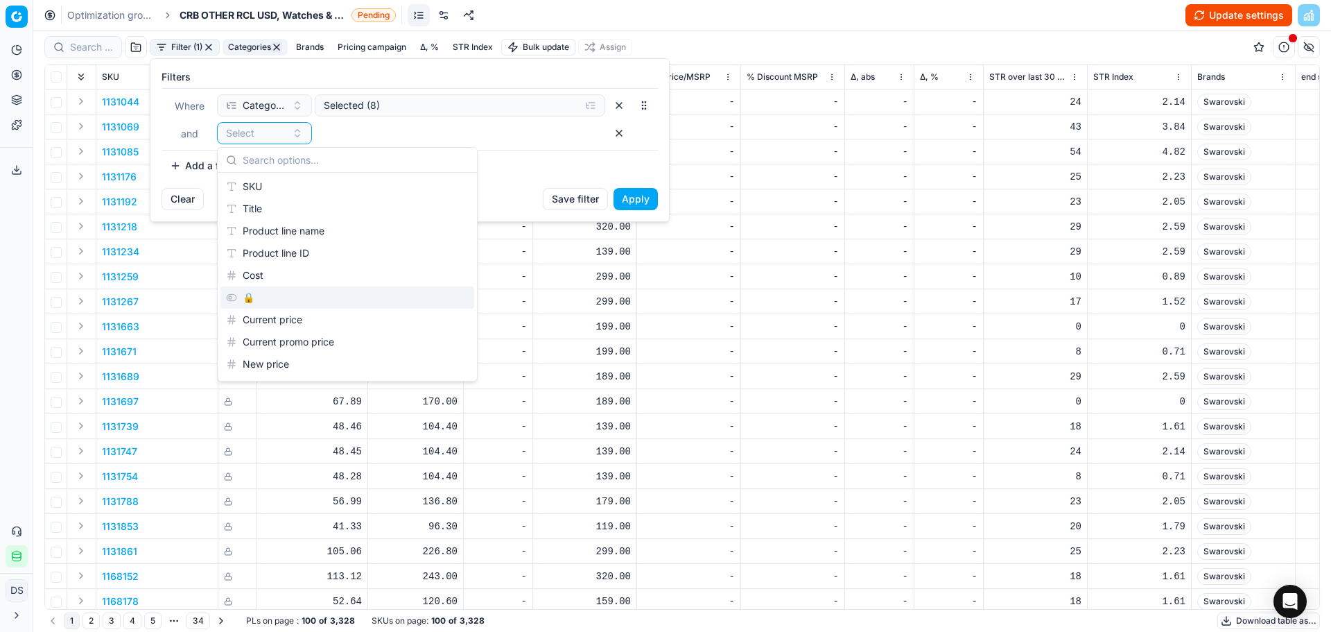
click at [269, 292] on div "🔒" at bounding box center [347, 297] width 254 height 22
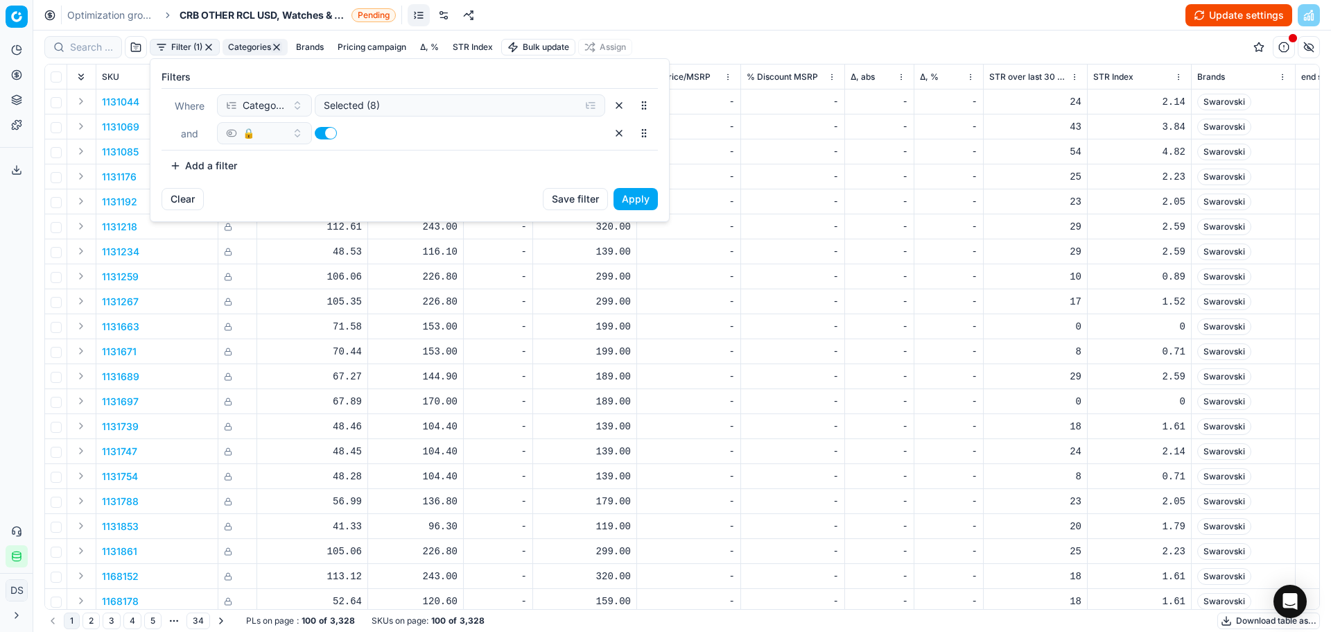
click at [322, 131] on button "button" at bounding box center [326, 133] width 22 height 12
checkbox input "false"
click at [648, 202] on button "Apply" at bounding box center [636, 199] width 44 height 22
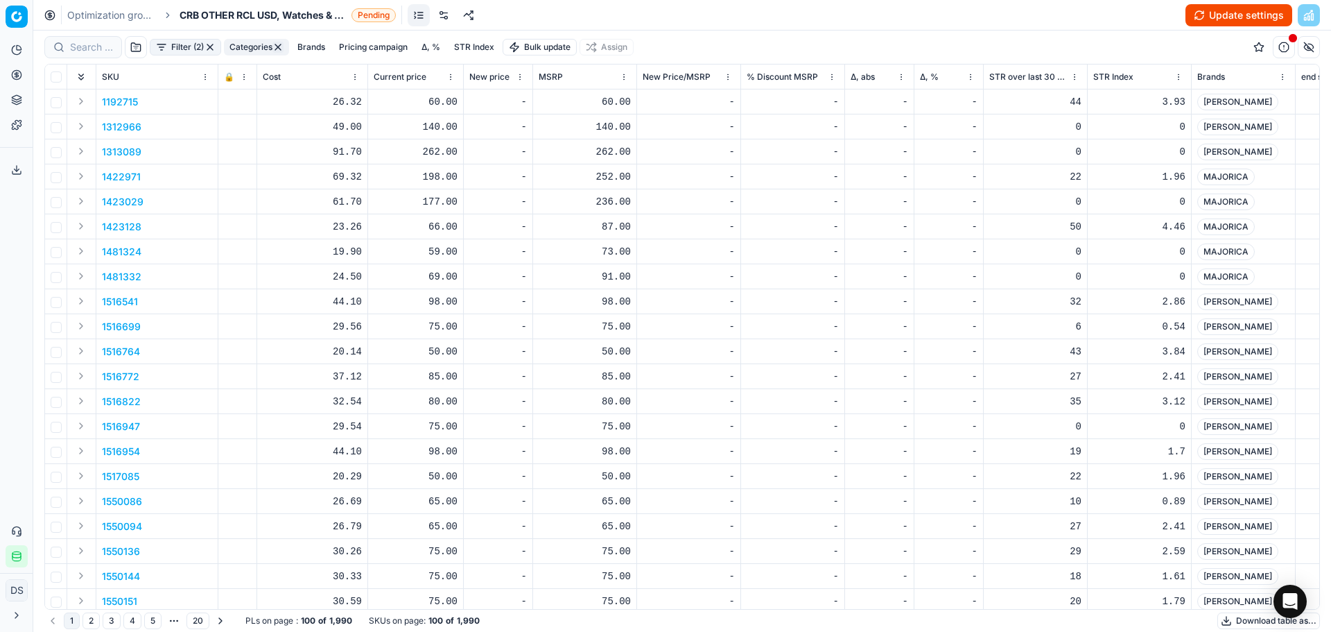
click at [1235, 618] on button "Download table as..." at bounding box center [1268, 620] width 103 height 17
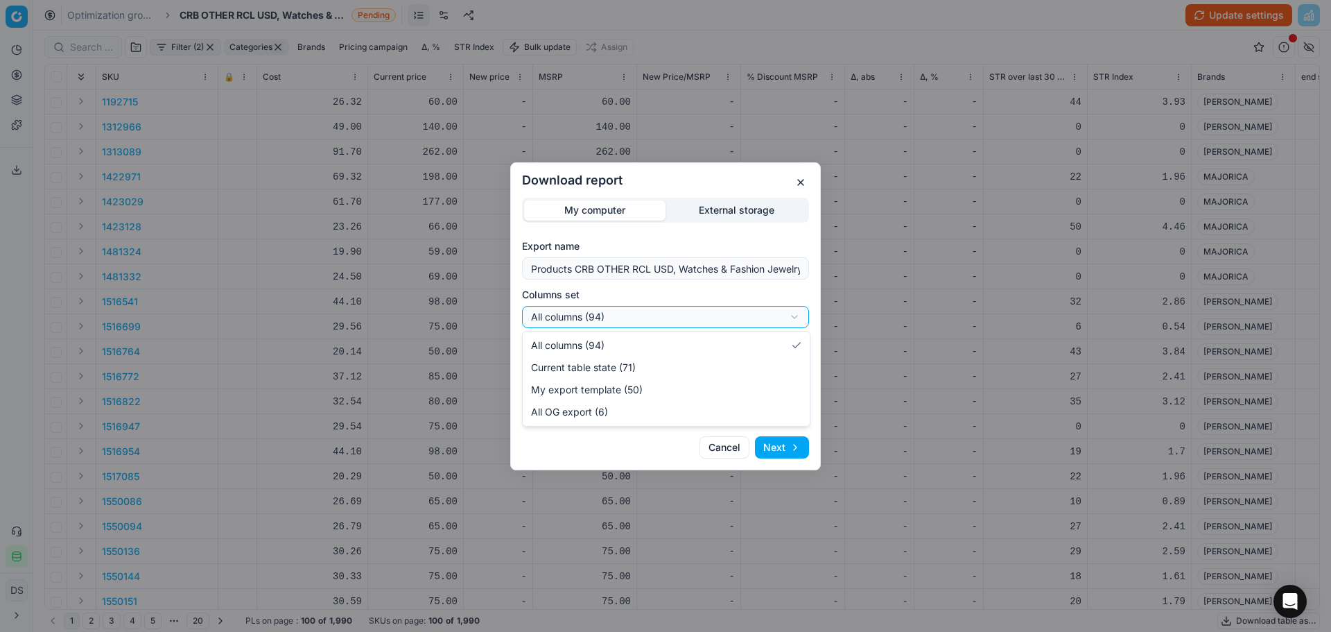
click at [632, 323] on div "Download report My computer External storage Export name Products CRB OTHER RCL…" at bounding box center [665, 316] width 1331 height 632
select select "custom"
click at [789, 456] on button "Next" at bounding box center [782, 447] width 54 height 22
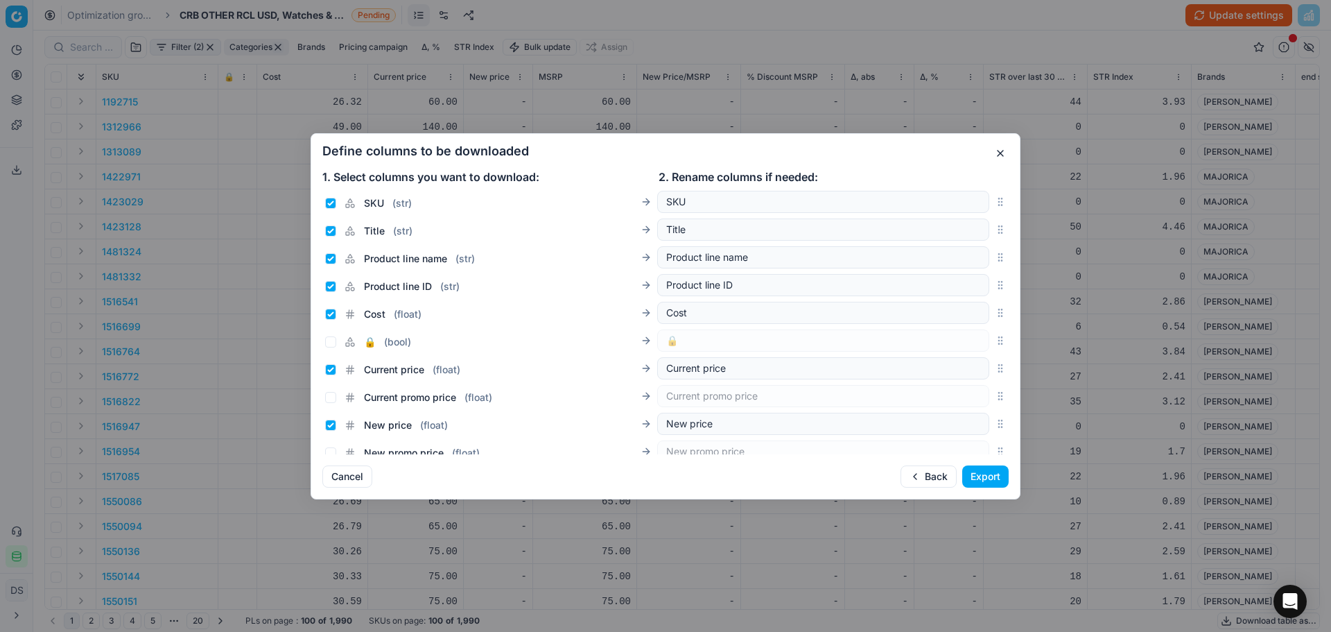
click at [989, 474] on div "Define columns to be downloaded 1. Select columns you want to download: 2. Rena…" at bounding box center [666, 316] width 710 height 366
click at [989, 479] on button "Export" at bounding box center [985, 476] width 46 height 22
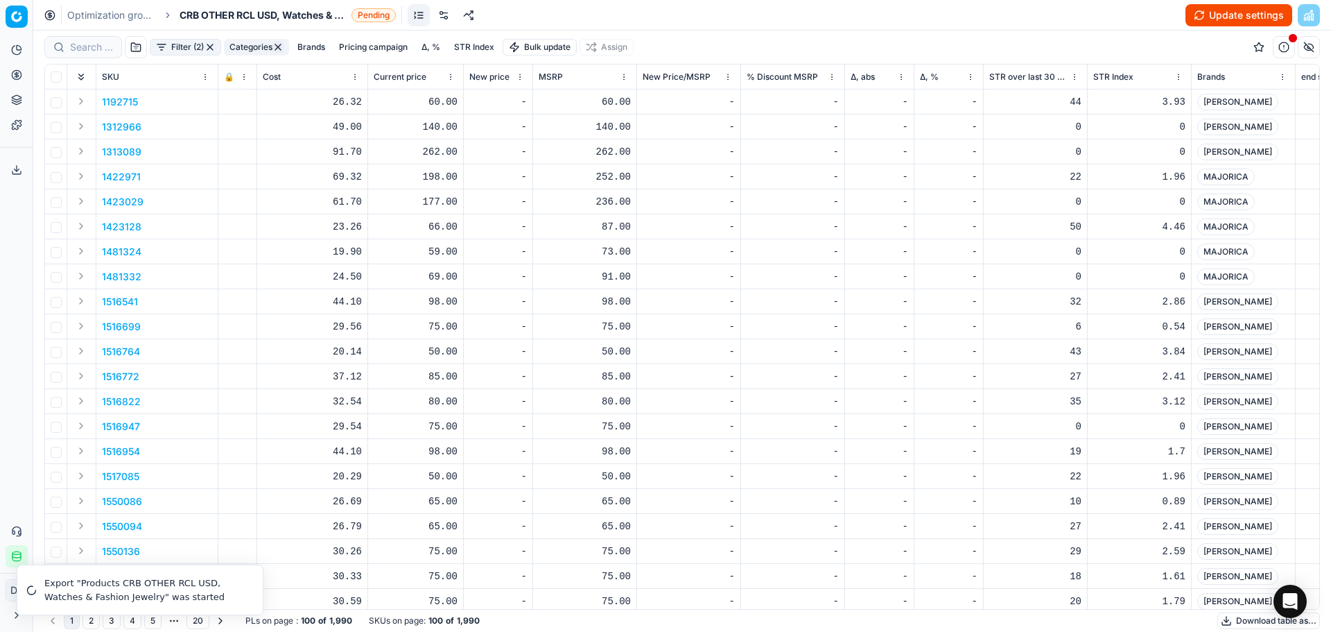
click at [425, 79] on span "Current price" at bounding box center [400, 76] width 53 height 11
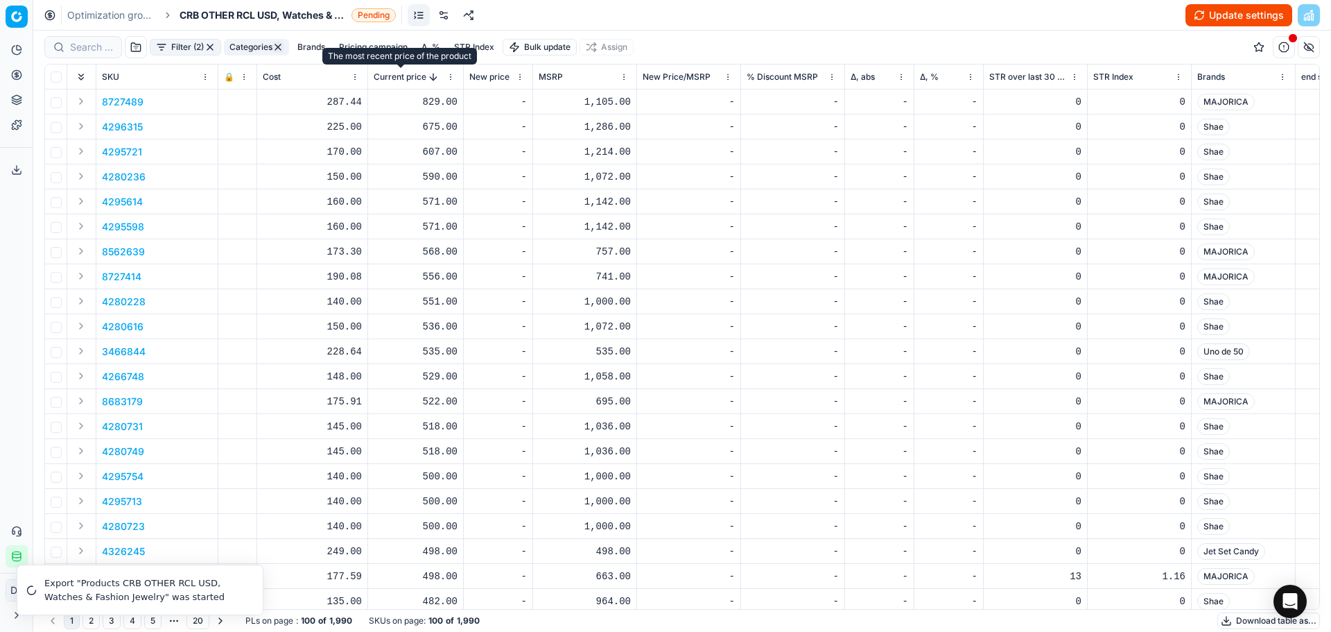
click at [425, 77] on span "Current price" at bounding box center [400, 76] width 53 height 11
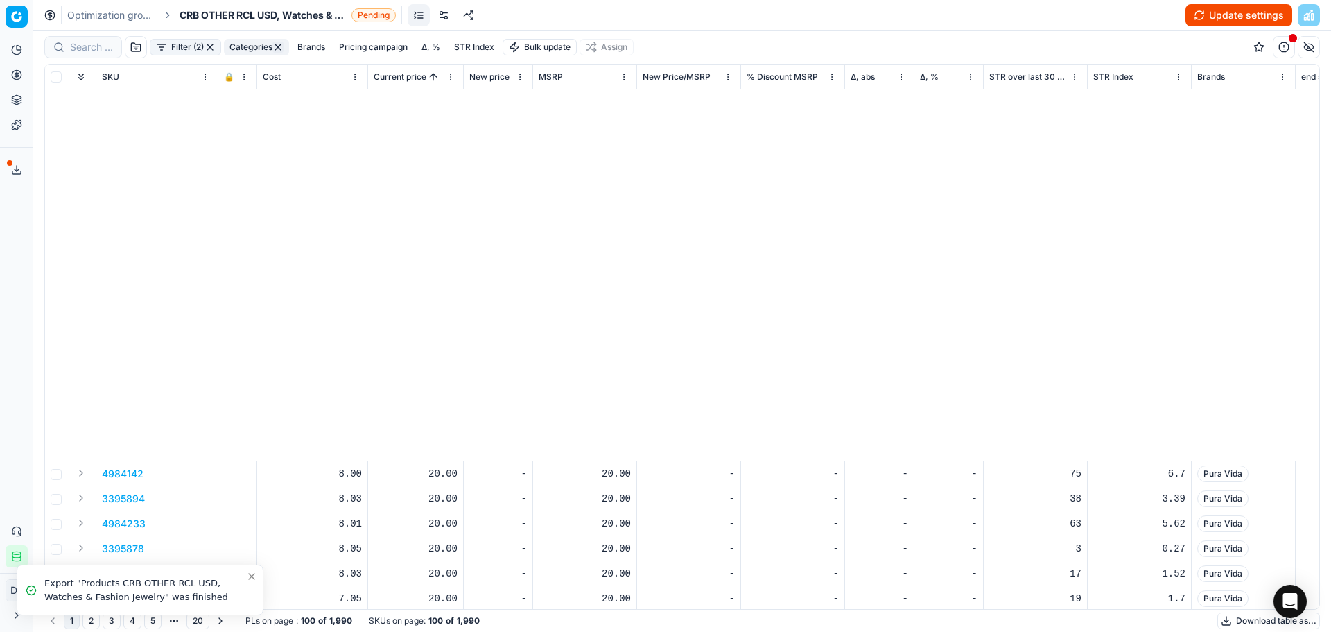
scroll to position [1987, 0]
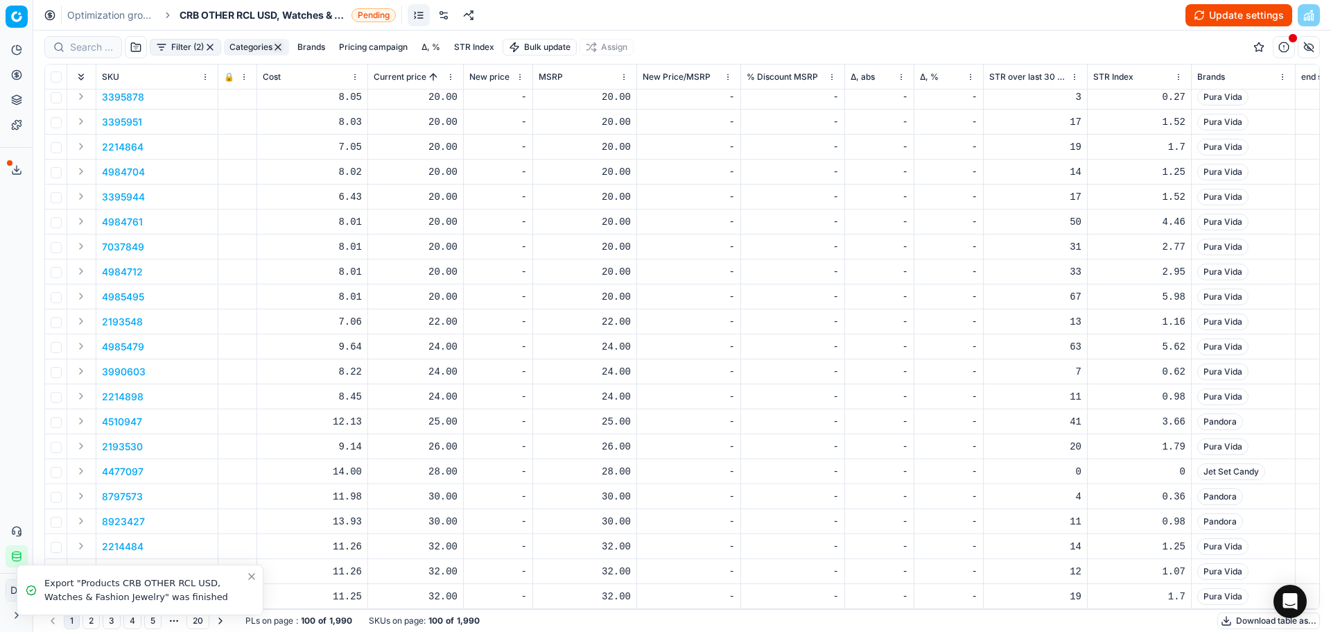
click at [89, 621] on button "2" at bounding box center [91, 620] width 17 height 17
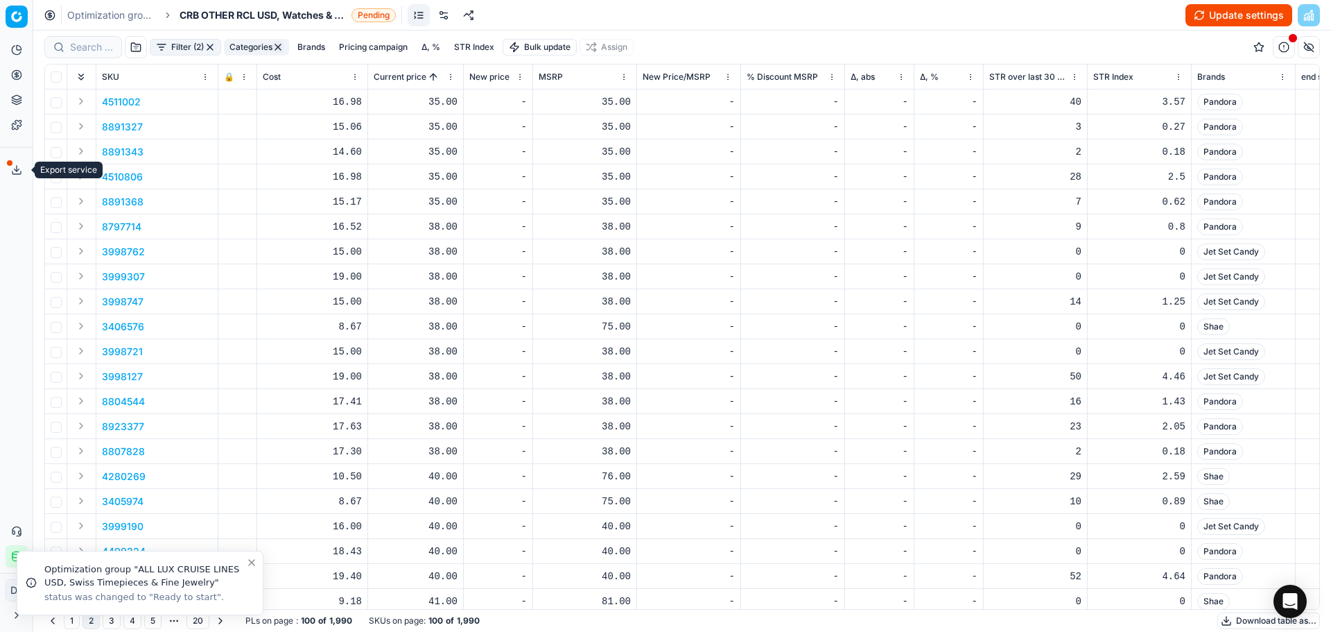
click at [19, 169] on icon at bounding box center [16, 169] width 11 height 11
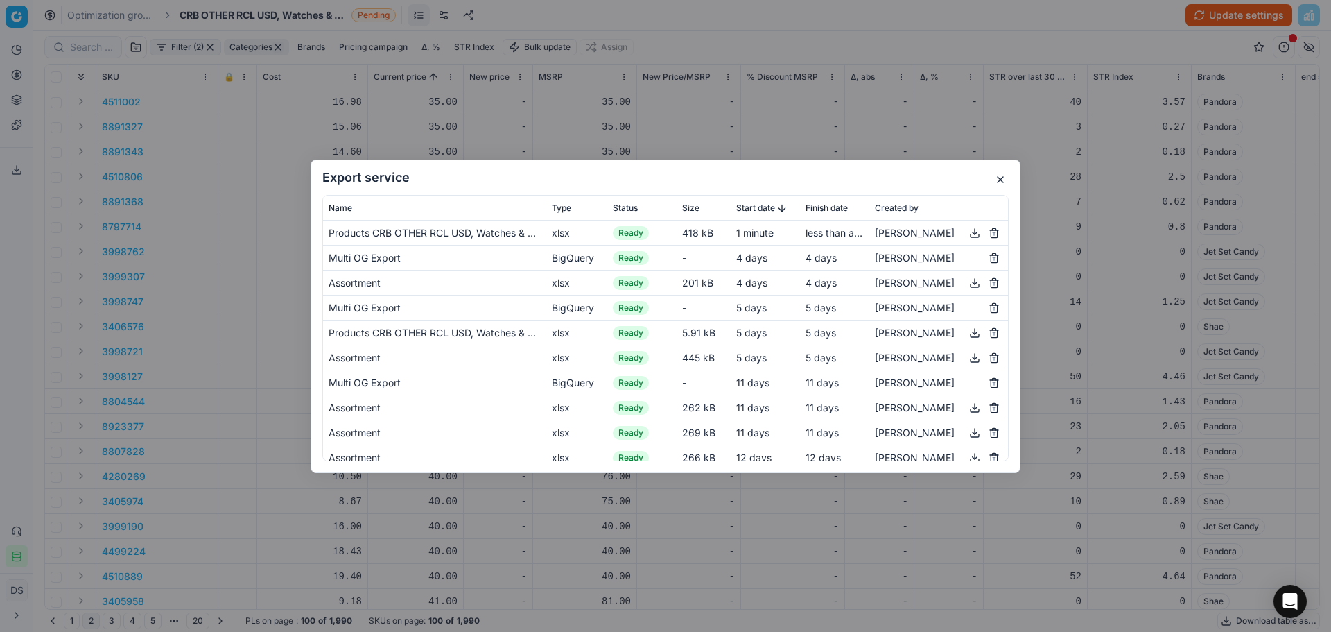
click at [967, 234] on button "button" at bounding box center [975, 232] width 17 height 17
click at [1001, 179] on button "button" at bounding box center [1000, 179] width 17 height 17
